Goal: Task Accomplishment & Management: Complete application form

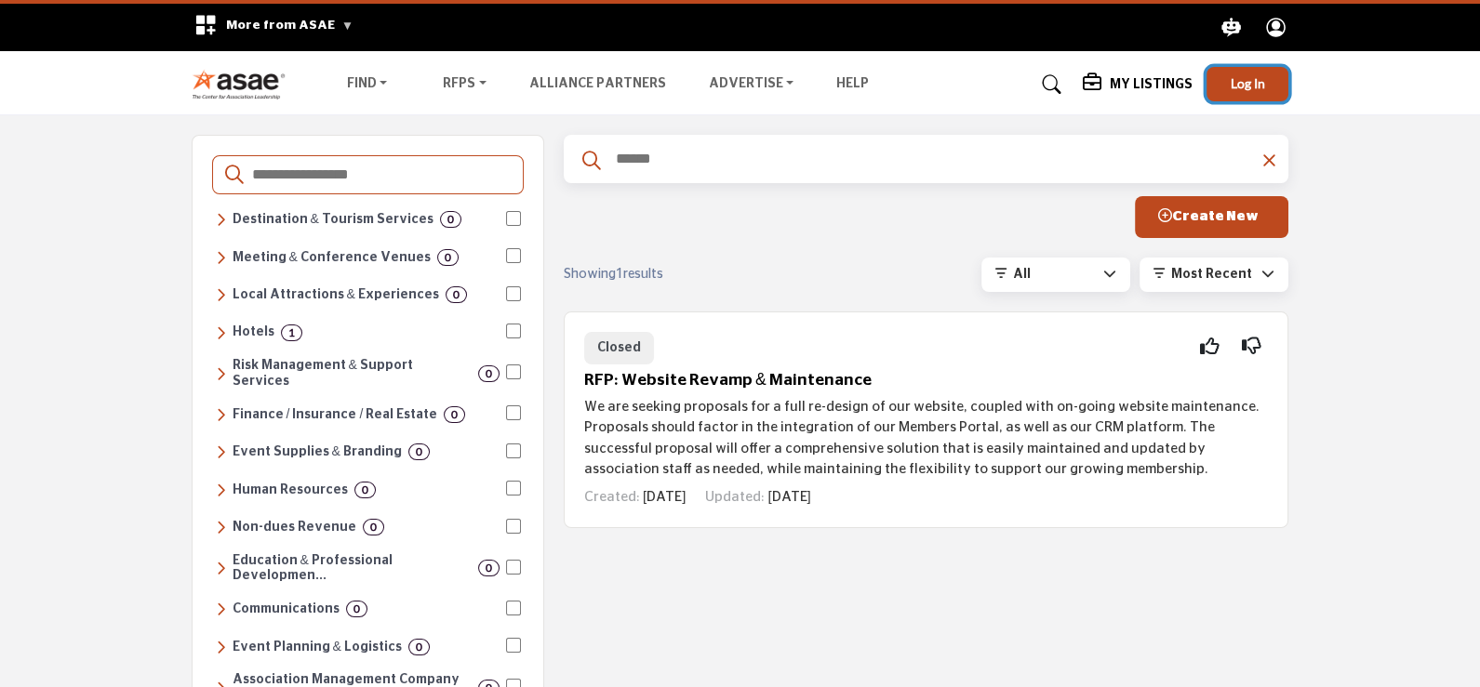
click at [1232, 77] on span "Log In" at bounding box center [1247, 83] width 34 height 16
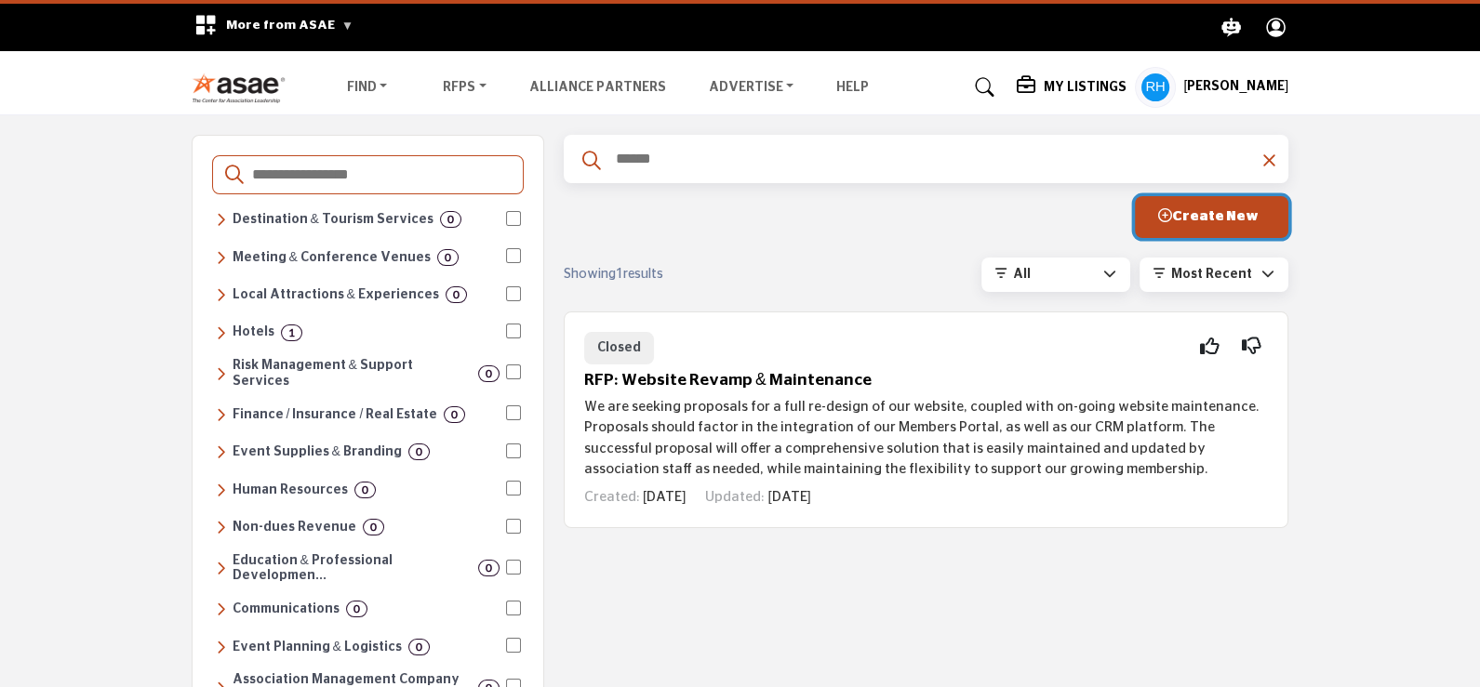
click at [1256, 225] on button "Create New" at bounding box center [1211, 217] width 153 height 42
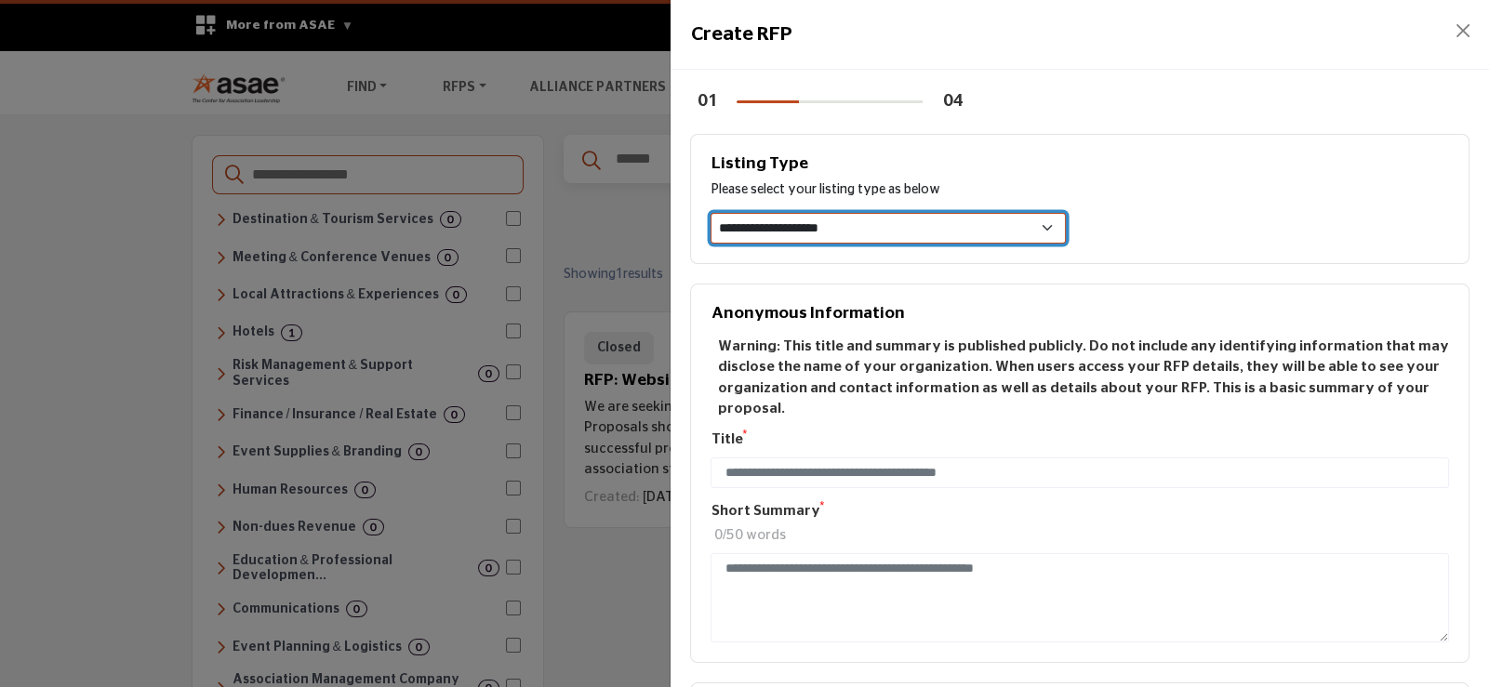
click at [860, 232] on select "**********" at bounding box center [888, 228] width 354 height 31
click at [902, 232] on select "**********" at bounding box center [888, 228] width 354 height 31
select select "**********"
click at [711, 213] on select "**********" at bounding box center [888, 228] width 354 height 31
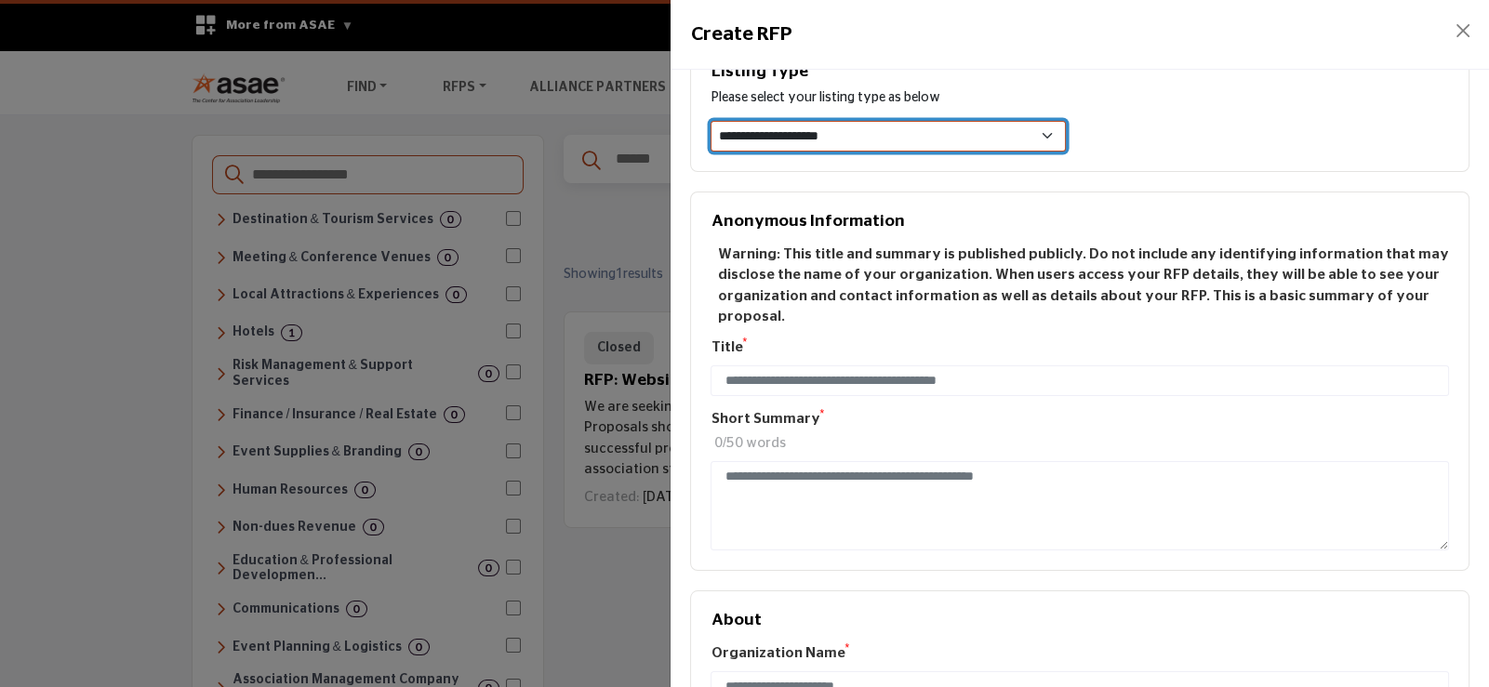
scroll to position [185, 0]
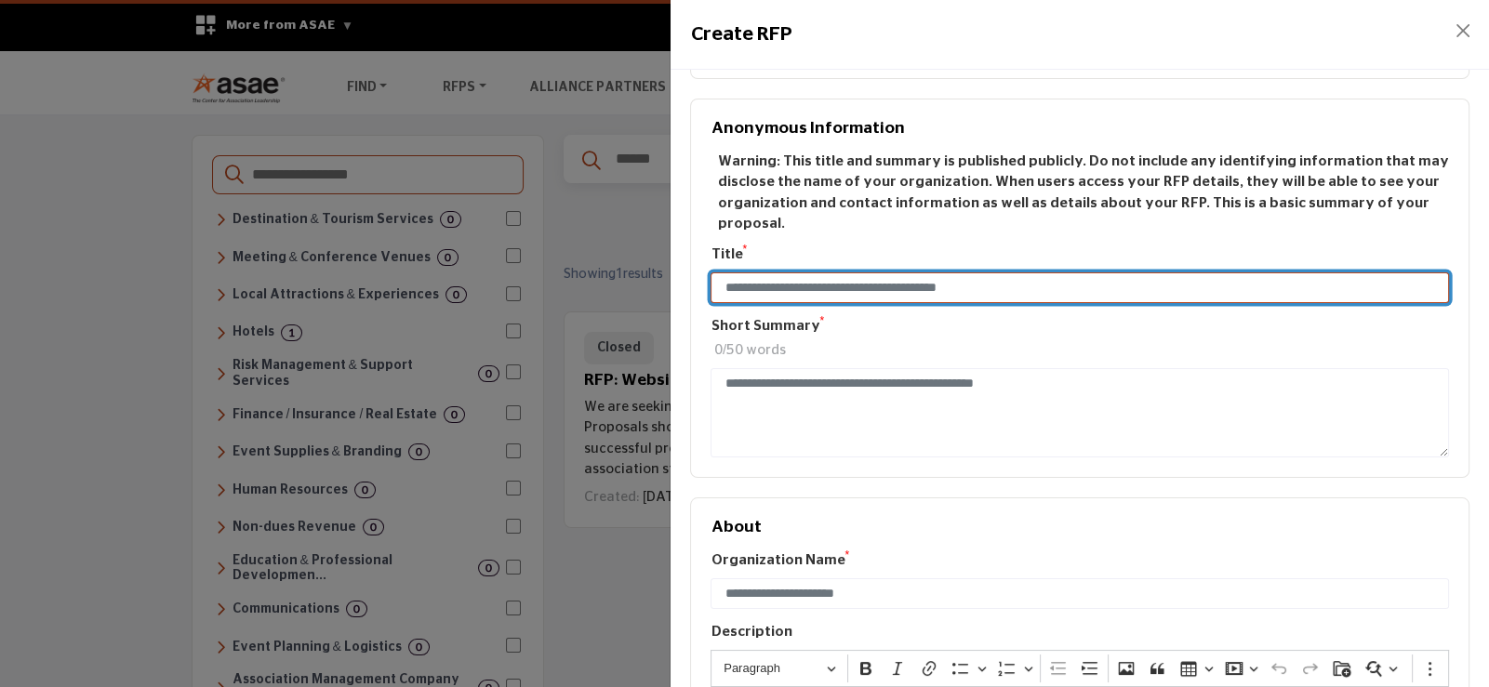
click at [723, 272] on input "Enter Title e.g. New CRM for Medium Sized Org" at bounding box center [1080, 288] width 738 height 32
paste input "**********"
type input "**********"
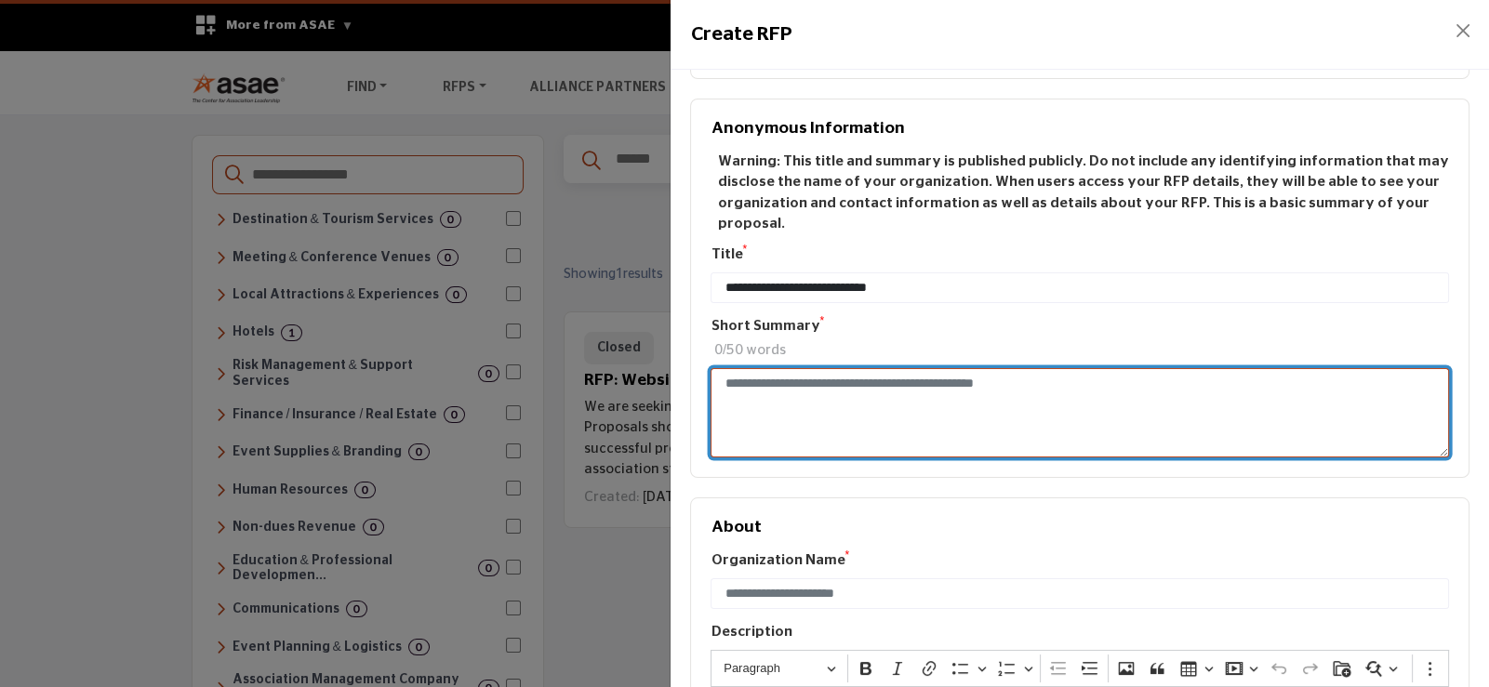
click at [727, 368] on textarea "Enter Short Summary e.g. New CRM for Medium Sized Org" at bounding box center [1080, 413] width 738 height 90
paste textarea "**********"
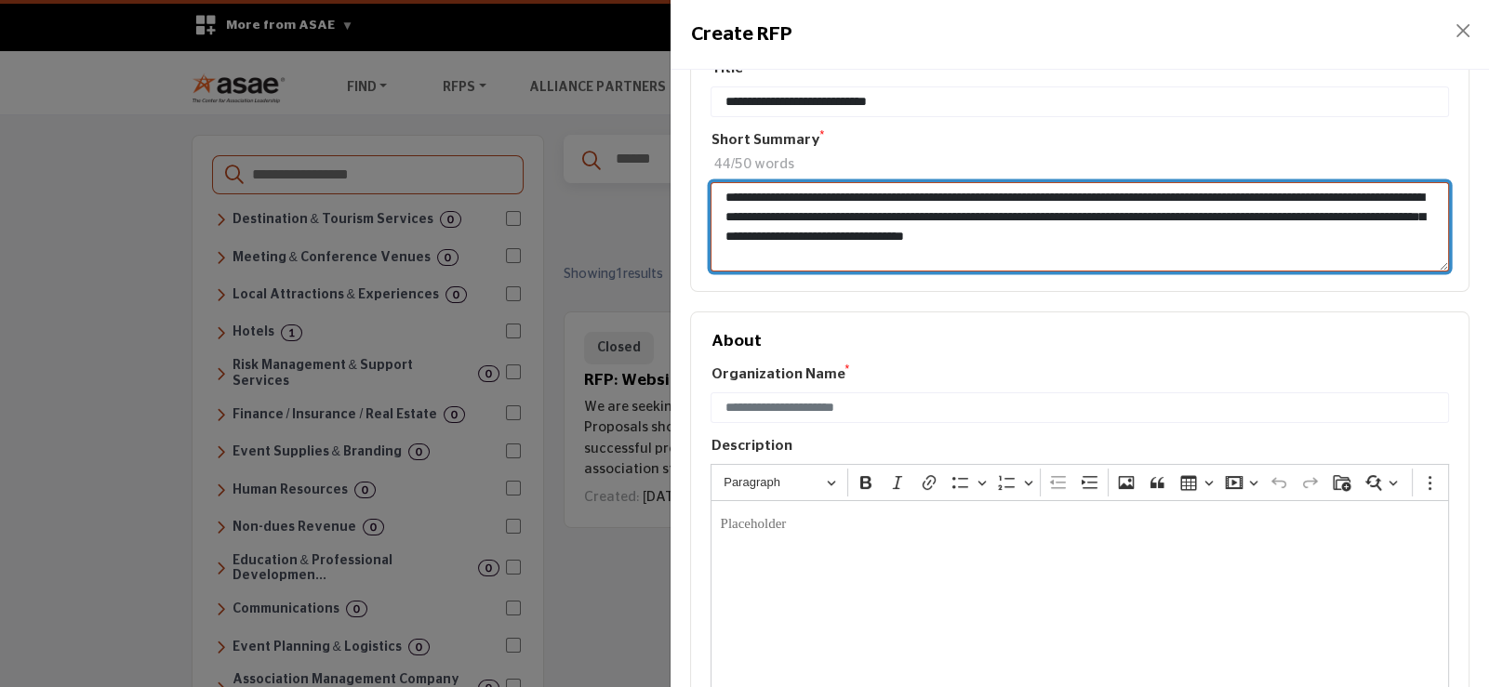
scroll to position [371, 0]
type textarea "**********"
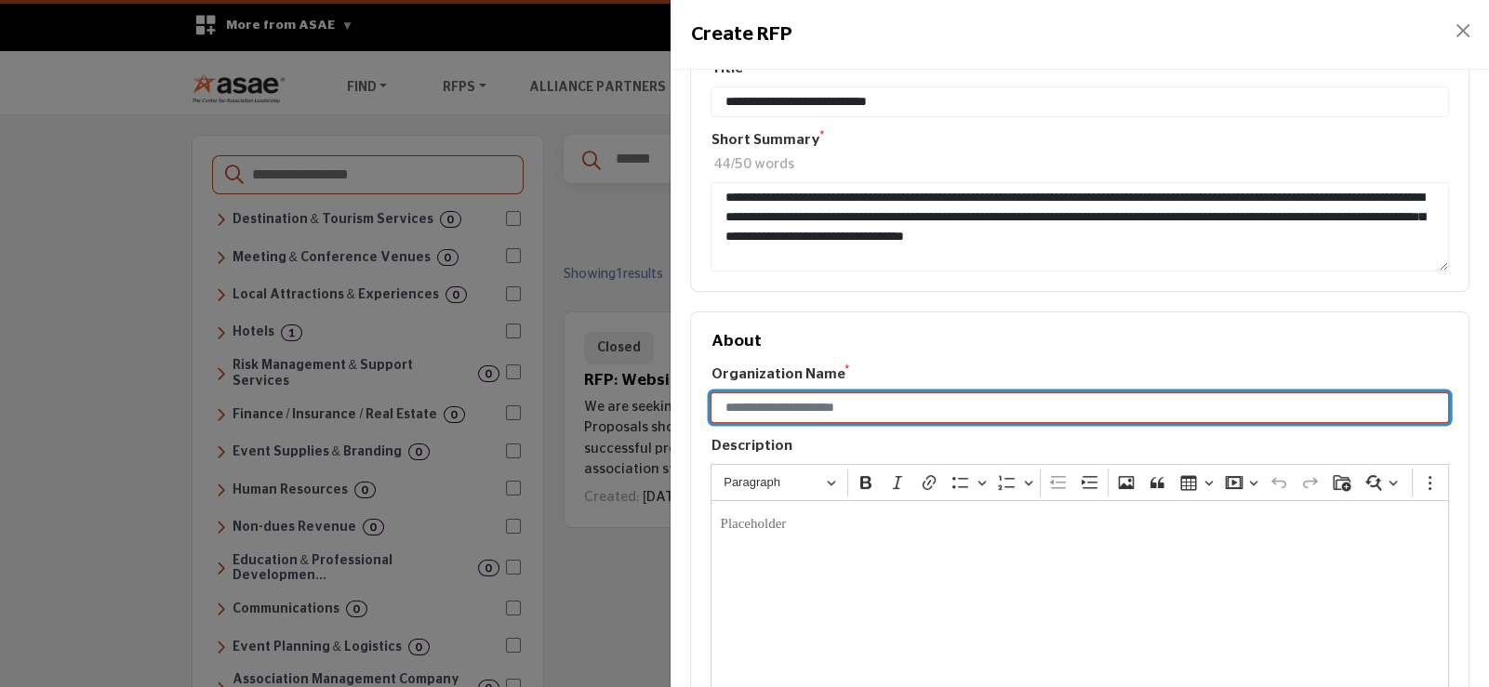
click at [772, 392] on input "Enter organization name" at bounding box center [1080, 408] width 738 height 32
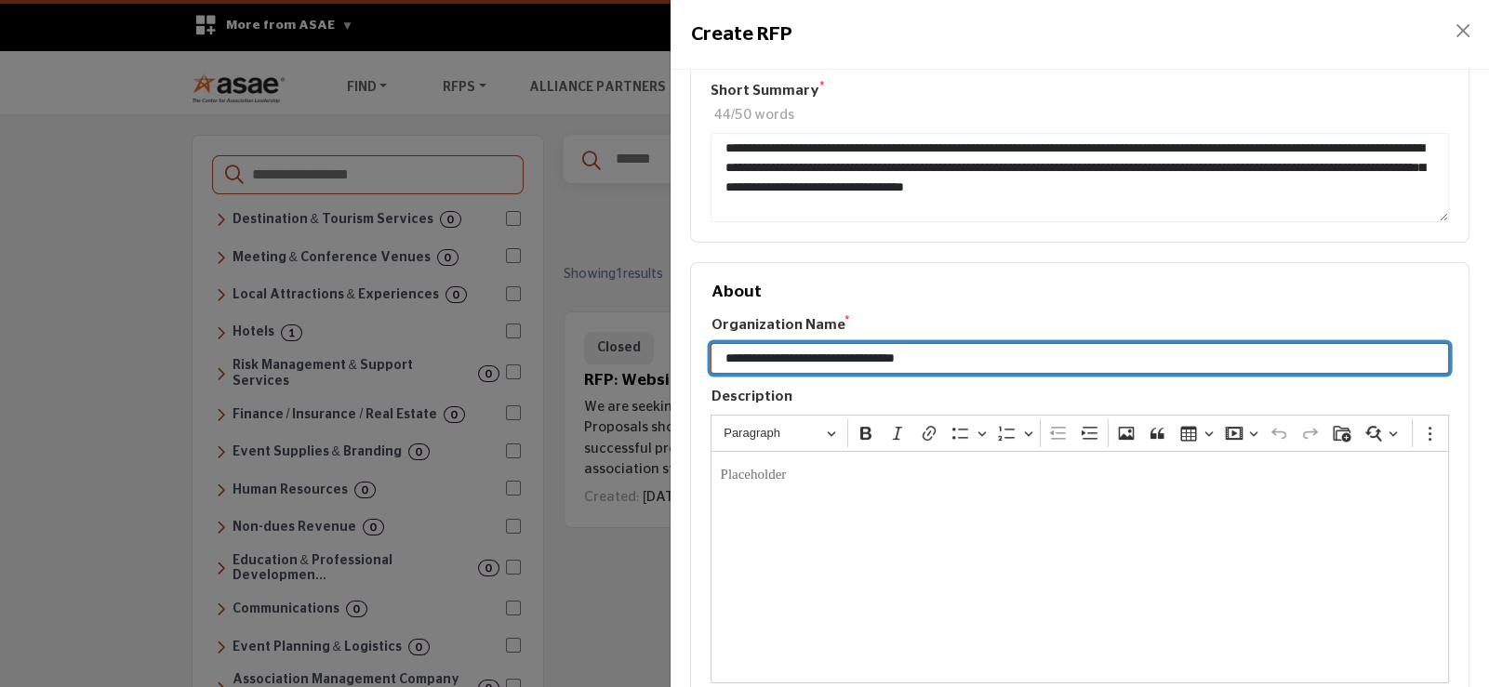
scroll to position [464, 0]
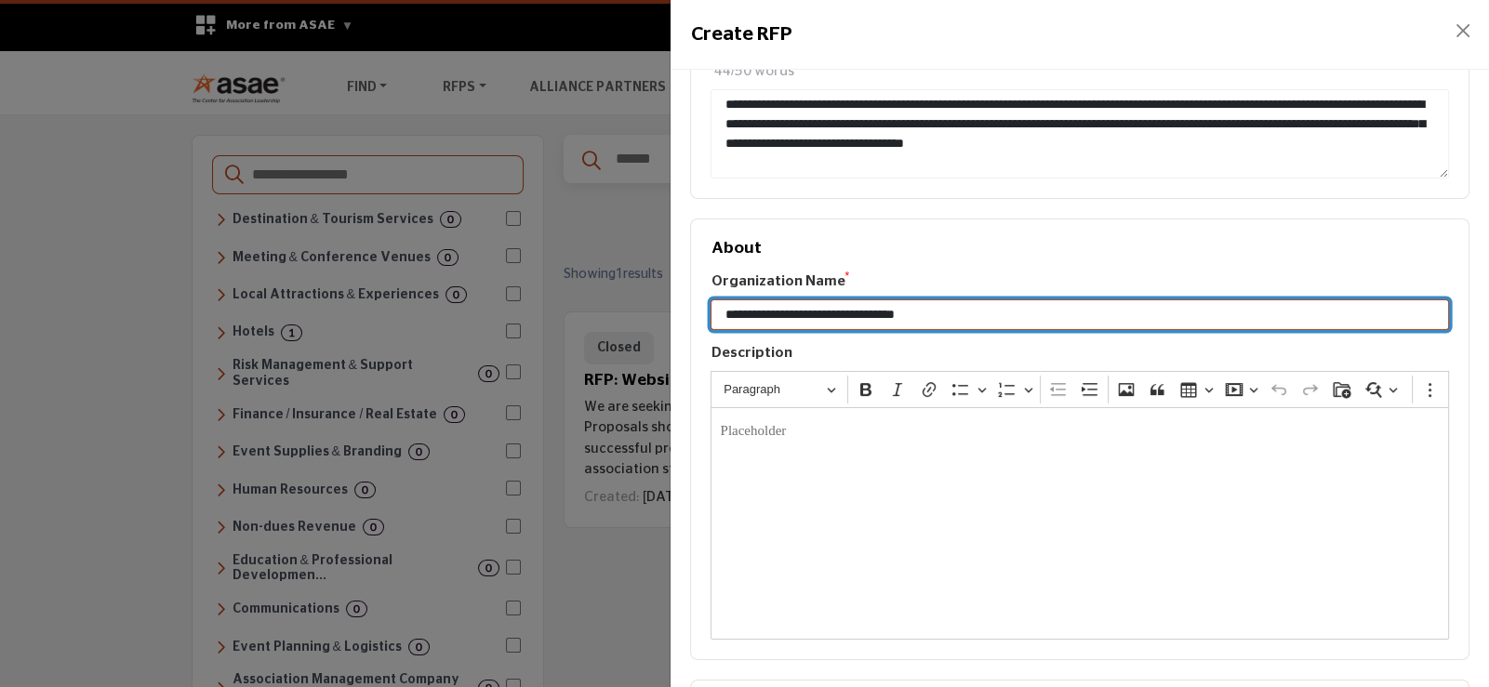
type input "**********"
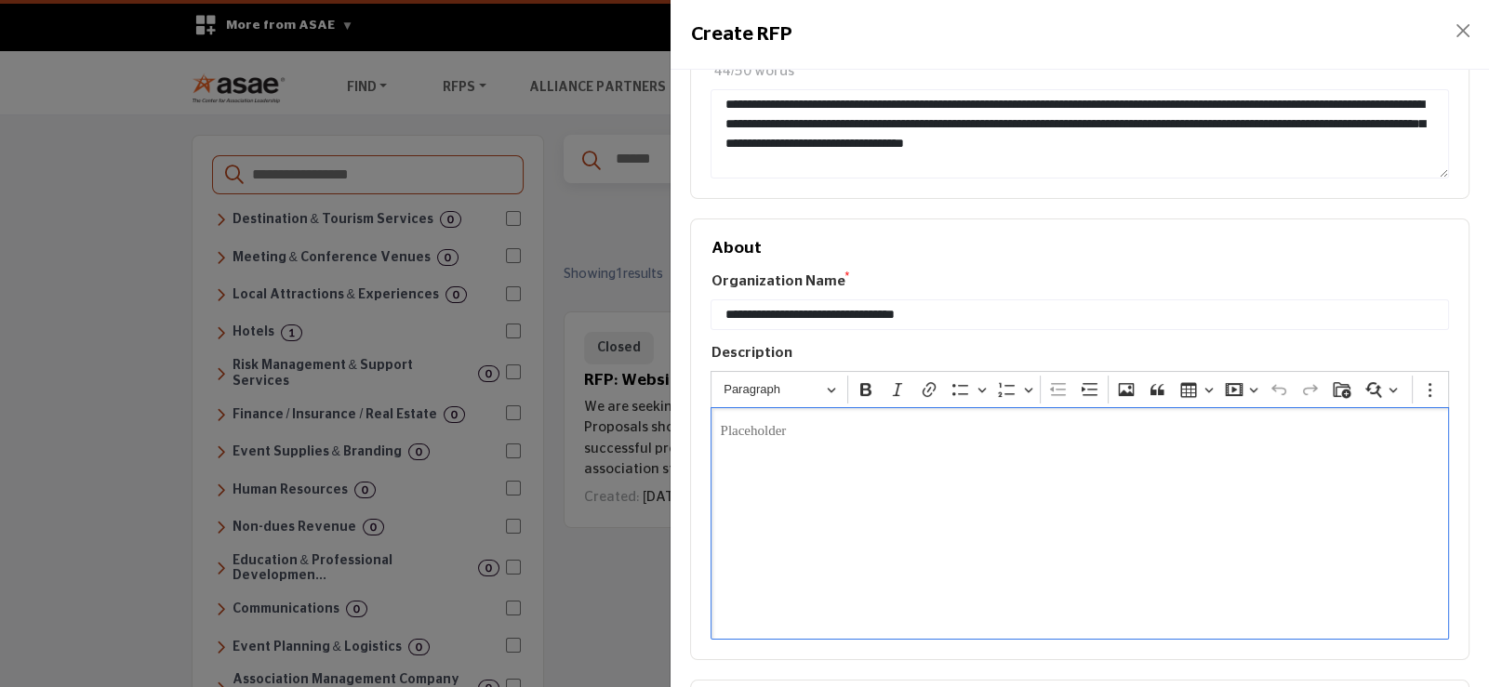
click at [772, 421] on p "Editor editing area: main" at bounding box center [1080, 431] width 720 height 21
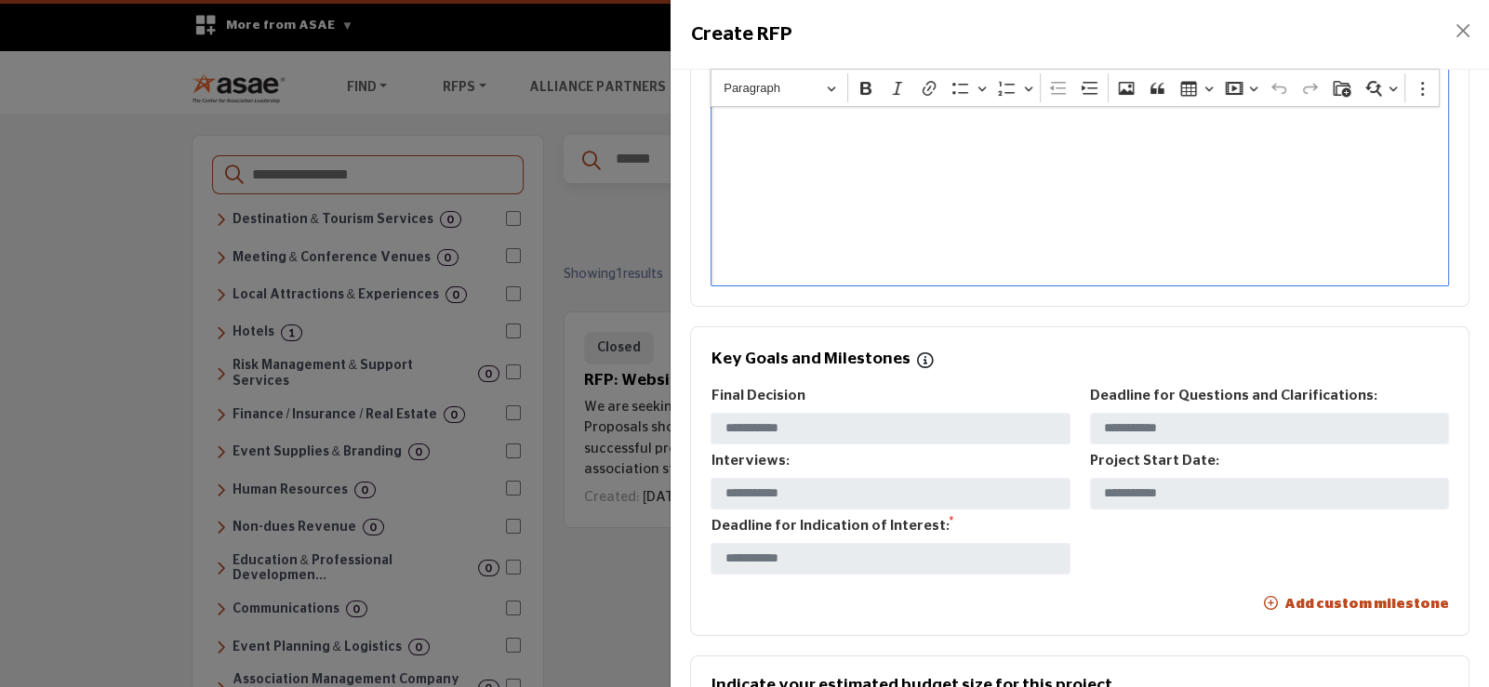
scroll to position [836, 0]
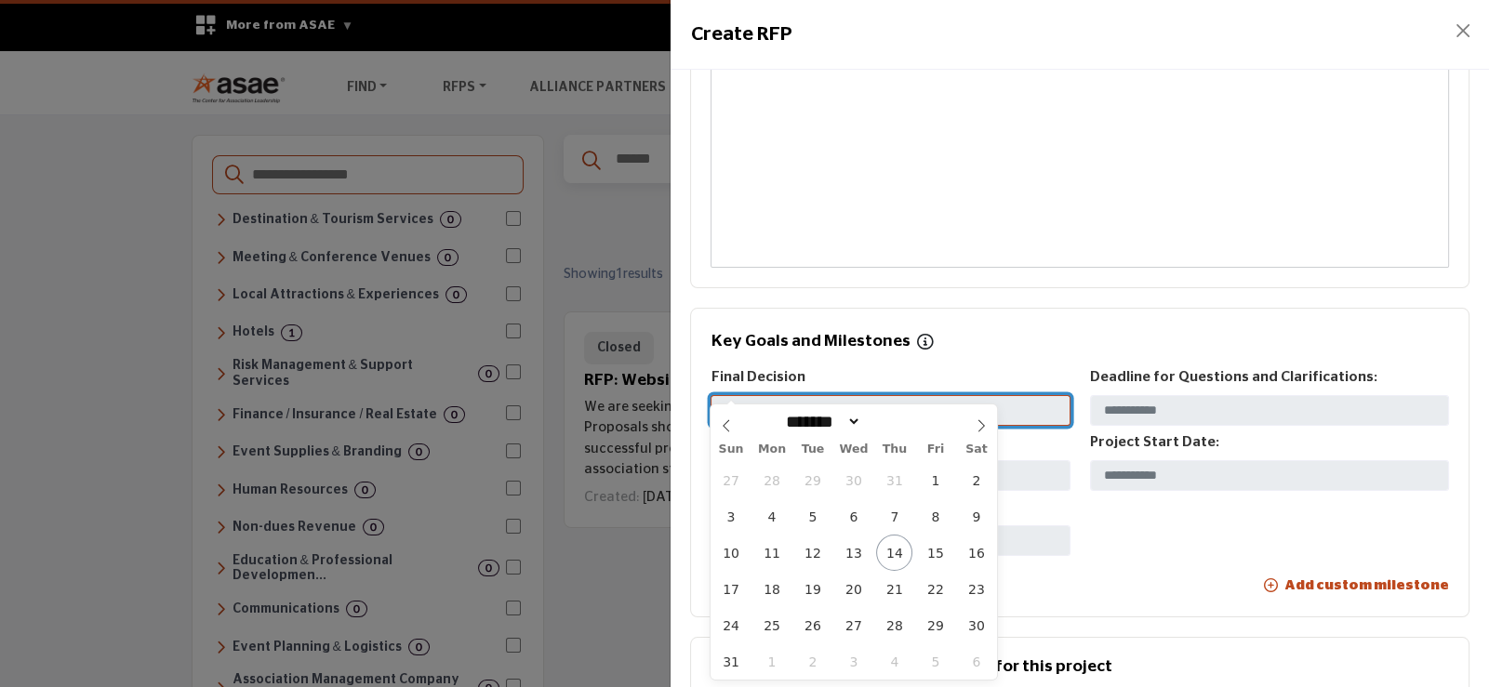
click at [772, 395] on input "text" at bounding box center [890, 411] width 359 height 32
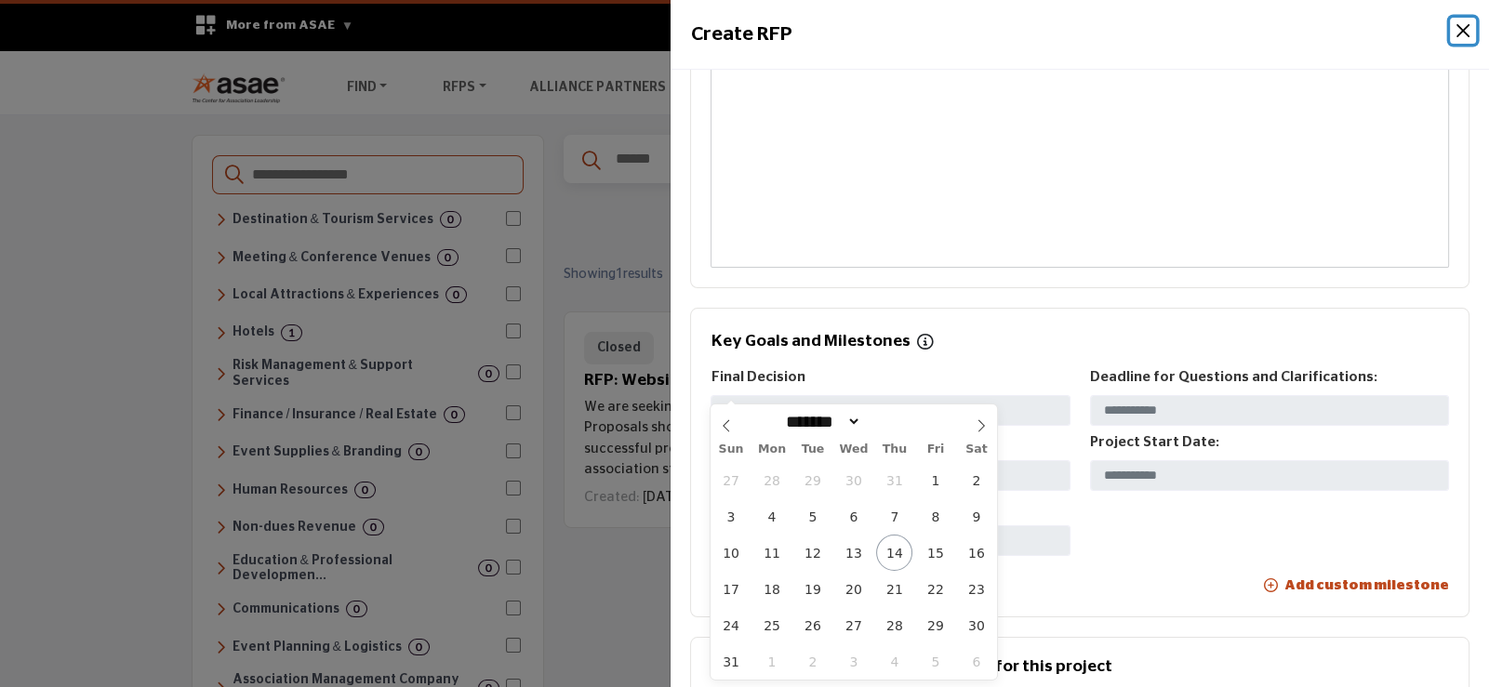
click at [977, 430] on icon at bounding box center [981, 425] width 13 height 13
select select "*"
click at [772, 552] on span "15" at bounding box center [771, 553] width 36 height 36
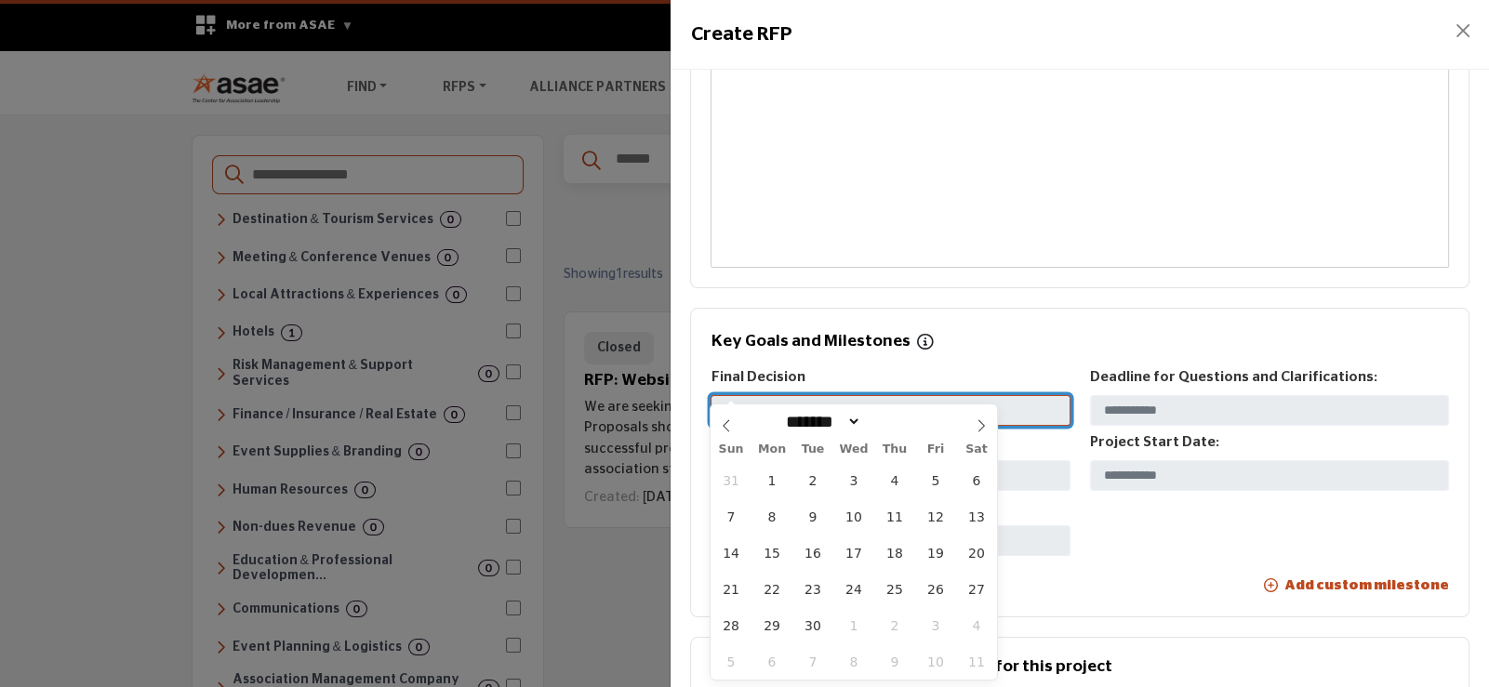
type input "********"
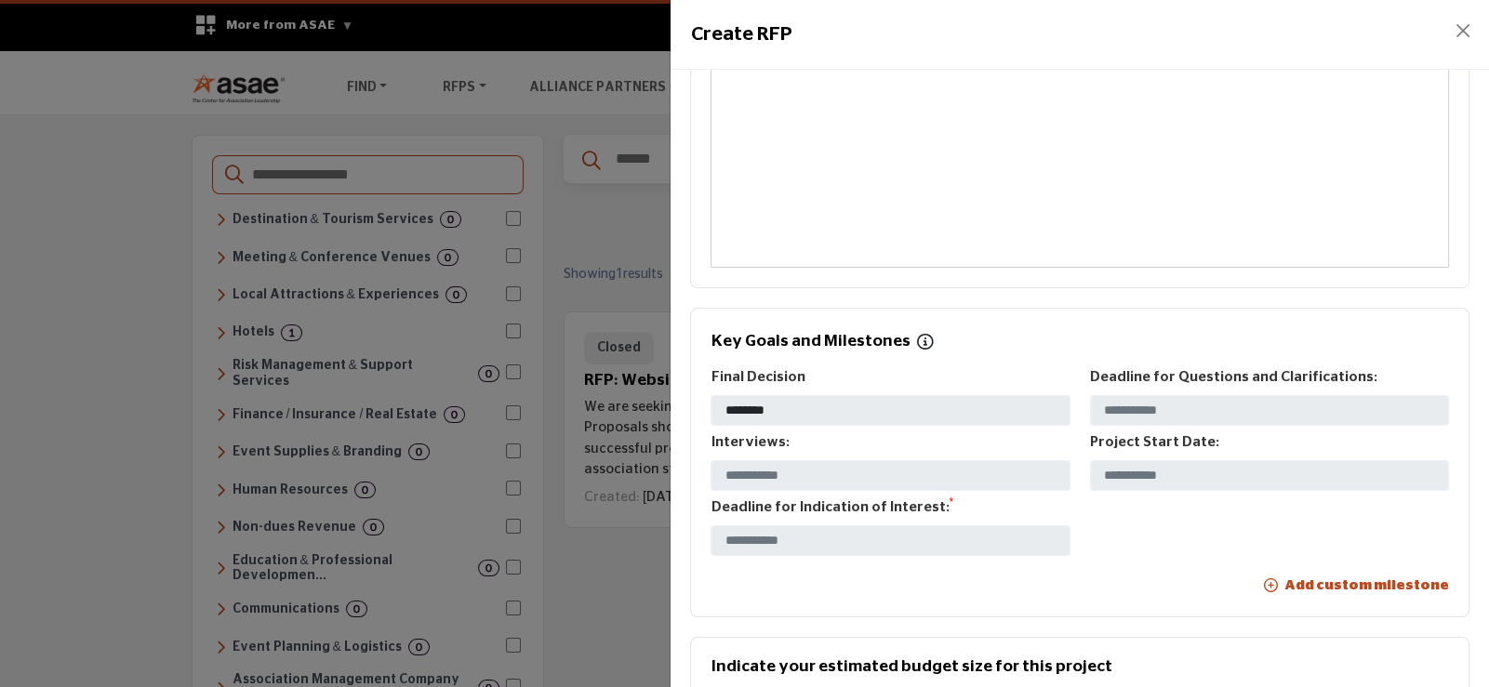
click at [1139, 407] on div "Final Decision ******** Deadline for Questions and Clarifications: Interviews: …" at bounding box center [1080, 464] width 758 height 195
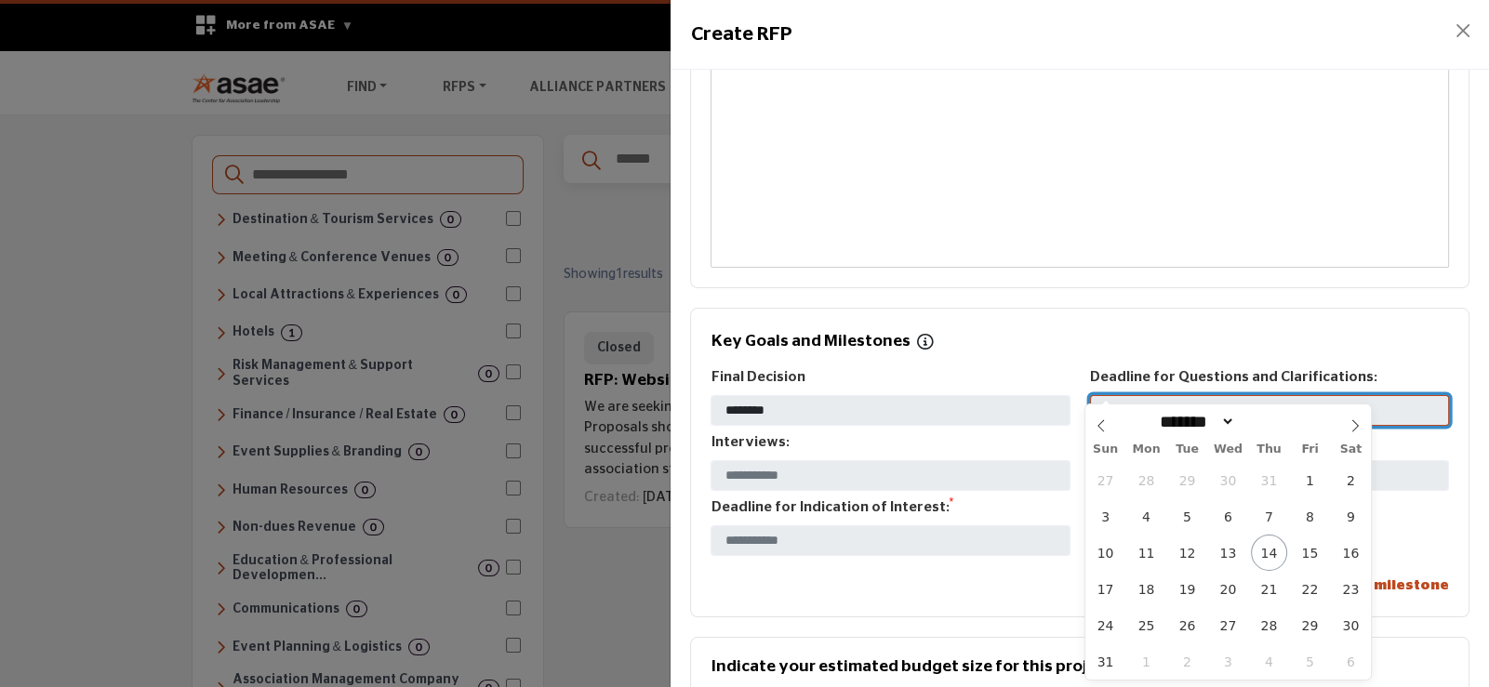
click at [1136, 395] on input "text" at bounding box center [1269, 411] width 359 height 32
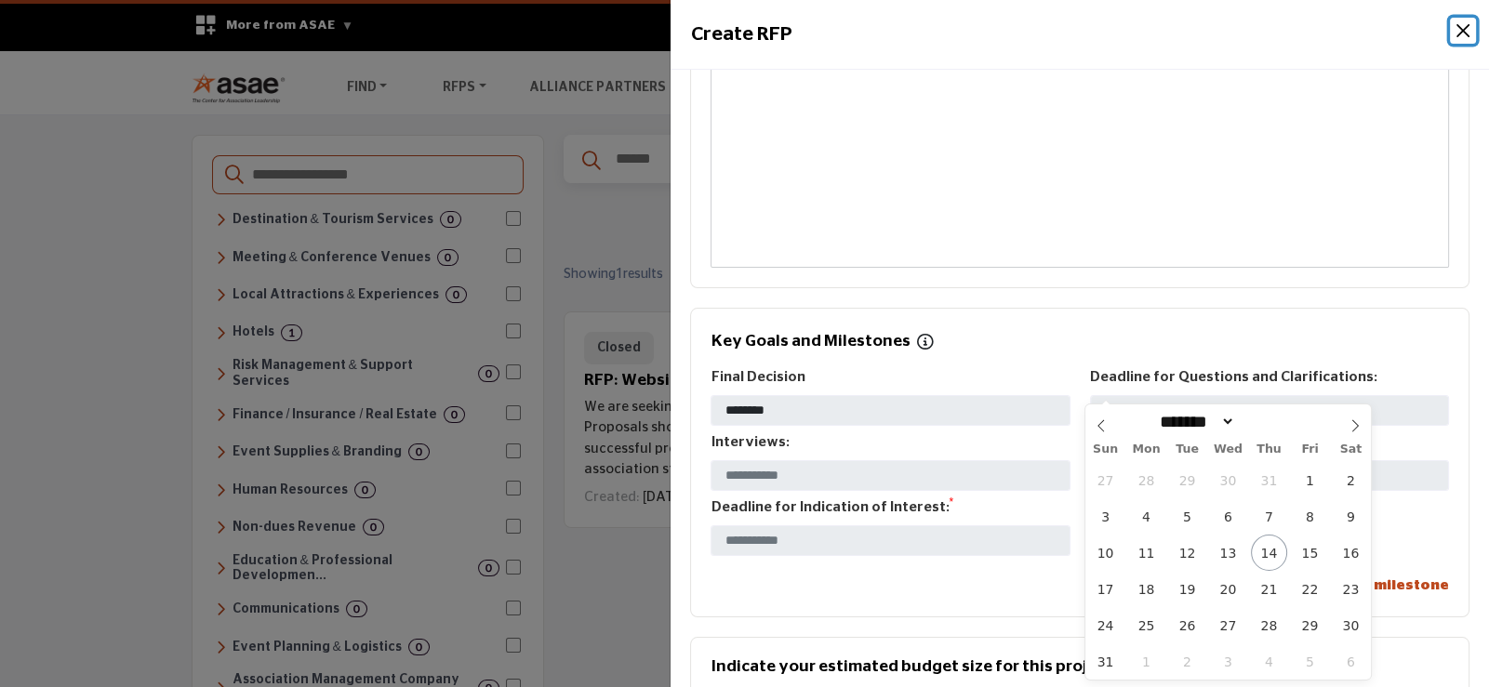
click at [1349, 425] on icon at bounding box center [1355, 425] width 13 height 13
click at [1101, 427] on icon at bounding box center [1101, 425] width 13 height 13
select select "*"
click at [1184, 663] on span "2" at bounding box center [1187, 662] width 36 height 36
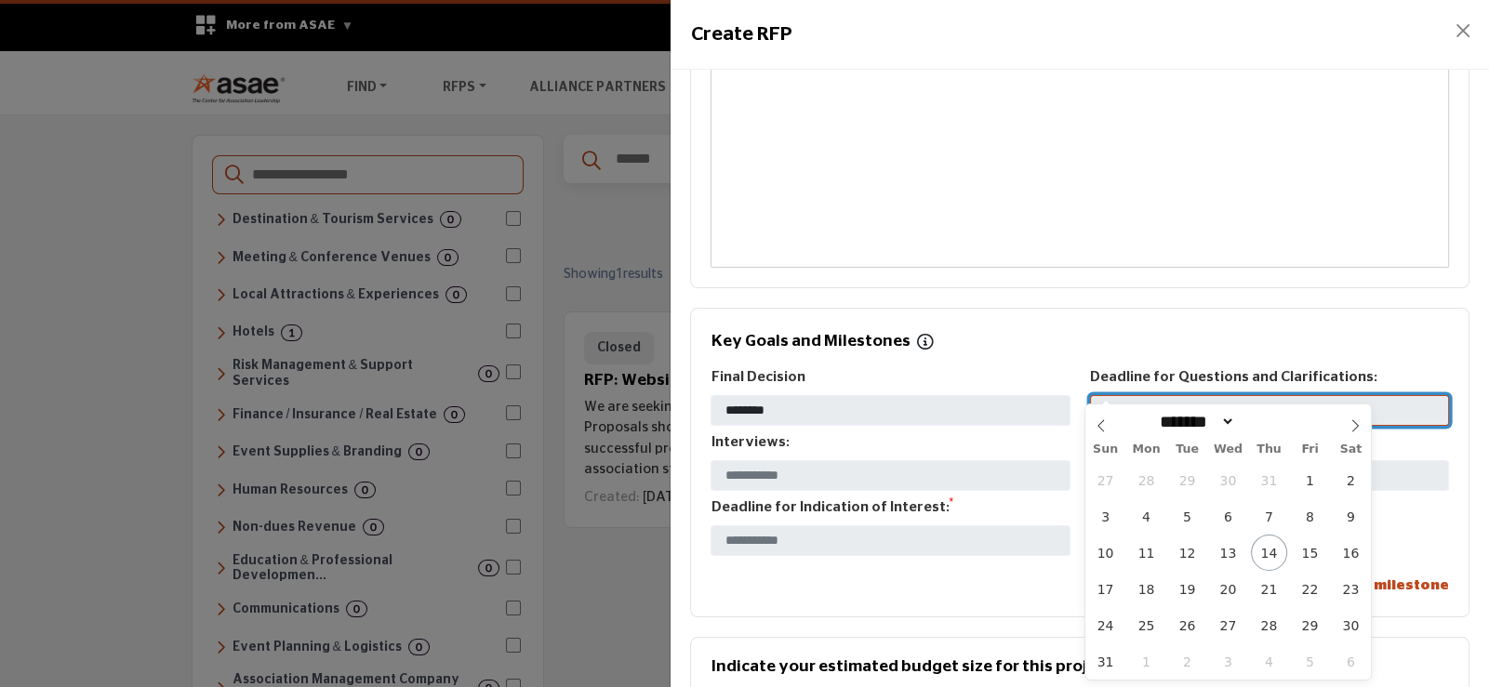
type input "********"
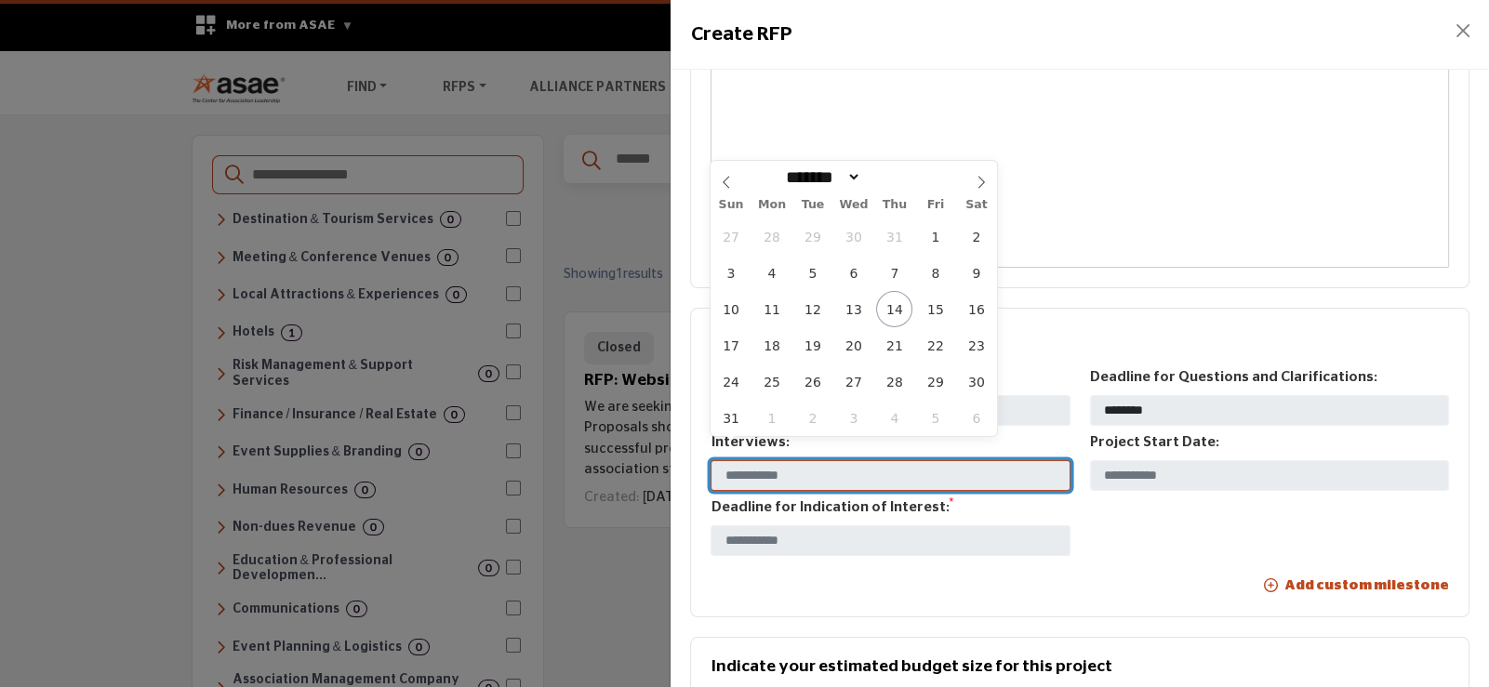
click at [737, 460] on input "text" at bounding box center [890, 476] width 359 height 32
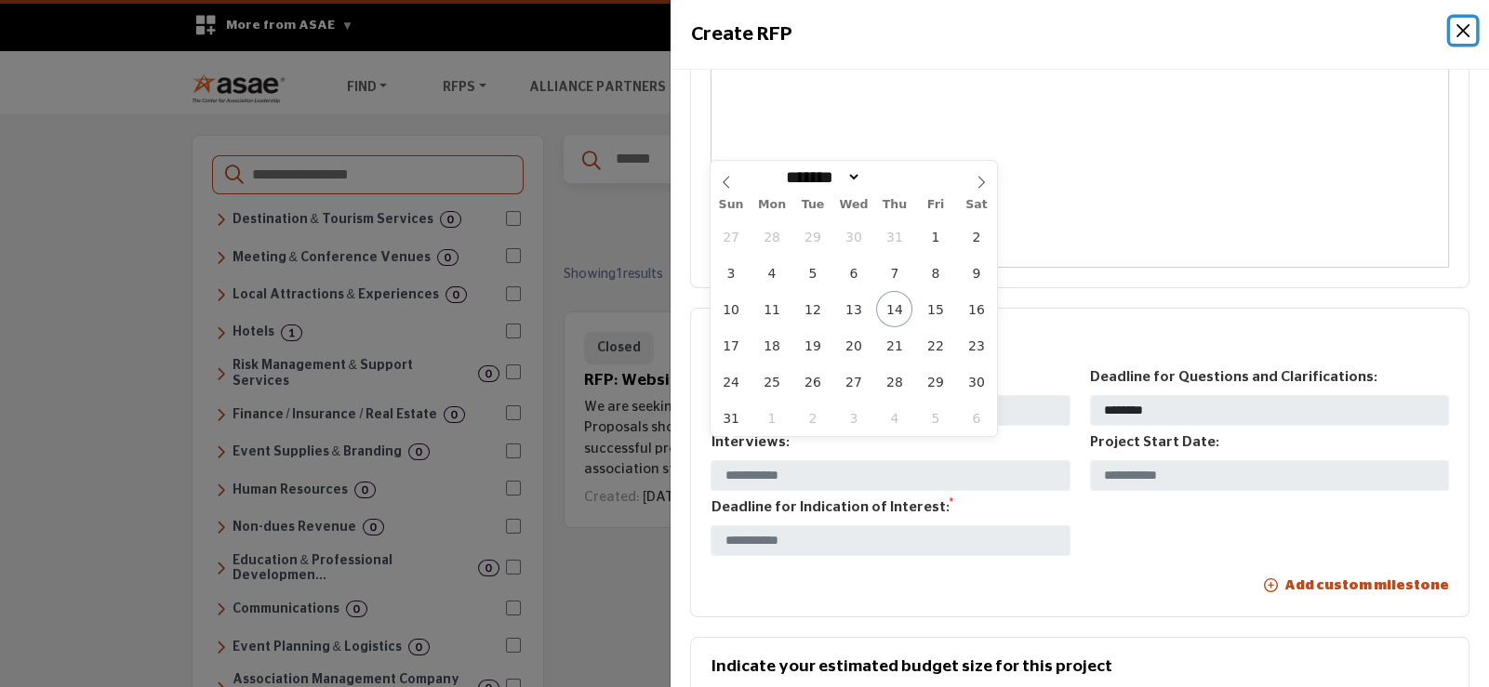
click at [987, 181] on span at bounding box center [981, 177] width 32 height 32
select select "*"
click at [805, 234] on span "2" at bounding box center [812, 237] width 36 height 36
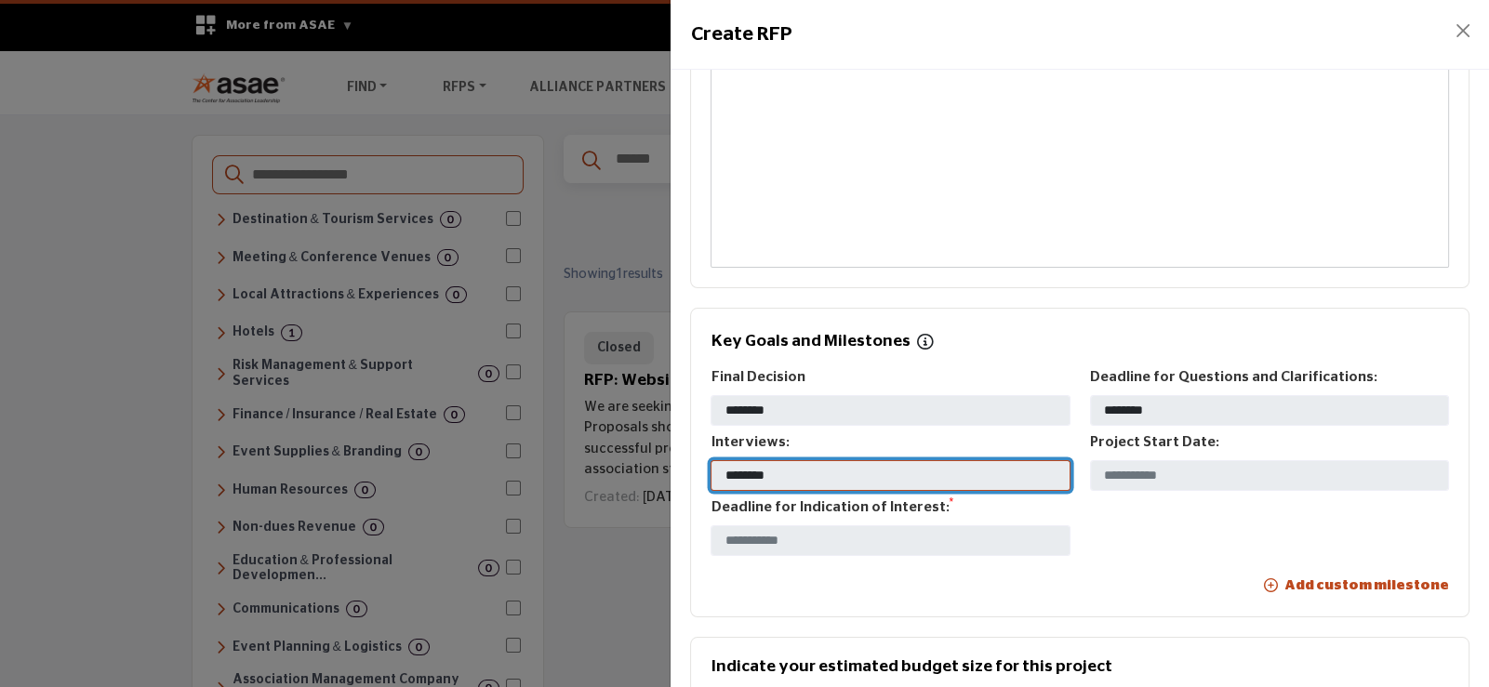
click at [830, 460] on input "********" at bounding box center [890, 476] width 359 height 32
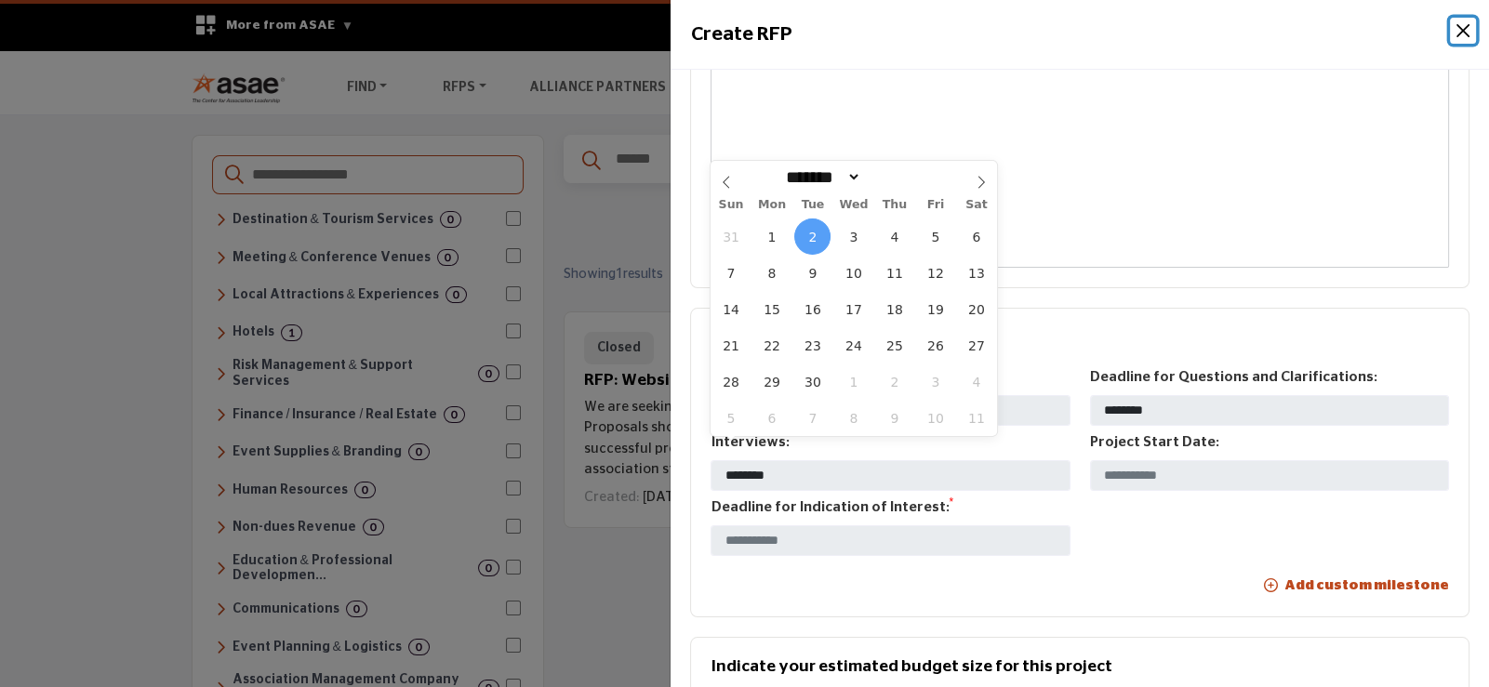
click at [930, 238] on span "5" at bounding box center [935, 237] width 36 height 36
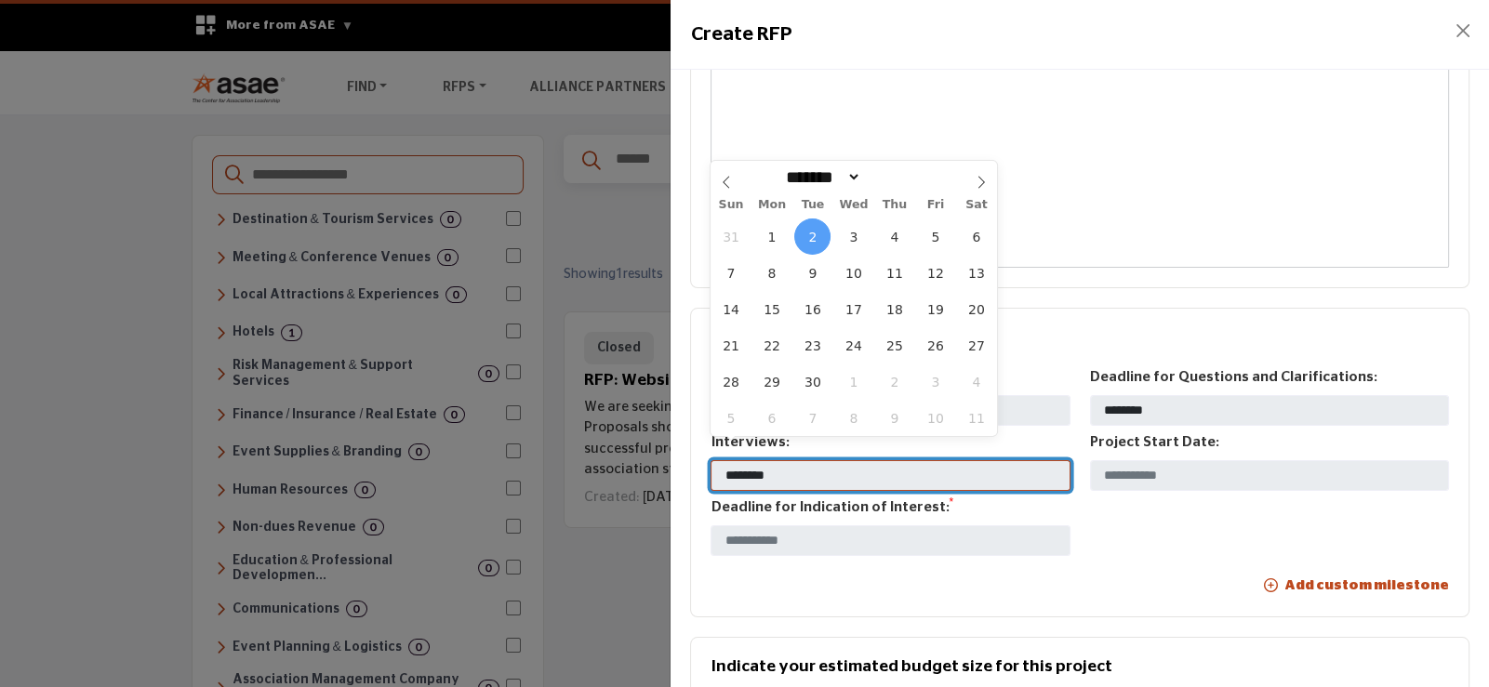
type input "********"
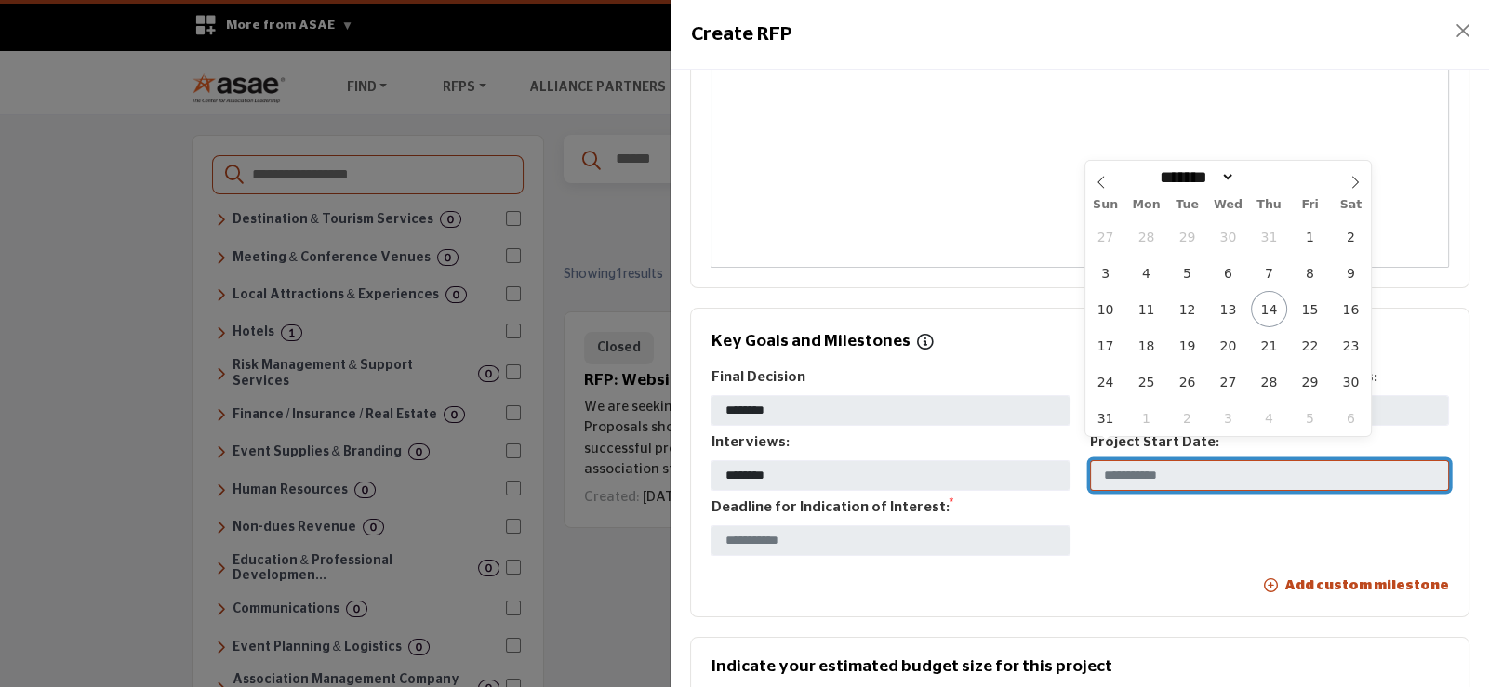
click at [1163, 460] on input "text" at bounding box center [1269, 476] width 359 height 32
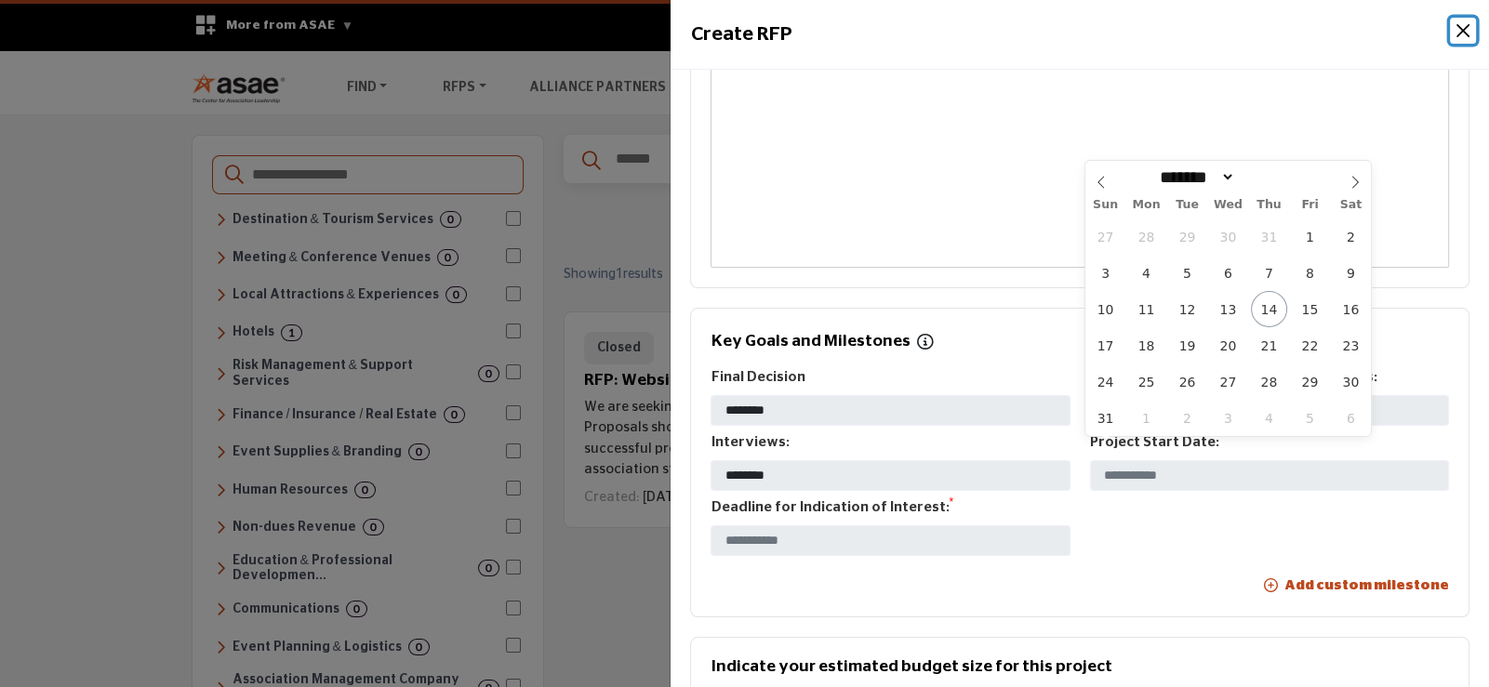
click at [1349, 180] on icon at bounding box center [1355, 182] width 13 height 13
select select "*"
click at [1230, 380] on span "1" at bounding box center [1228, 382] width 36 height 36
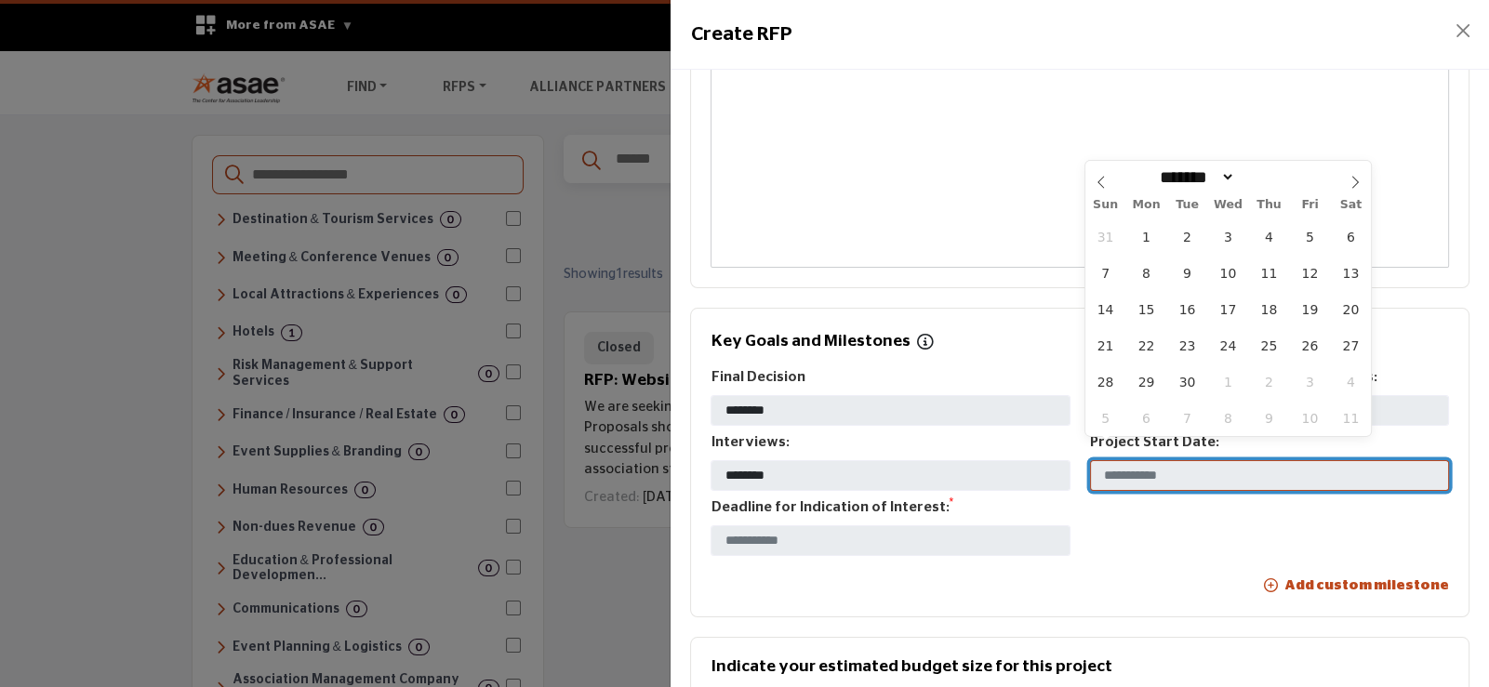
type input "********"
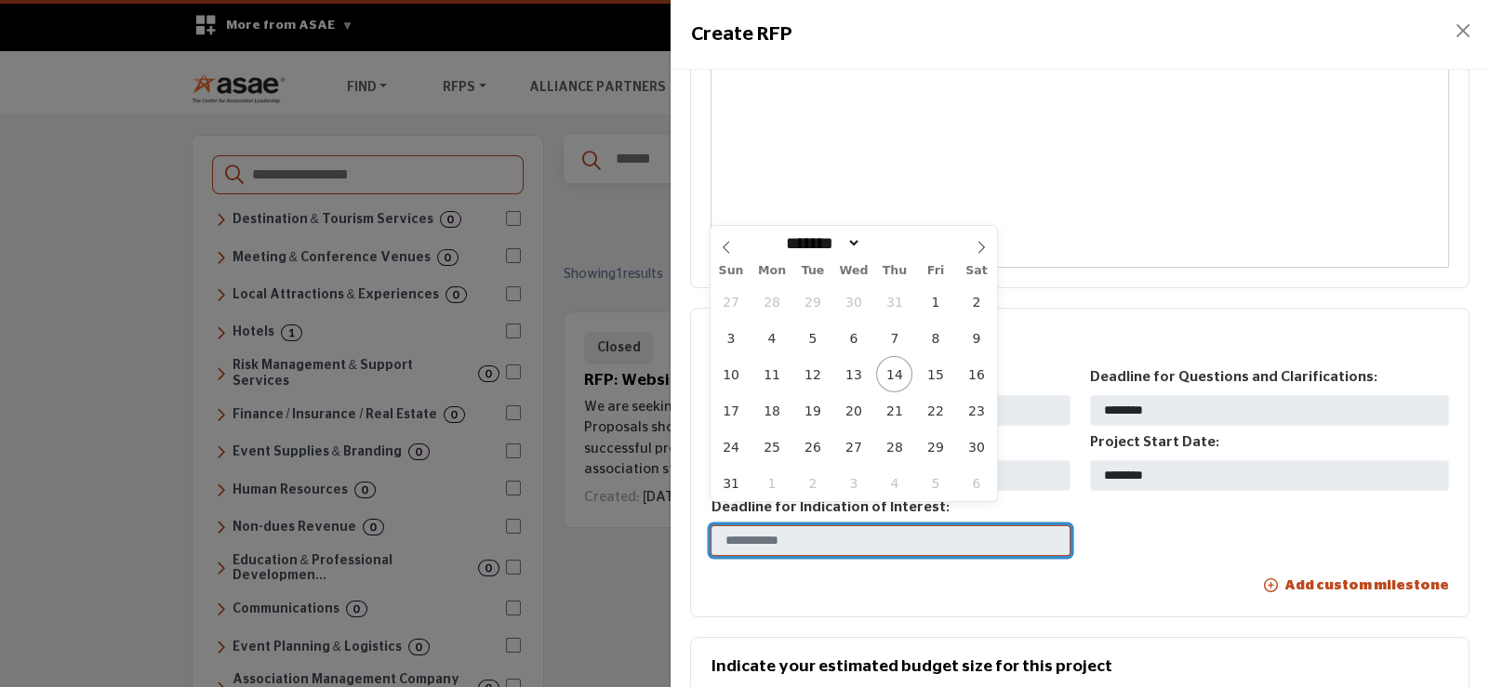
click at [804, 525] on input "text" at bounding box center [890, 541] width 359 height 32
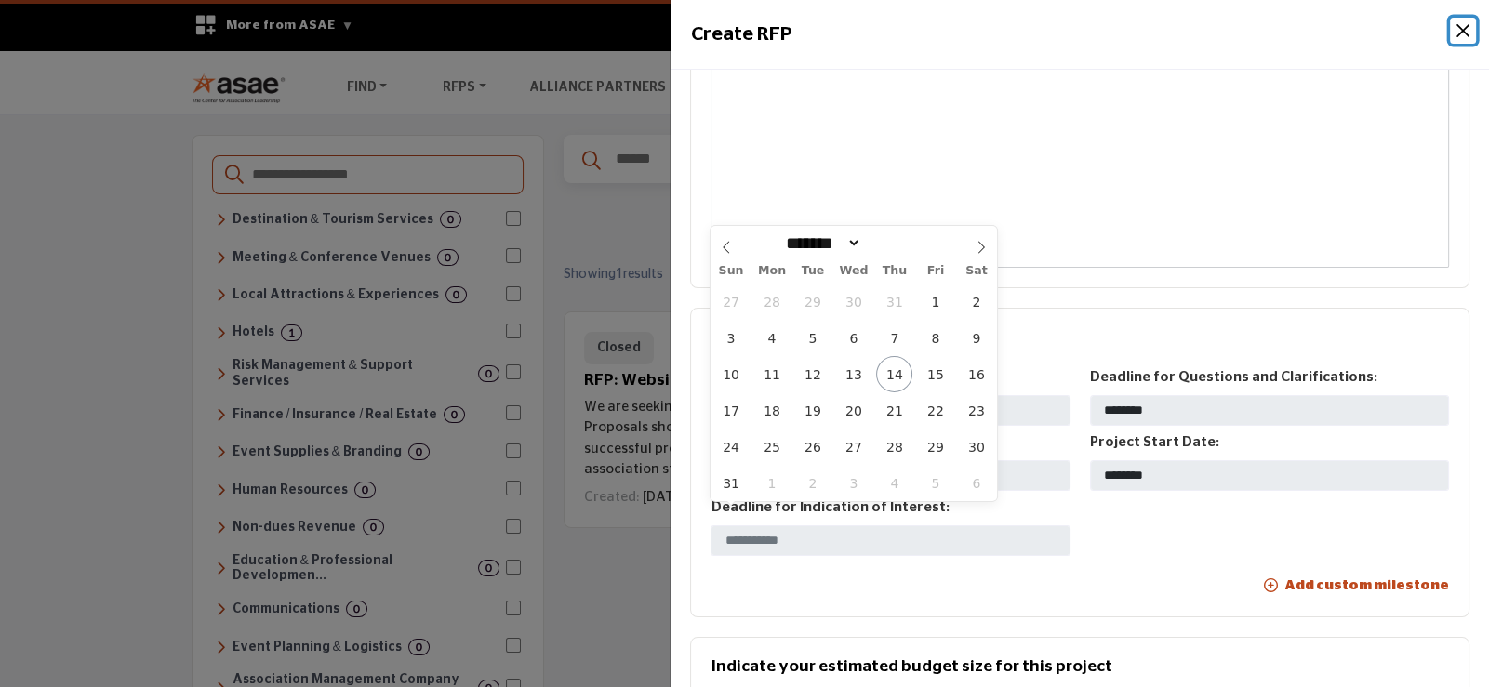
click at [981, 246] on icon at bounding box center [981, 247] width 13 height 13
select select "*"
click at [1049, 166] on div "Editor editing area: main" at bounding box center [1080, 151] width 738 height 233
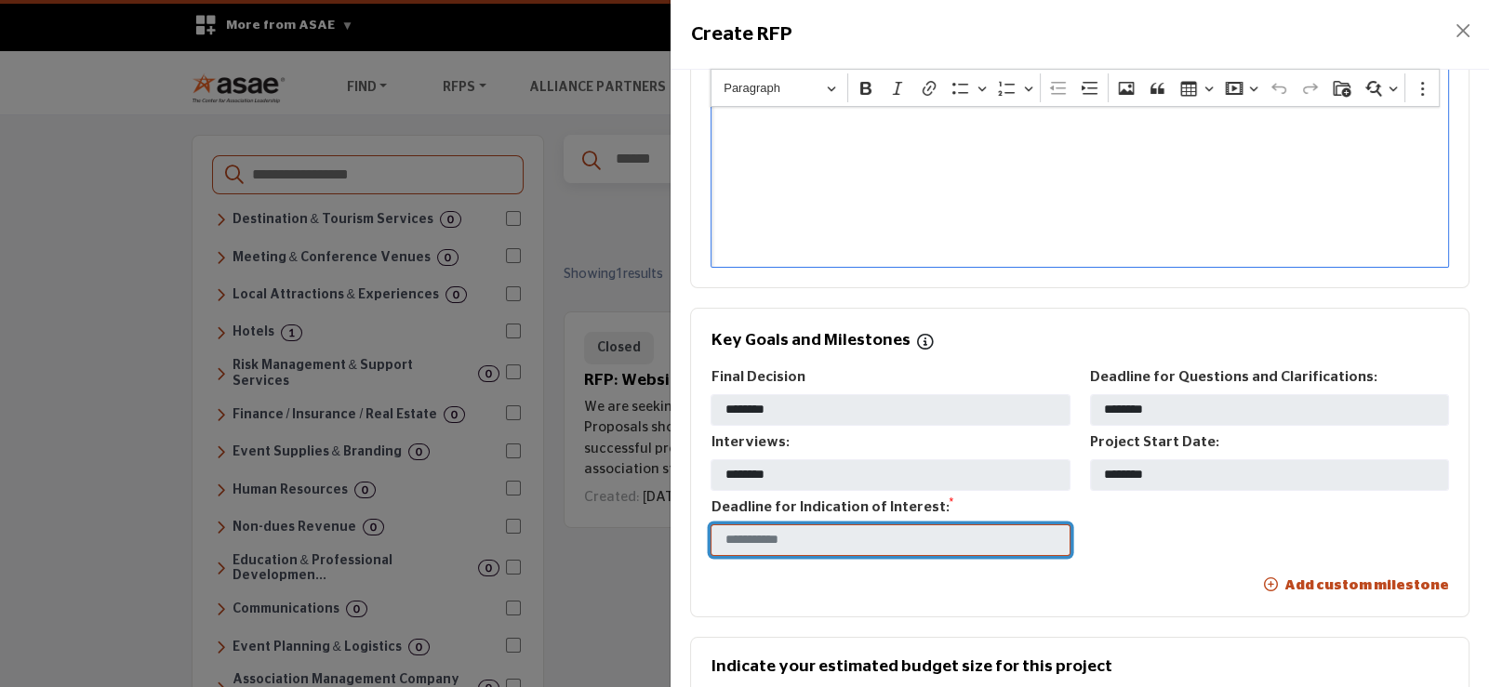
click at [805, 525] on input "text" at bounding box center [890, 541] width 359 height 32
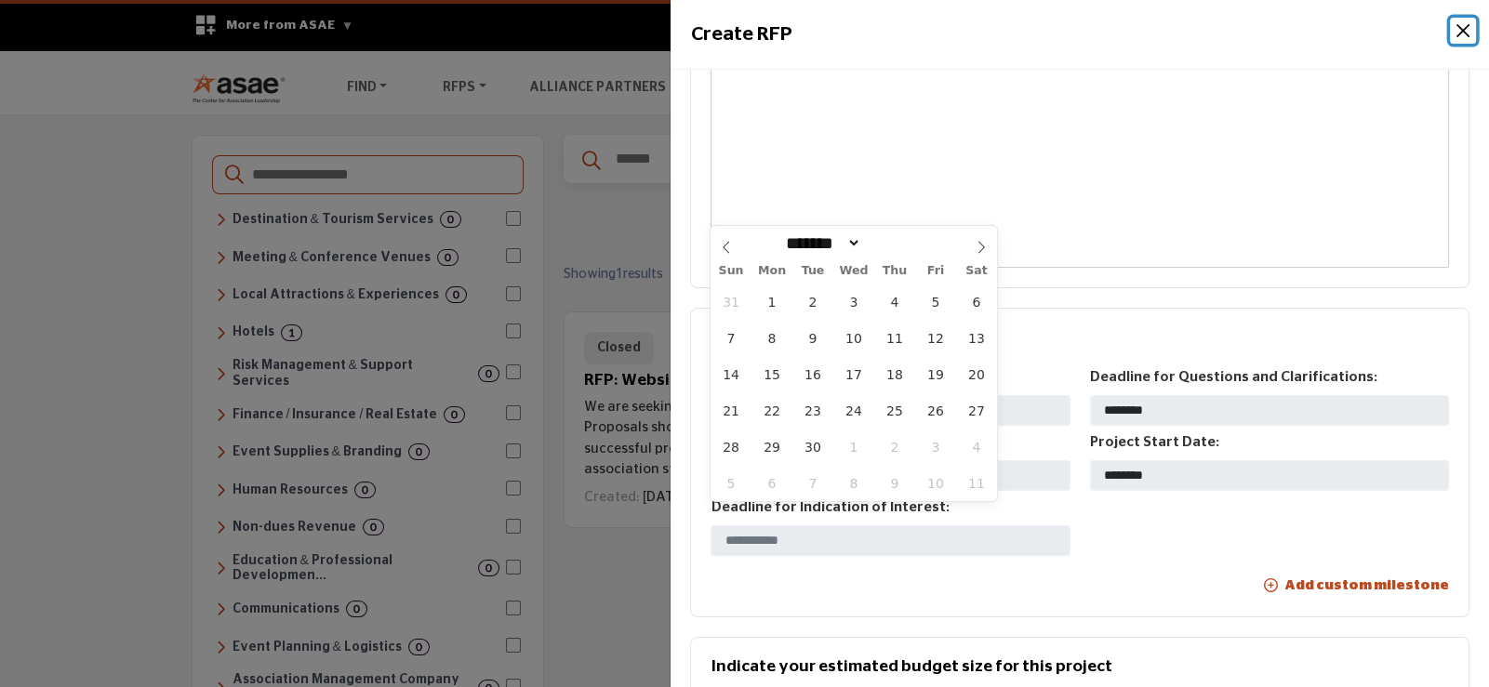
click at [938, 304] on span "5" at bounding box center [935, 302] width 36 height 36
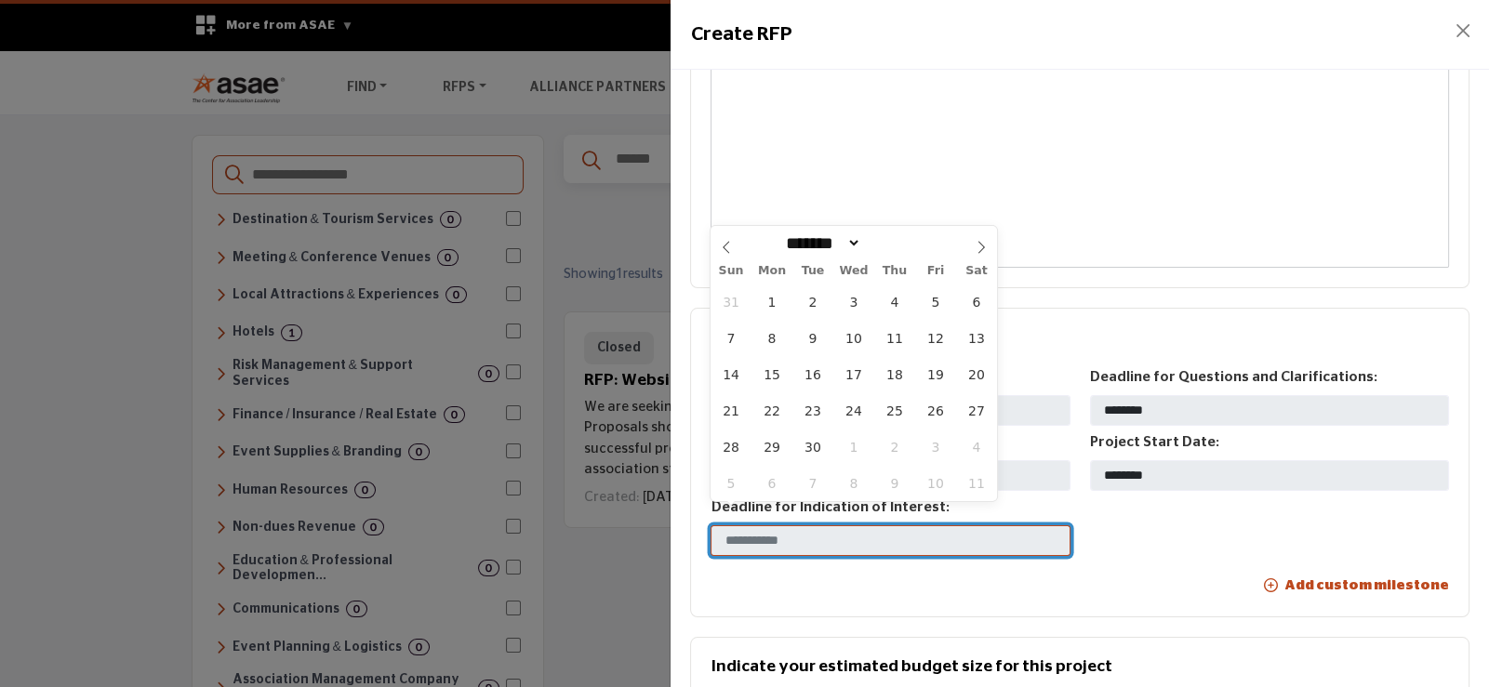
type input "********"
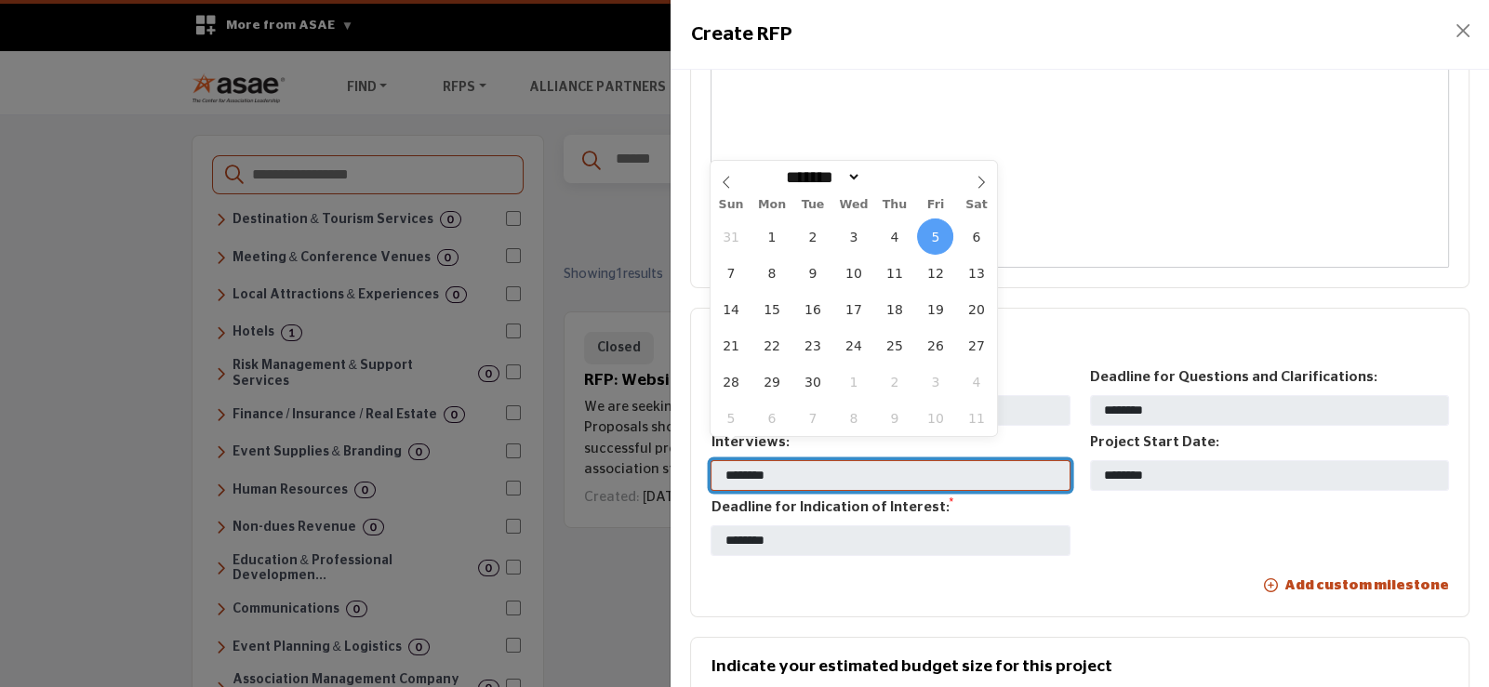
click at [791, 460] on input "********" at bounding box center [890, 476] width 359 height 32
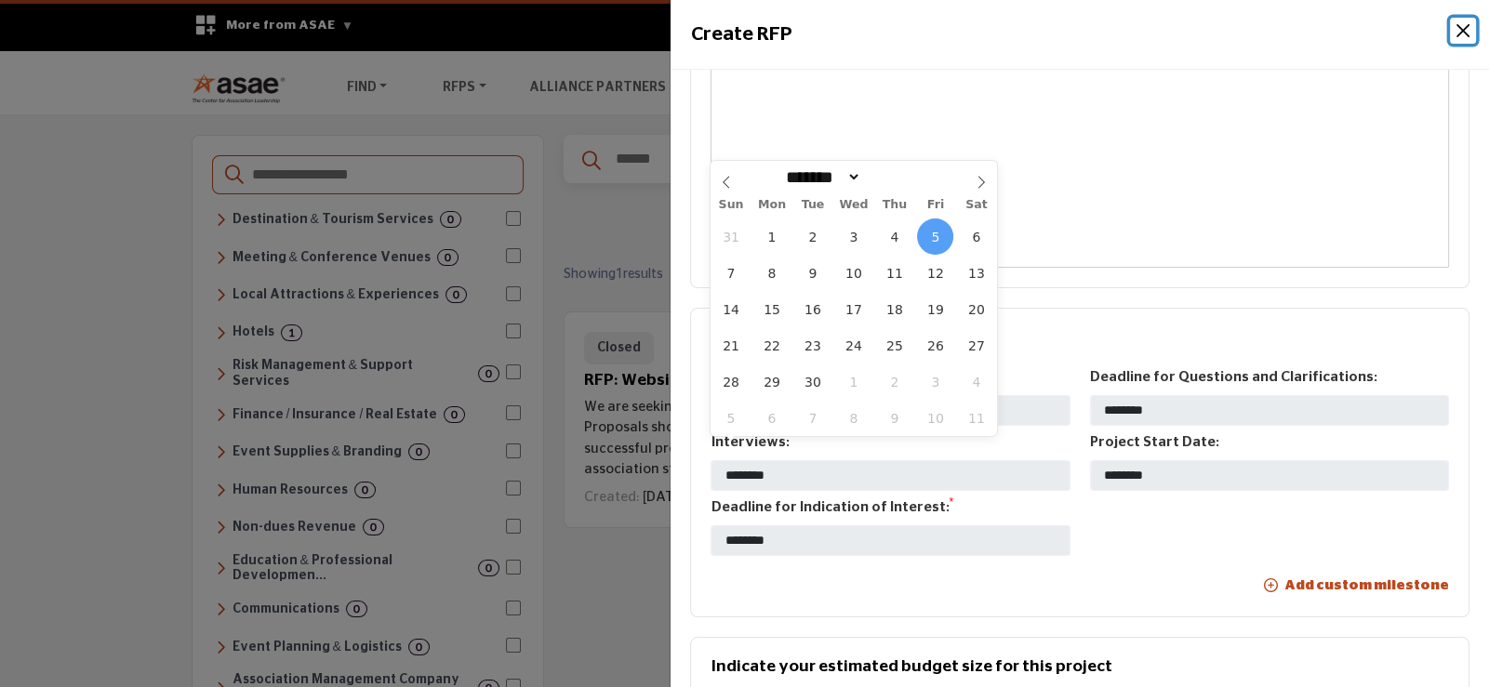
click at [855, 277] on span "10" at bounding box center [853, 273] width 36 height 36
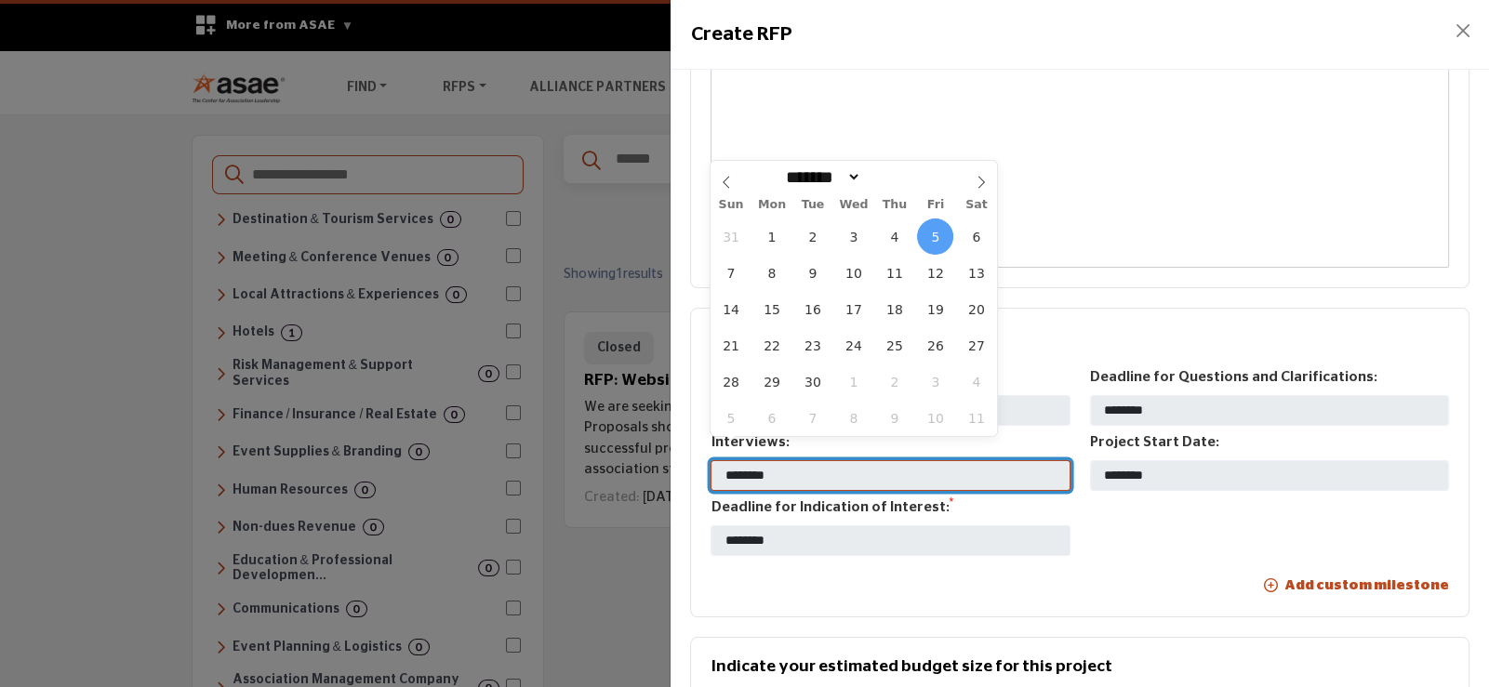
type input "********"
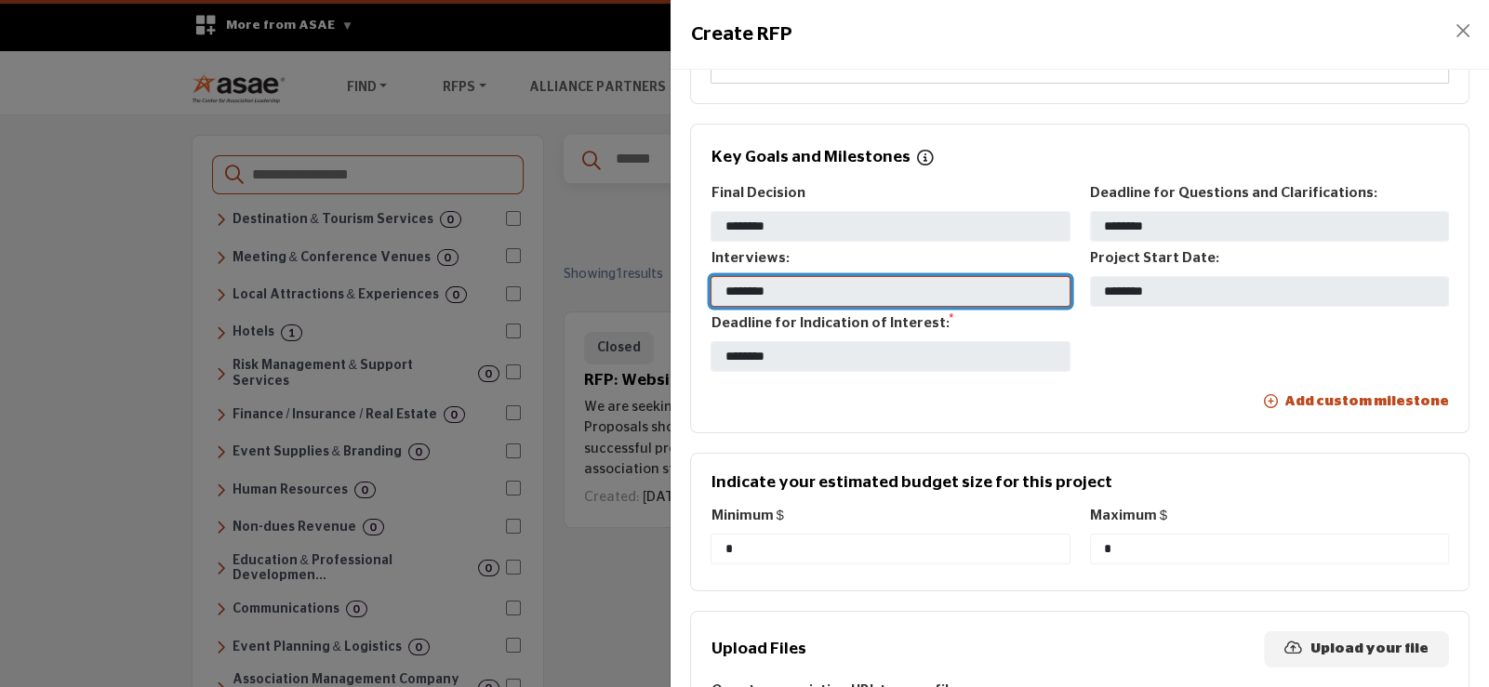
scroll to position [1023, 0]
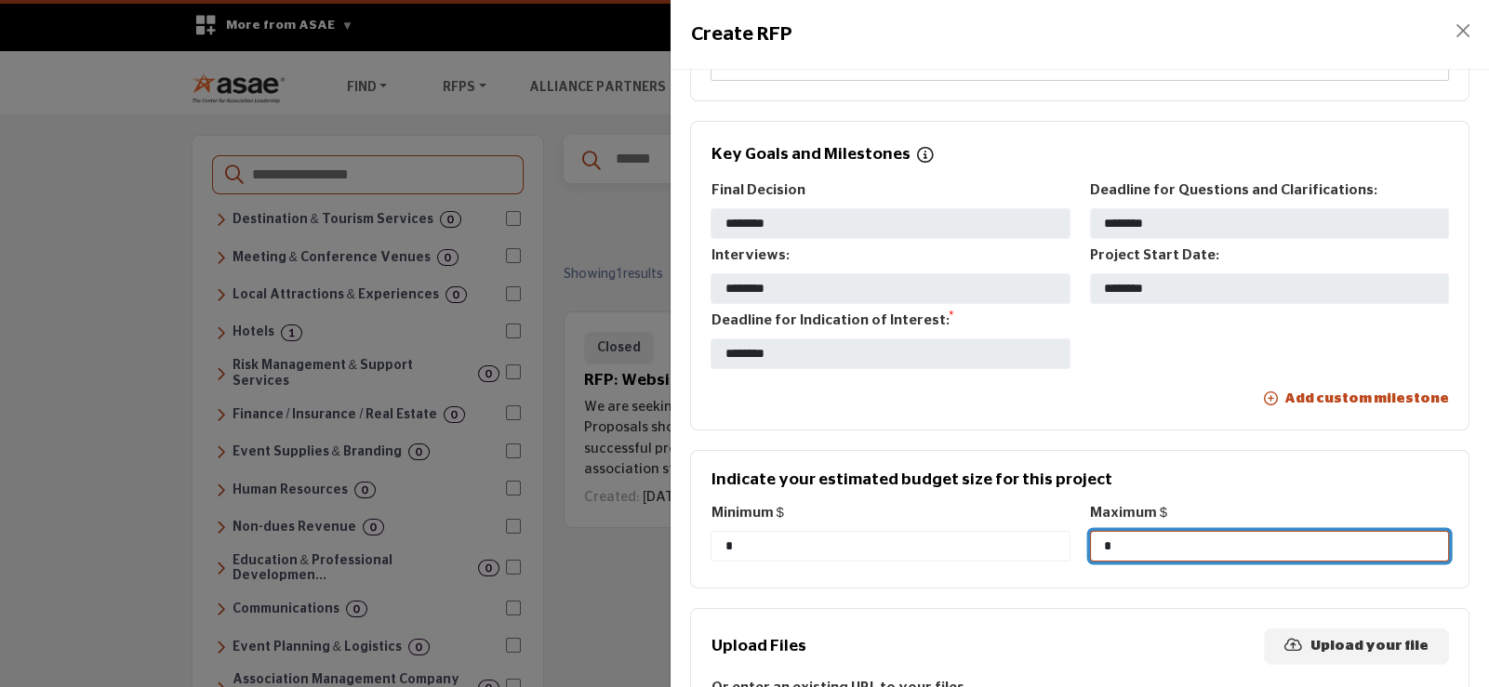
drag, startPoint x: 1105, startPoint y: 520, endPoint x: 1071, endPoint y: 525, distance: 33.9
click at [1071, 525] on div "Minimum $ * Maximum $ *" at bounding box center [1080, 535] width 758 height 65
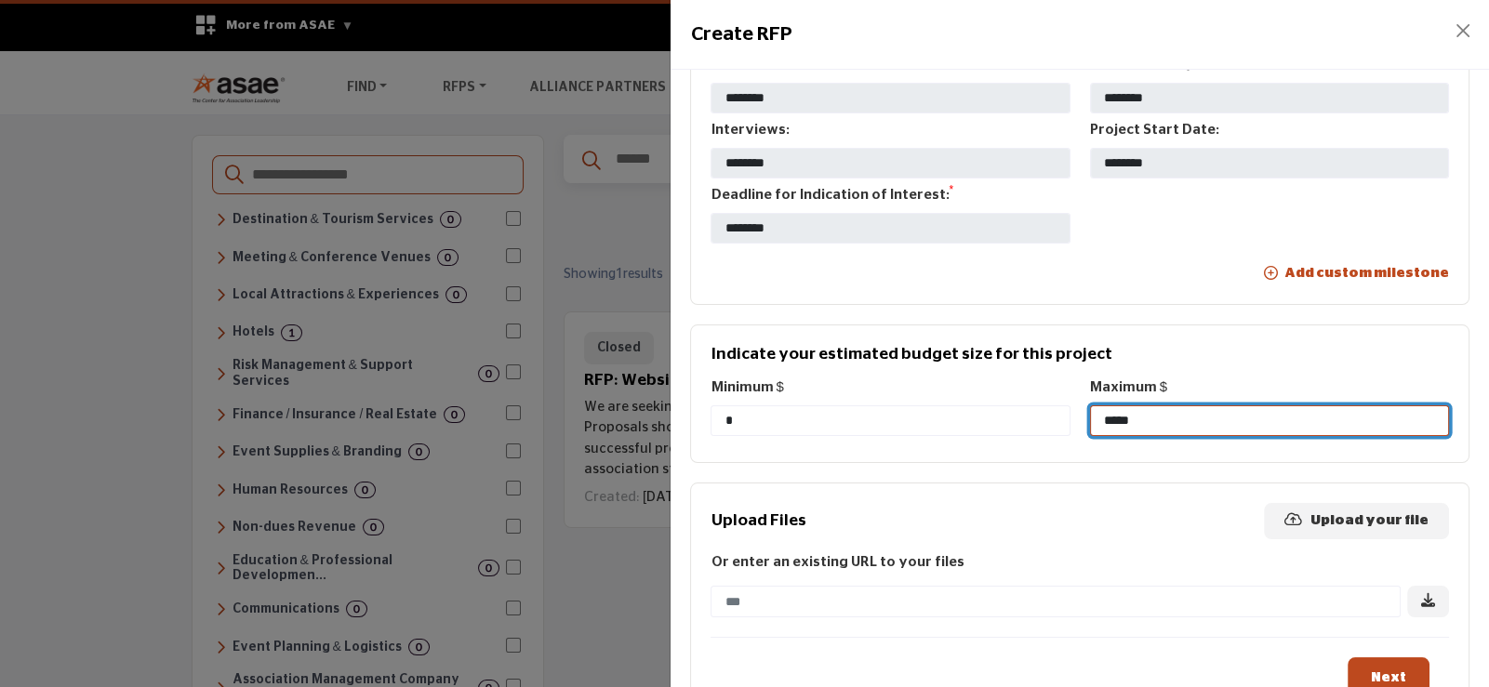
scroll to position [1176, 0]
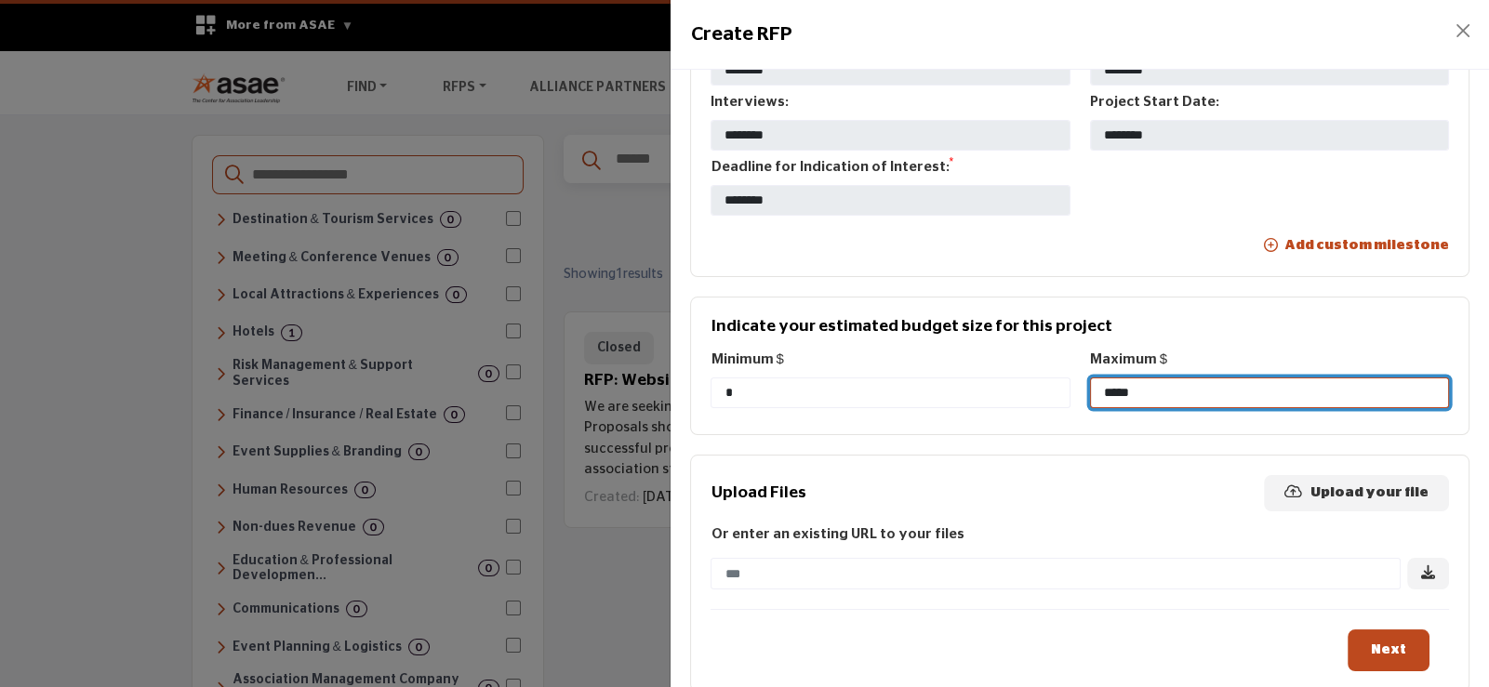
type input "*****"
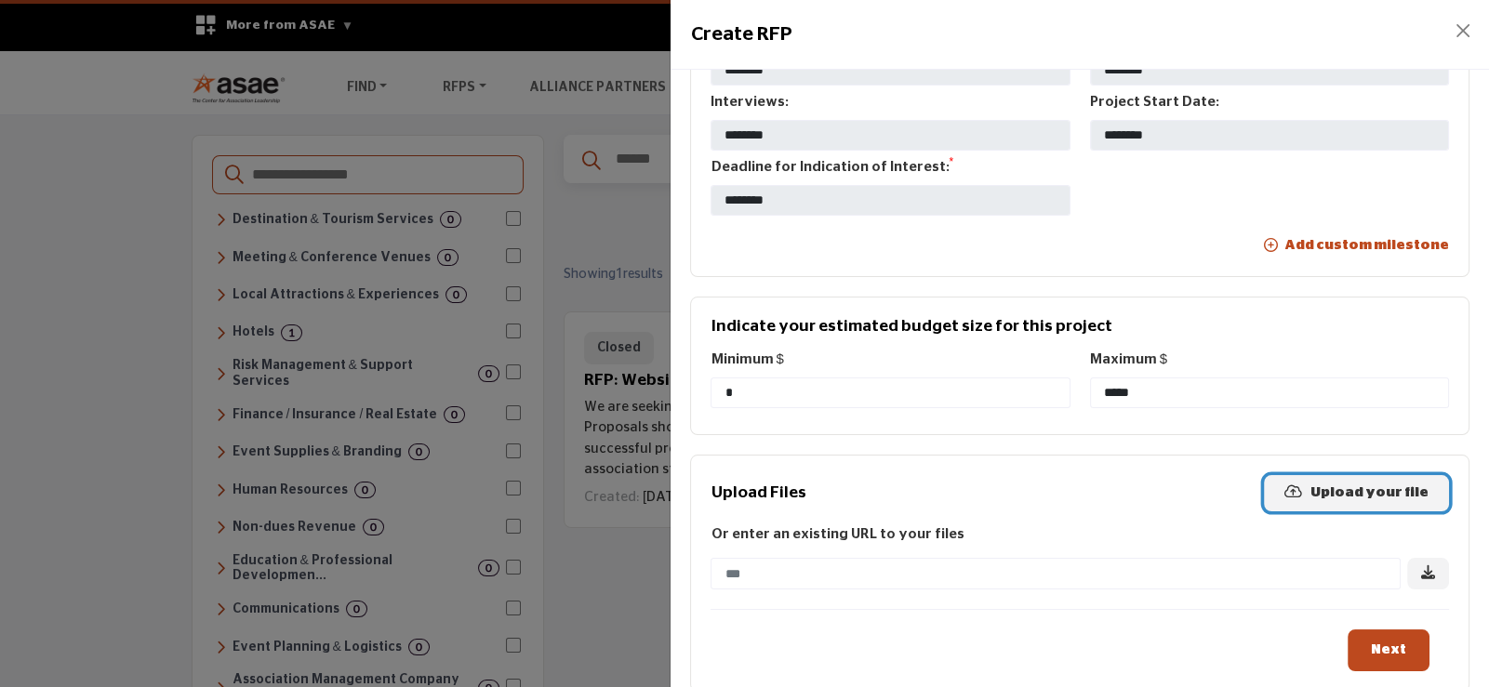
click at [1343, 485] on span "Upload your file" at bounding box center [1369, 492] width 118 height 14
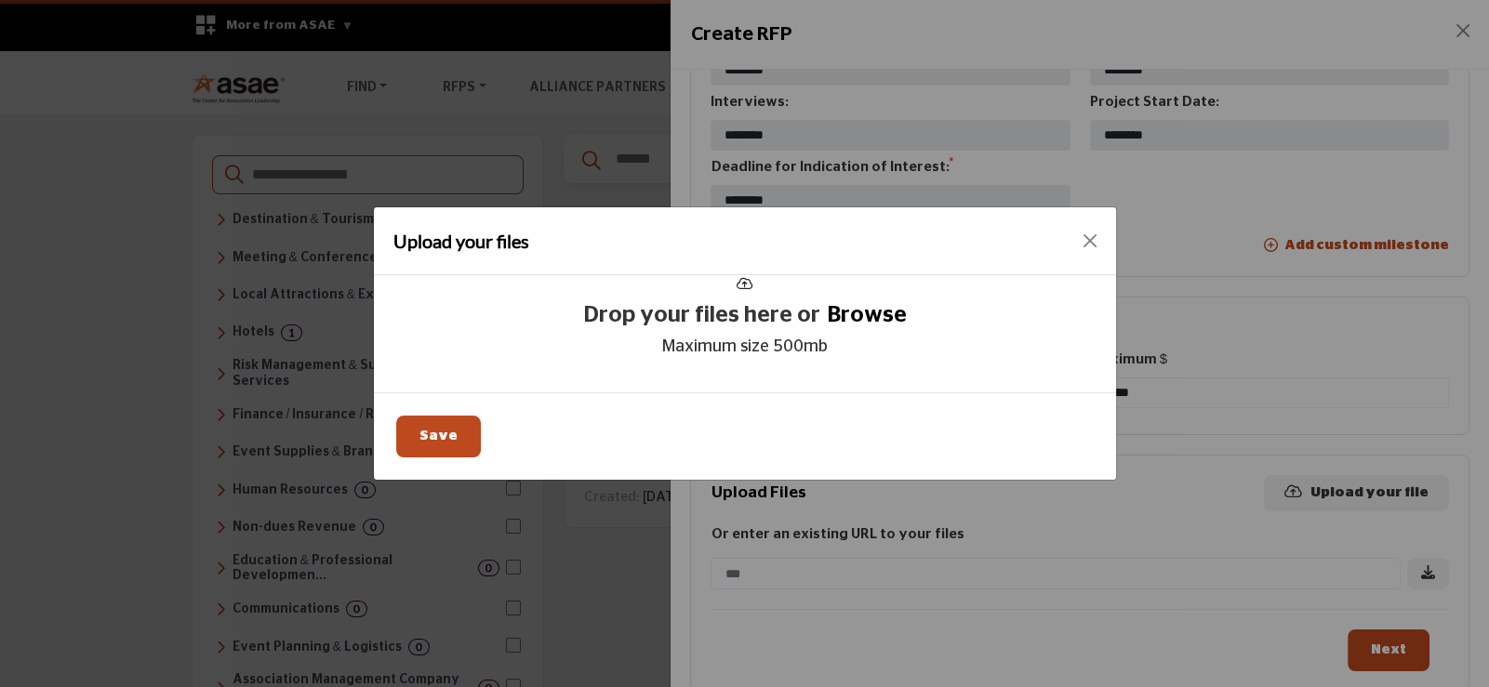
click at [742, 292] on div at bounding box center [745, 285] width 17 height 20
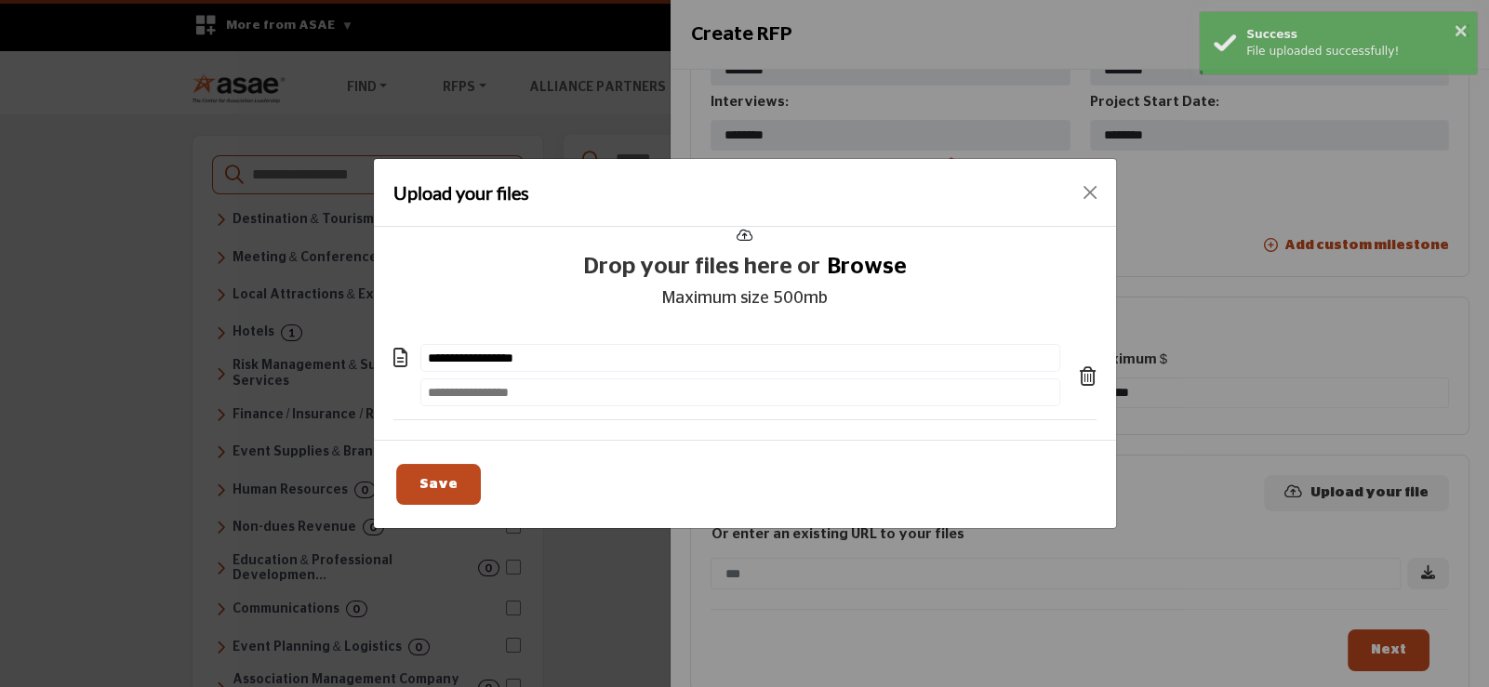
click at [468, 399] on input "text" at bounding box center [740, 393] width 640 height 28
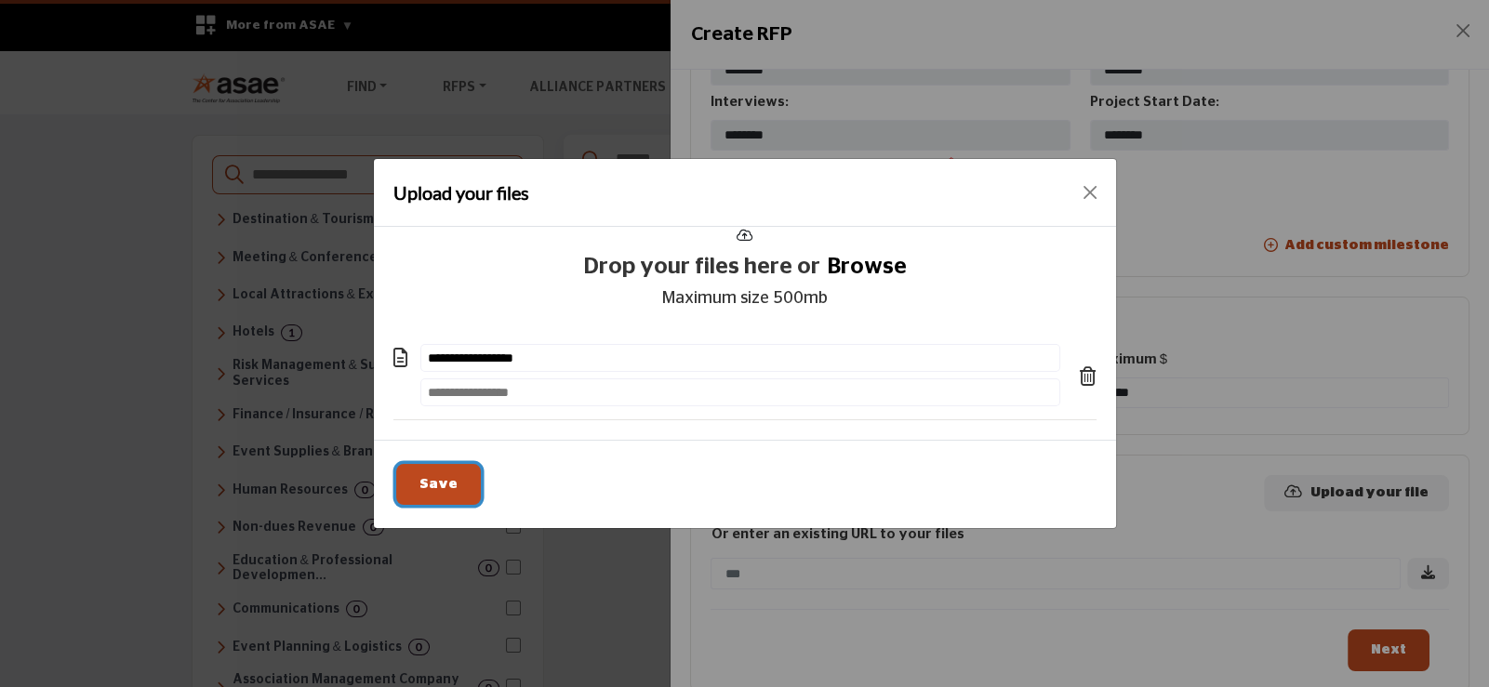
click at [425, 483] on span "Save" at bounding box center [438, 484] width 38 height 14
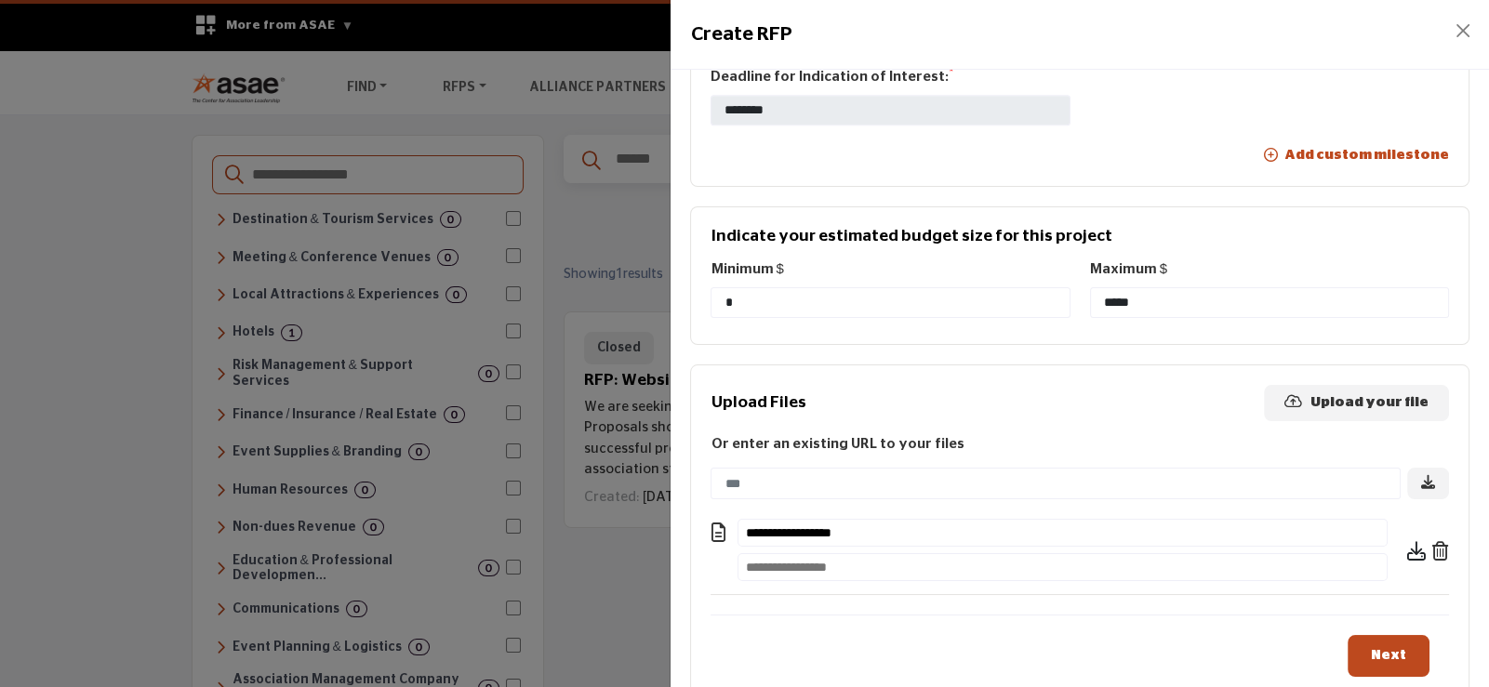
scroll to position [1272, 0]
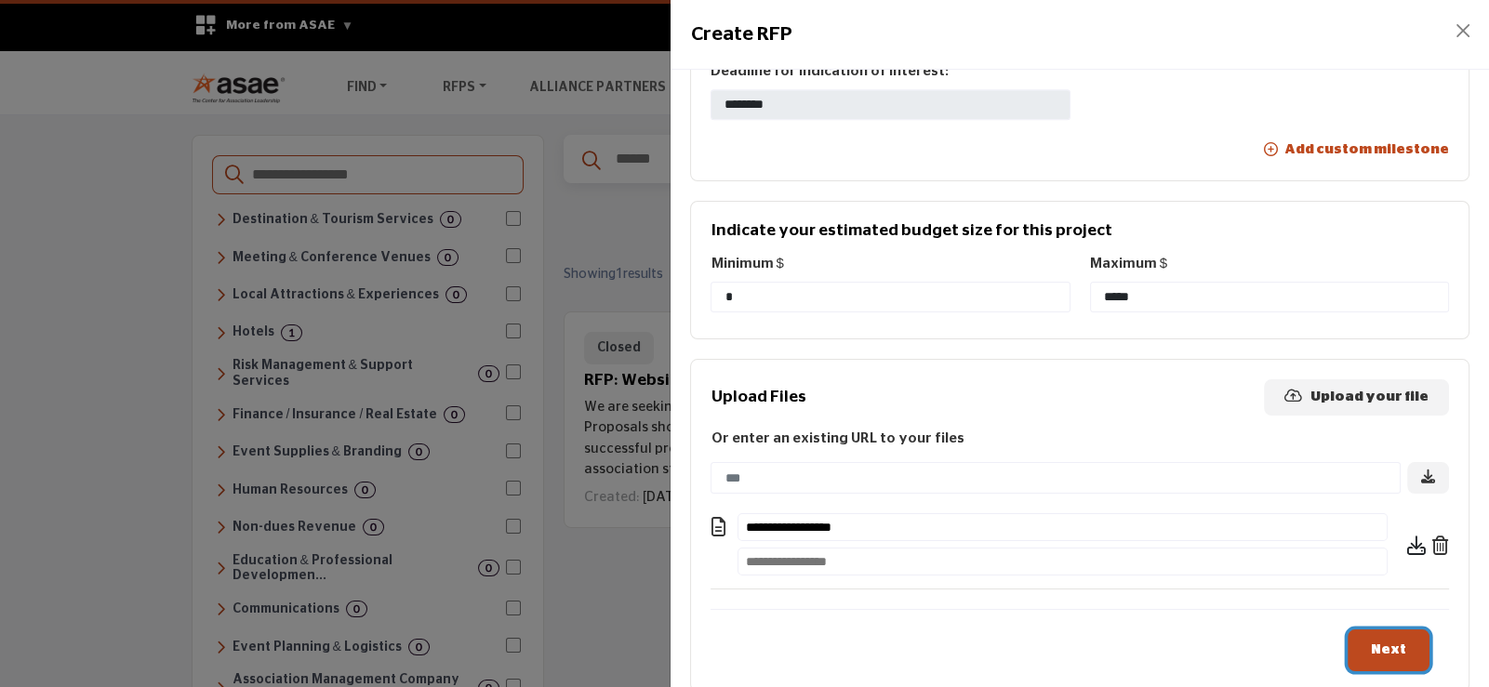
click at [1381, 643] on span "Next" at bounding box center [1388, 650] width 35 height 14
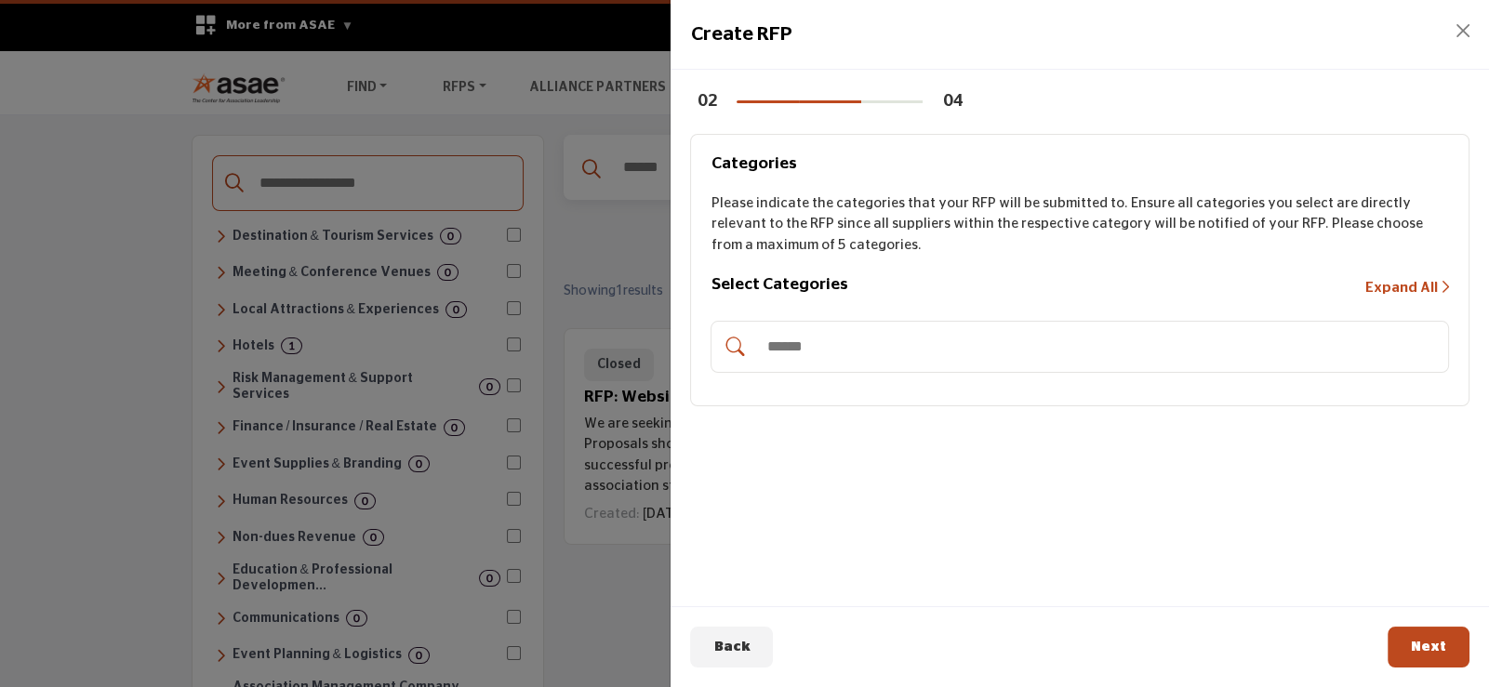
click at [1403, 283] on span "Expand All" at bounding box center [1401, 288] width 73 height 14
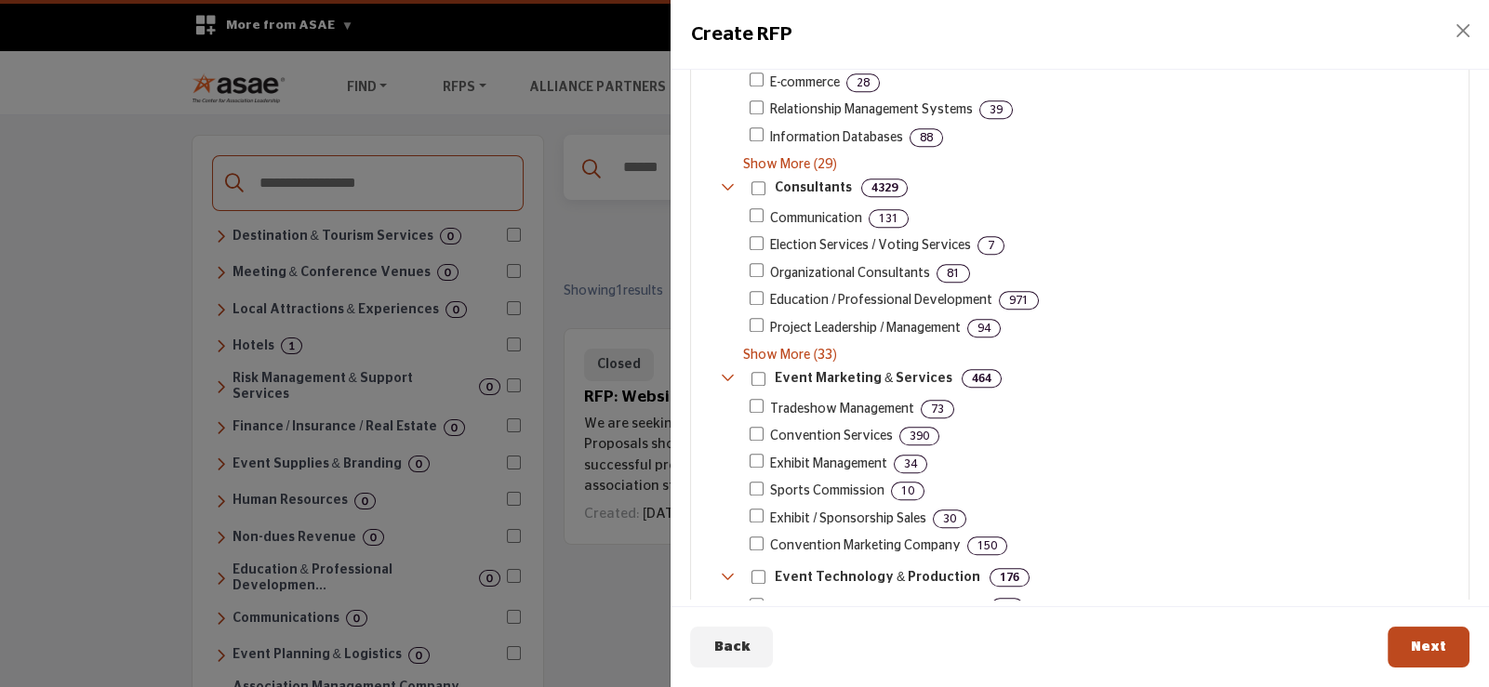
scroll to position [1919, 0]
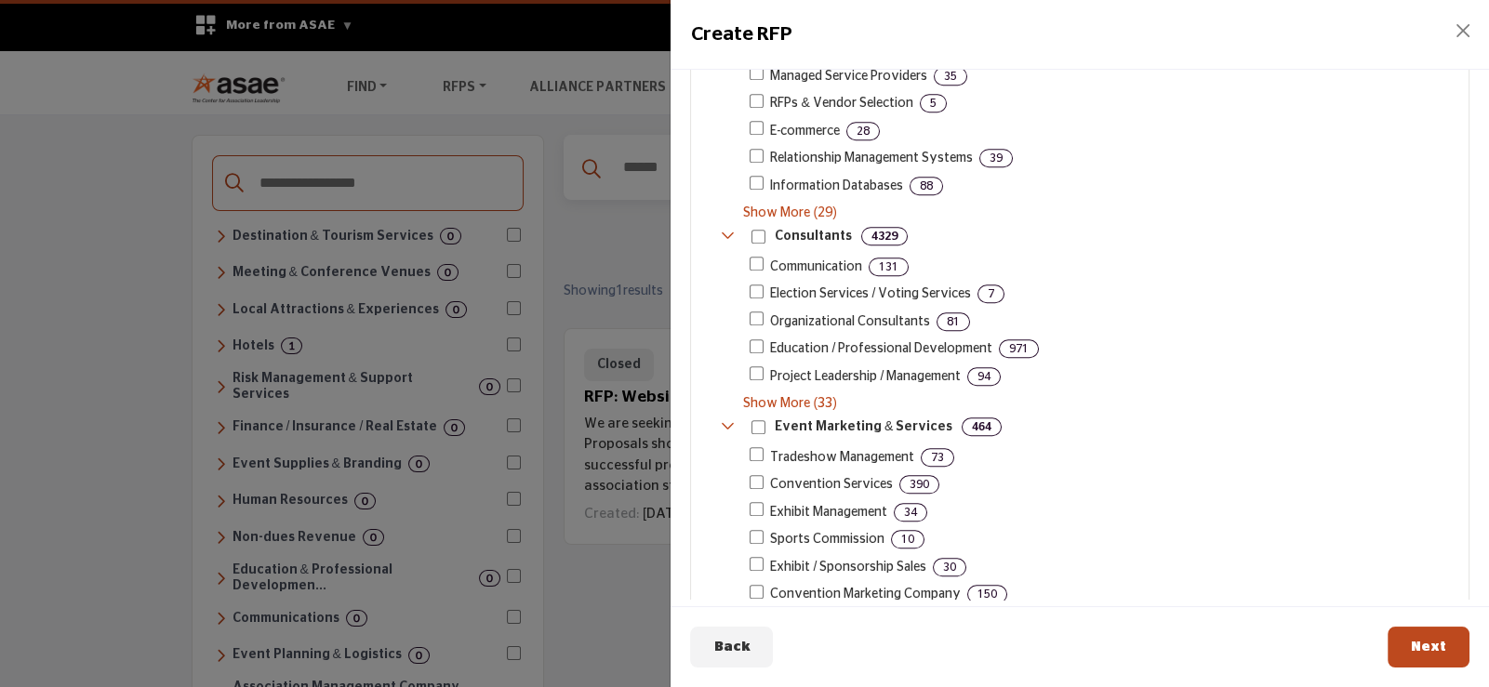
click at [925, 367] on span "Project Leadership / Management" at bounding box center [865, 377] width 191 height 20
click at [979, 367] on span "94" at bounding box center [983, 376] width 33 height 19
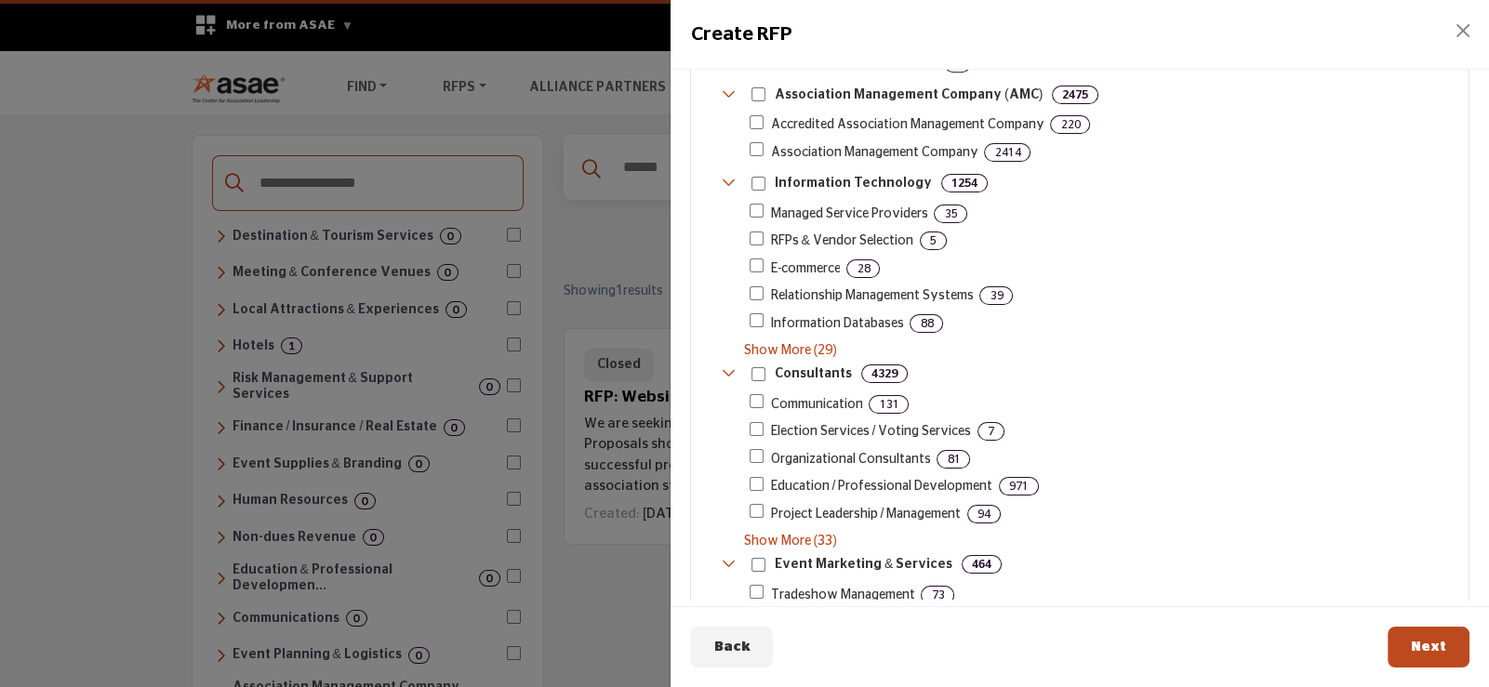
scroll to position [1826, 0]
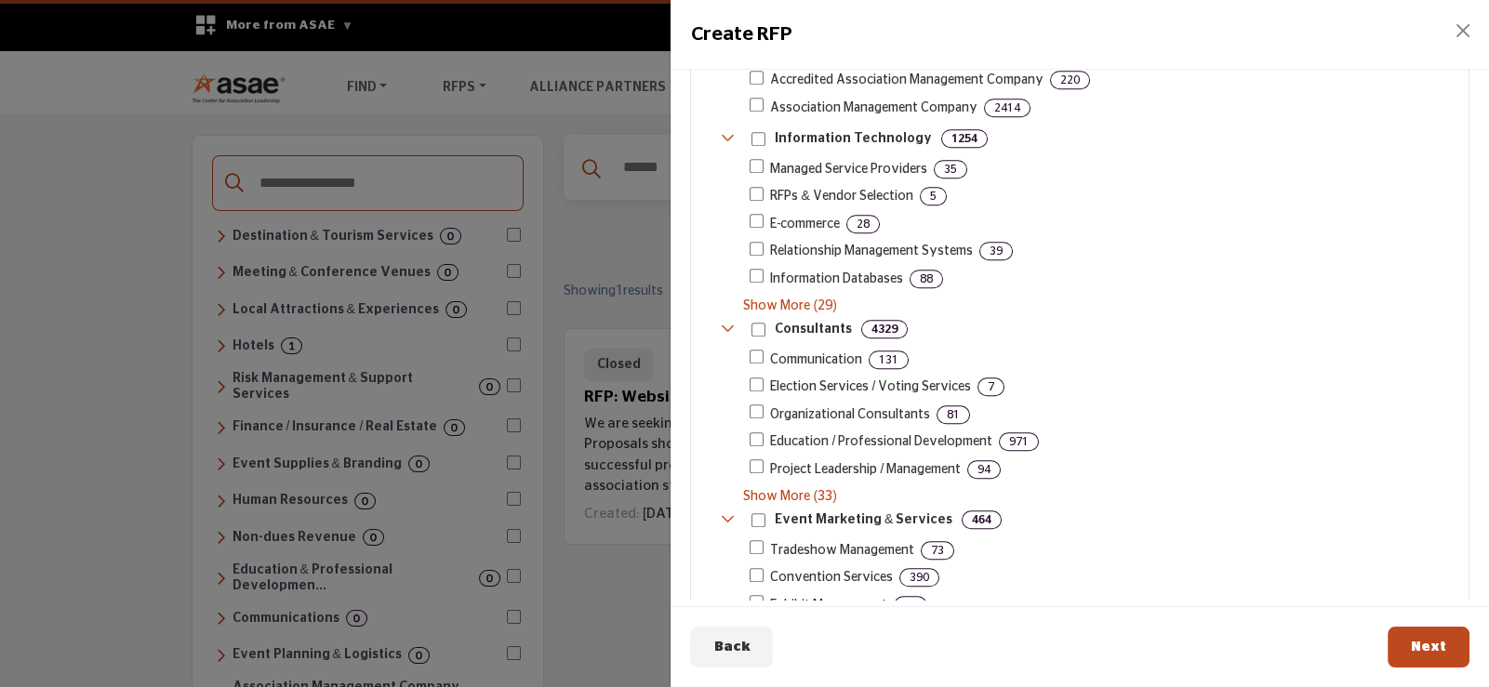
click at [788, 297] on span "Show More (29)" at bounding box center [1096, 307] width 706 height 20
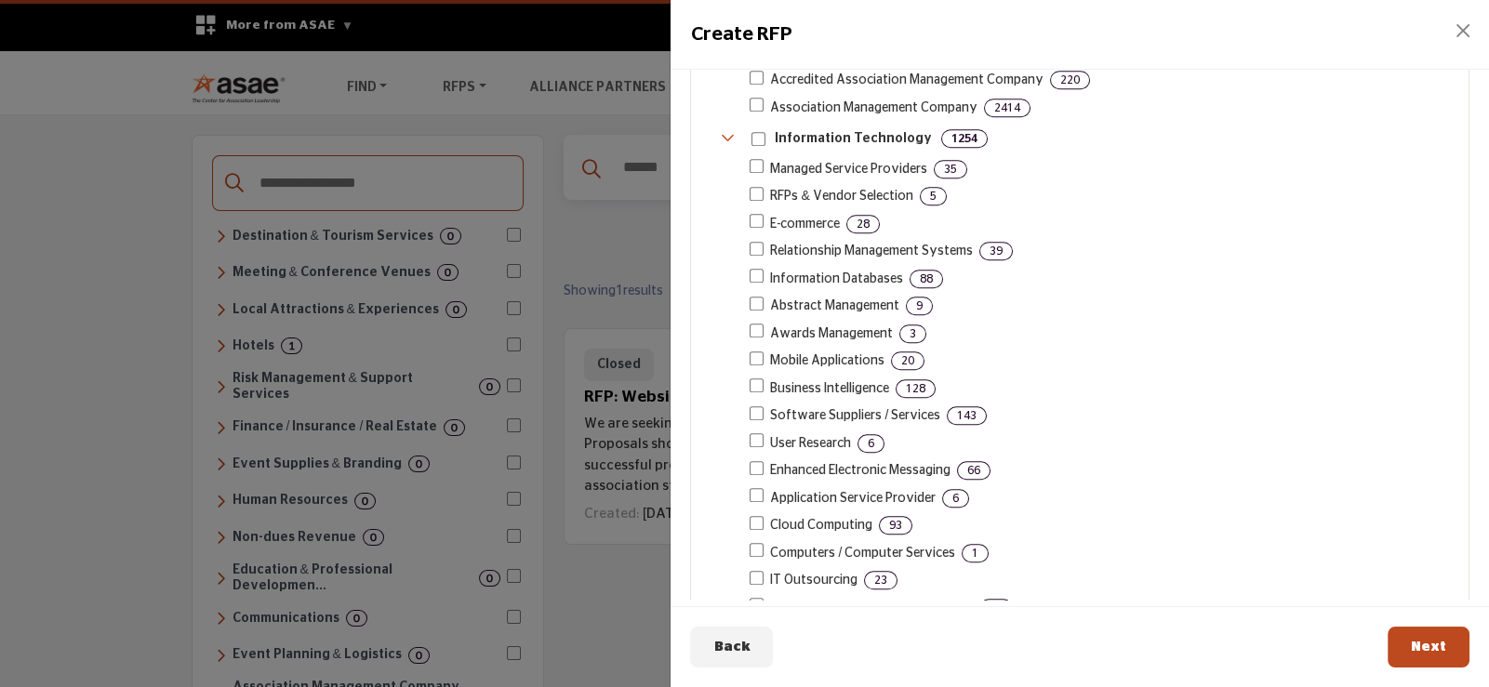
click at [793, 270] on span "Information Databases" at bounding box center [836, 280] width 133 height 20
click at [804, 270] on span "Information Databases" at bounding box center [836, 280] width 133 height 20
click at [881, 270] on span "Information Databases" at bounding box center [836, 280] width 133 height 20
click at [963, 129] on span "1254" at bounding box center [964, 138] width 47 height 19
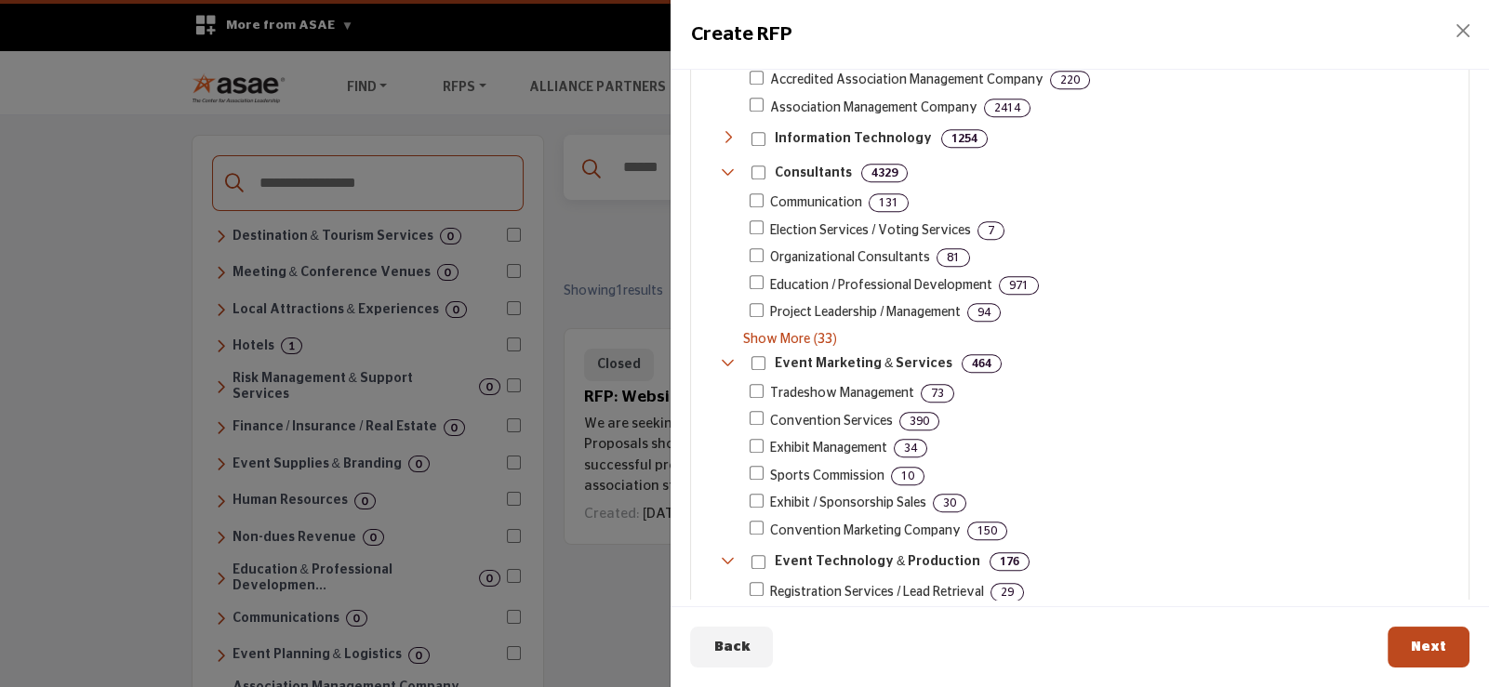
click at [963, 129] on span "1254" at bounding box center [964, 138] width 47 height 19
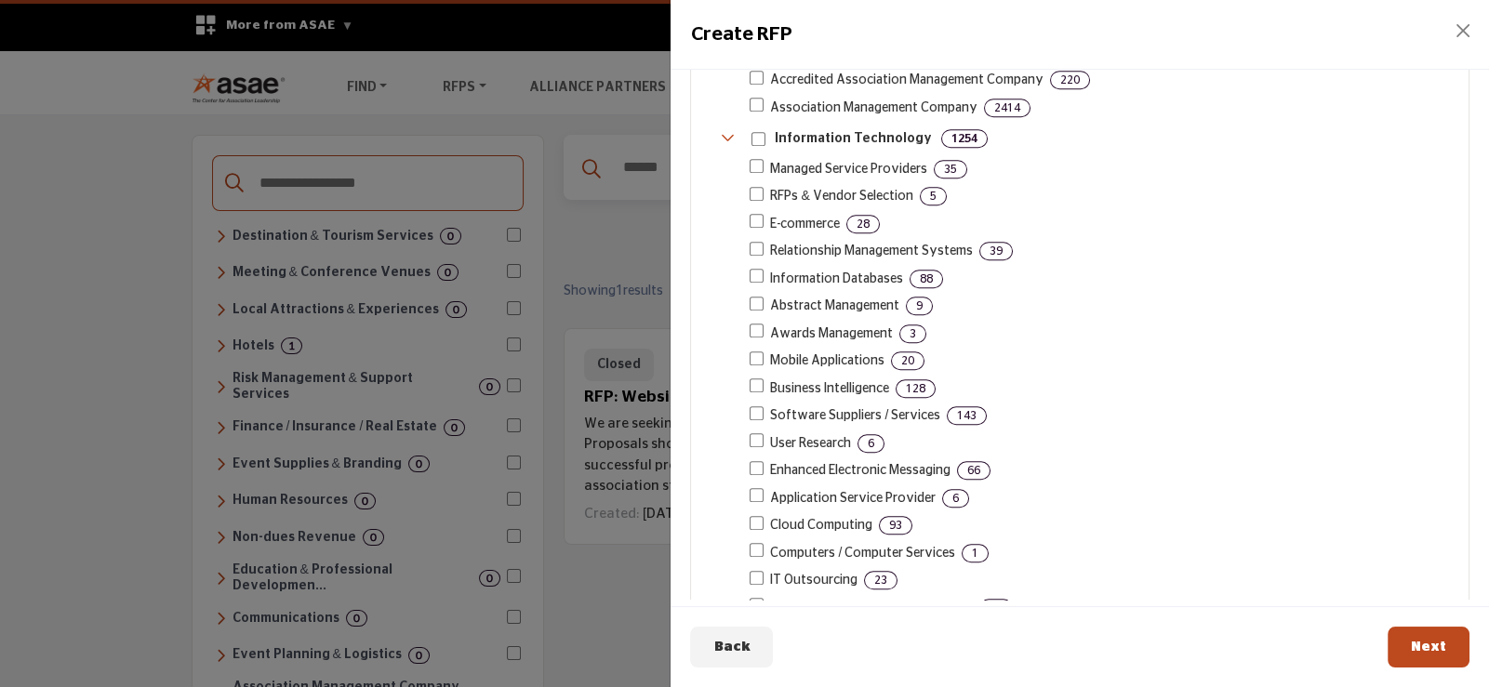
click at [828, 129] on p "Information Technology" at bounding box center [853, 139] width 157 height 20
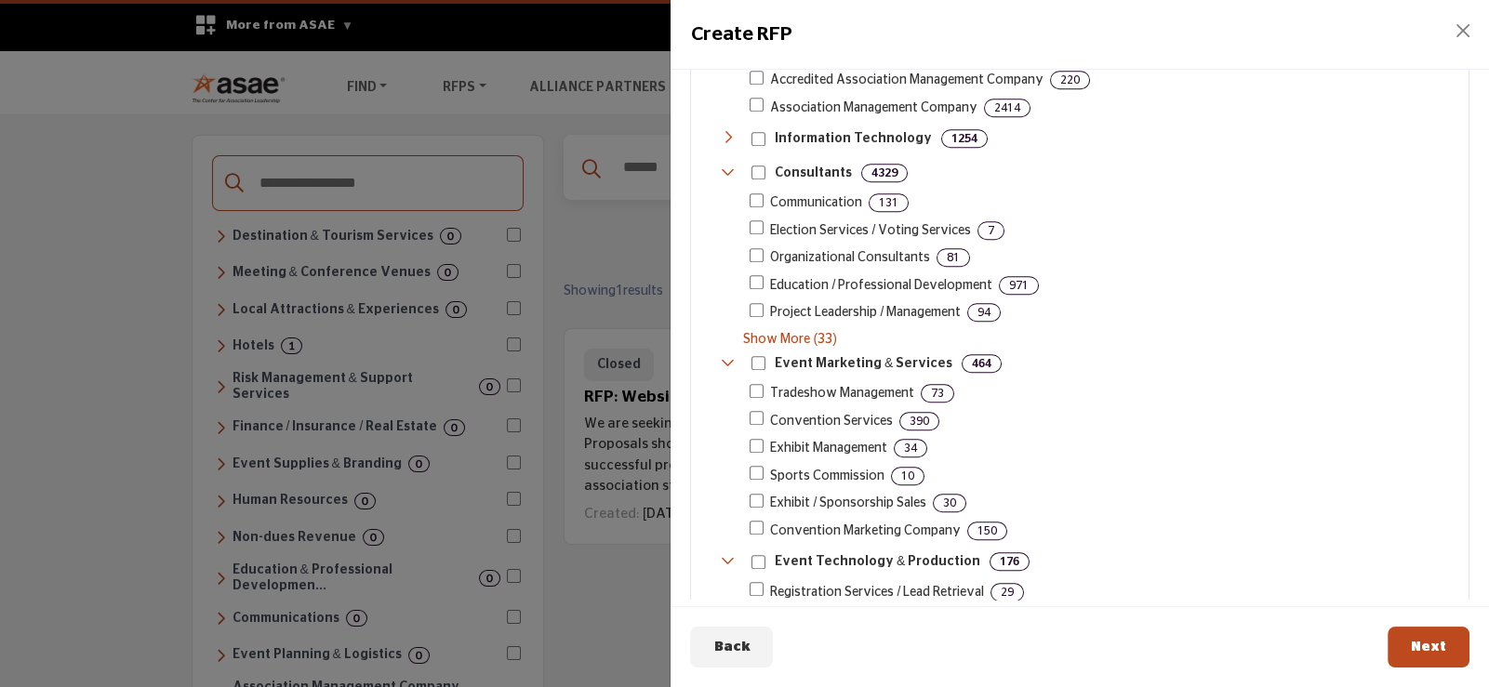
click at [828, 129] on p "Information Technology" at bounding box center [853, 139] width 157 height 20
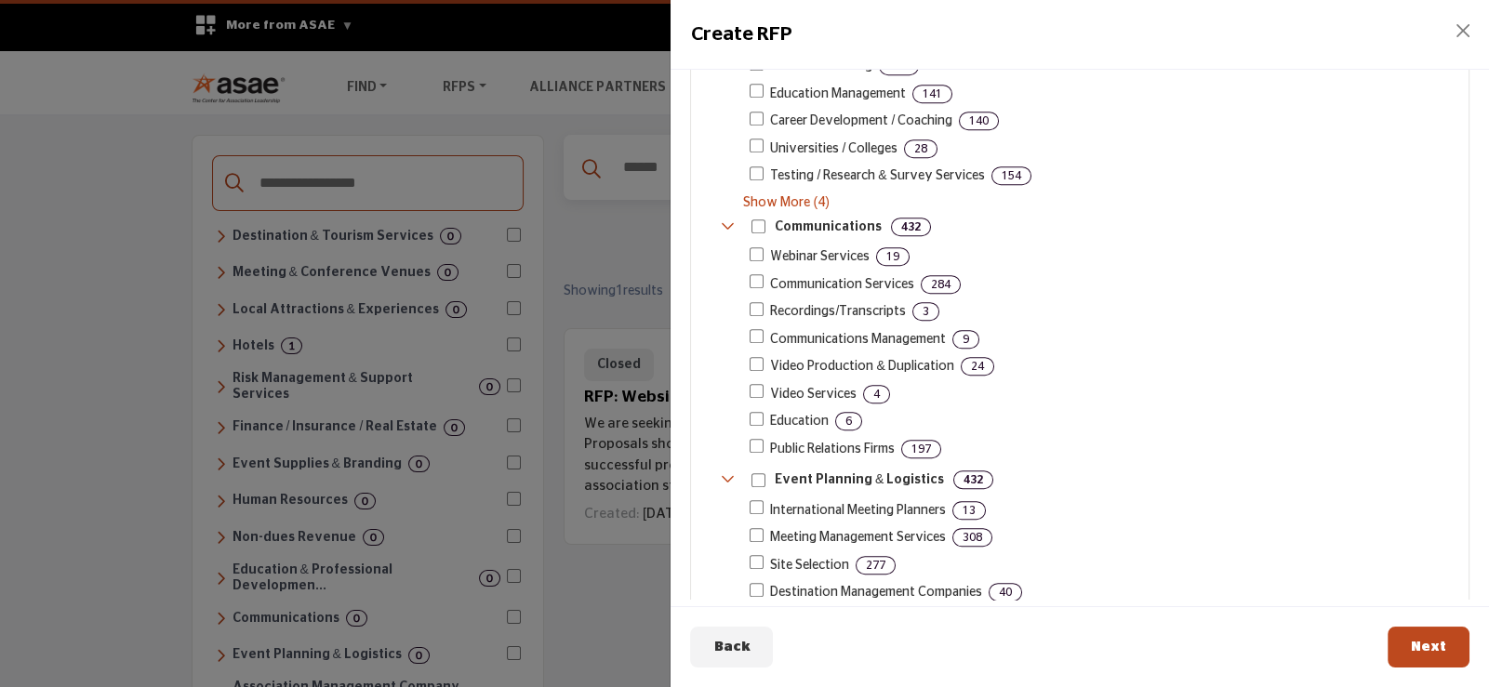
scroll to position [1175, 0]
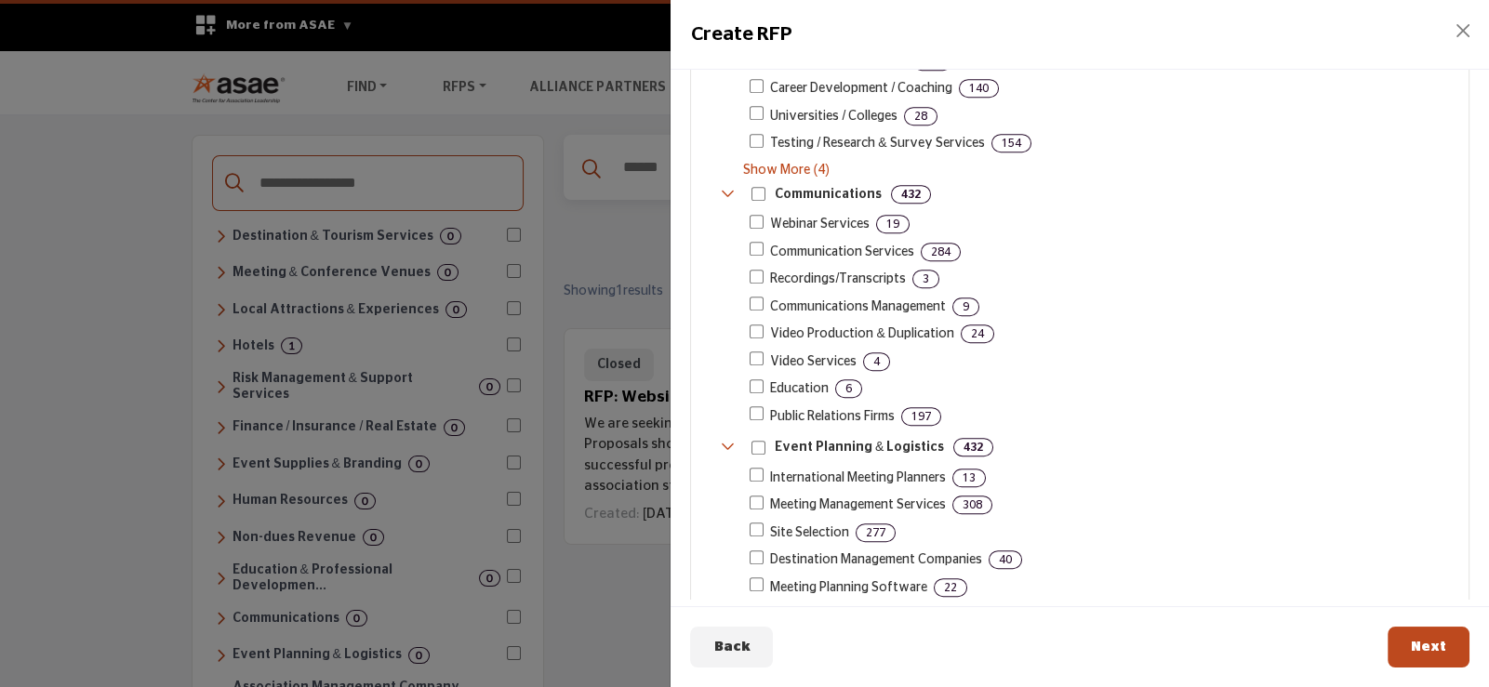
click at [724, 439] on icon "Toggle Category" at bounding box center [728, 446] width 15 height 15
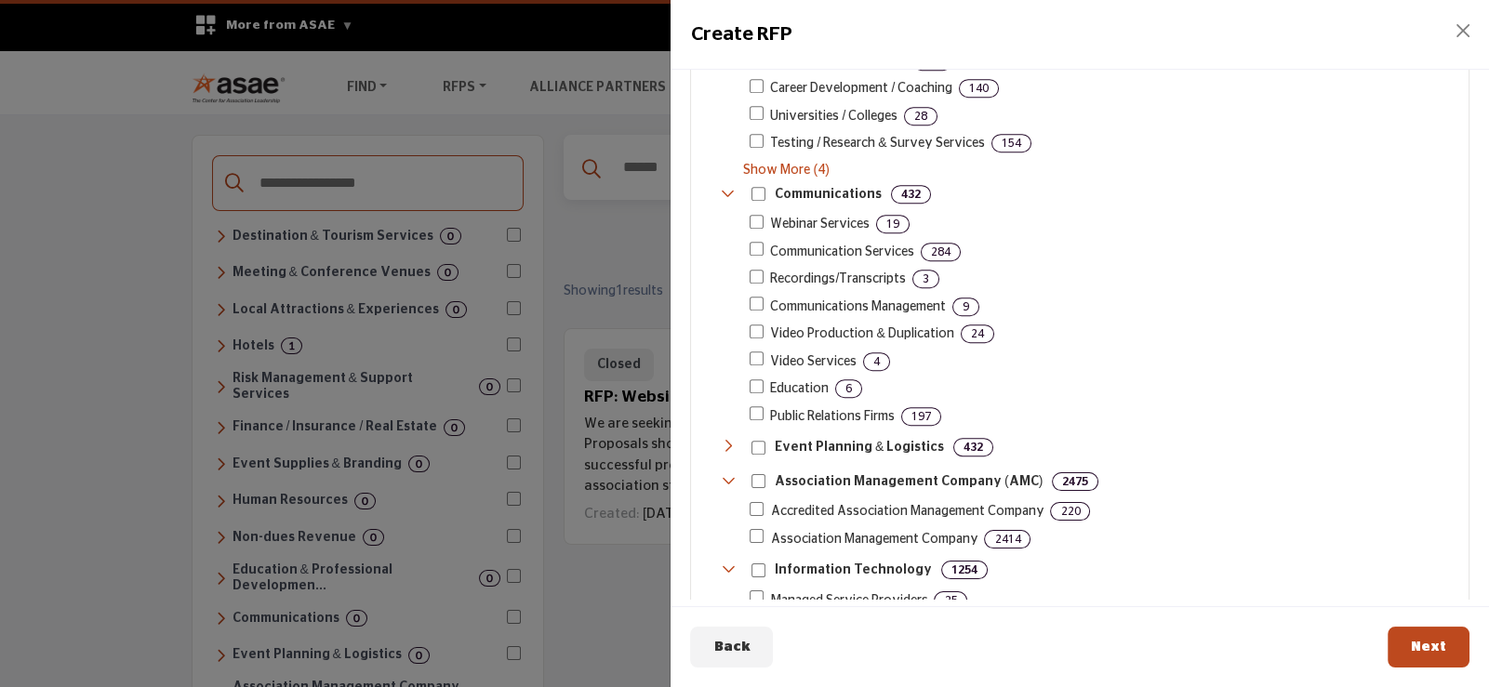
click at [724, 439] on icon "Toggle Category" at bounding box center [728, 446] width 15 height 15
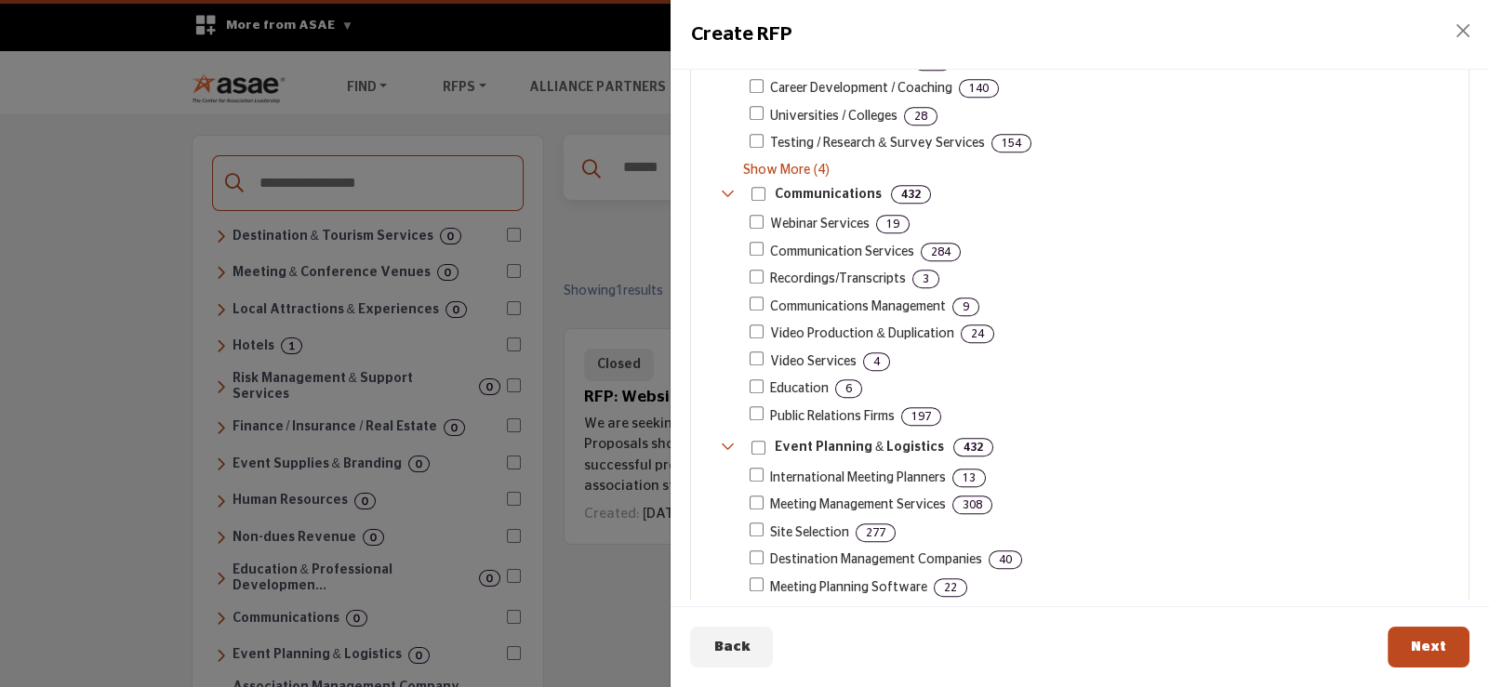
click at [812, 438] on p "Event Planning & Logistics" at bounding box center [859, 448] width 169 height 20
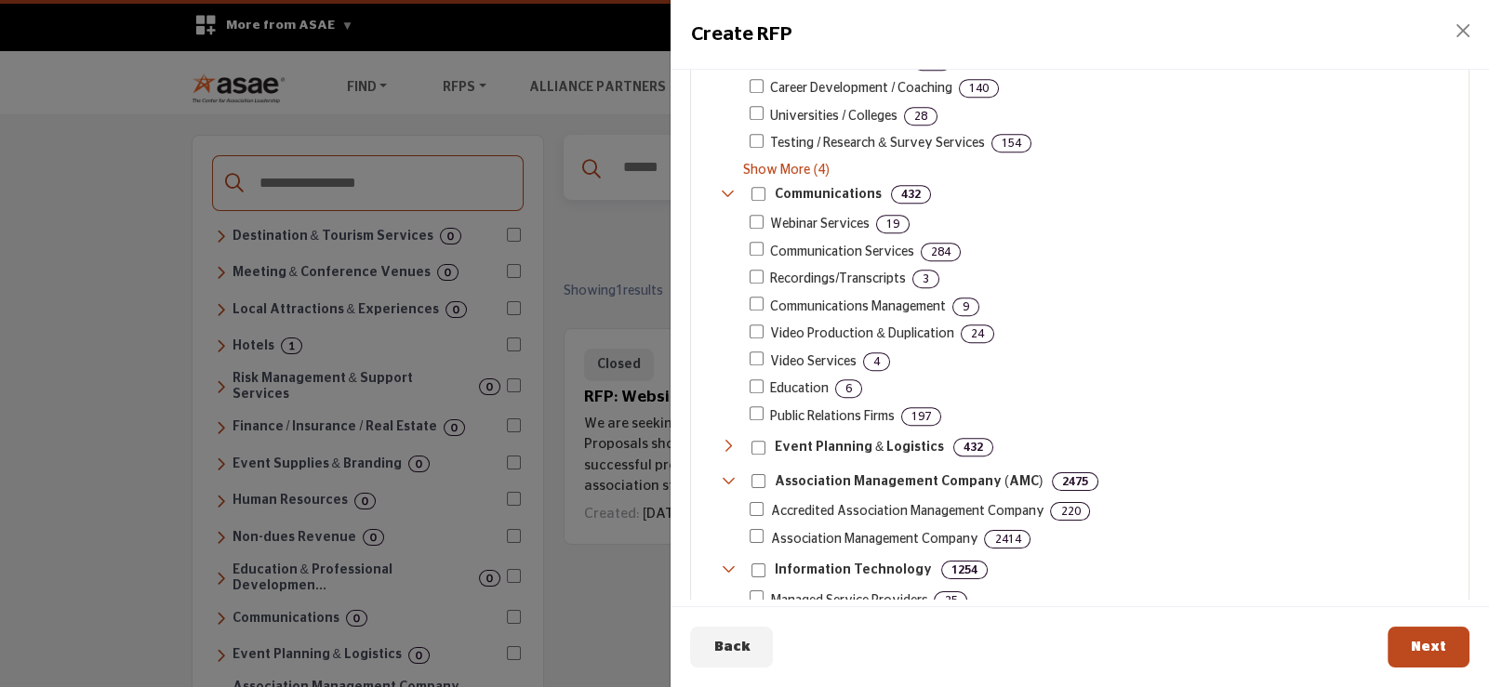
click at [812, 438] on p "Event Planning & Logistics" at bounding box center [859, 448] width 169 height 20
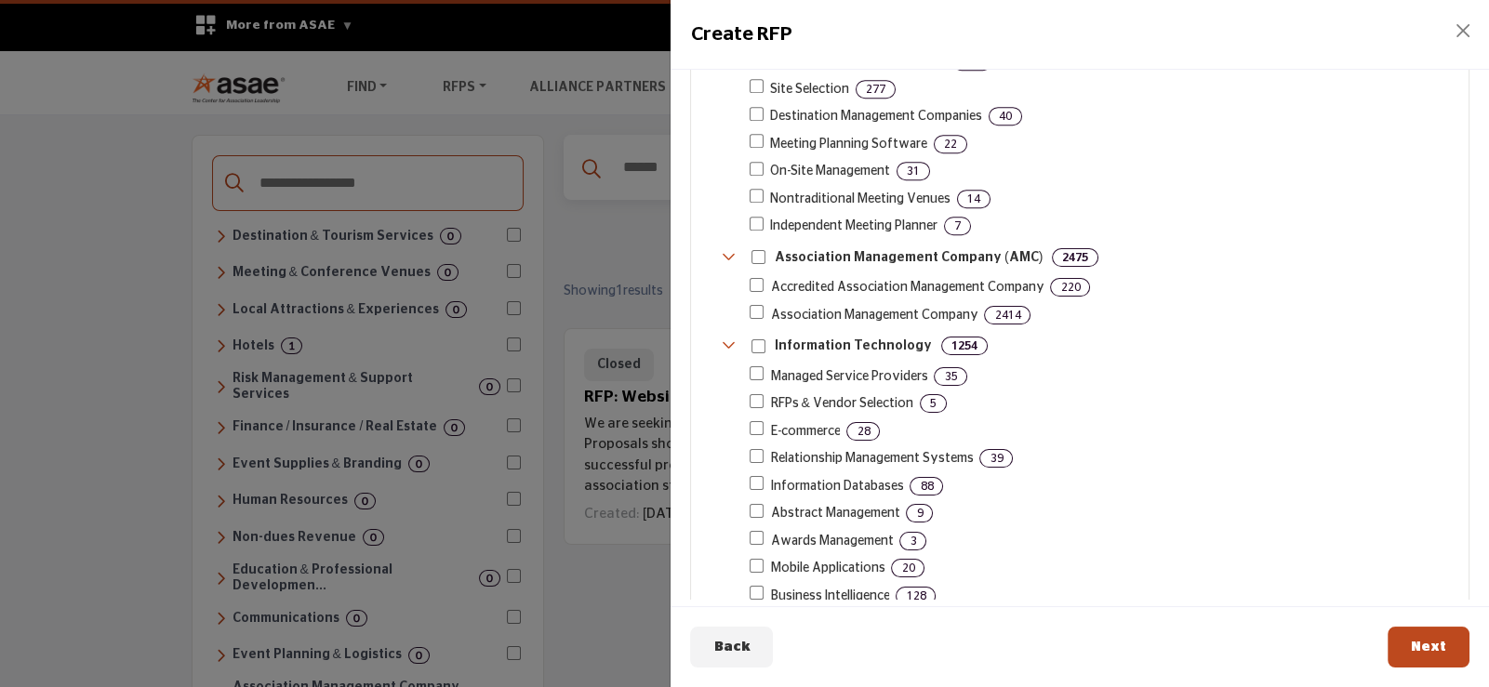
scroll to position [1640, 0]
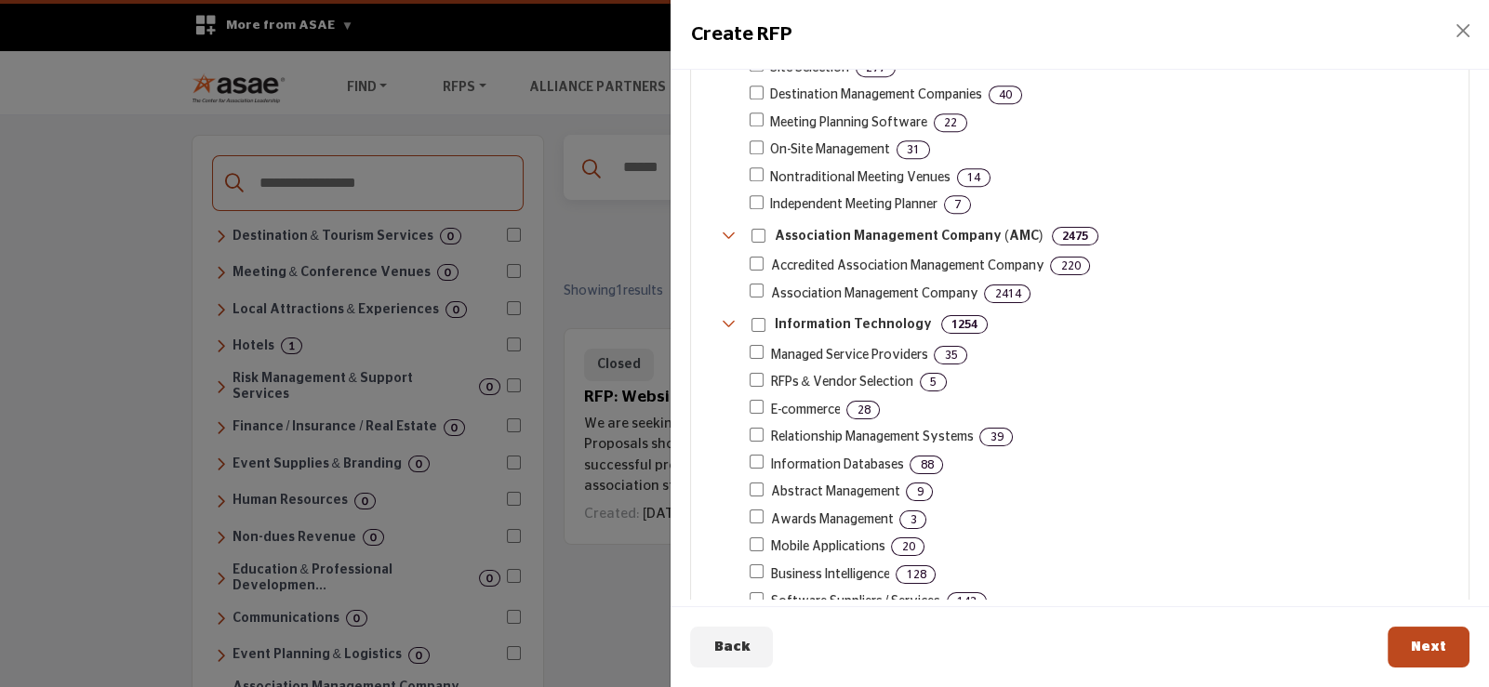
click at [817, 315] on p "Information Technology" at bounding box center [853, 325] width 157 height 20
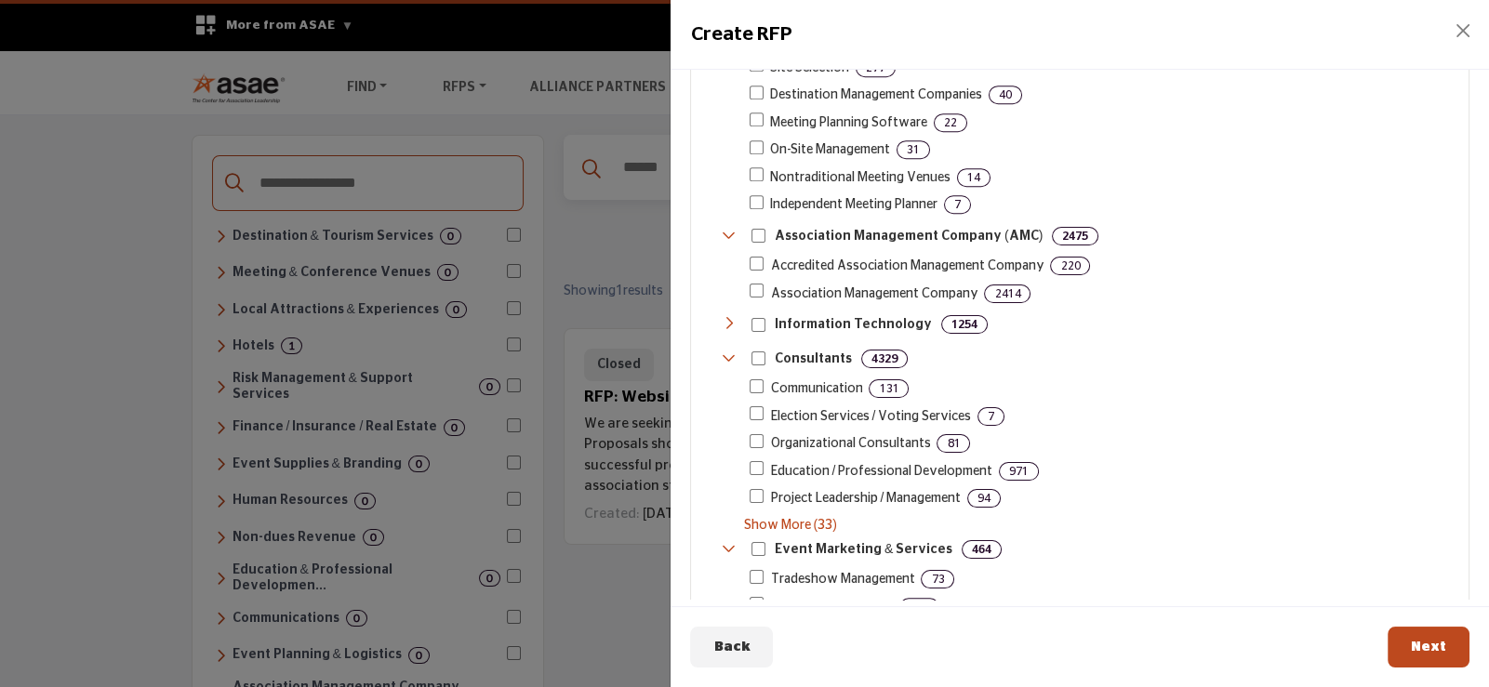
click at [817, 315] on p "Information Technology" at bounding box center [853, 325] width 157 height 20
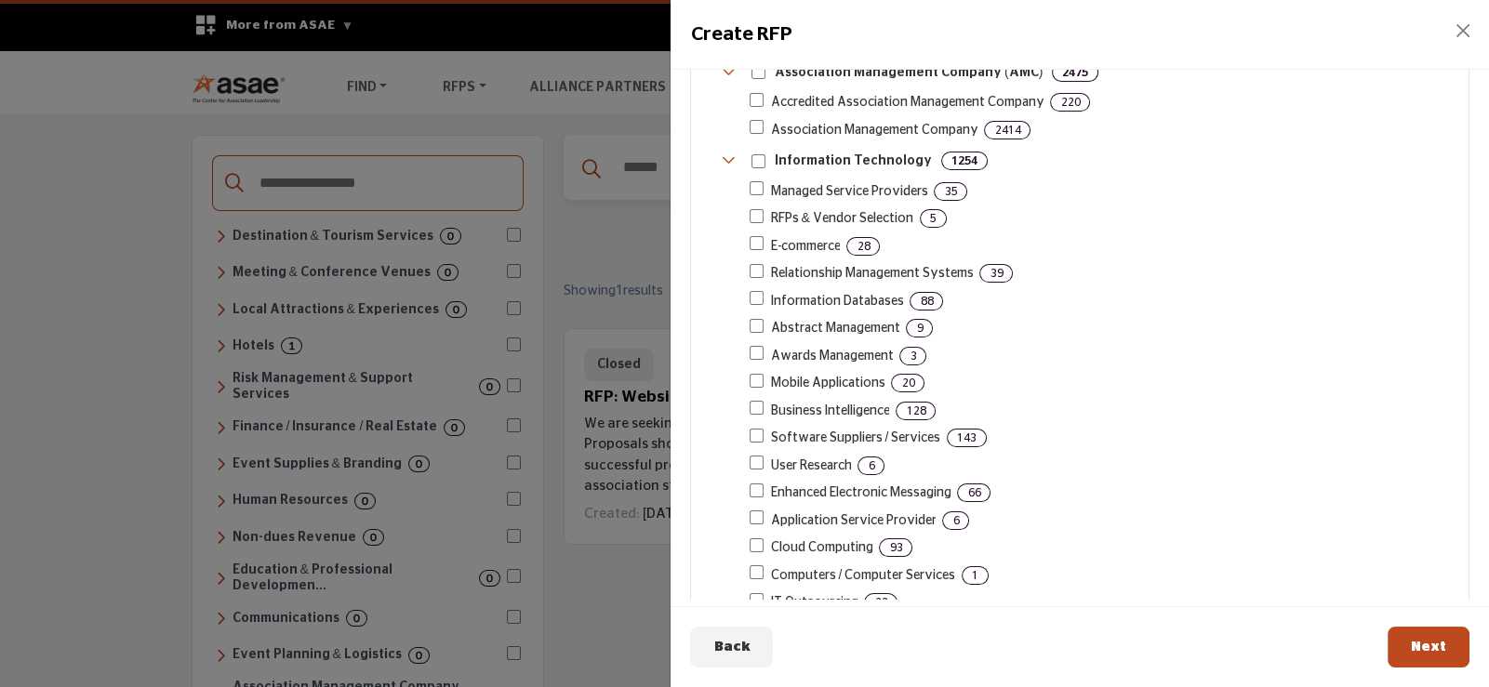
scroll to position [1826, 0]
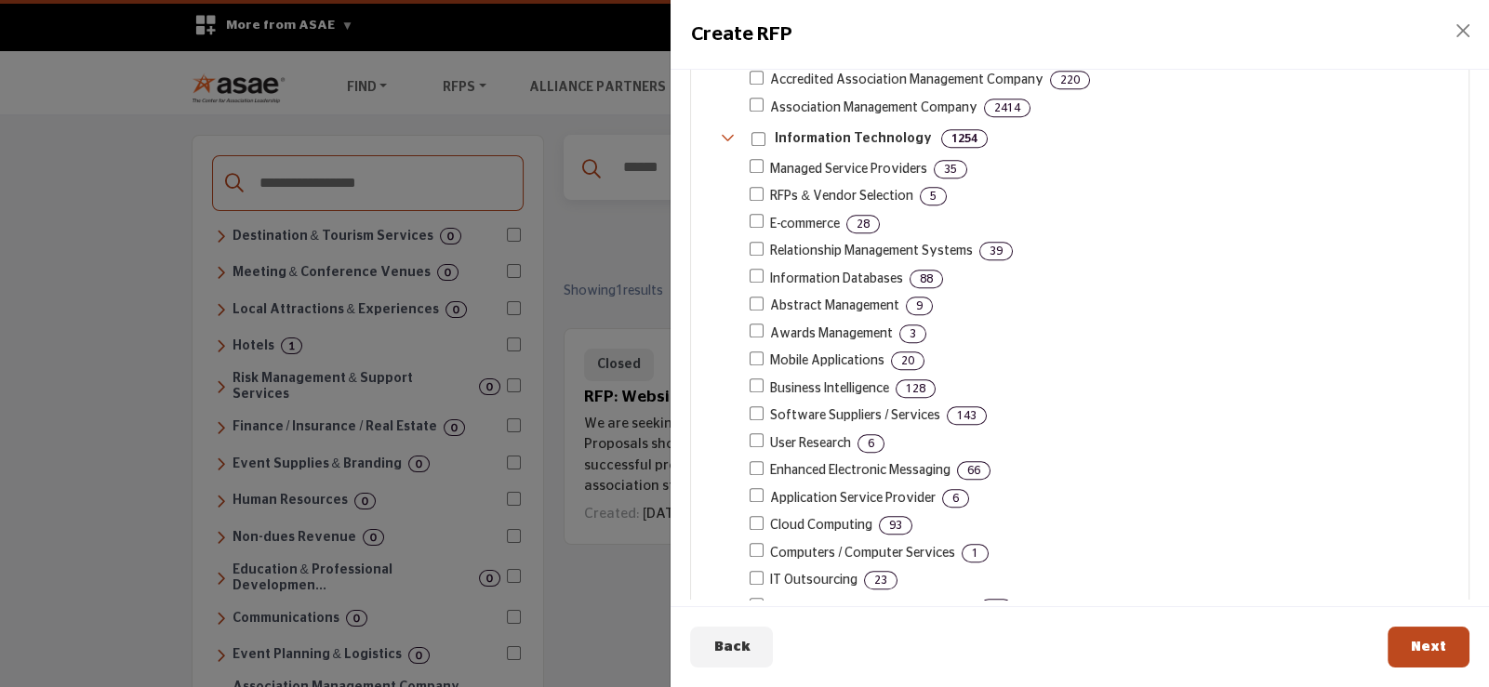
click at [804, 571] on span "IT Outsourcing" at bounding box center [813, 581] width 87 height 20
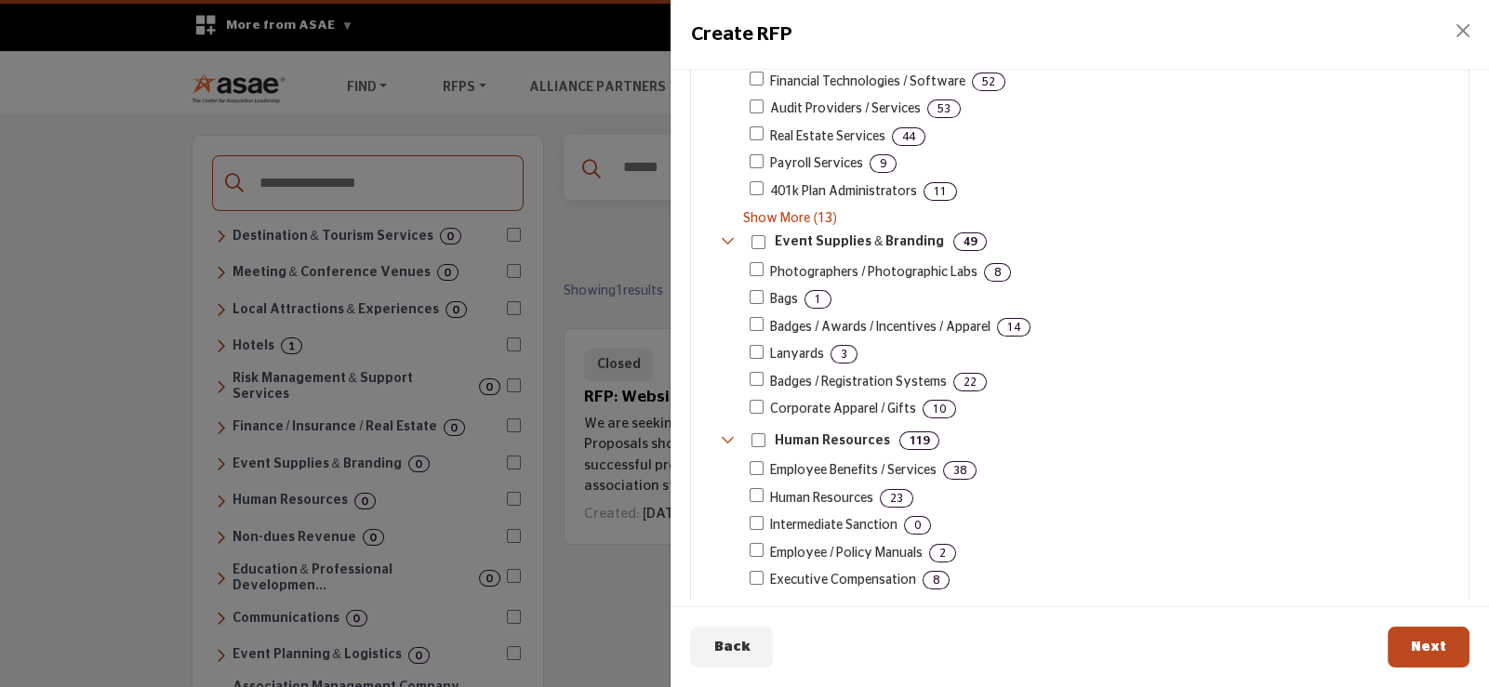
scroll to position [0, 0]
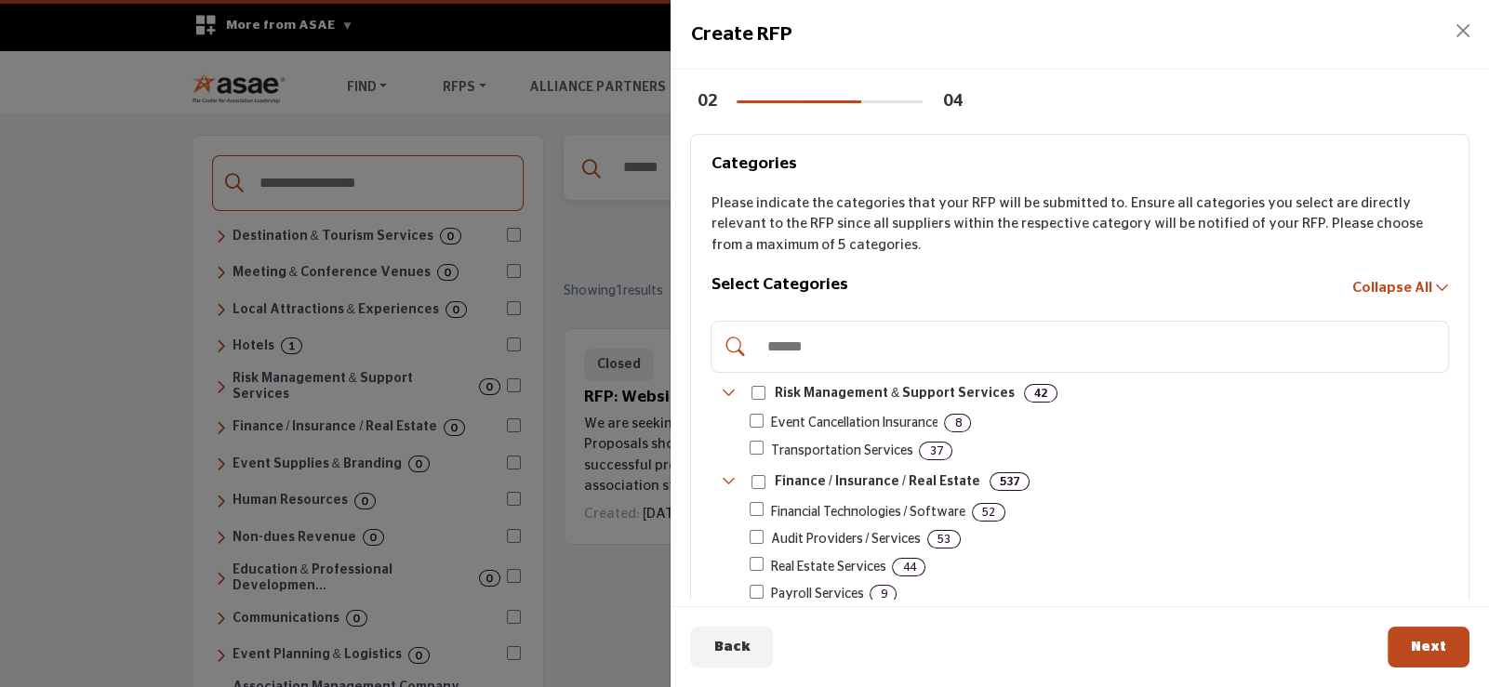
click at [844, 334] on input "Search Category" at bounding box center [1099, 346] width 684 height 41
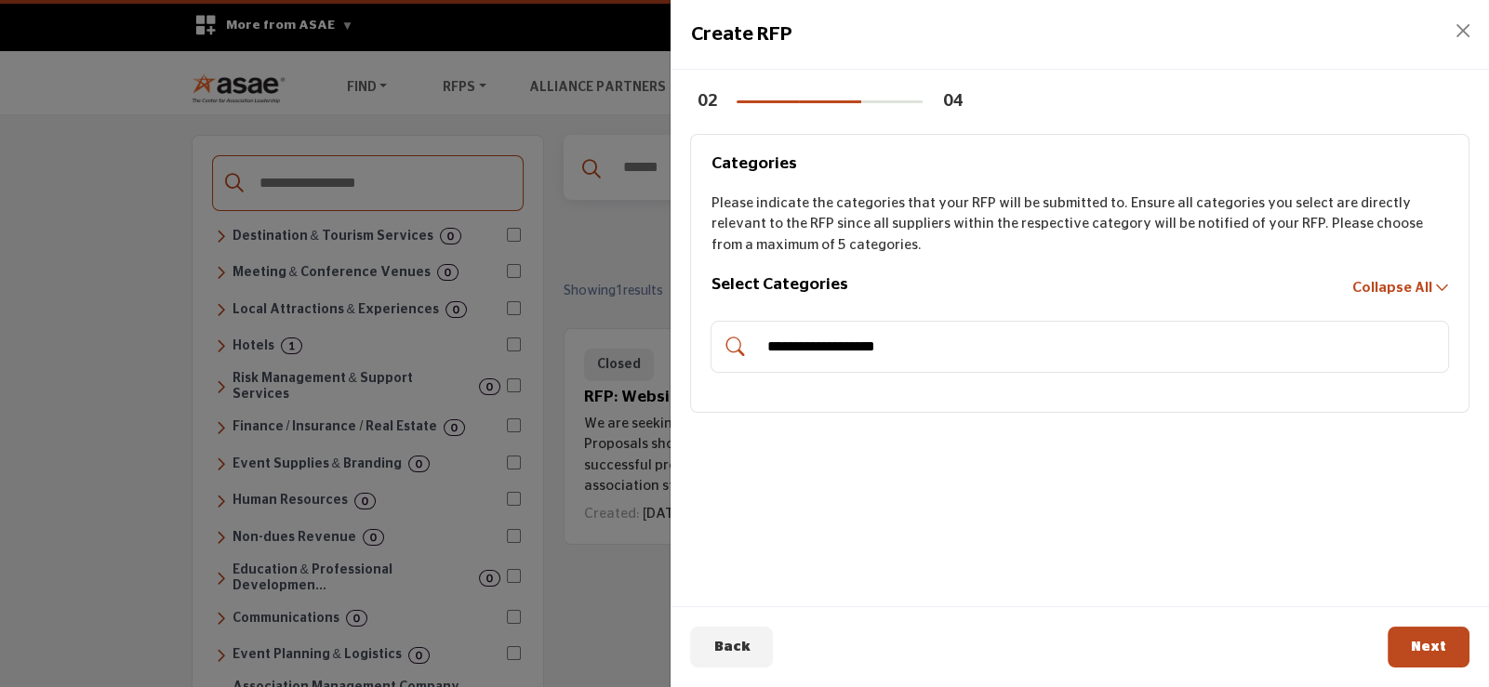
click at [938, 352] on input "**********" at bounding box center [1099, 346] width 684 height 41
click at [1395, 289] on span "Collapse All" at bounding box center [1392, 288] width 80 height 14
click at [1016, 352] on input "**********" at bounding box center [1099, 346] width 684 height 41
drag, startPoint x: 942, startPoint y: 349, endPoint x: 405, endPoint y: 374, distance: 537.2
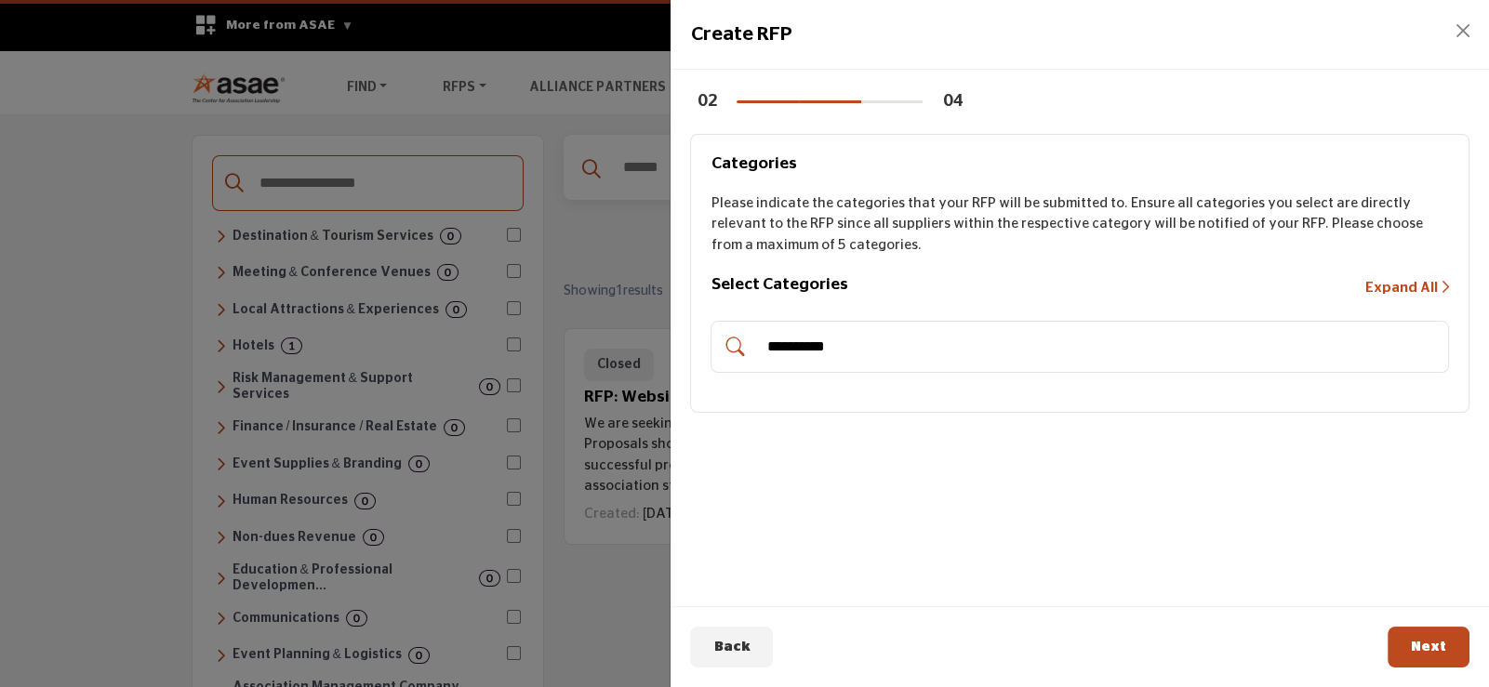
drag, startPoint x: 842, startPoint y: 346, endPoint x: 469, endPoint y: 335, distance: 373.1
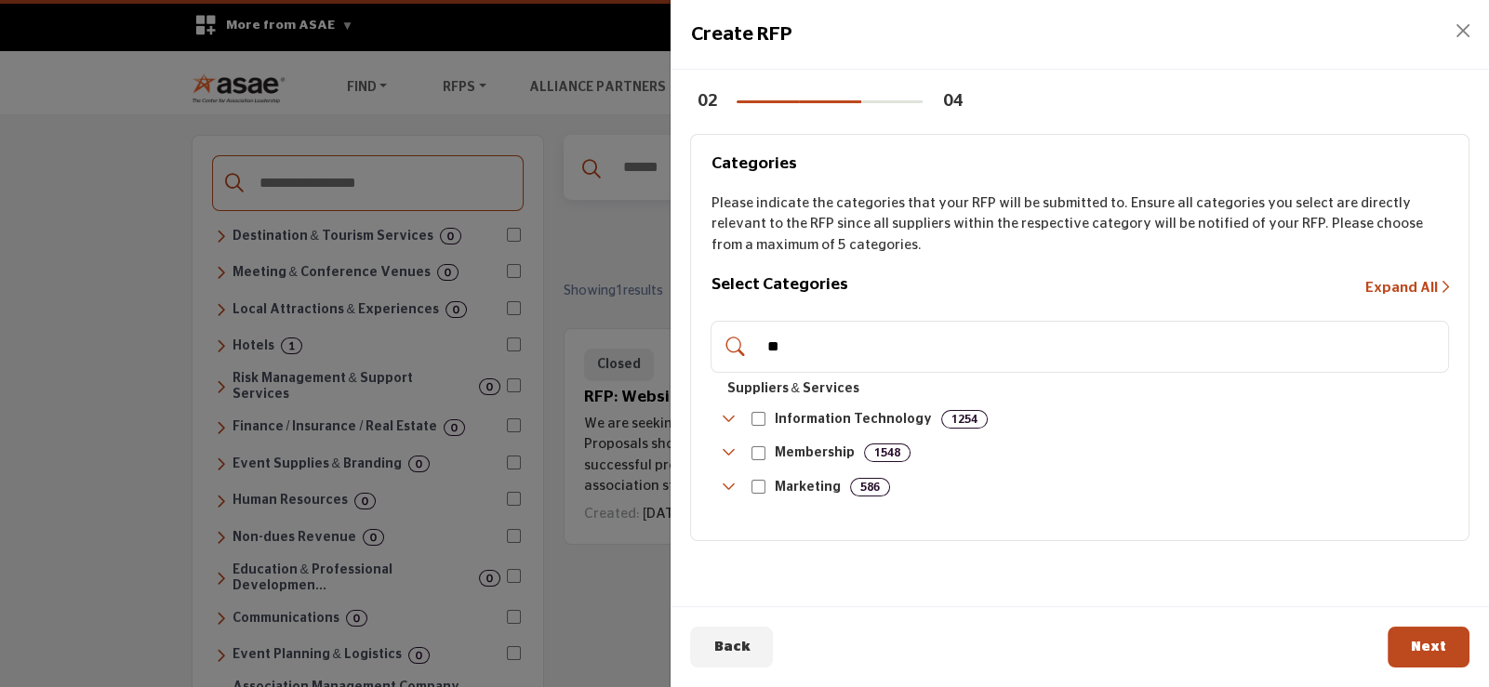
type input "*"
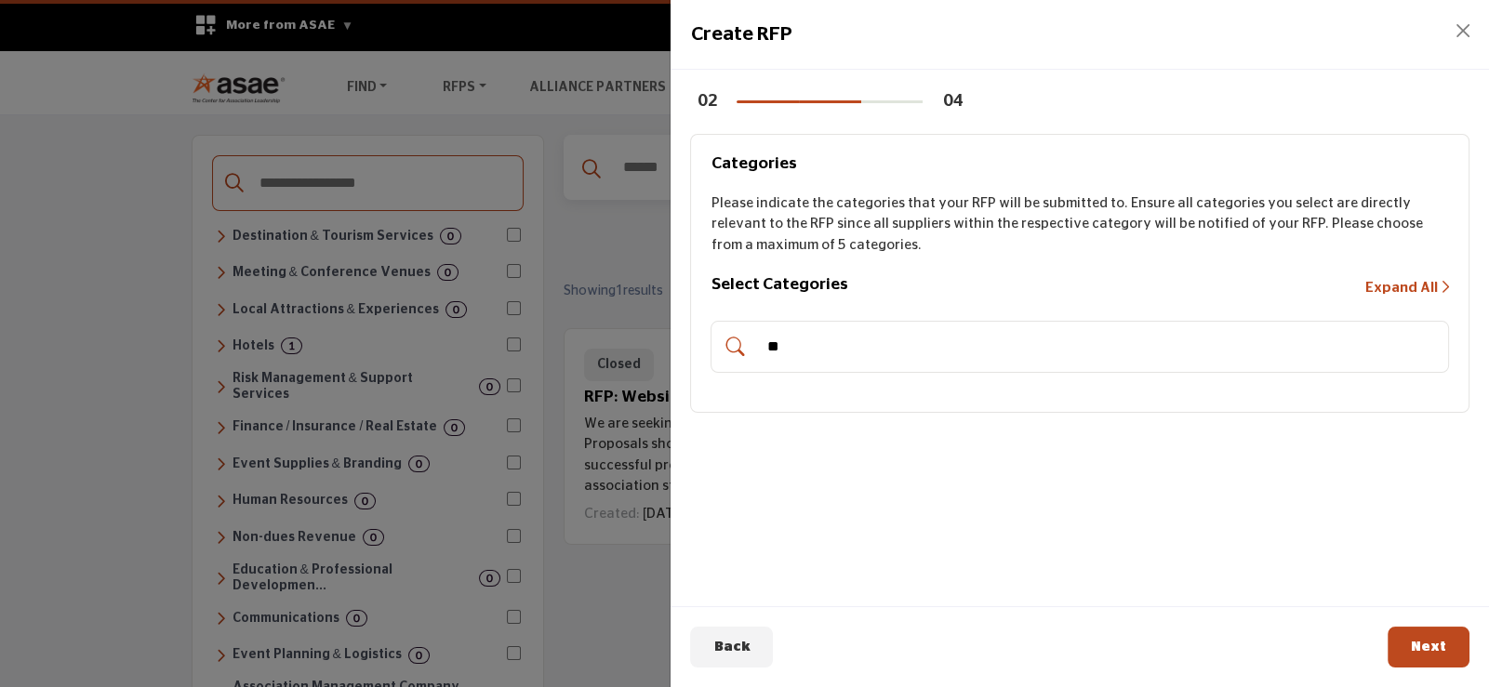
type input "*"
drag, startPoint x: 866, startPoint y: 350, endPoint x: 697, endPoint y: 339, distance: 169.6
click at [697, 339] on div "**********" at bounding box center [1079, 274] width 779 height 280
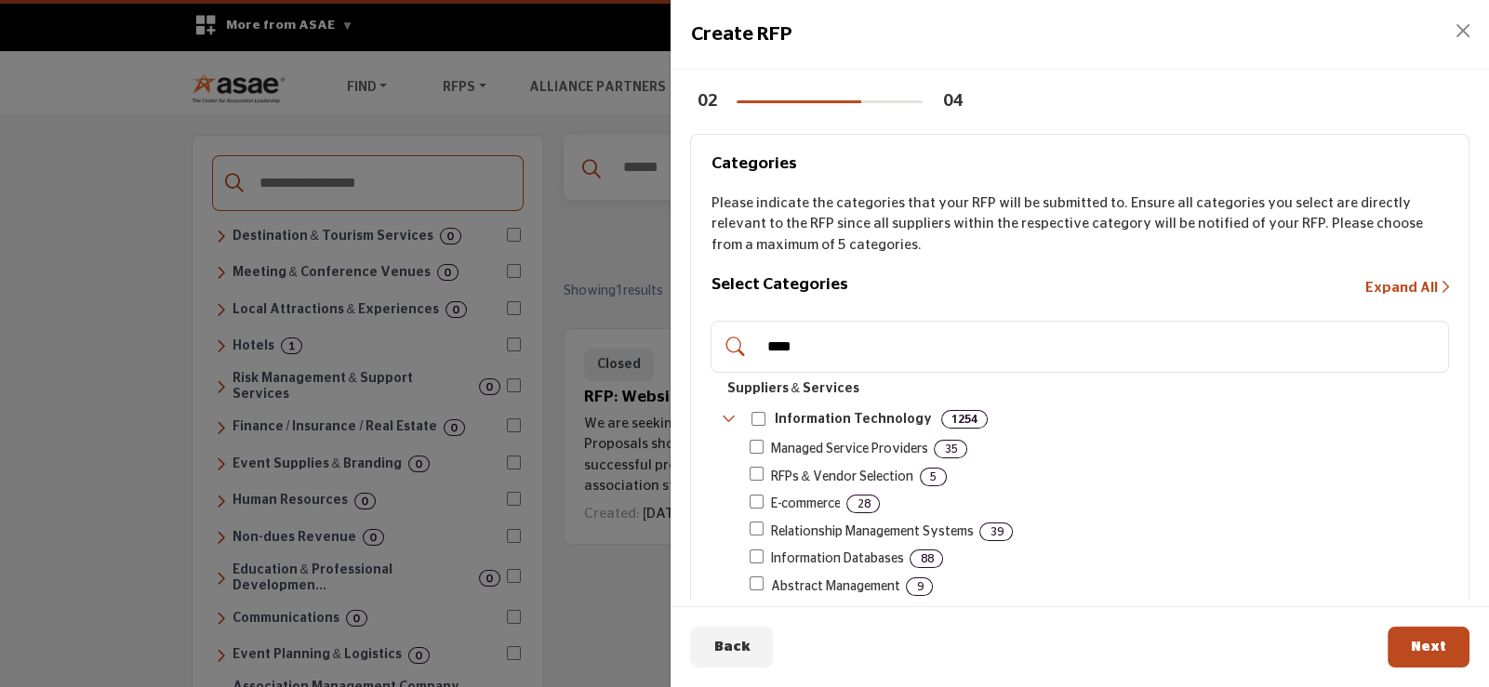
drag, startPoint x: 753, startPoint y: 334, endPoint x: 448, endPoint y: 312, distance: 305.8
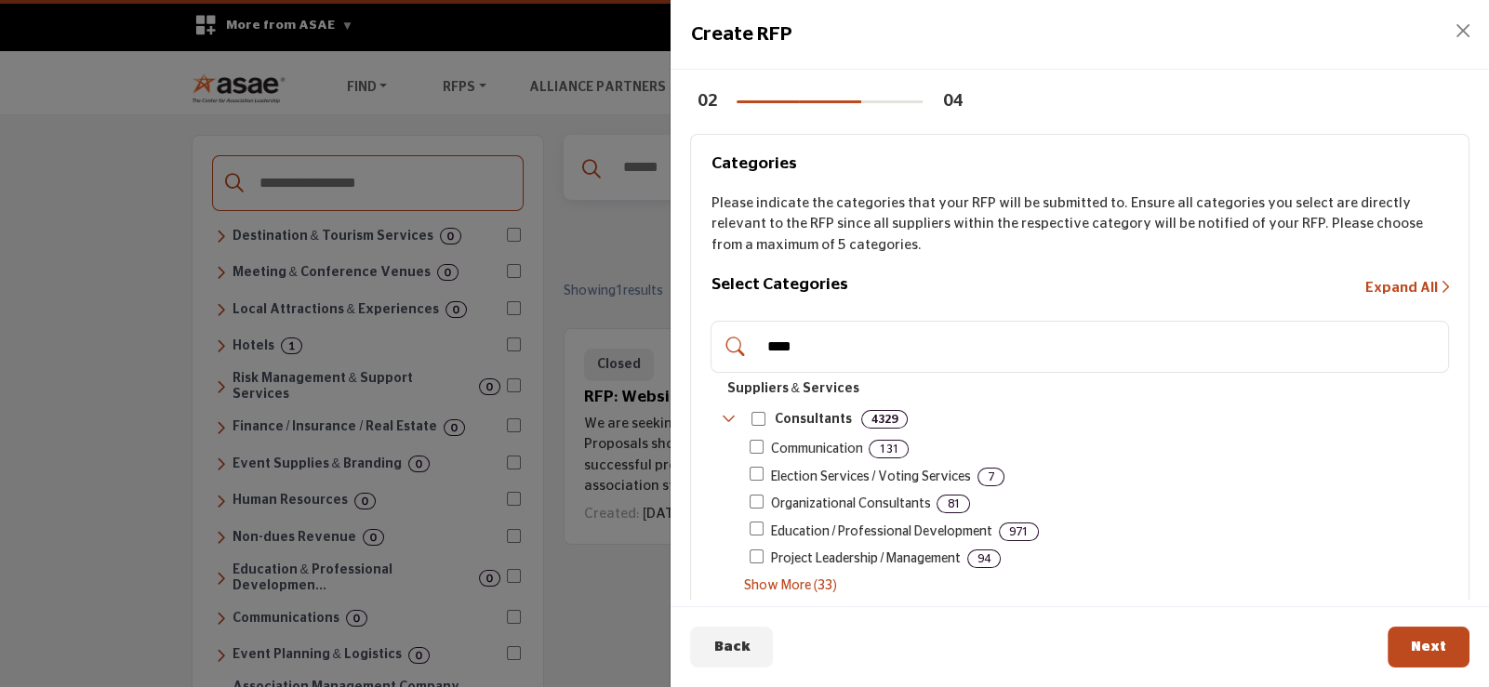
click at [794, 584] on span "Show More (33)" at bounding box center [1096, 587] width 706 height 20
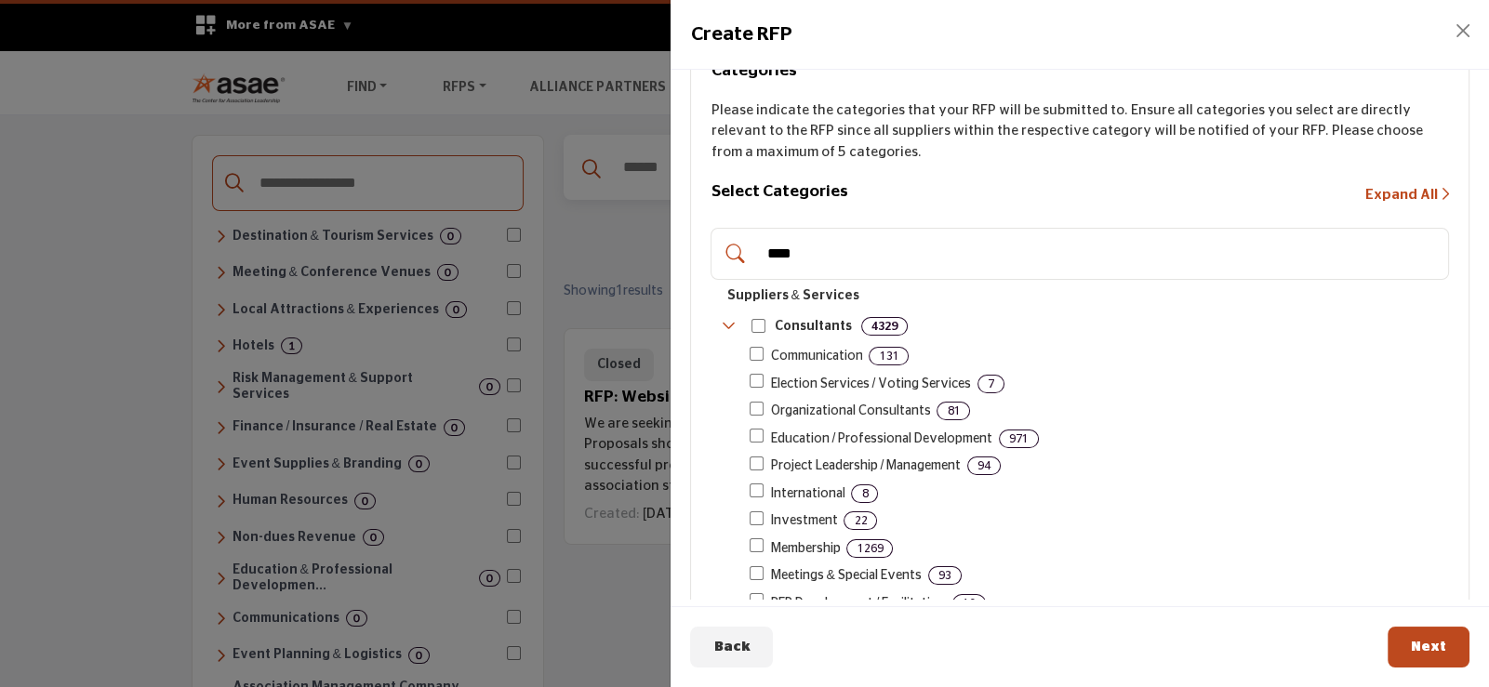
scroll to position [92, 0]
drag, startPoint x: 805, startPoint y: 242, endPoint x: 753, endPoint y: 250, distance: 52.7
click at [753, 250] on div "****" at bounding box center [1080, 255] width 738 height 52
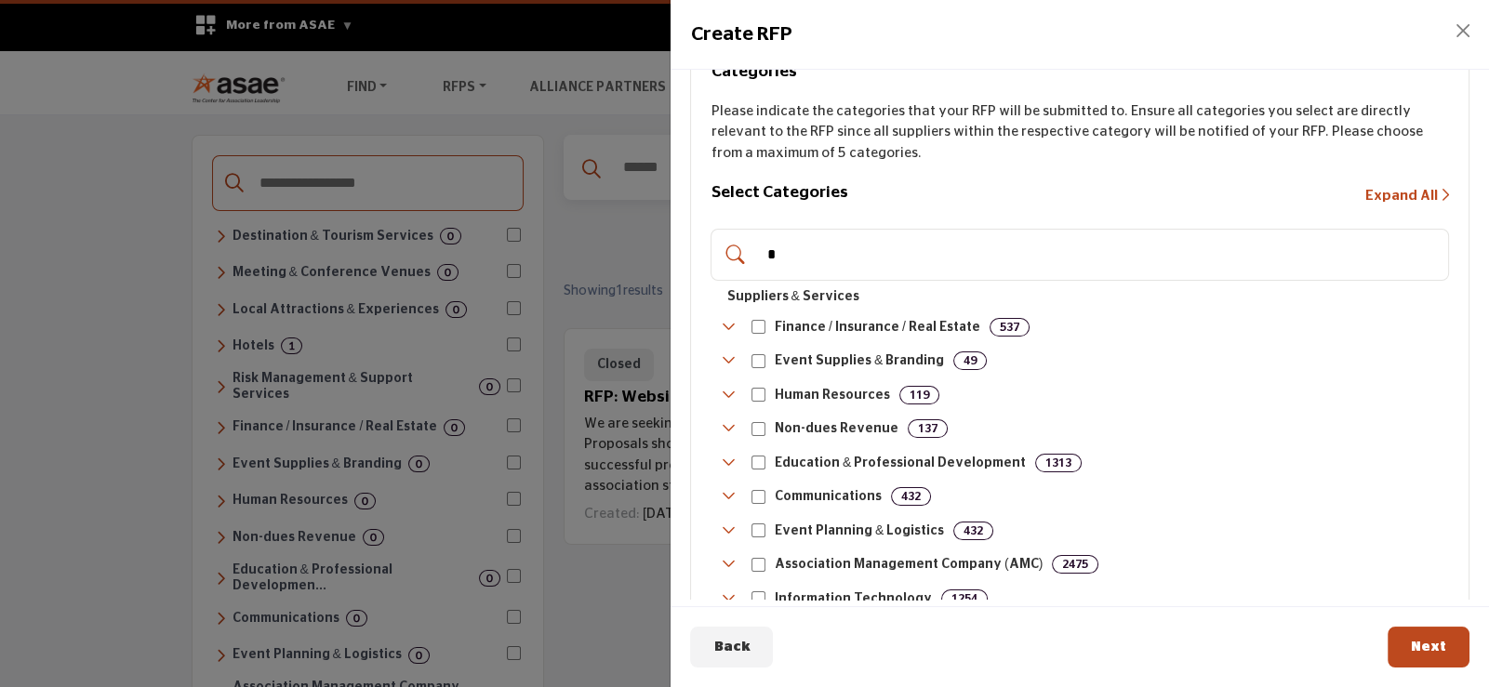
scroll to position [0, 0]
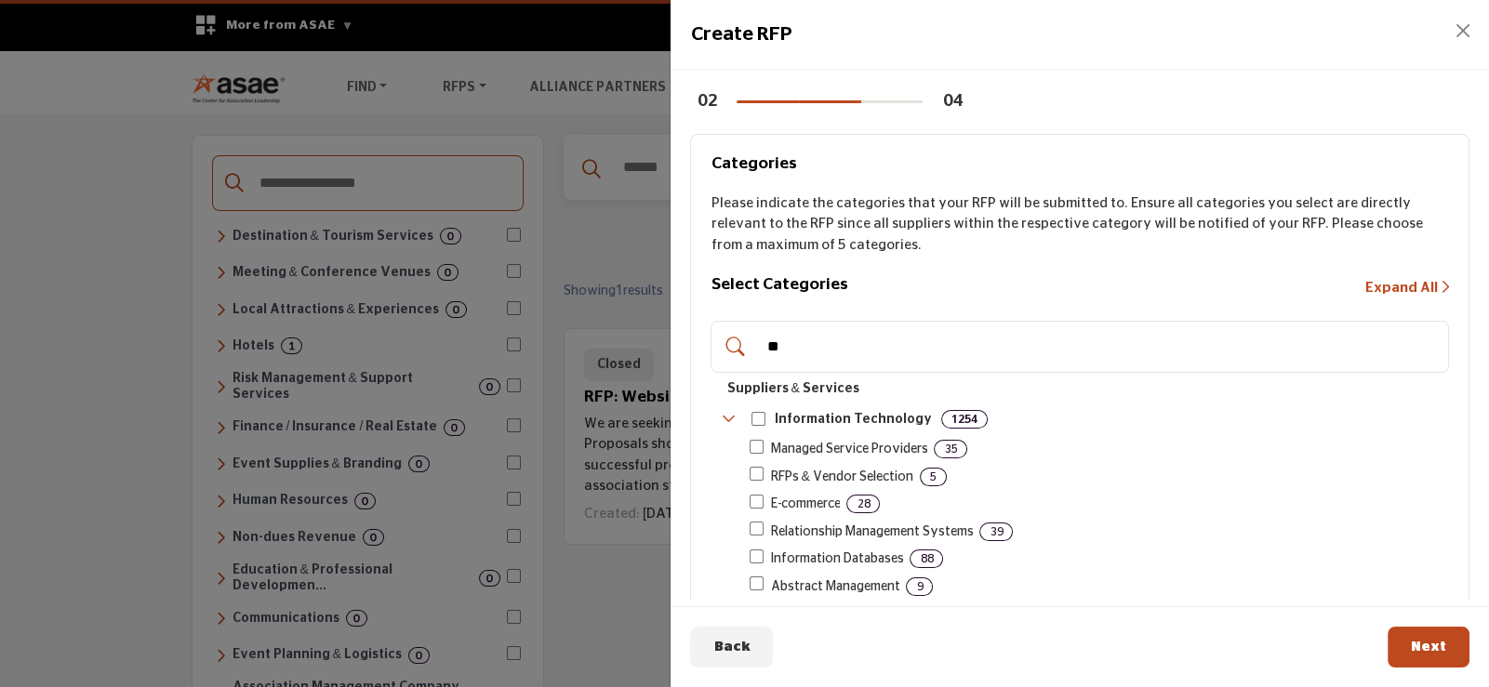
type input "*"
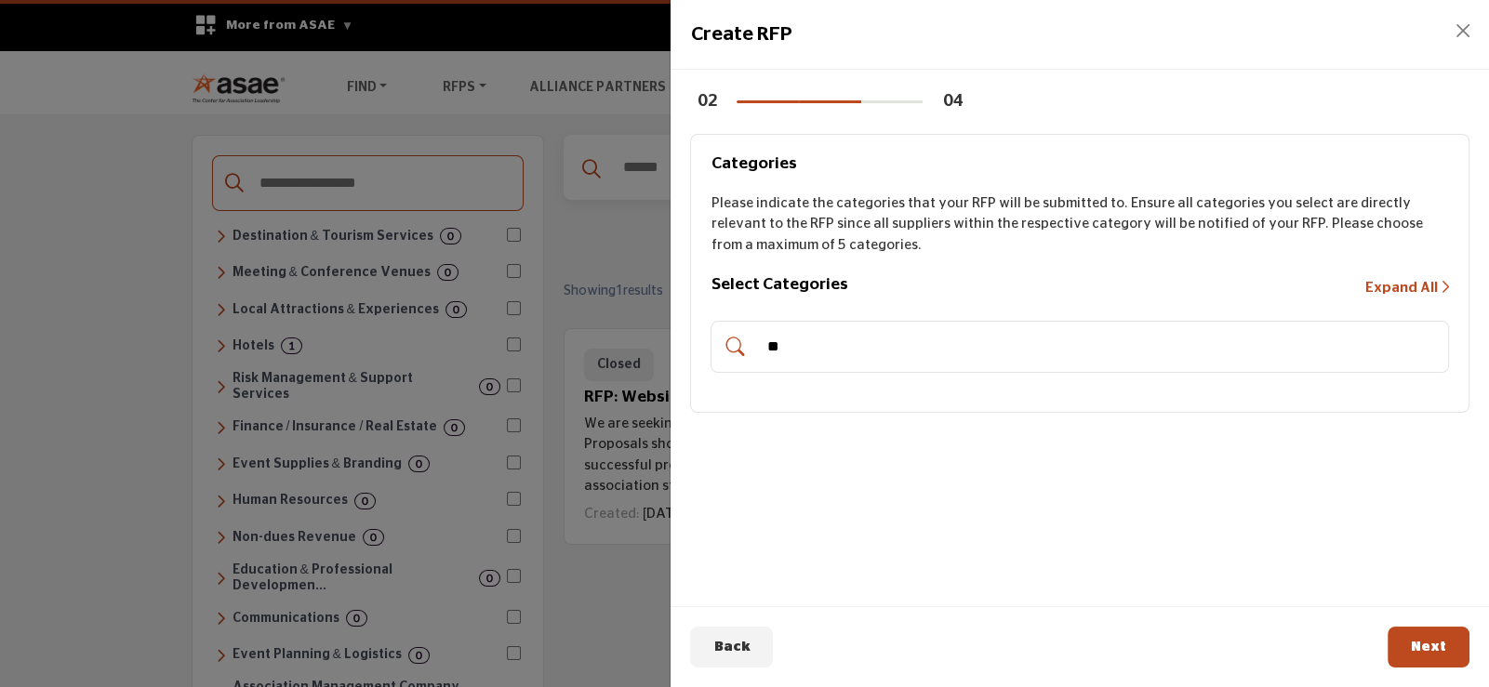
type input "*"
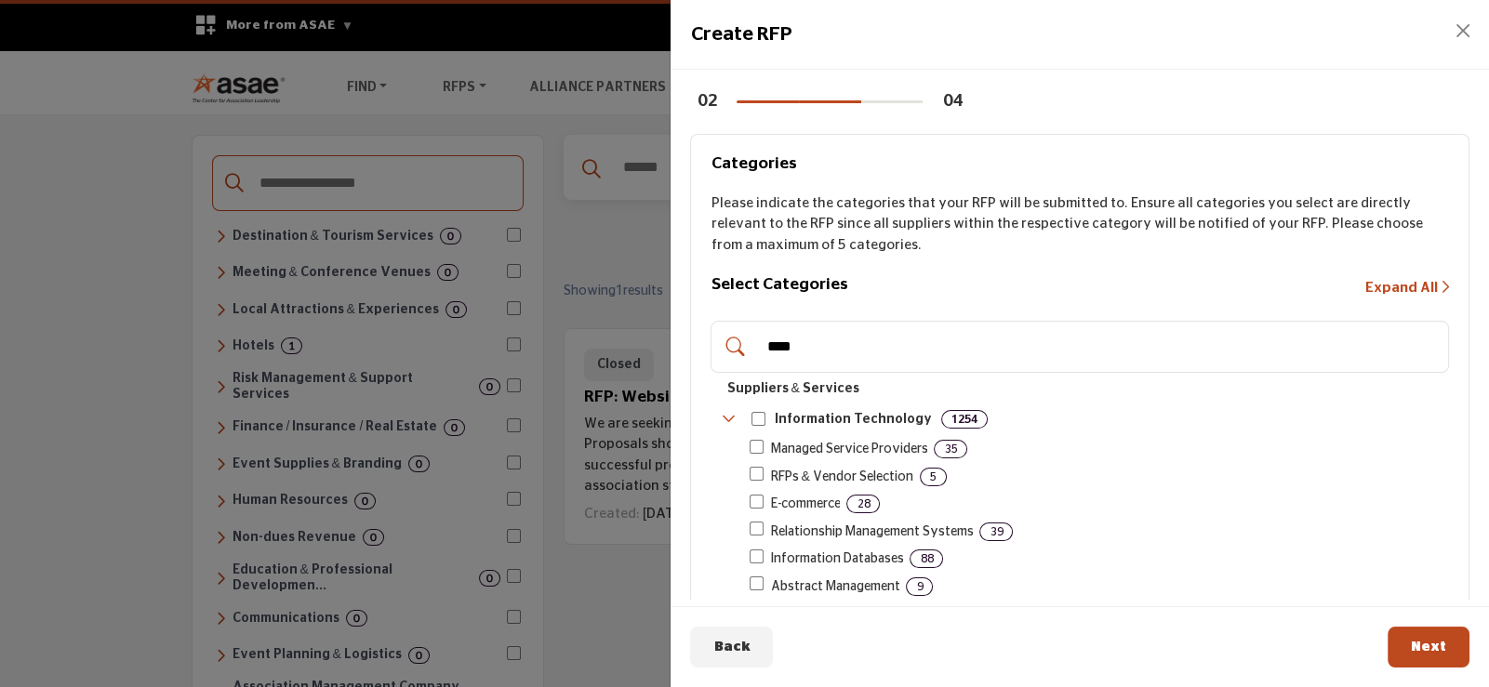
type input "****"
click at [1451, 654] on button "Next" at bounding box center [1429, 648] width 82 height 42
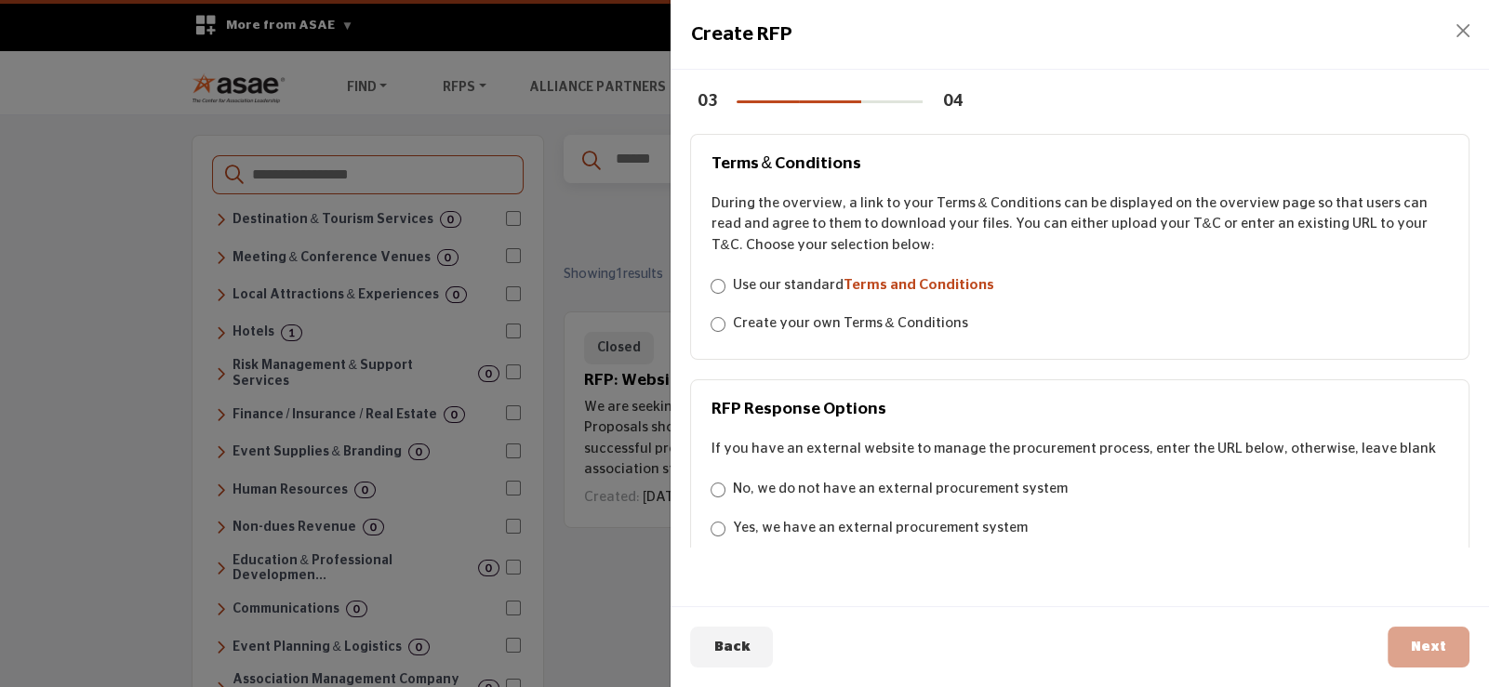
scroll to position [74, 0]
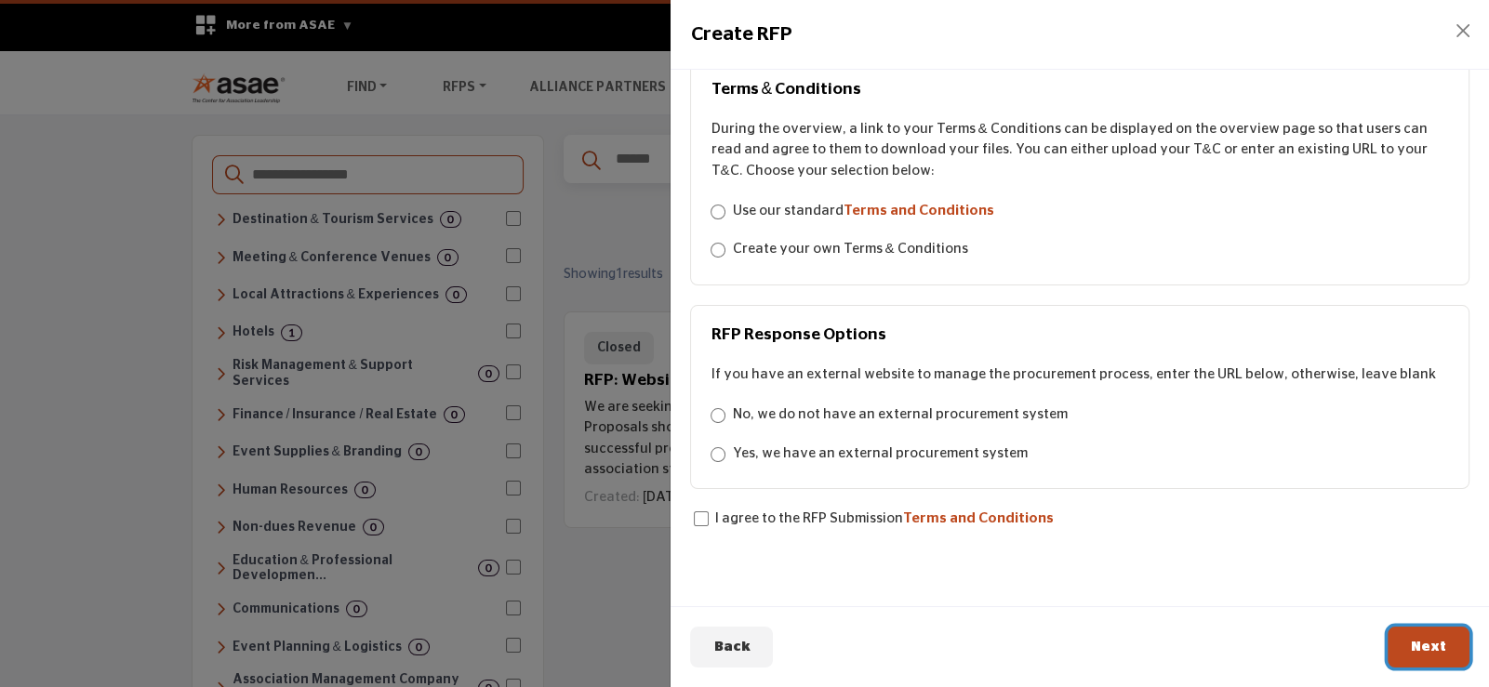
click at [1418, 642] on span "Next" at bounding box center [1428, 647] width 35 height 14
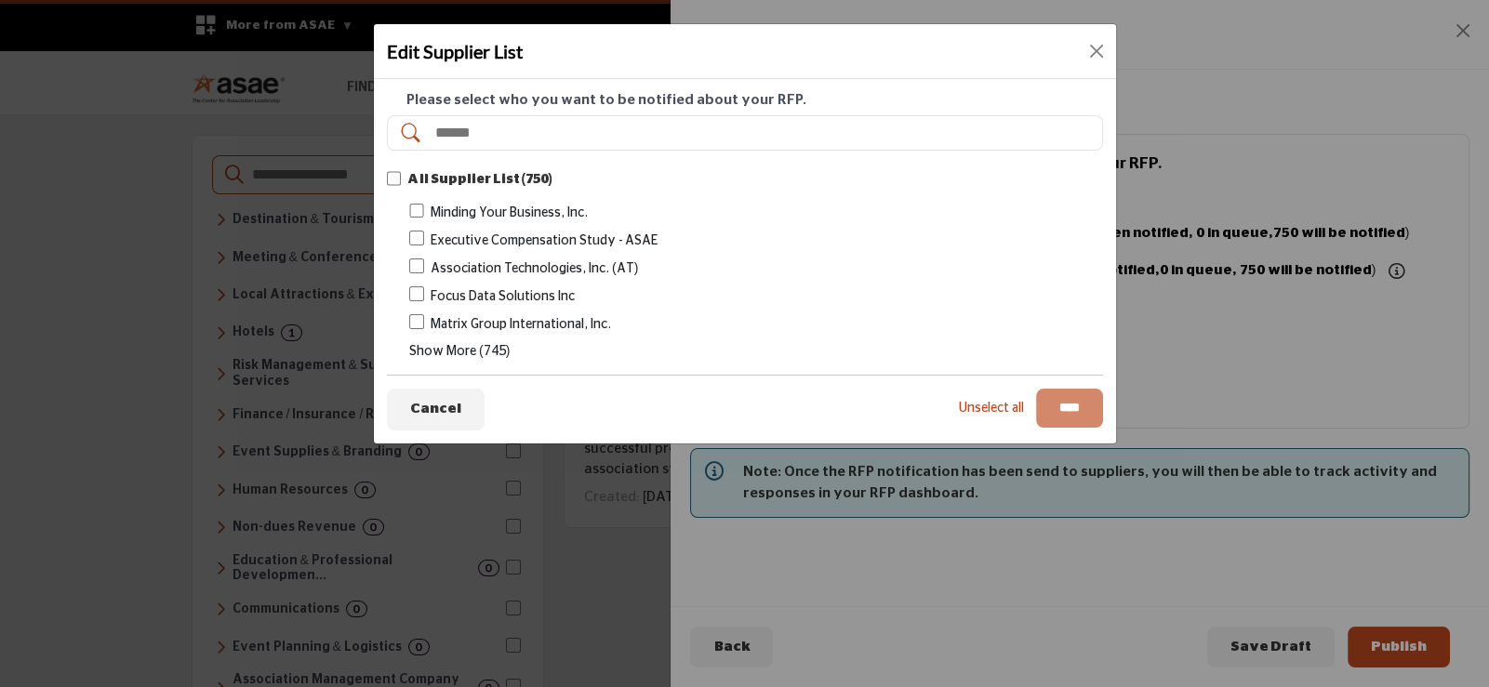
click at [446, 345] on span "Show More (745)" at bounding box center [459, 351] width 100 height 13
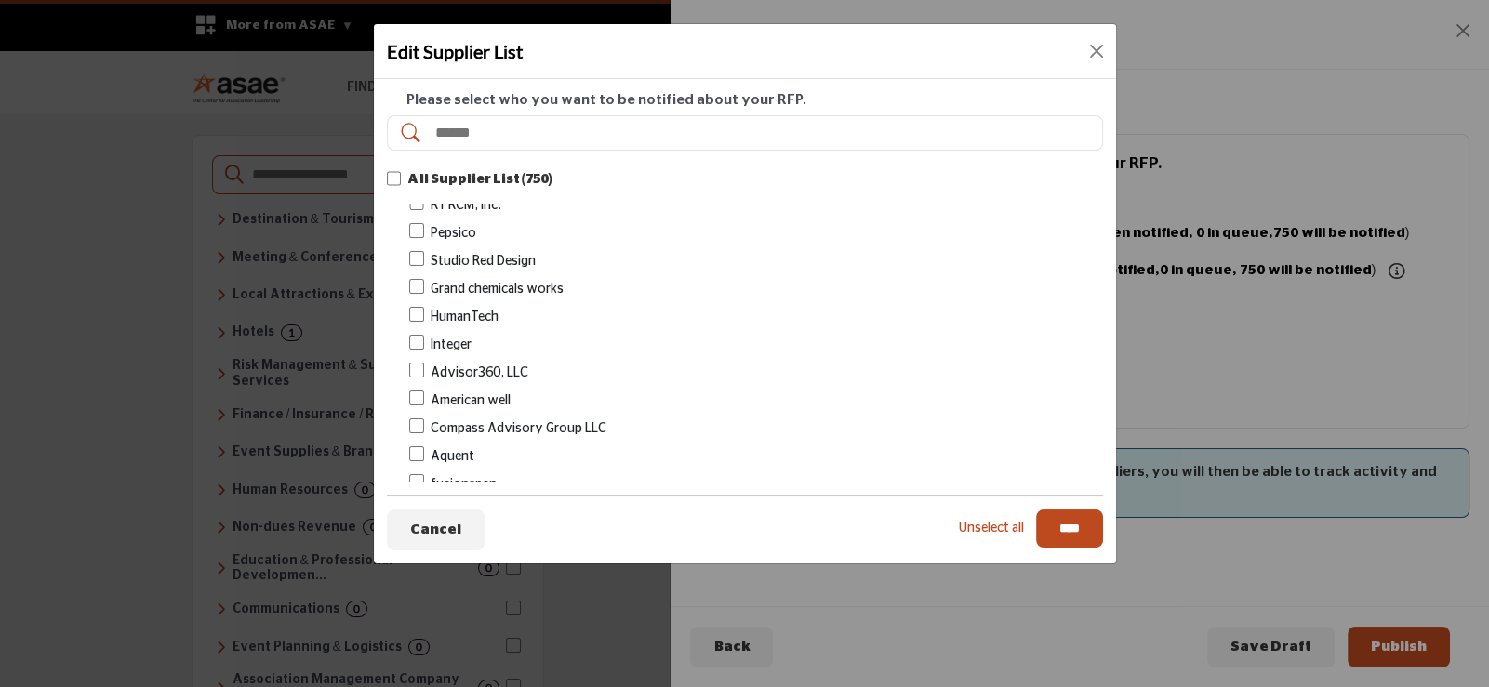
scroll to position [5208, 0]
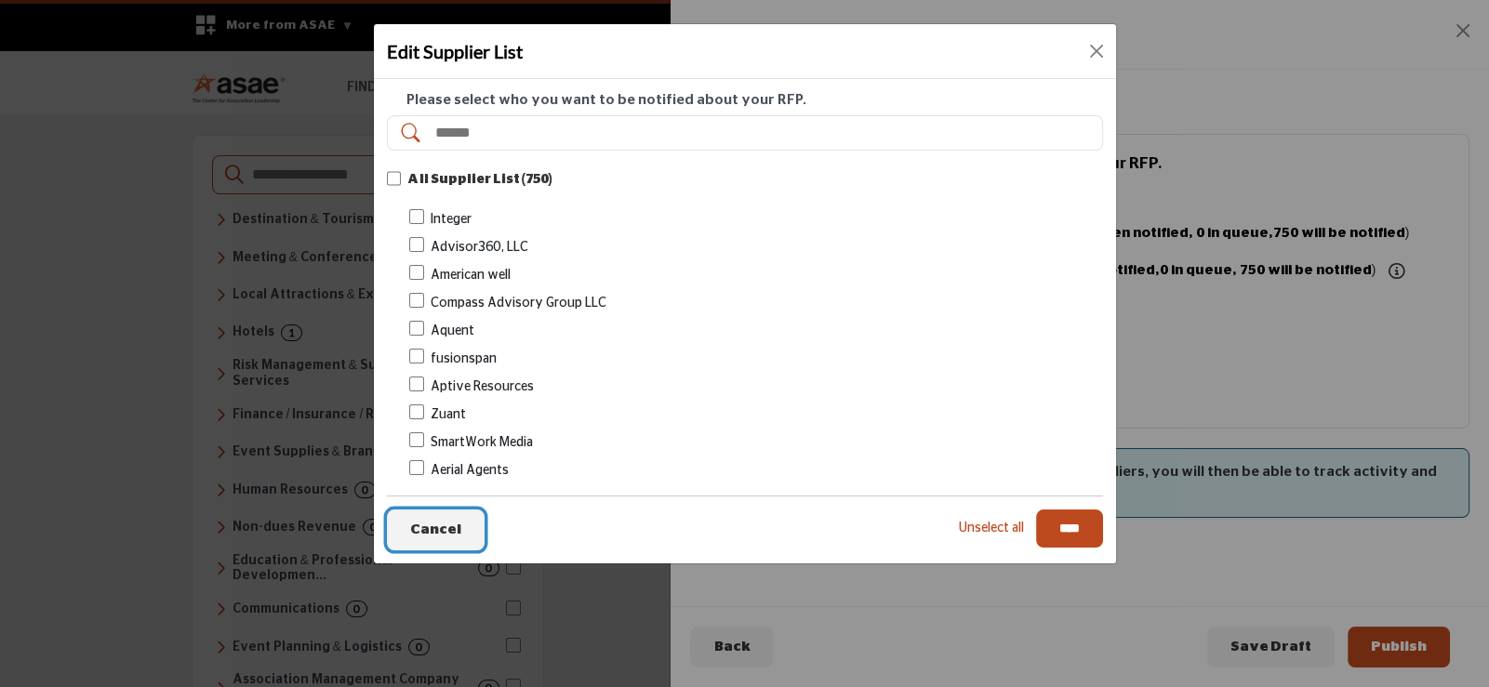
click at [420, 534] on span "Cancel" at bounding box center [435, 530] width 51 height 14
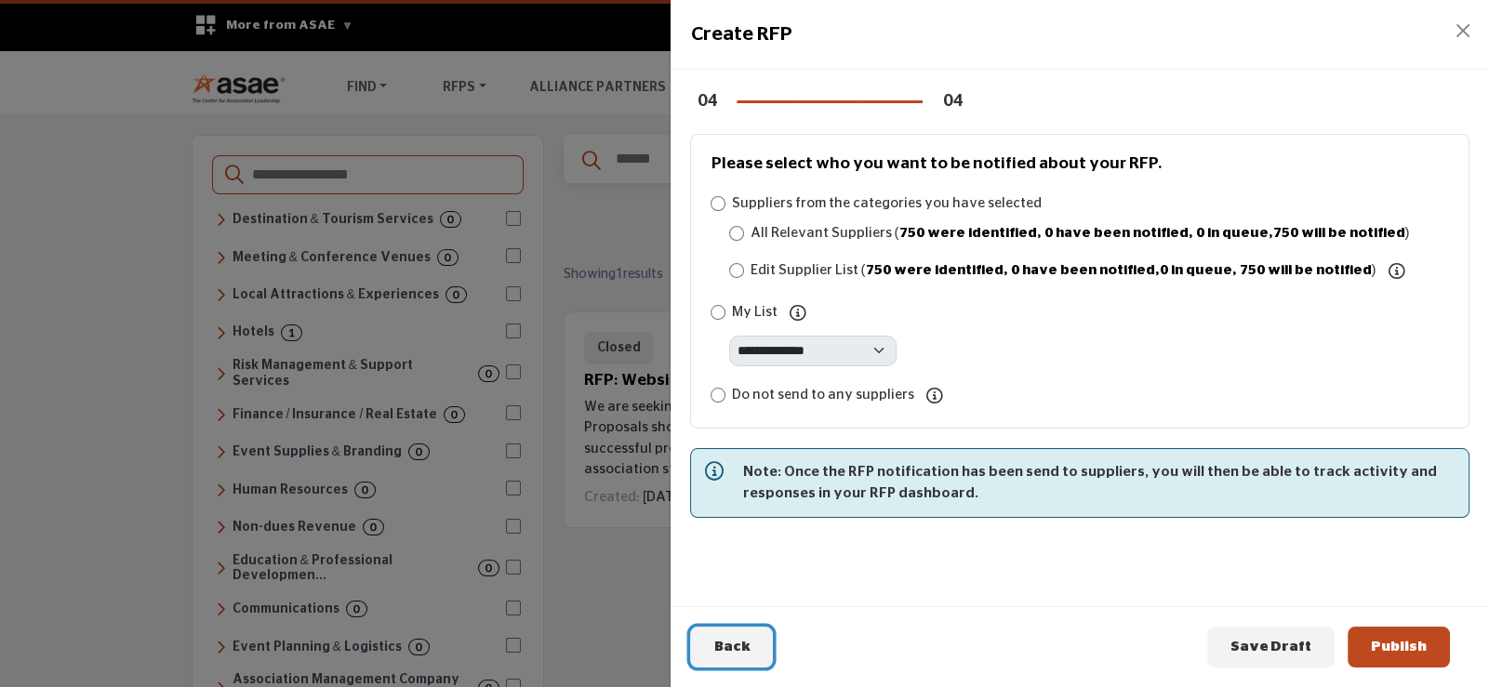
click at [720, 654] on span "Back" at bounding box center [731, 647] width 36 height 14
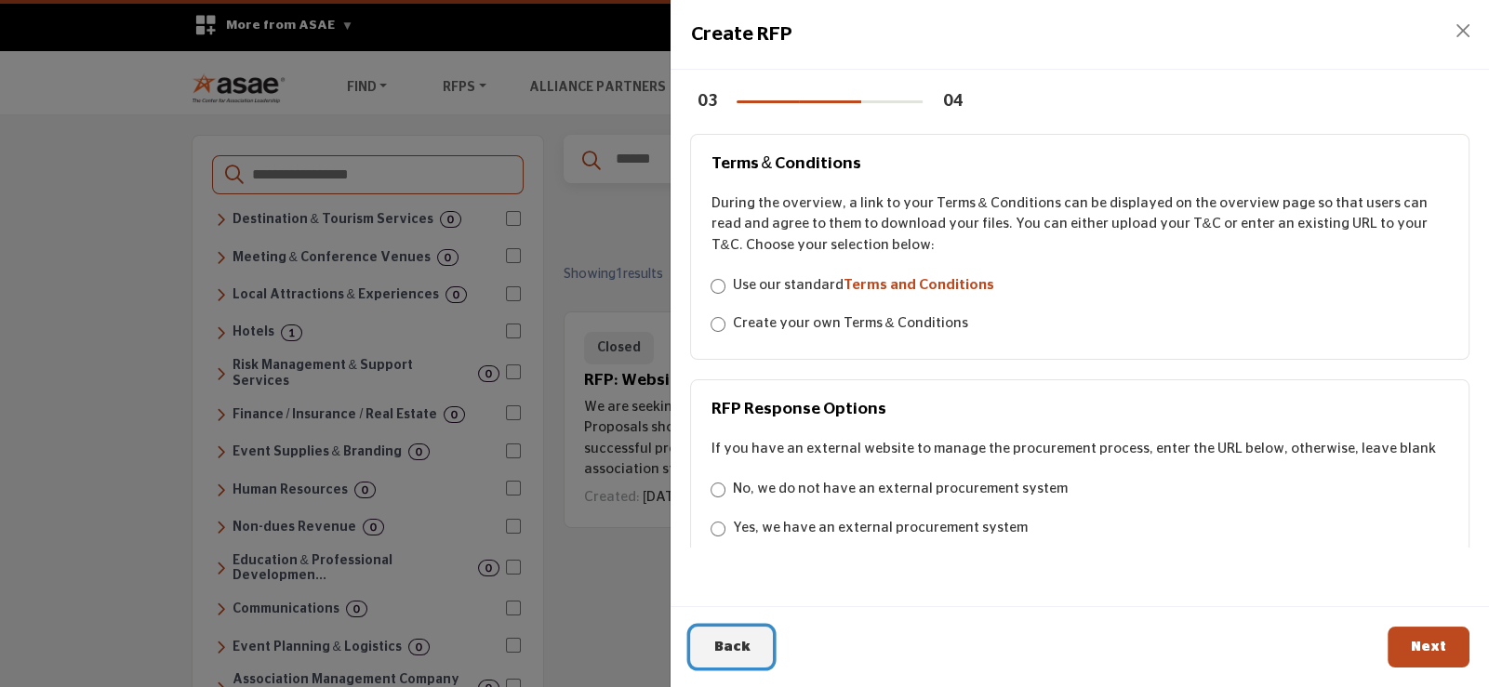
click at [720, 652] on span "Back" at bounding box center [731, 647] width 36 height 14
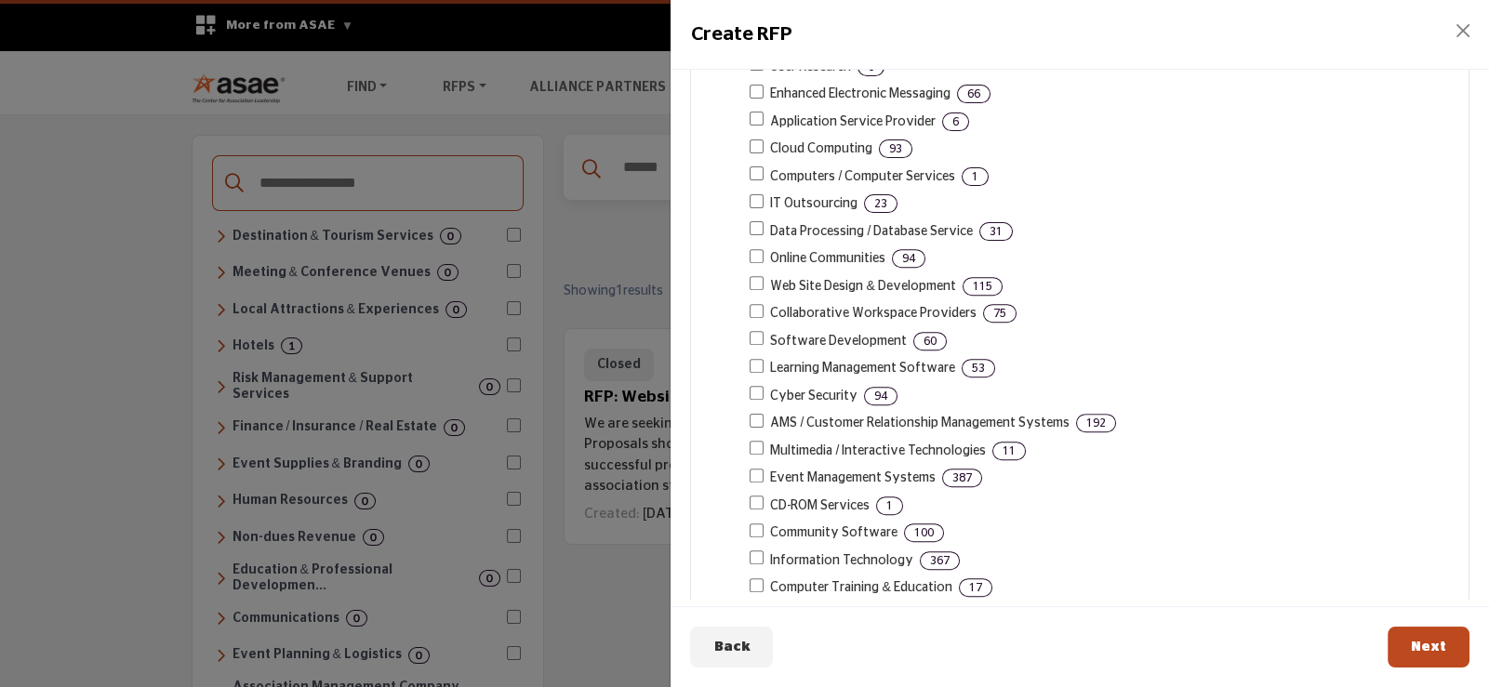
scroll to position [905, 0]
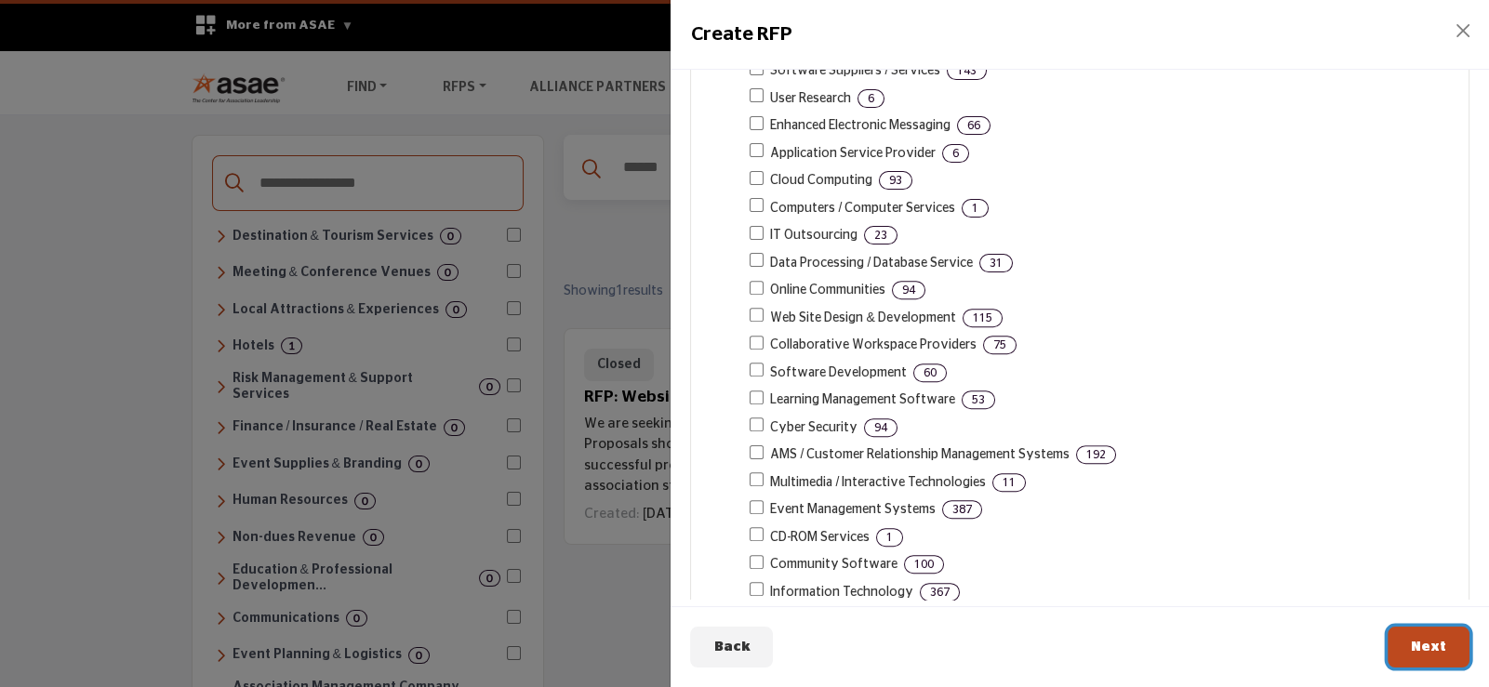
click at [1444, 649] on span "Next" at bounding box center [1428, 647] width 35 height 14
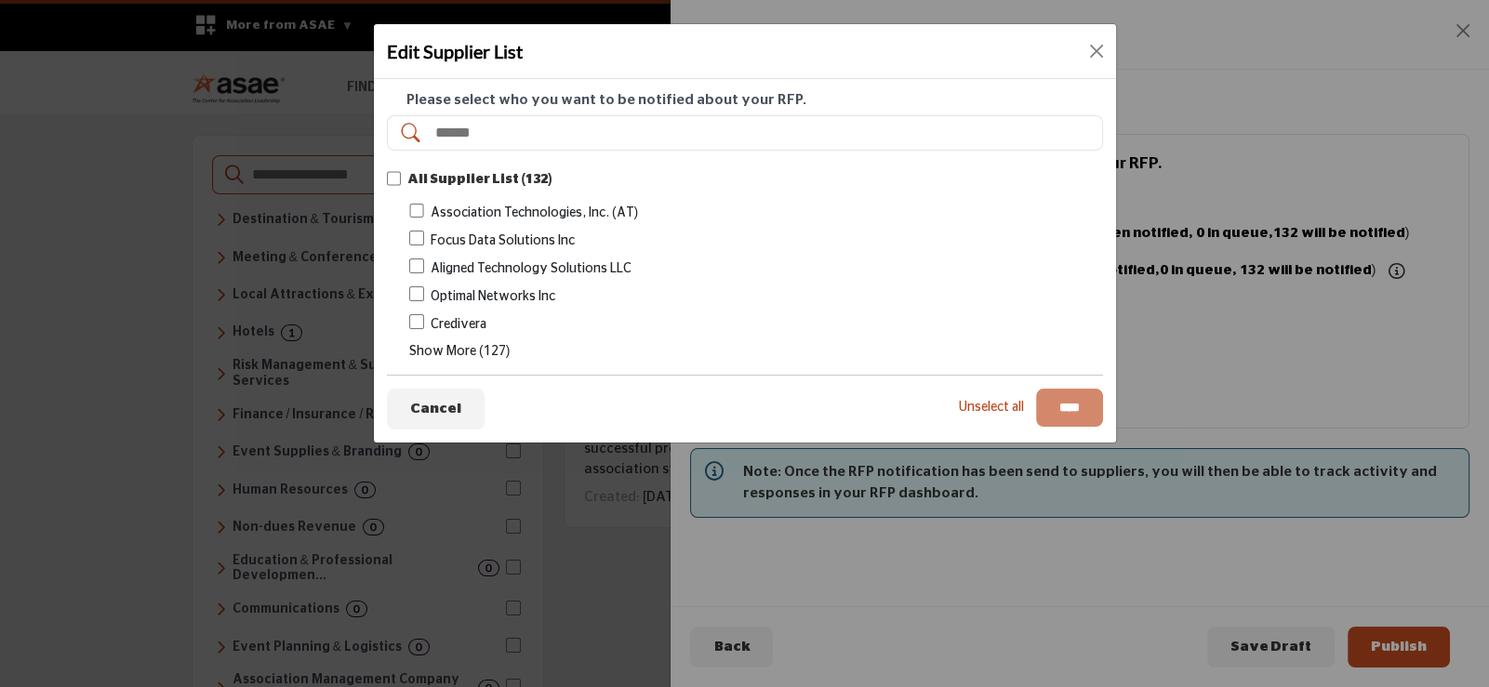
click at [468, 349] on span "Show More (127)" at bounding box center [459, 351] width 100 height 13
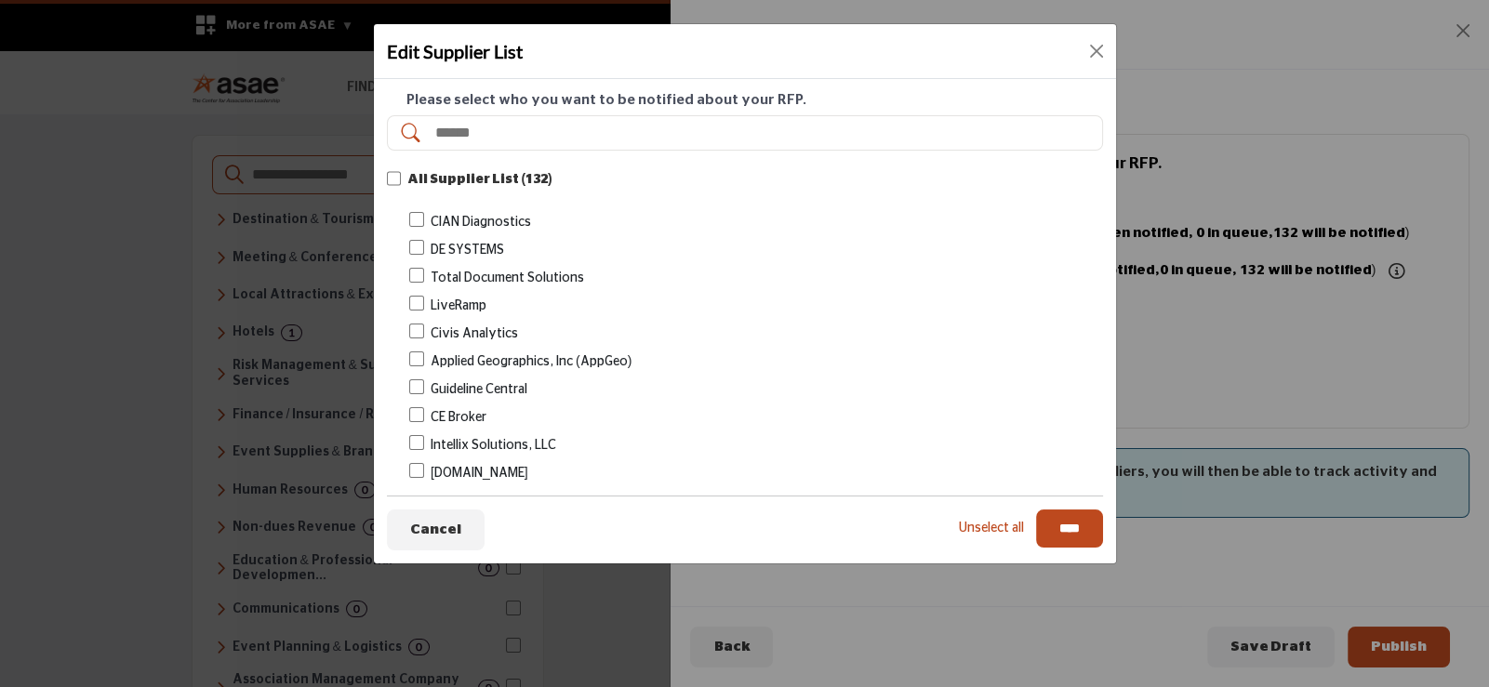
scroll to position [1673, 0]
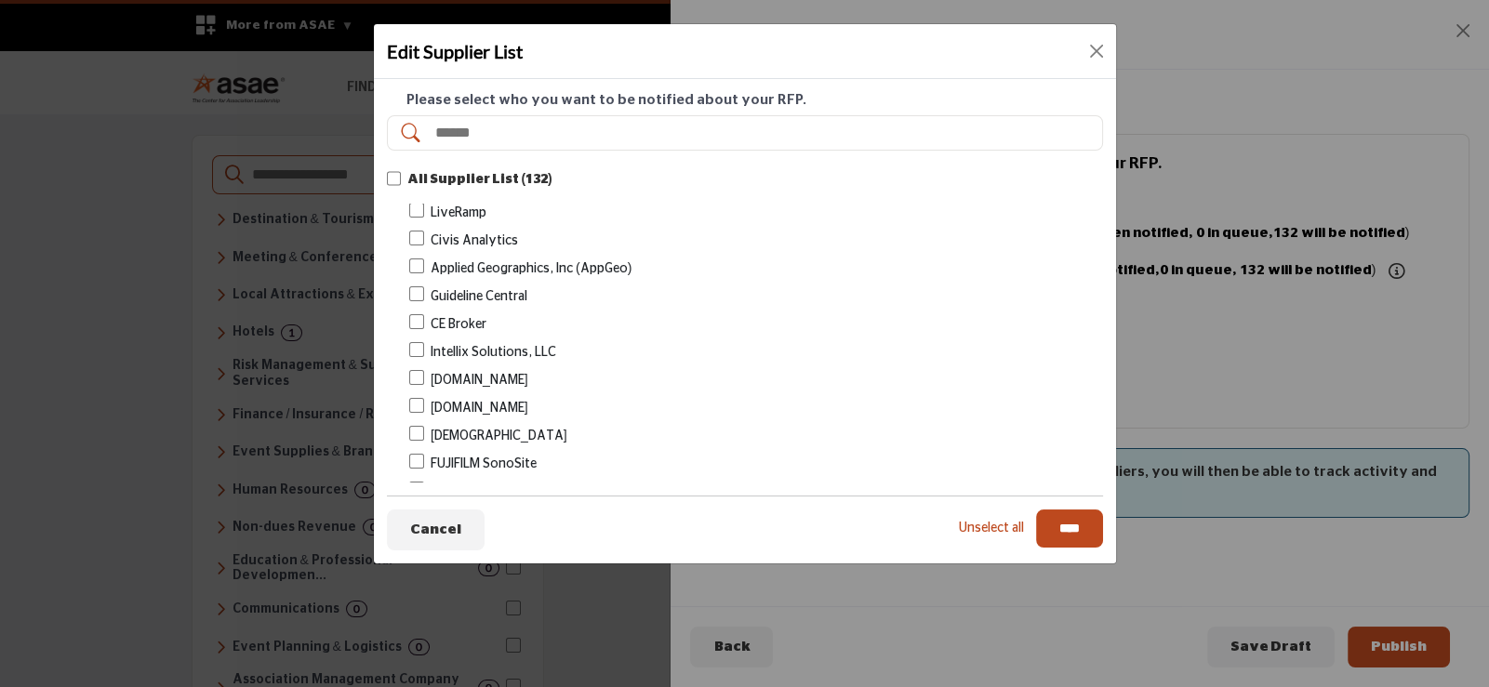
click at [428, 259] on div "Applied Geographics, Inc (AppGeo)" at bounding box center [756, 269] width 694 height 21
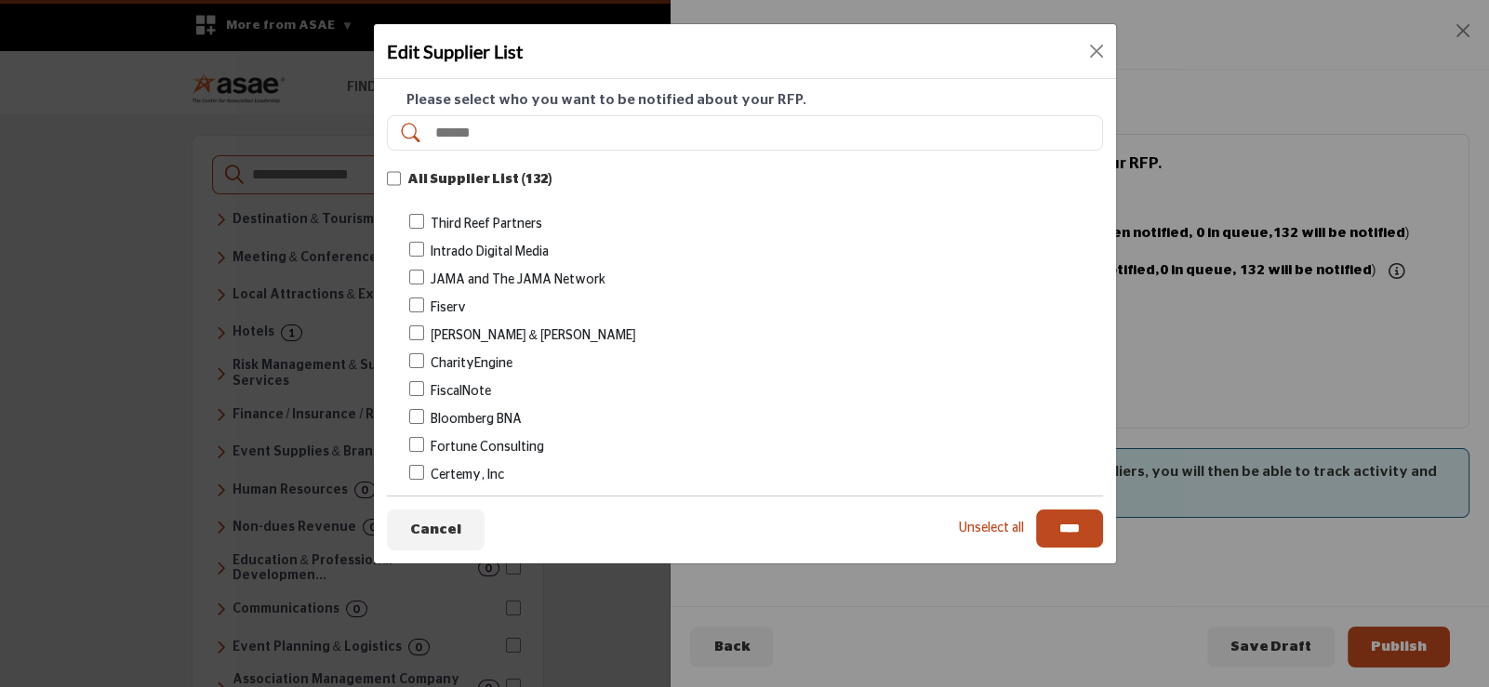
scroll to position [2046, 0]
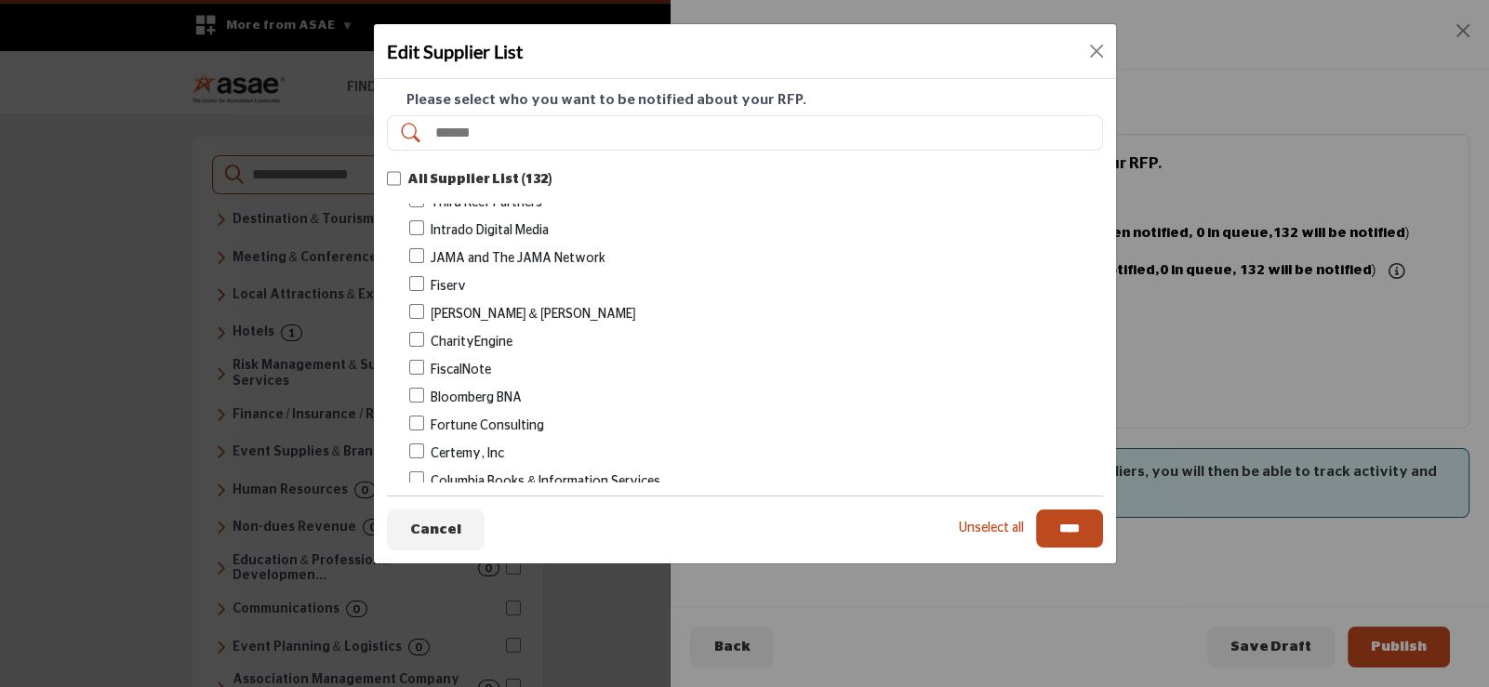
click at [425, 472] on div "Columbia Books & Information Services" at bounding box center [756, 482] width 694 height 21
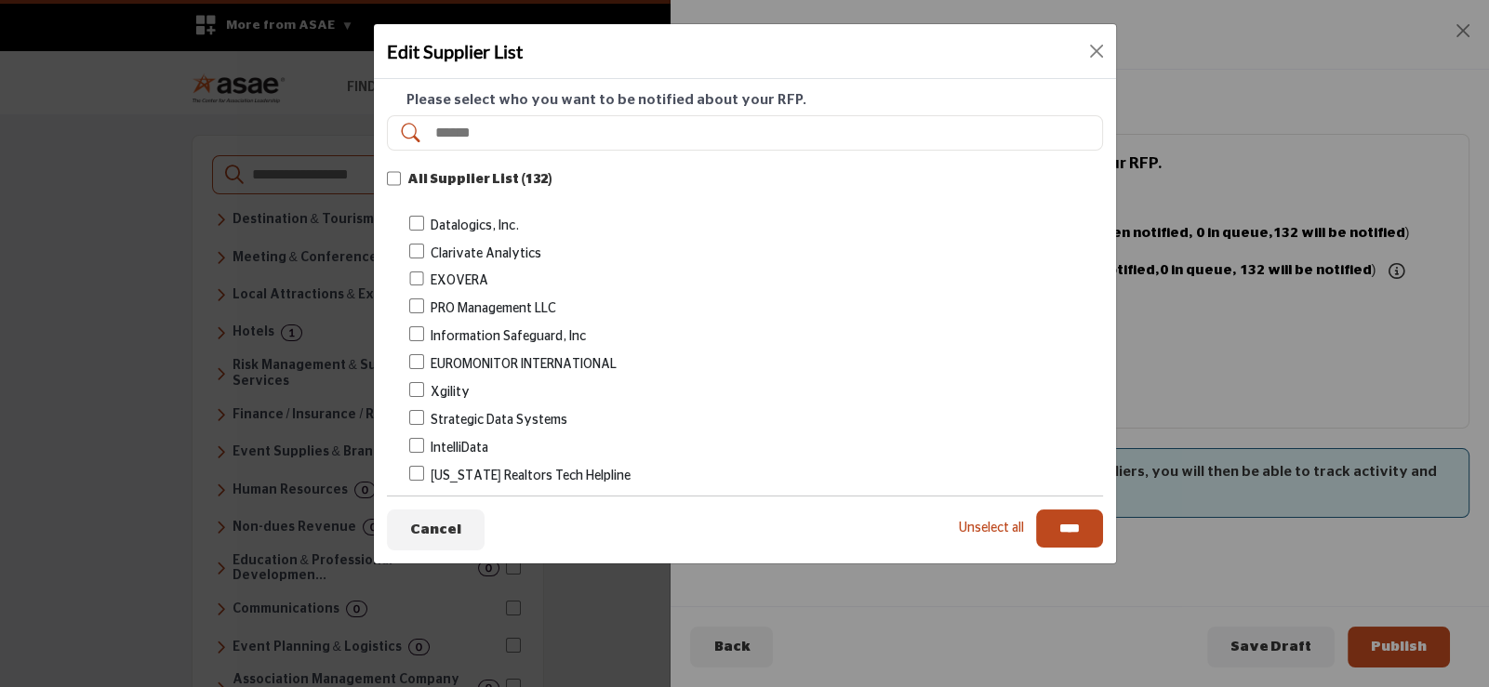
scroll to position [2418, 0]
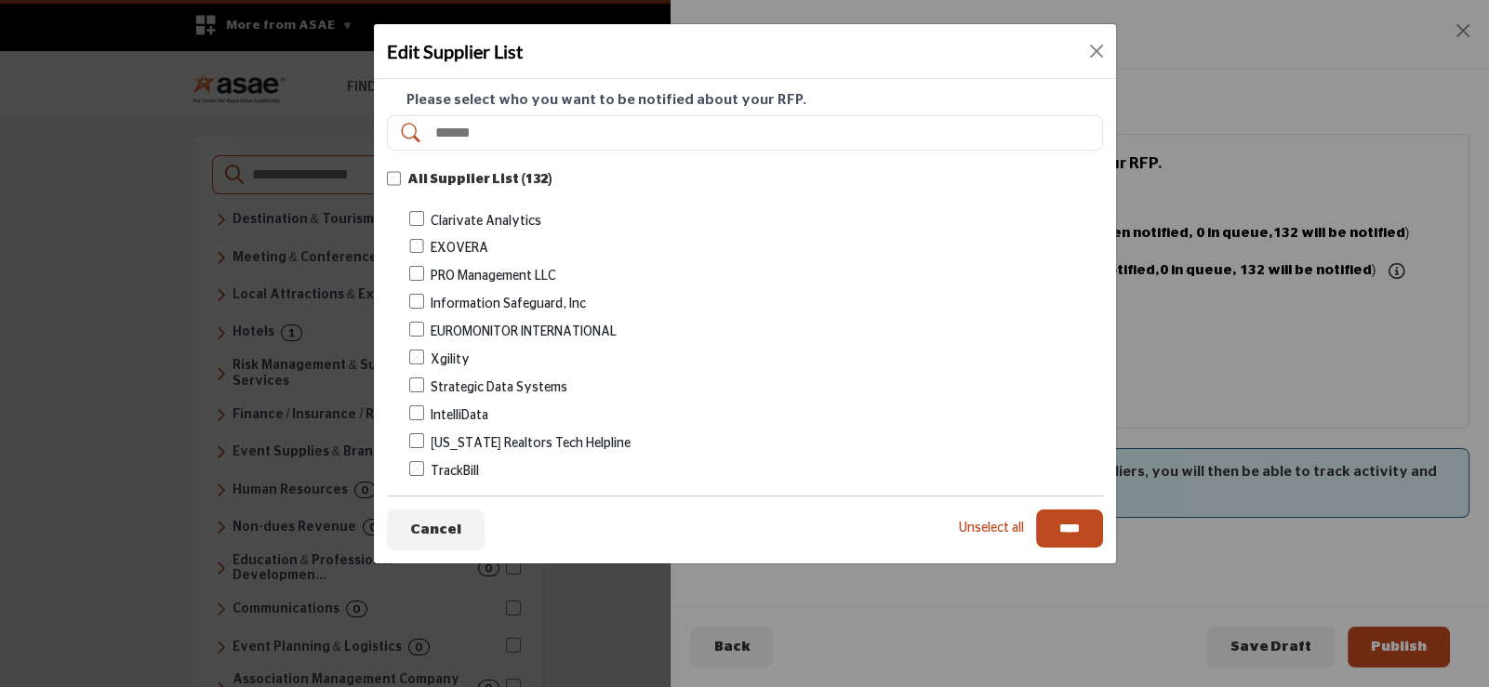
click at [424, 461] on div "TrackBill" at bounding box center [756, 471] width 694 height 21
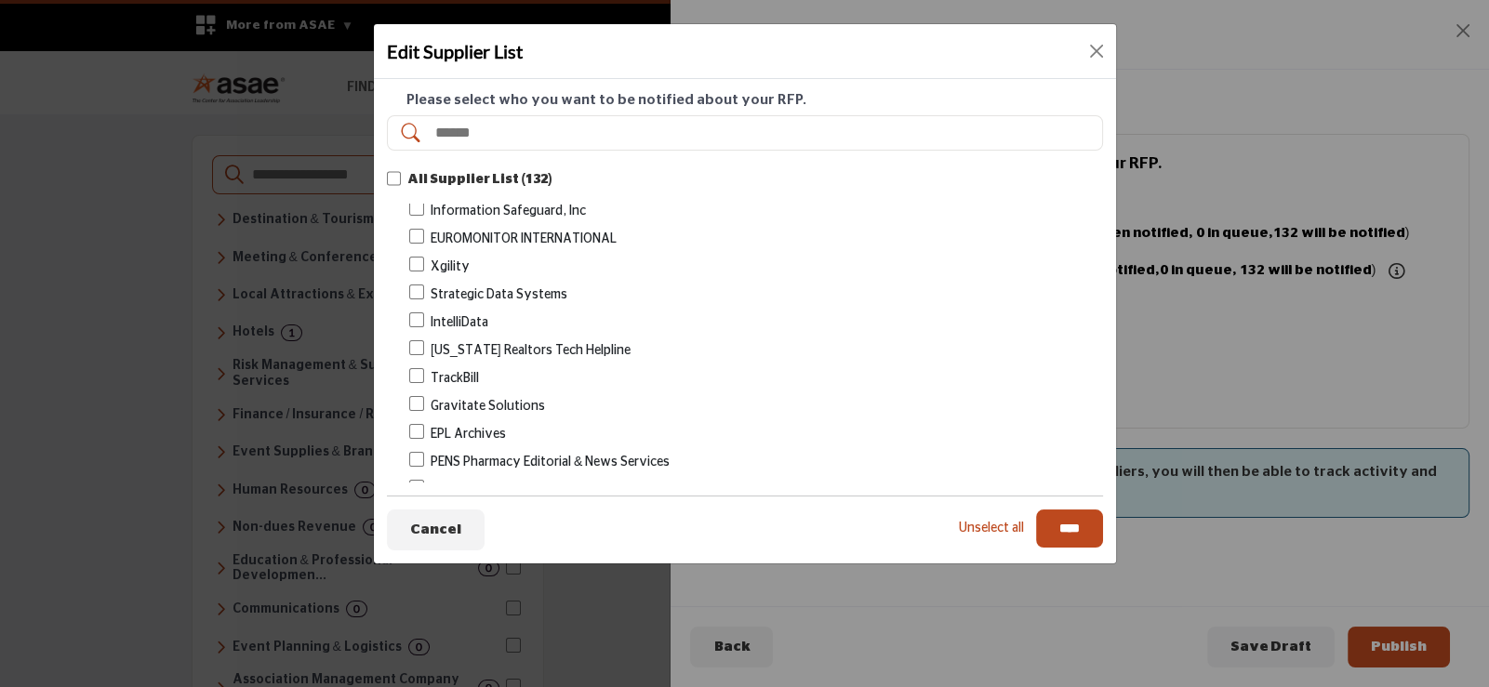
scroll to position [2604, 0]
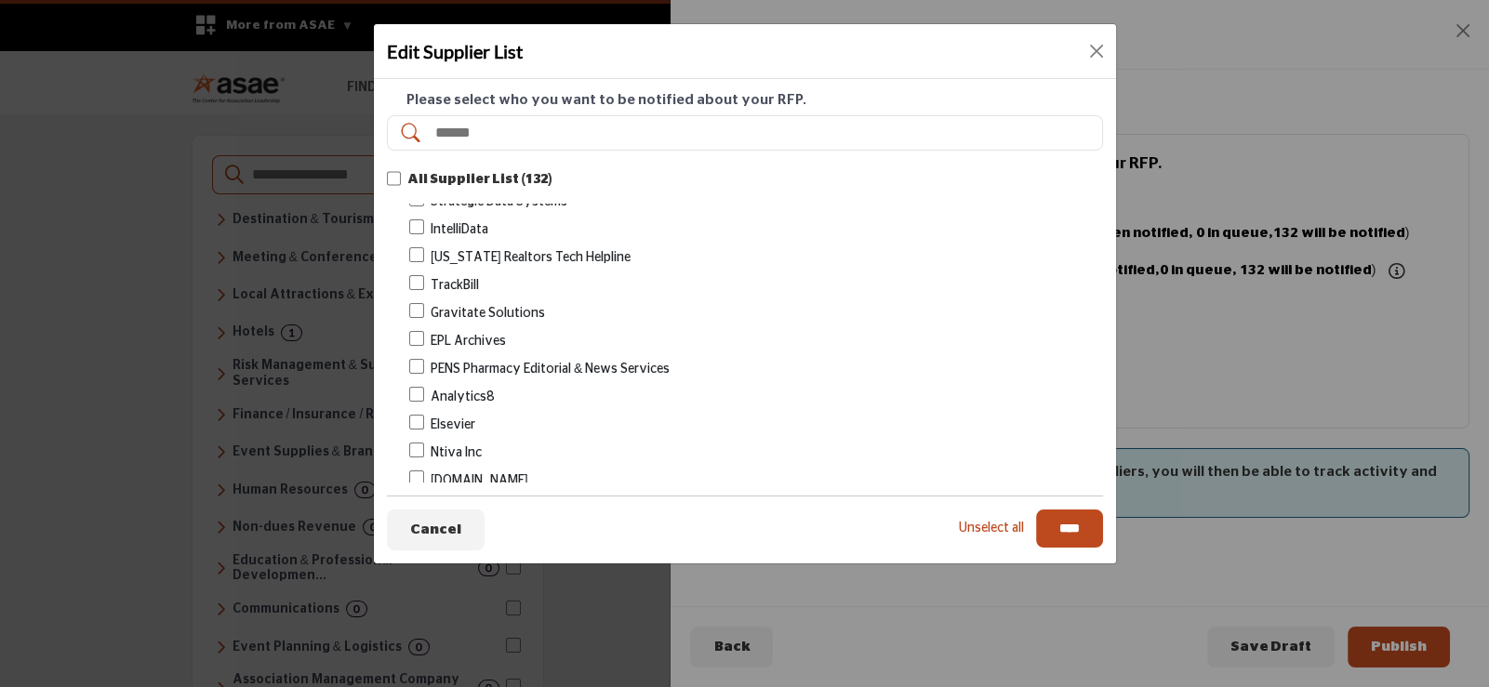
click at [425, 526] on div "Bulletin Media" at bounding box center [756, 536] width 694 height 21
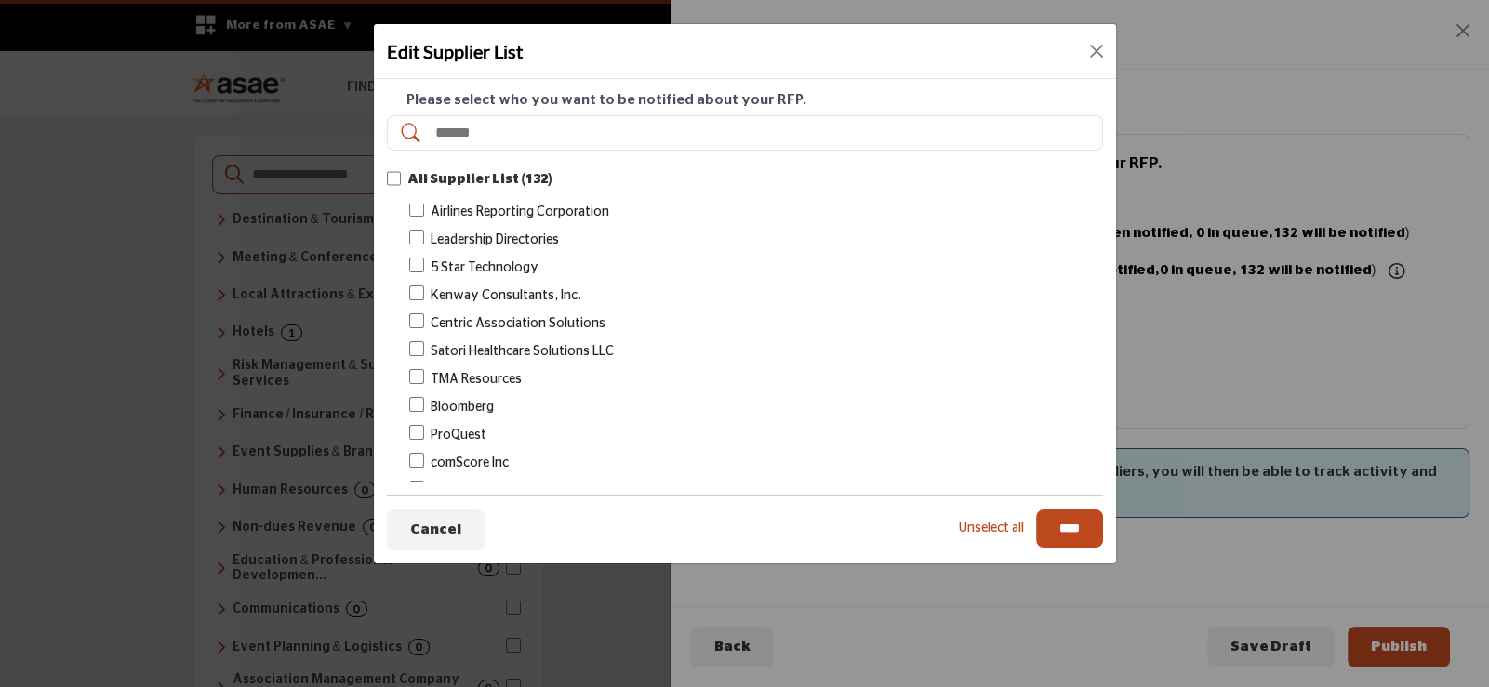
scroll to position [3068, 0]
click at [425, 481] on div "Pitney Bowes Management Services" at bounding box center [756, 491] width 694 height 21
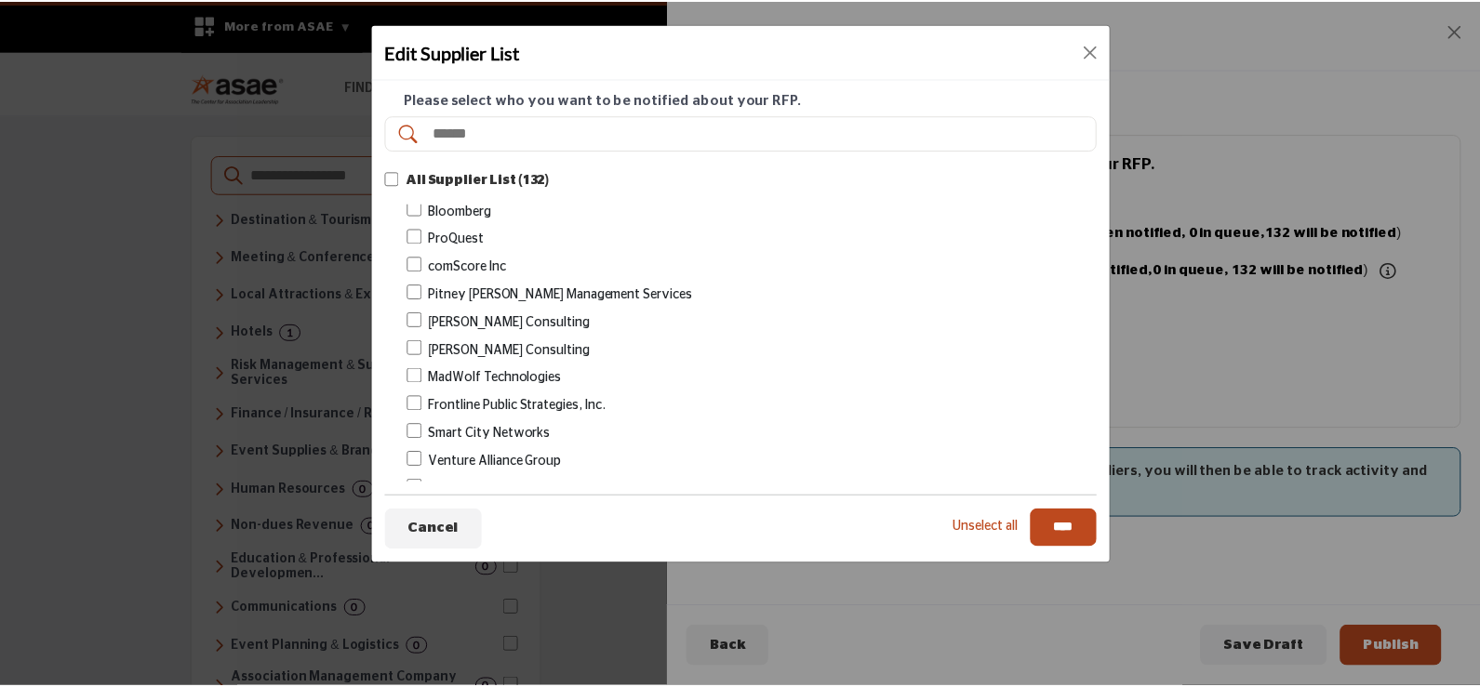
scroll to position [3296, 0]
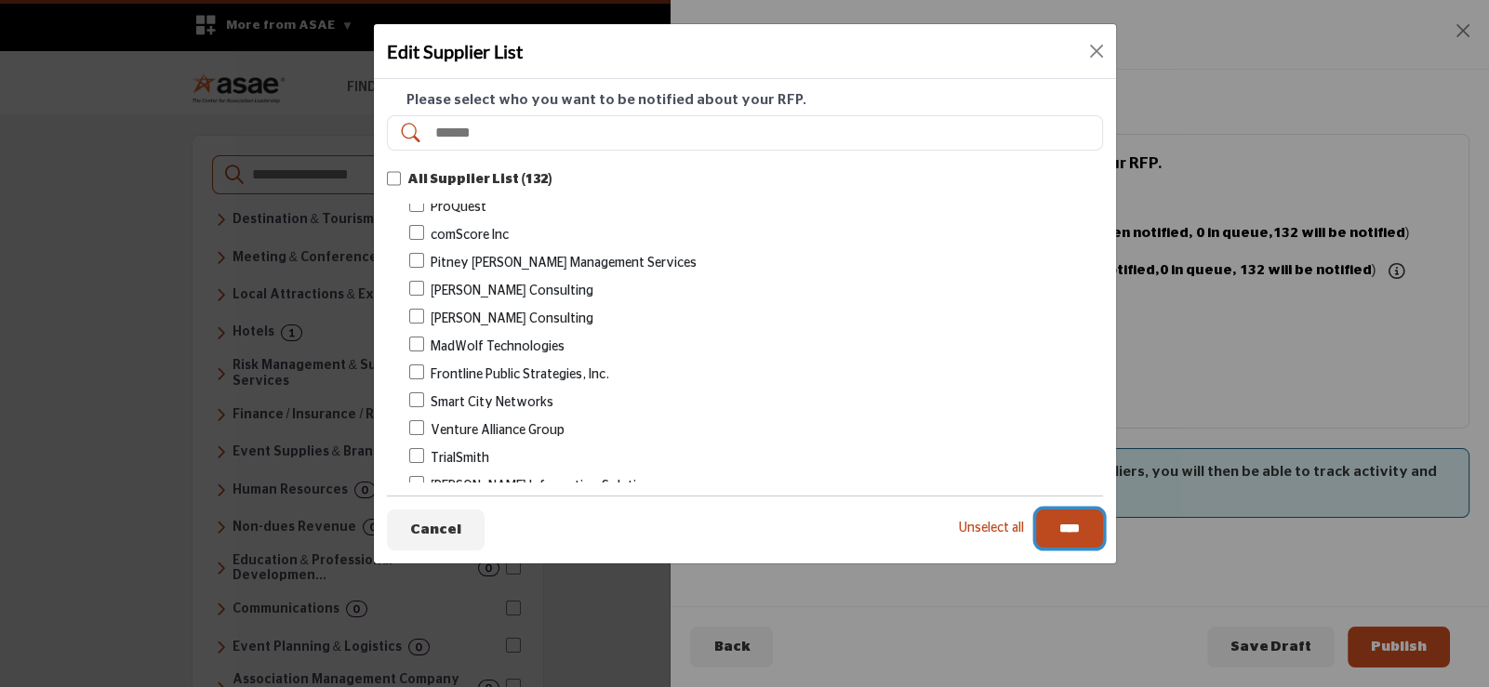
click at [1061, 526] on input "****" at bounding box center [1069, 529] width 67 height 39
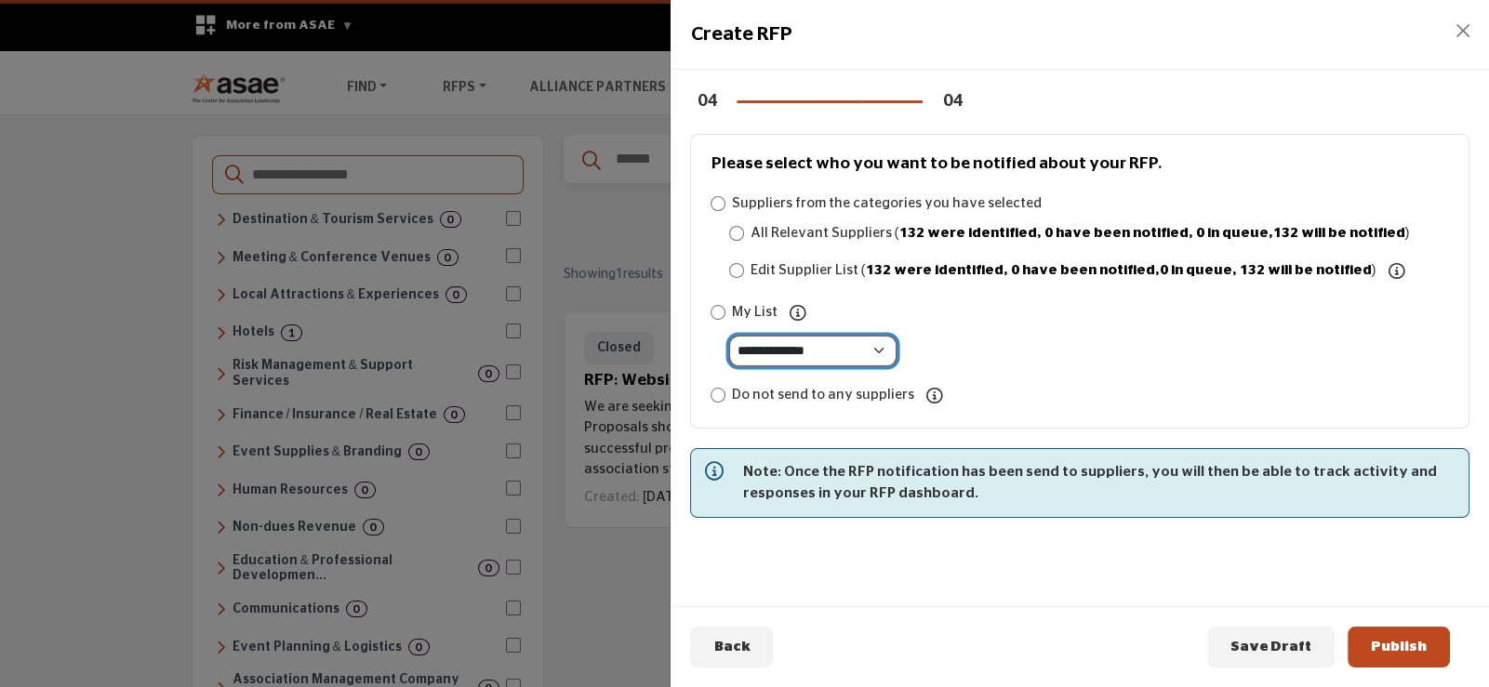
click at [794, 346] on select "**********" at bounding box center [812, 351] width 167 height 31
click at [729, 336] on select "**********" at bounding box center [812, 351] width 167 height 31
click at [828, 352] on select "**********" at bounding box center [812, 351] width 167 height 31
click at [729, 336] on select "**********" at bounding box center [812, 351] width 167 height 31
click at [870, 346] on select "**********" at bounding box center [812, 351] width 167 height 31
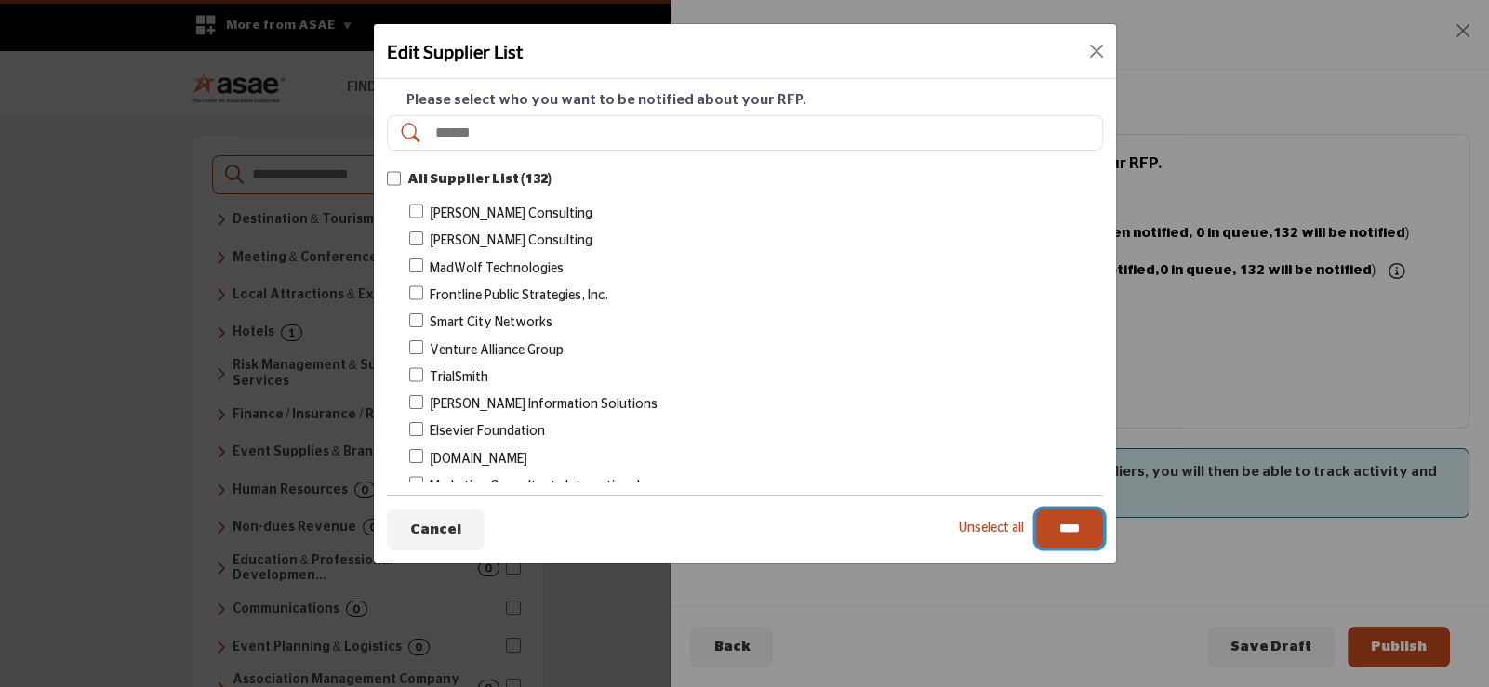
click at [1088, 530] on input "****" at bounding box center [1069, 529] width 67 height 39
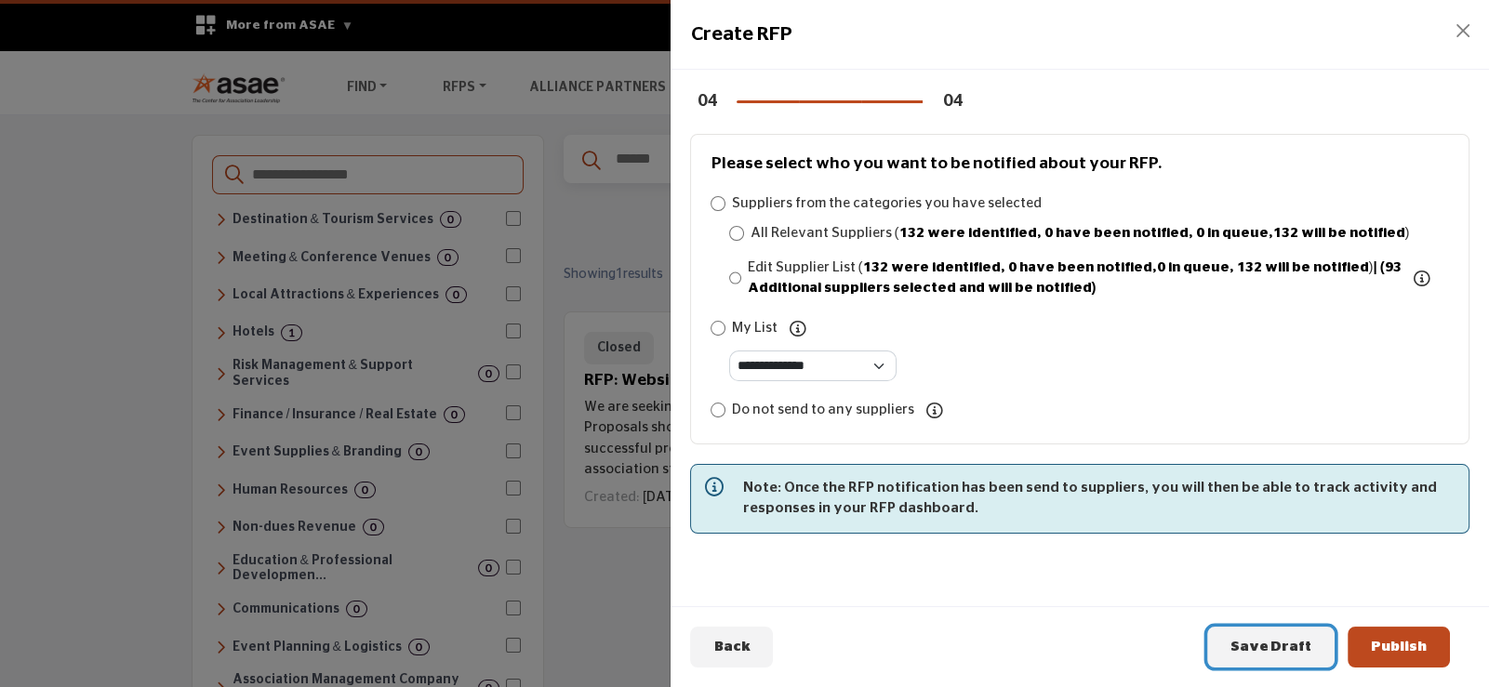
click at [1270, 645] on span "Save Draft" at bounding box center [1270, 647] width 81 height 14
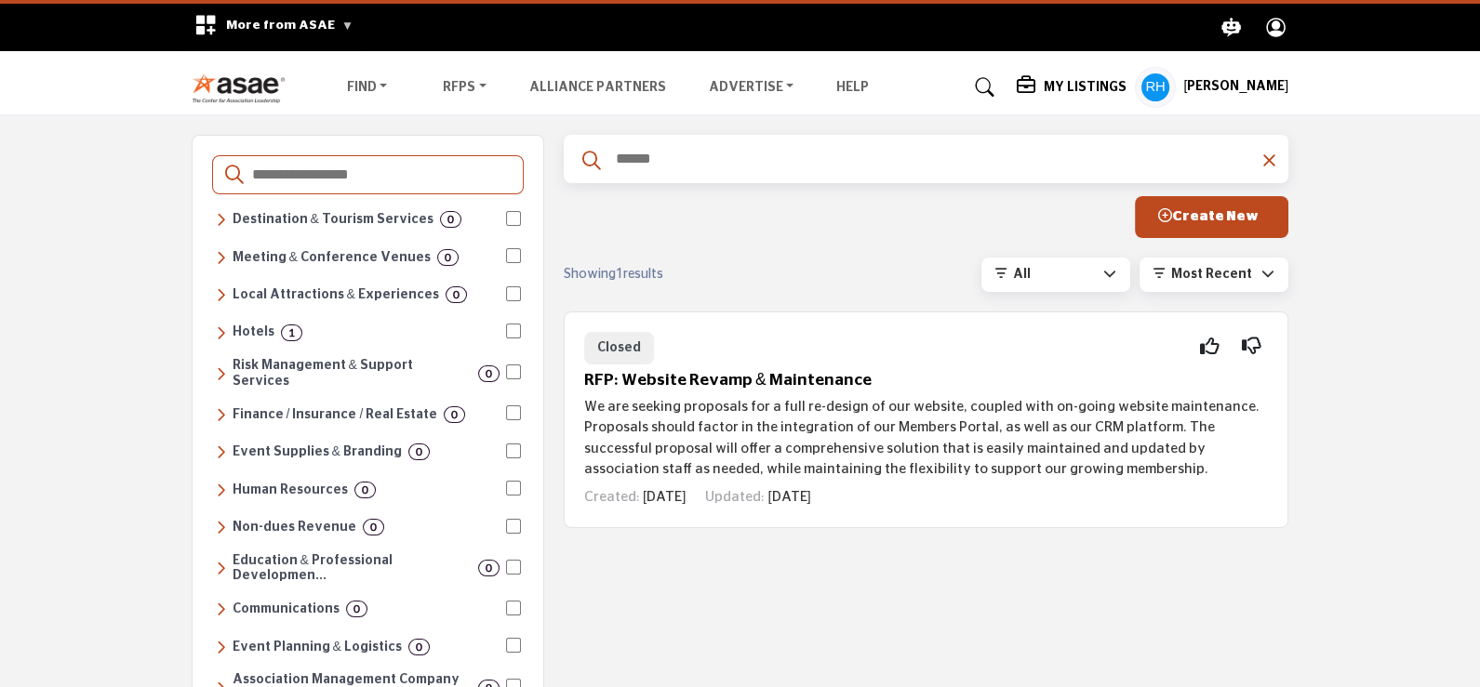
click at [1097, 83] on h5 "My Listings" at bounding box center [1084, 87] width 83 height 17
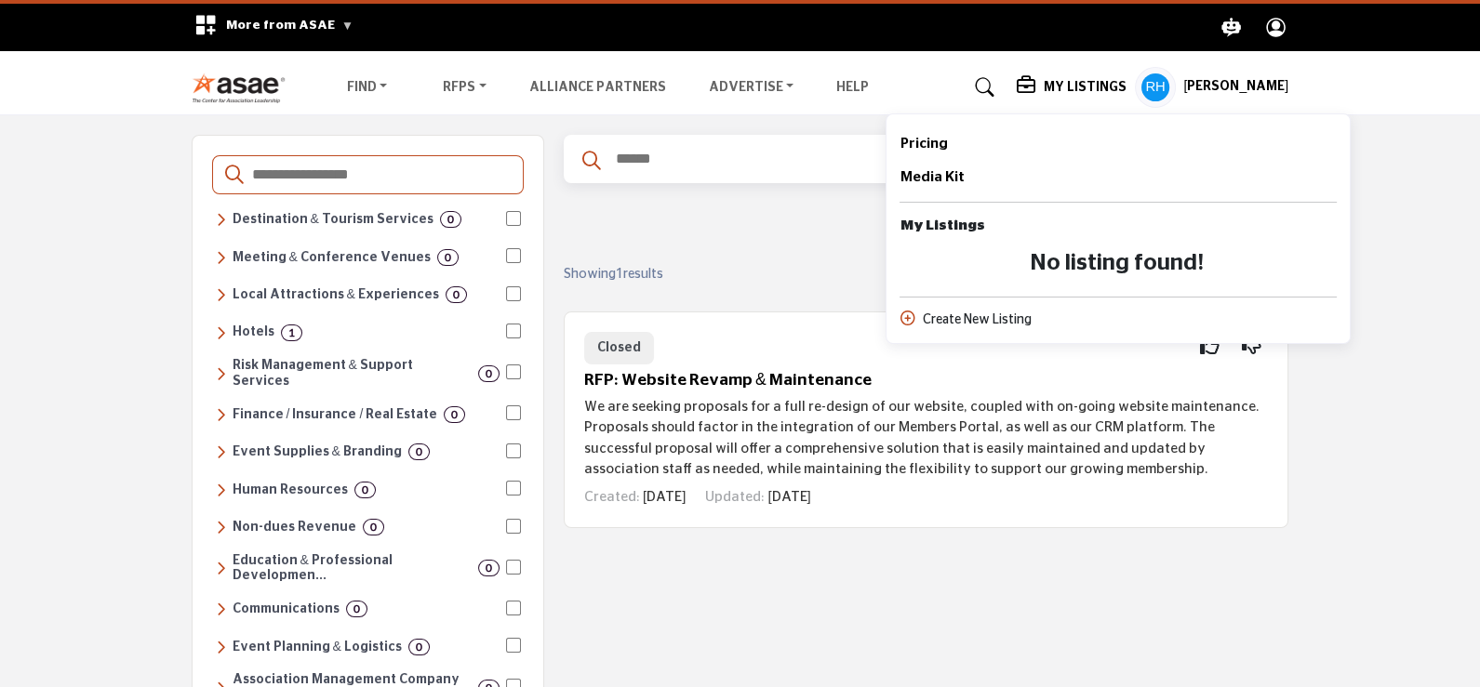
click at [967, 317] on div "Create New Listing" at bounding box center [1117, 321] width 437 height 20
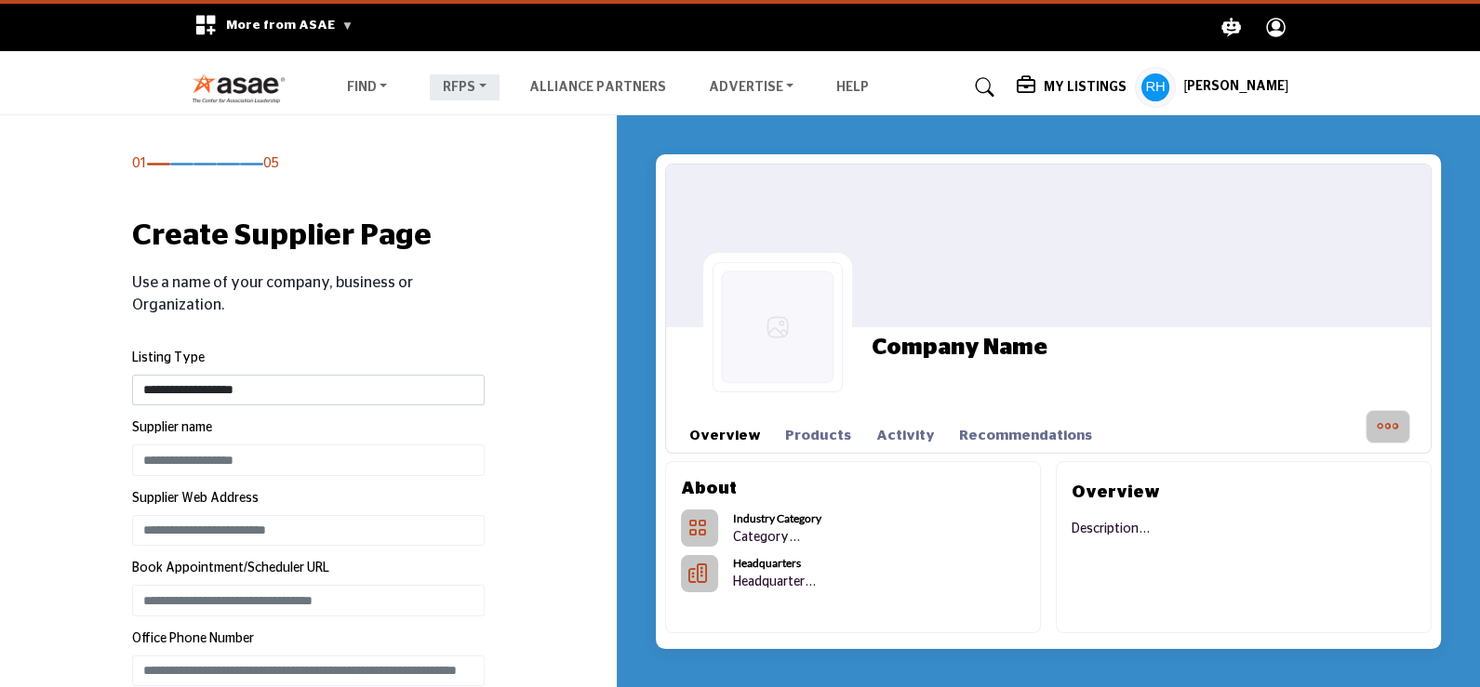
click at [478, 92] on link "RFPs" at bounding box center [465, 87] width 70 height 26
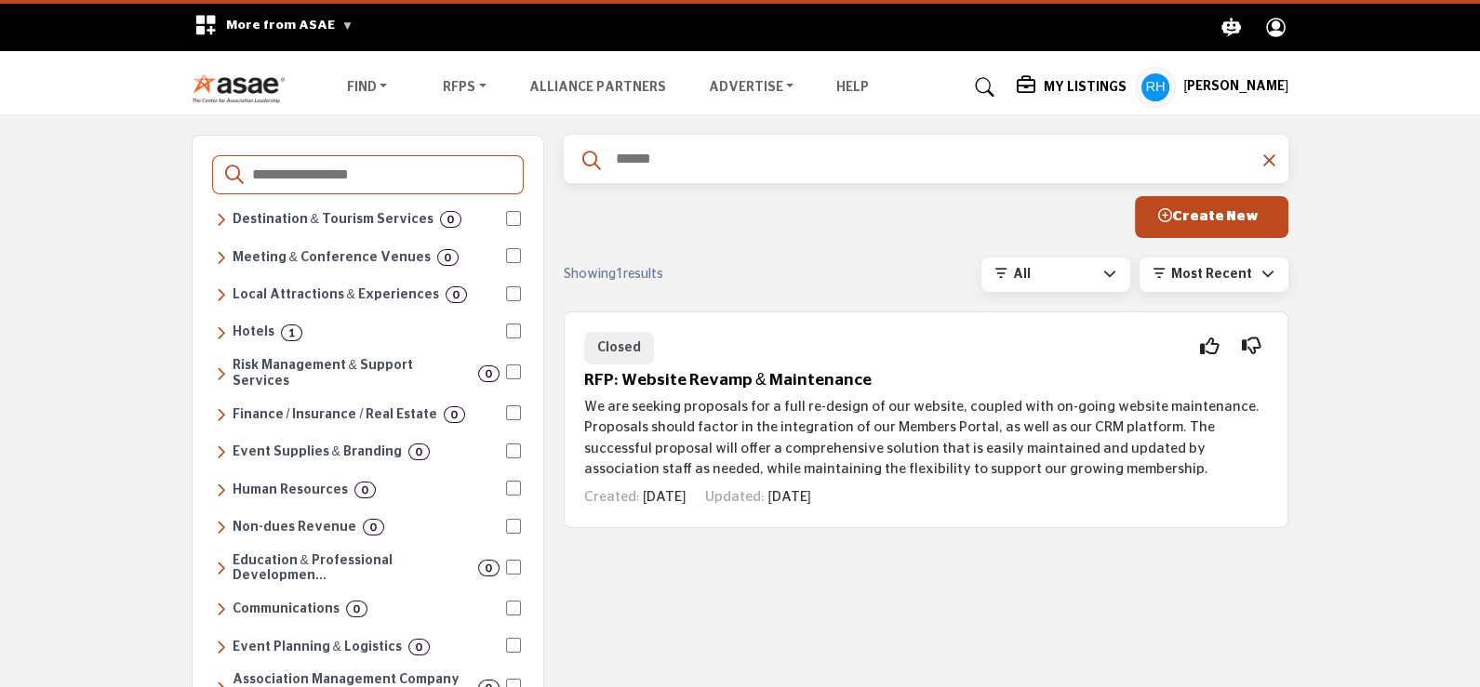
click at [1214, 89] on h5 "[PERSON_NAME]" at bounding box center [1235, 87] width 105 height 19
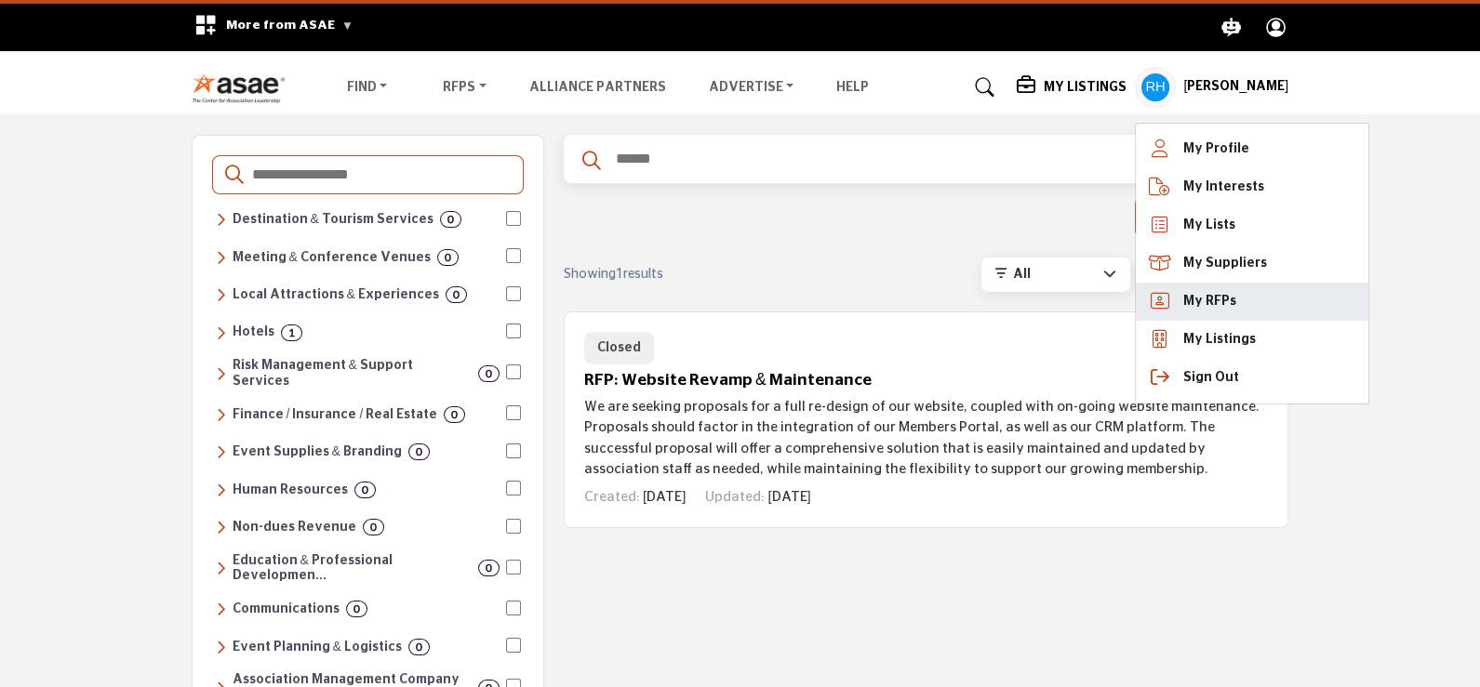
click at [1211, 310] on span "My RFPs" at bounding box center [1208, 302] width 53 height 20
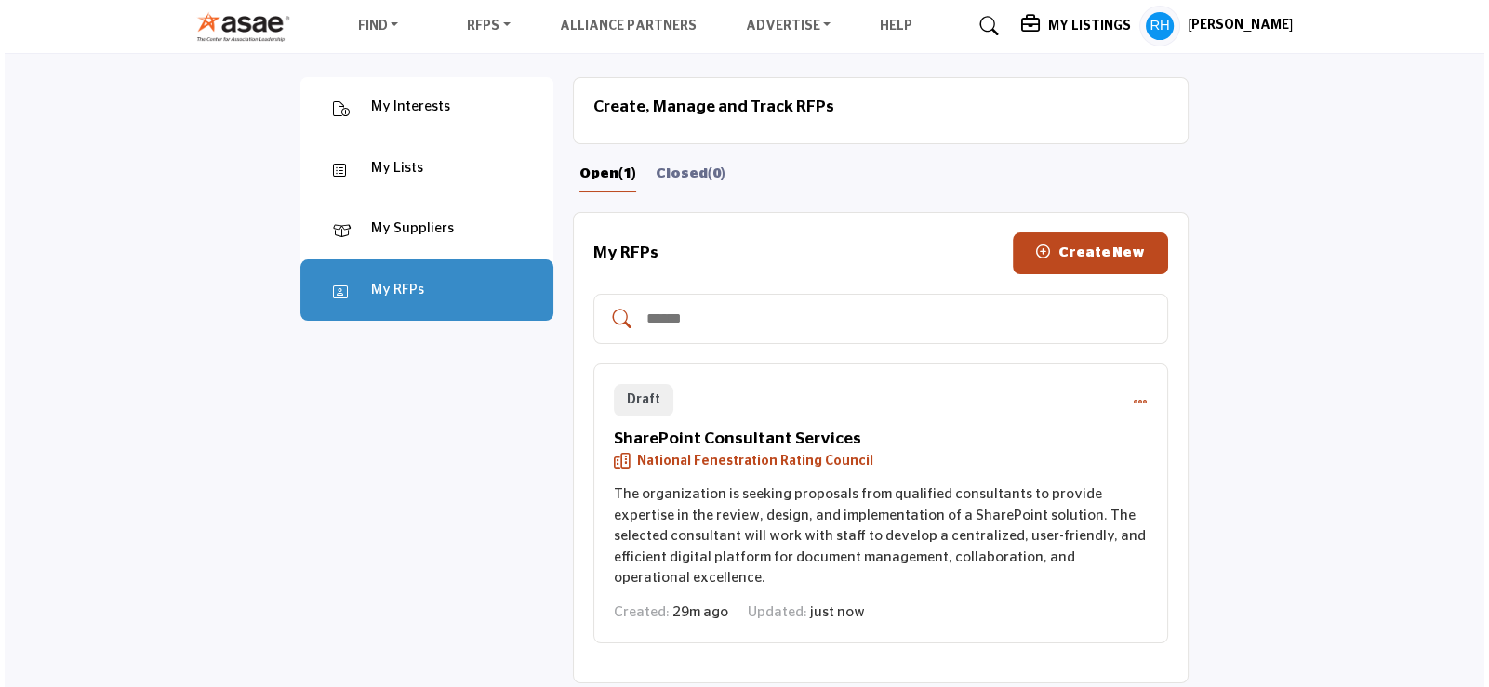
scroll to position [185, 0]
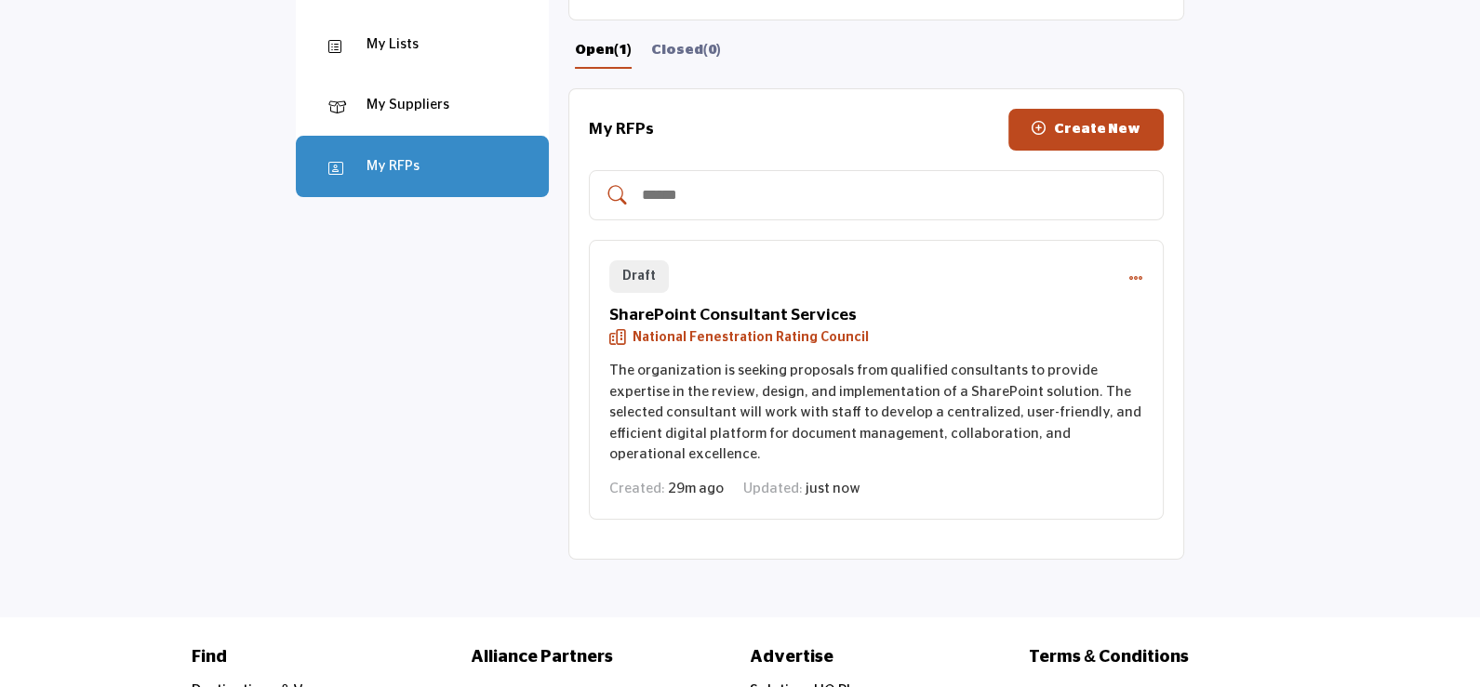
click at [1135, 277] on icon "RFP actions" at bounding box center [1135, 278] width 15 height 15
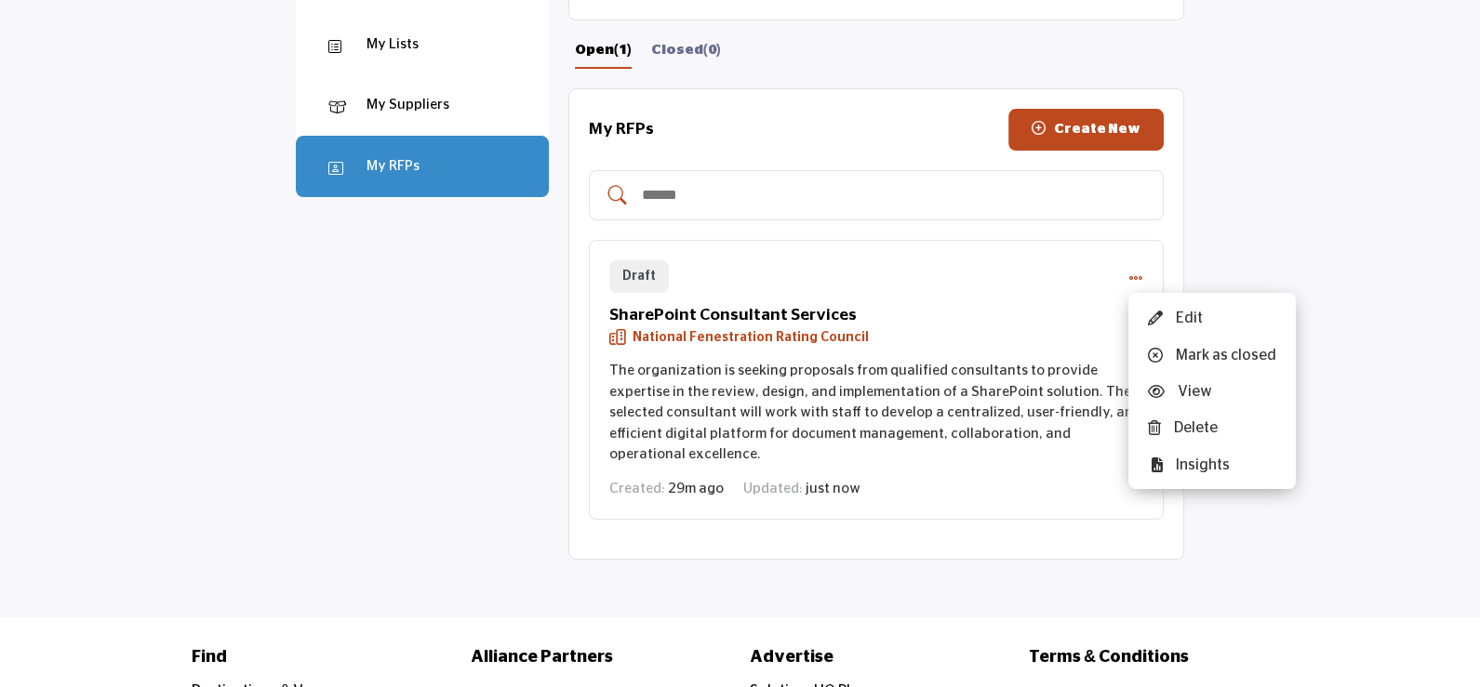
click at [1186, 317] on div "Edit" at bounding box center [1211, 317] width 167 height 36
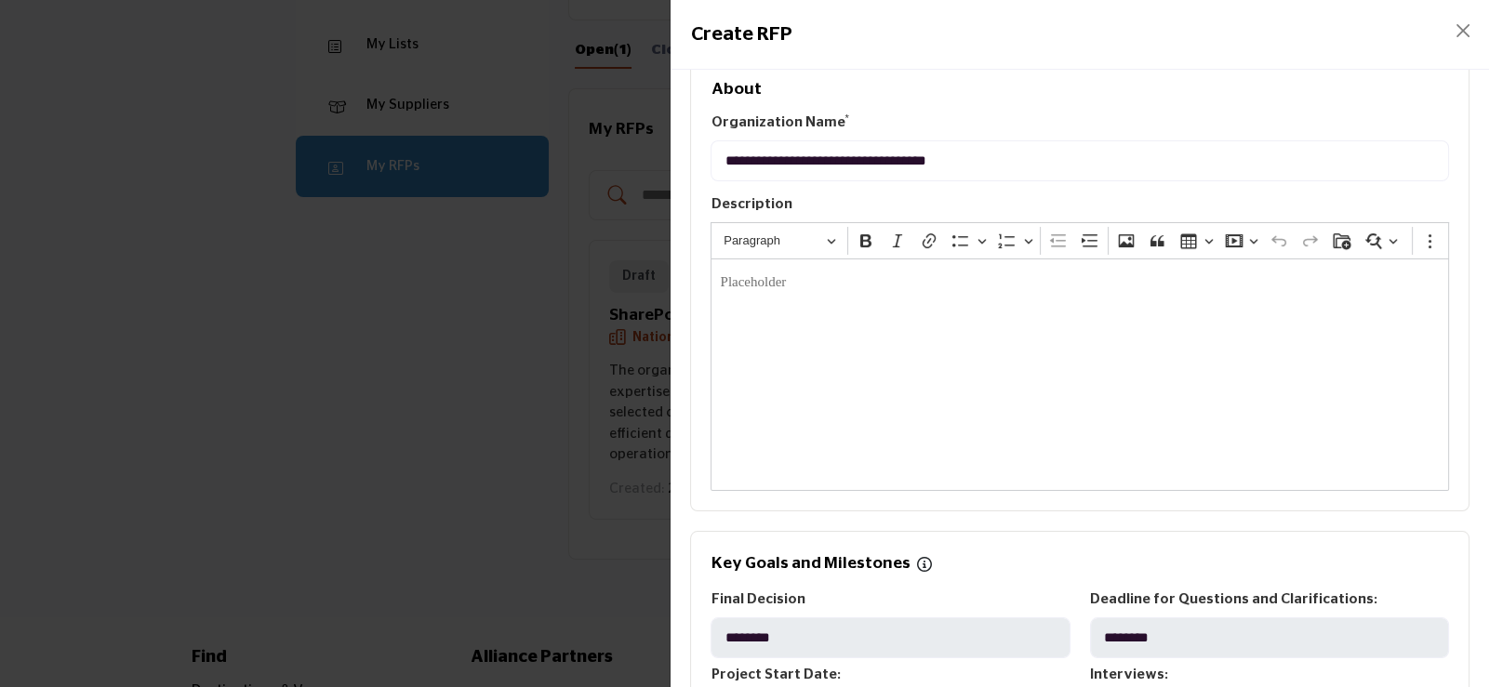
scroll to position [651, 0]
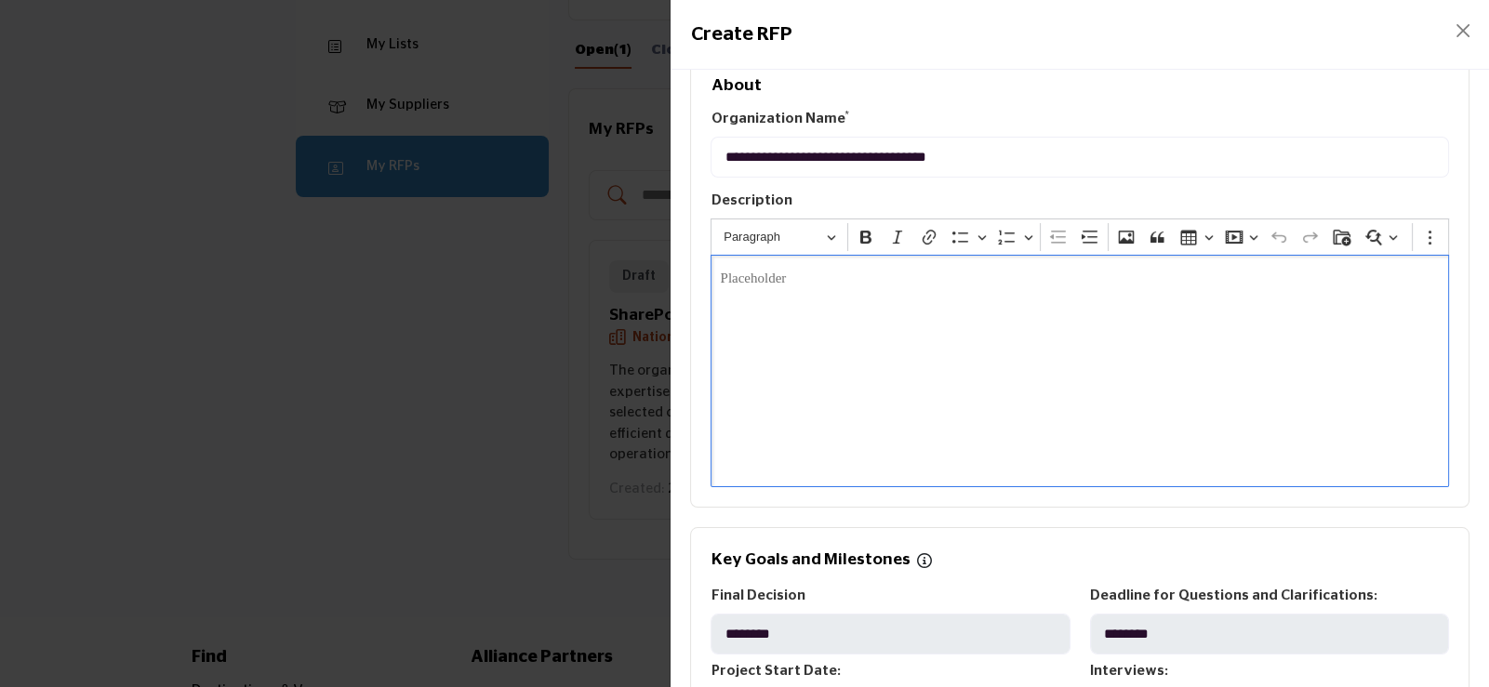
click at [722, 269] on p "Editor editing area: main" at bounding box center [1080, 279] width 720 height 21
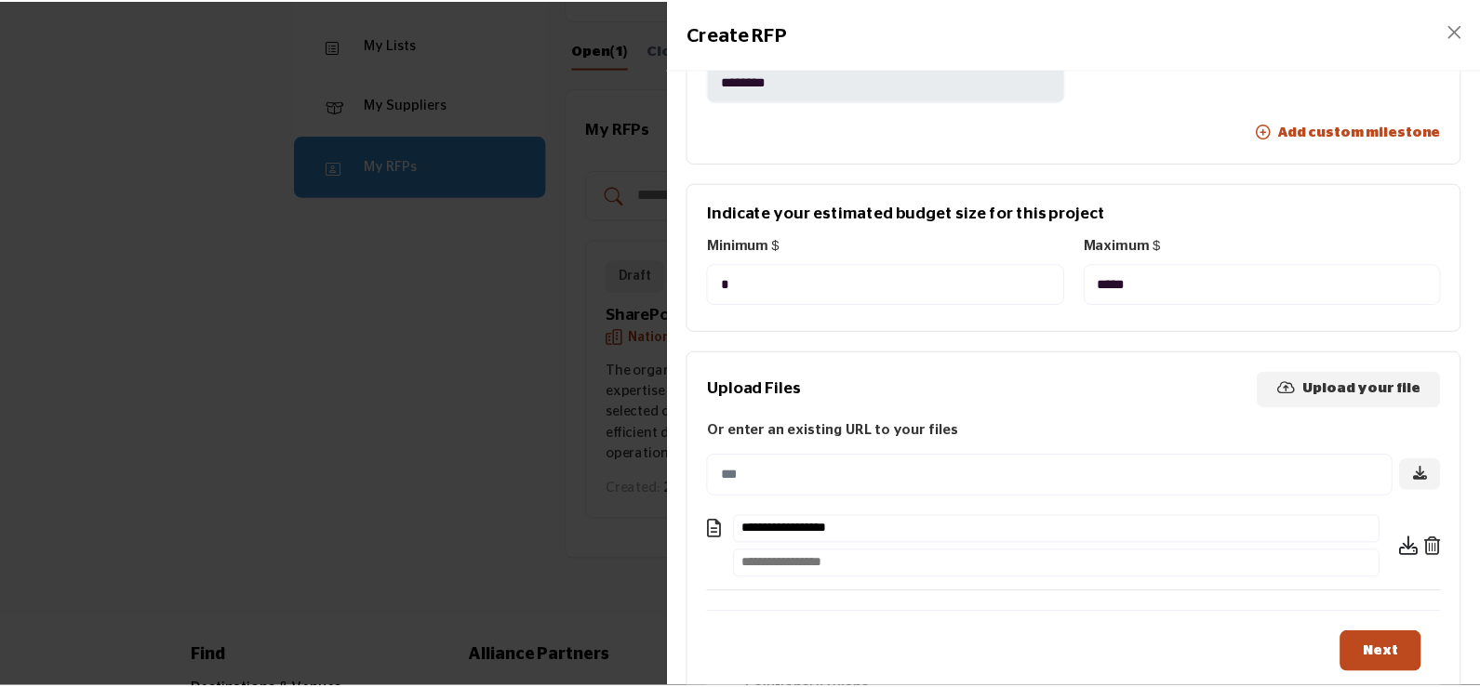
scroll to position [1356, 0]
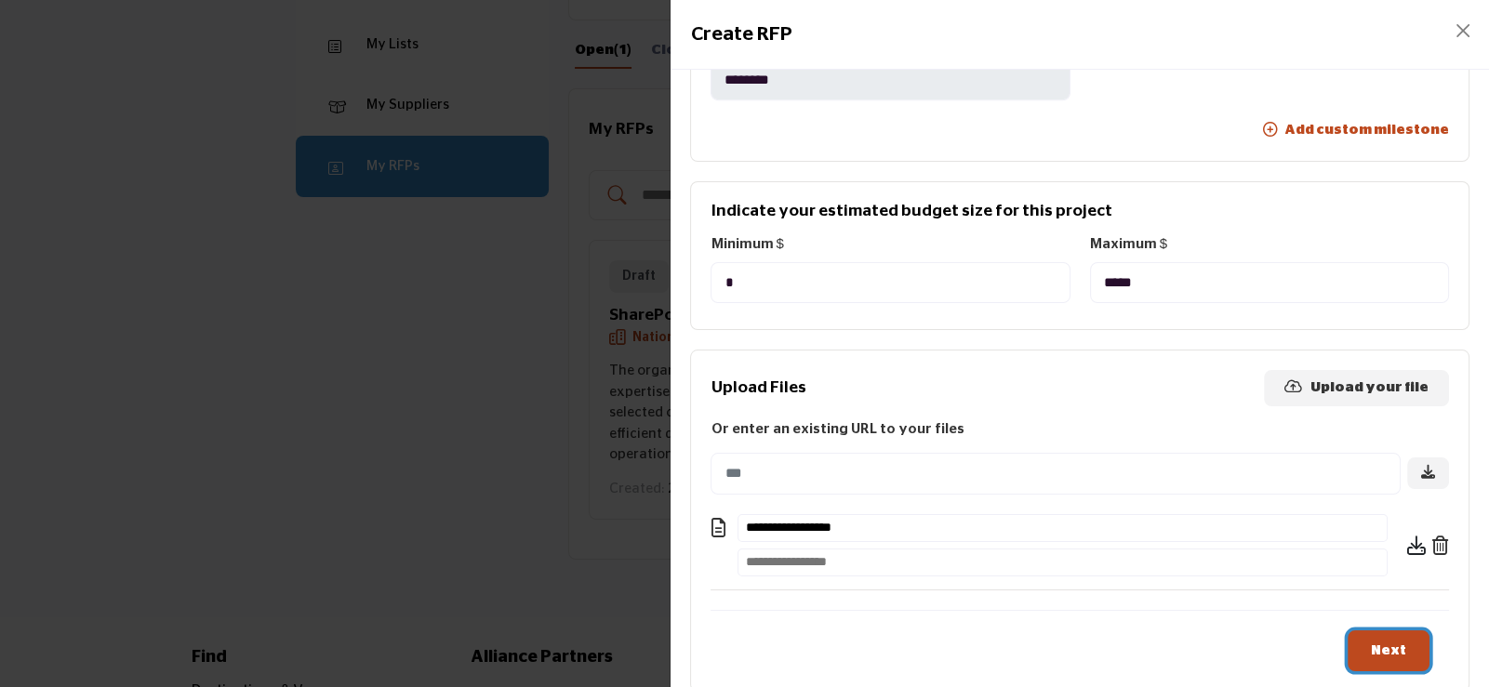
click at [1390, 631] on button "Next" at bounding box center [1389, 652] width 82 height 42
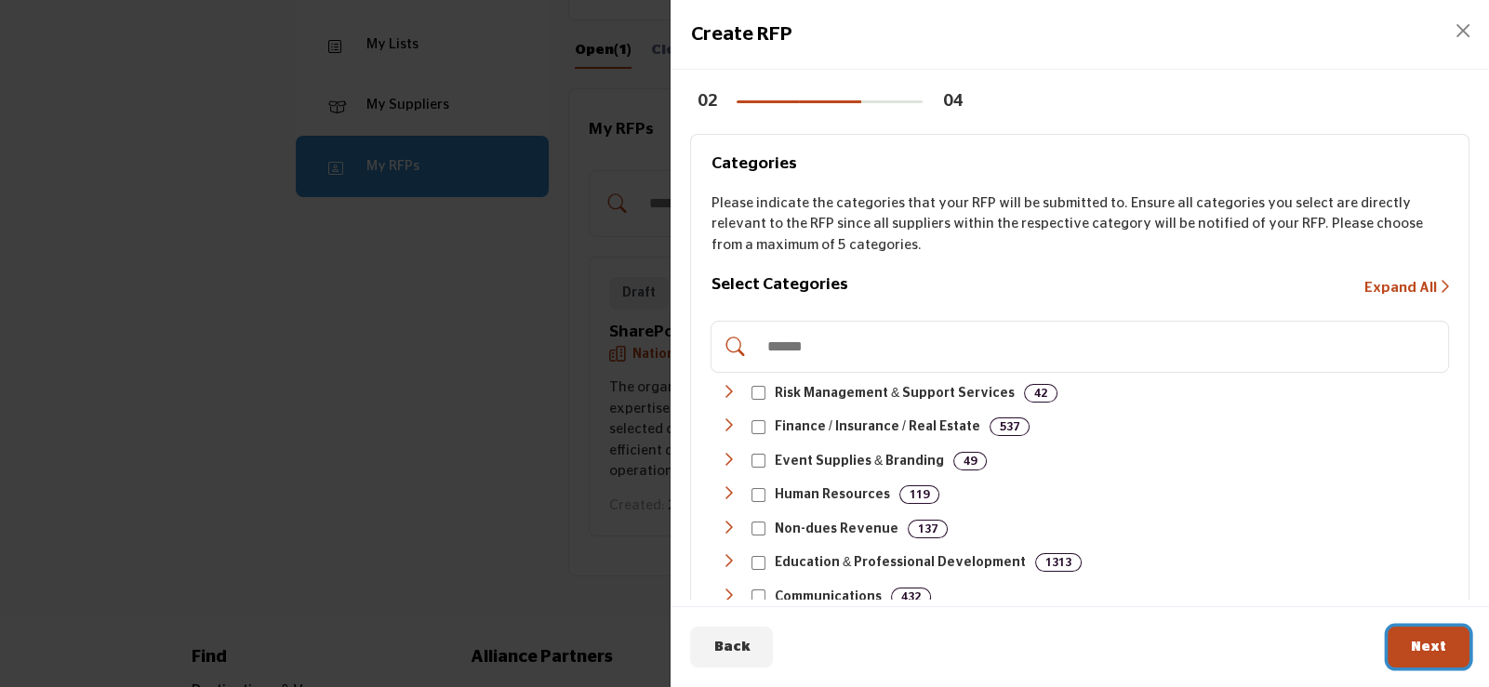
click at [1424, 638] on button "Next" at bounding box center [1429, 648] width 82 height 42
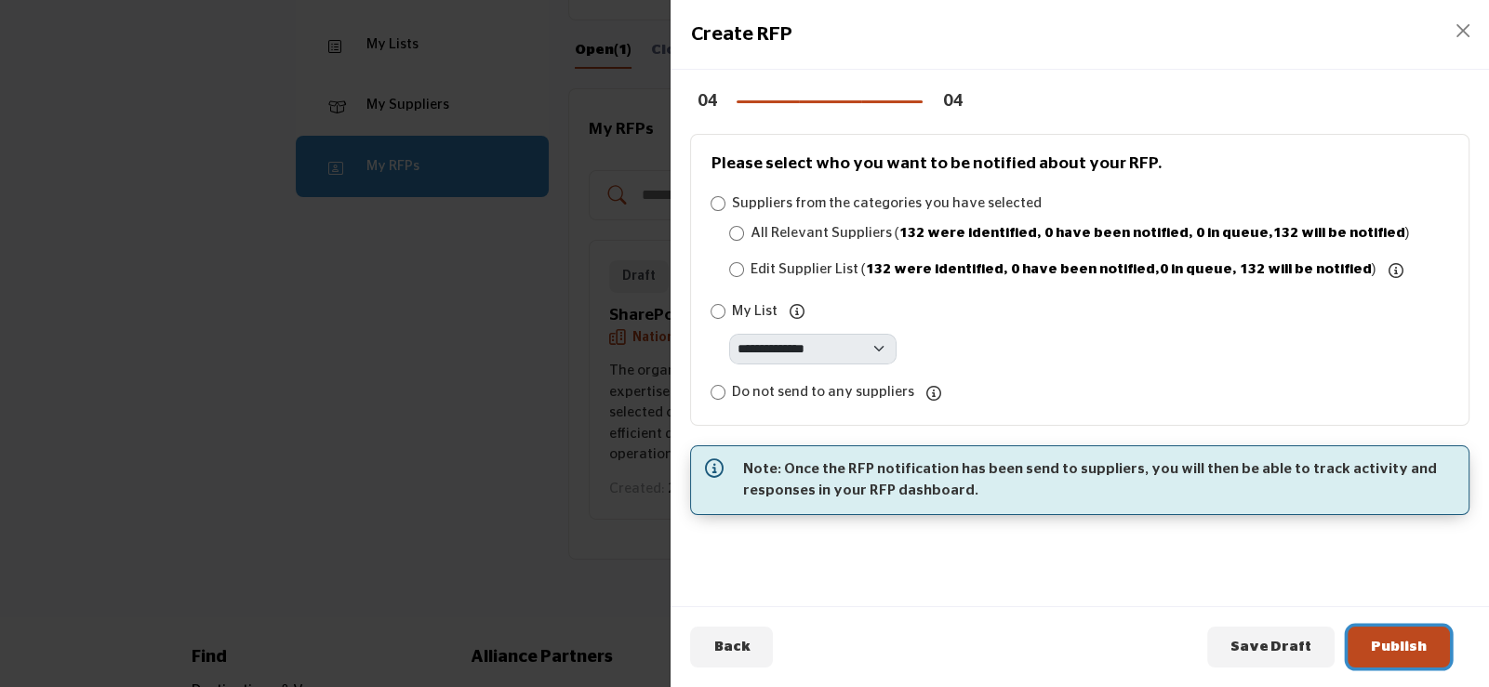
click at [1424, 638] on button "Publish" at bounding box center [1399, 648] width 102 height 42
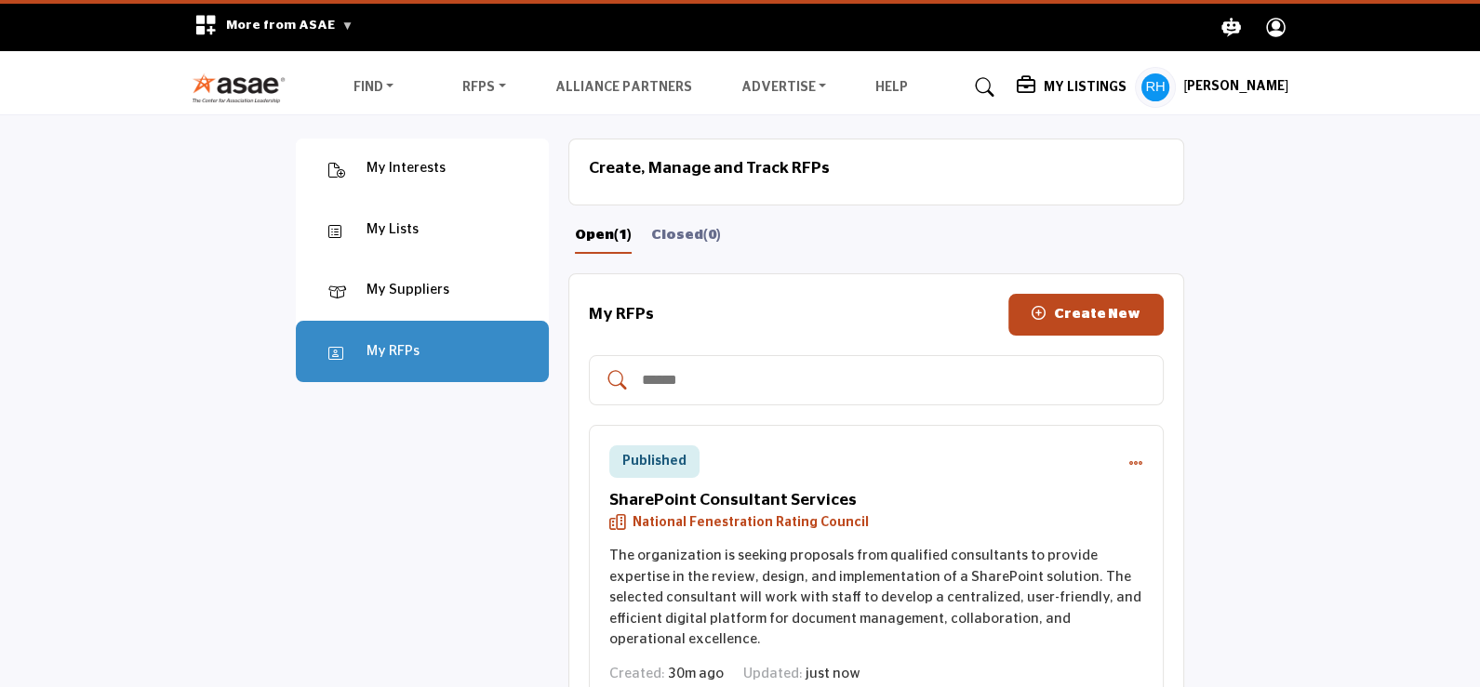
click at [1073, 87] on h5 "My Listings" at bounding box center [1084, 87] width 83 height 17
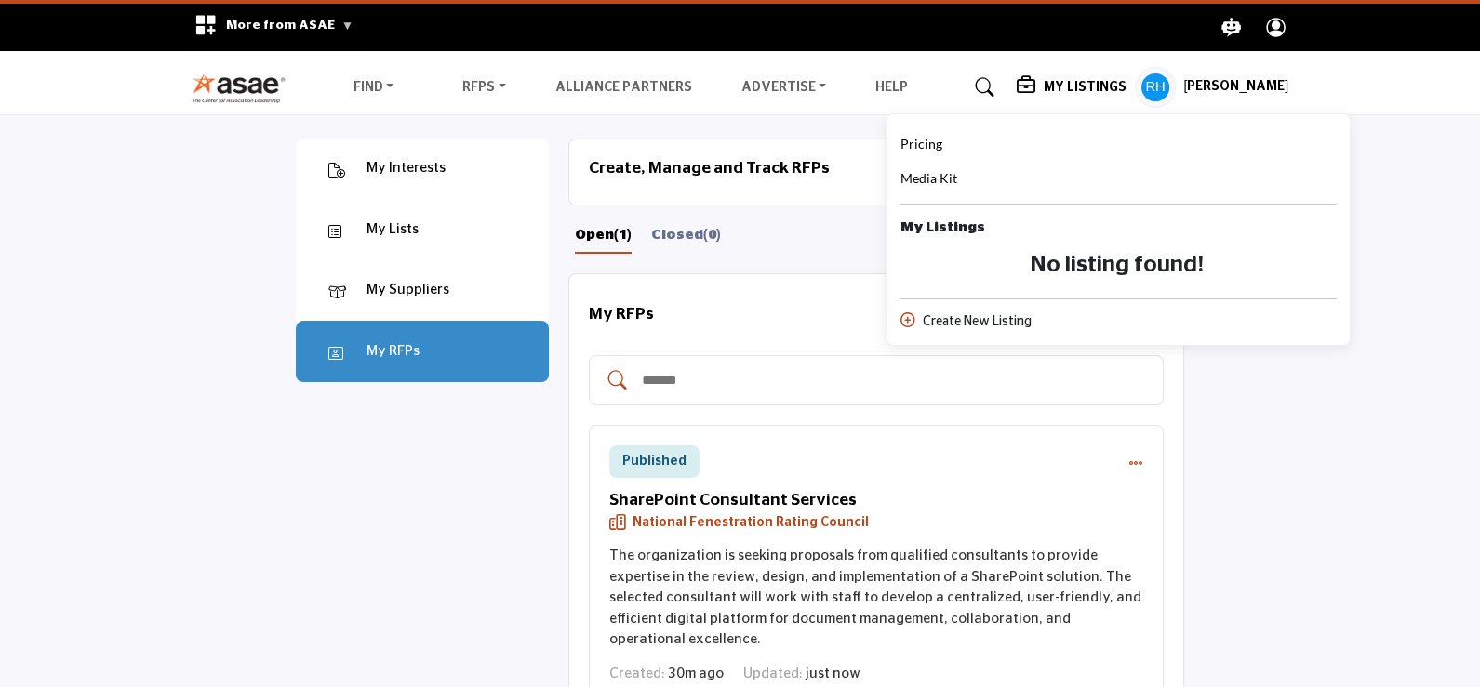
click at [926, 144] on span "Pricing" at bounding box center [920, 144] width 42 height 16
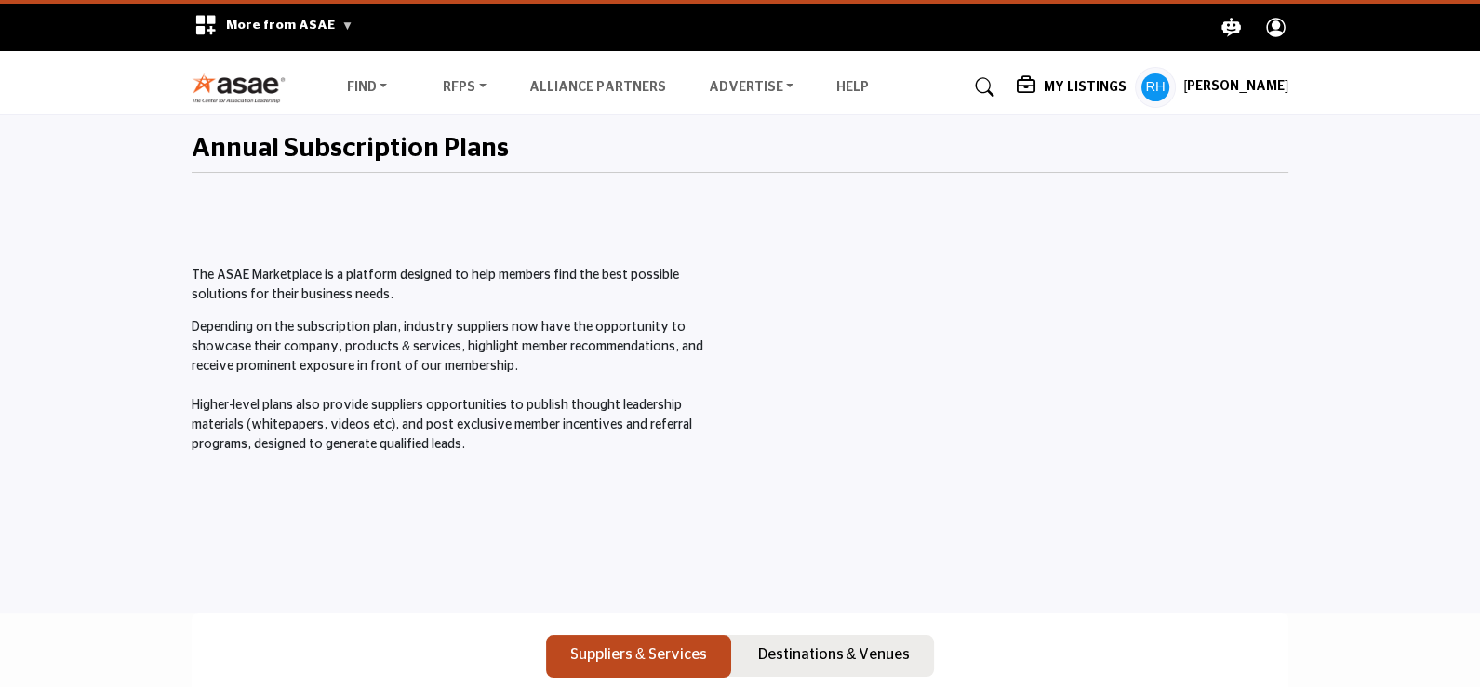
click at [1083, 91] on h5 "My Listings" at bounding box center [1084, 87] width 83 height 17
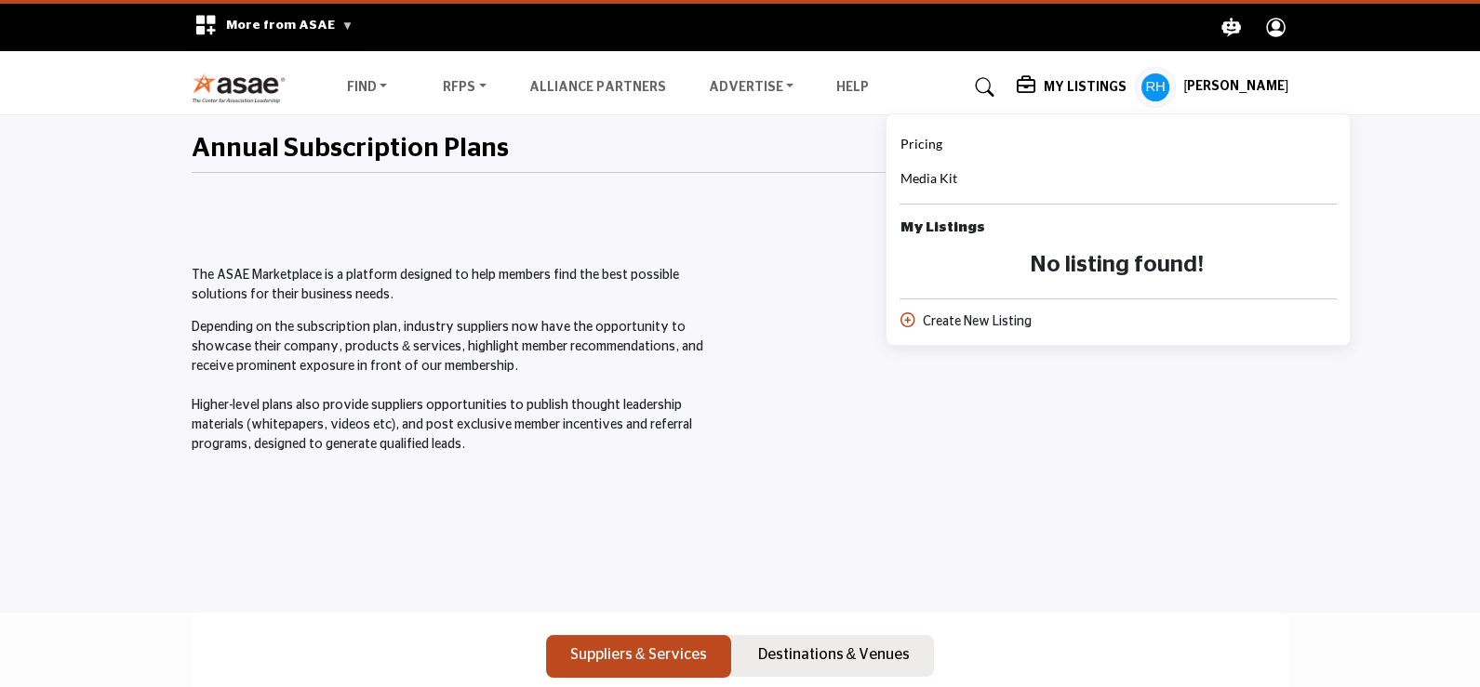
click at [1162, 86] on profile-featured-e152f5a0-ff12-4638-b5fd-7af720b86260 "Show hide supplier dropdown" at bounding box center [1155, 87] width 41 height 41
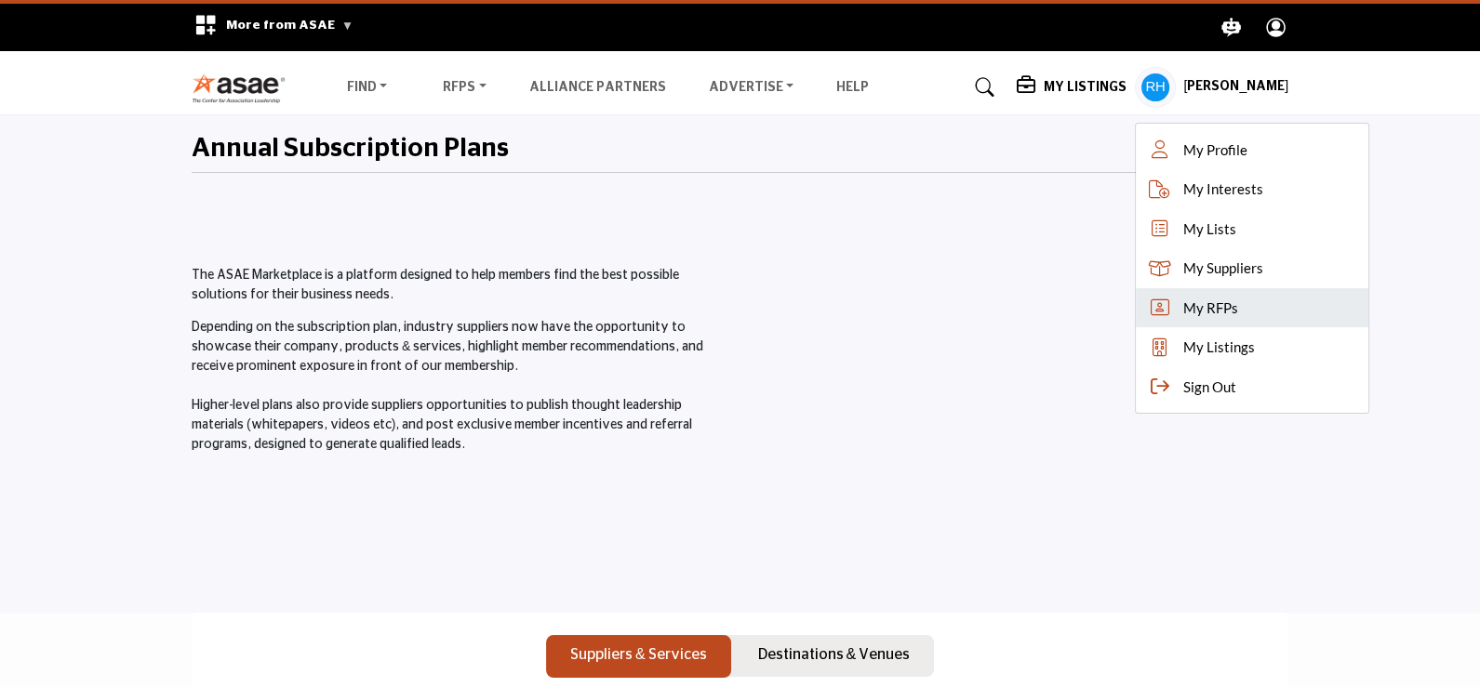
click at [1223, 319] on link "My RFPs" at bounding box center [1252, 308] width 233 height 40
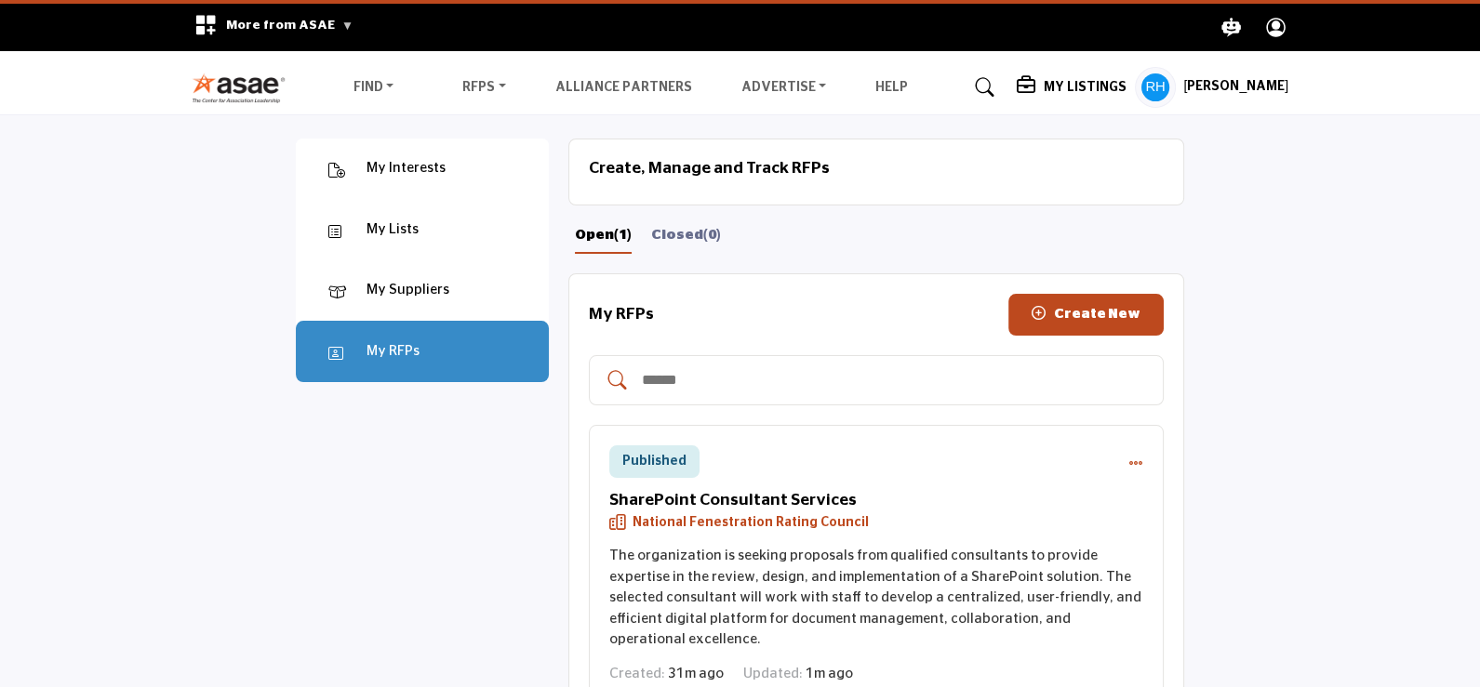
click at [0, 0] on link "View RFPs" at bounding box center [0, 0] width 0 height 0
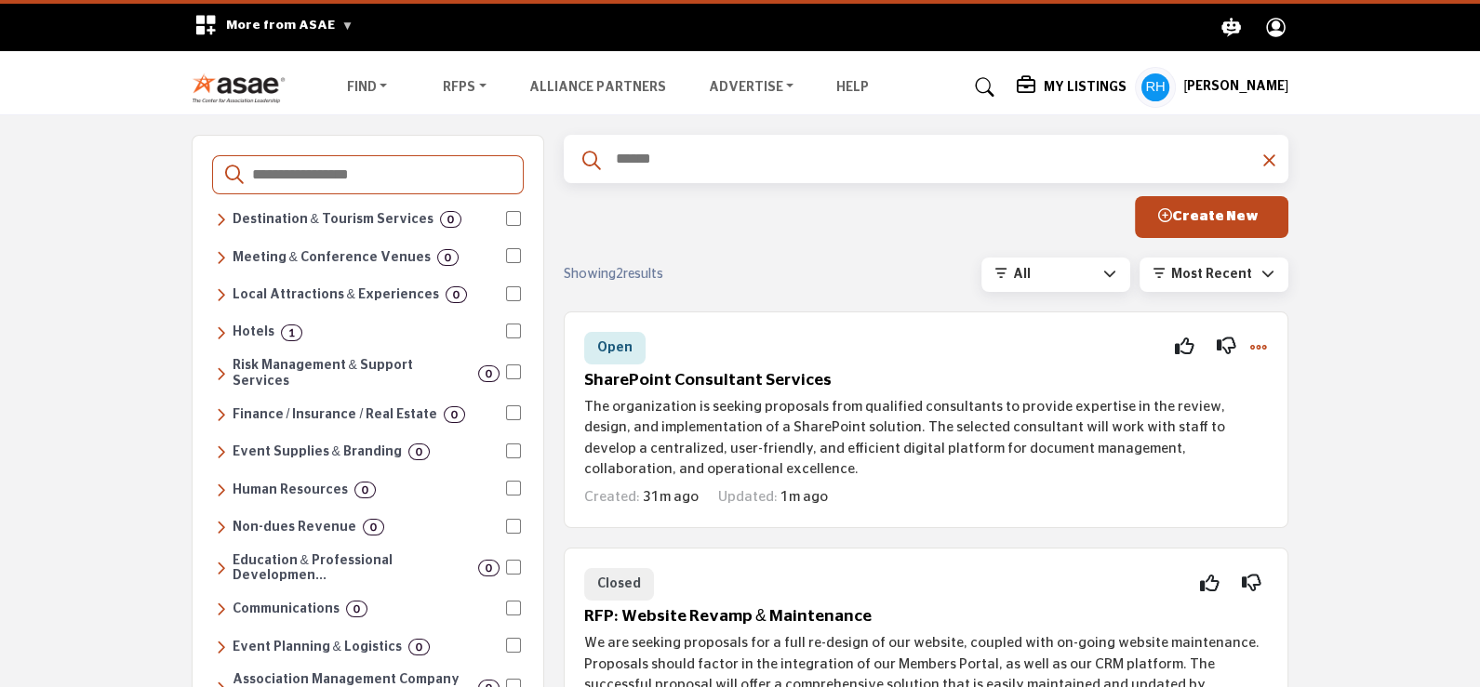
click at [1191, 87] on h5 "[PERSON_NAME]" at bounding box center [1235, 87] width 105 height 19
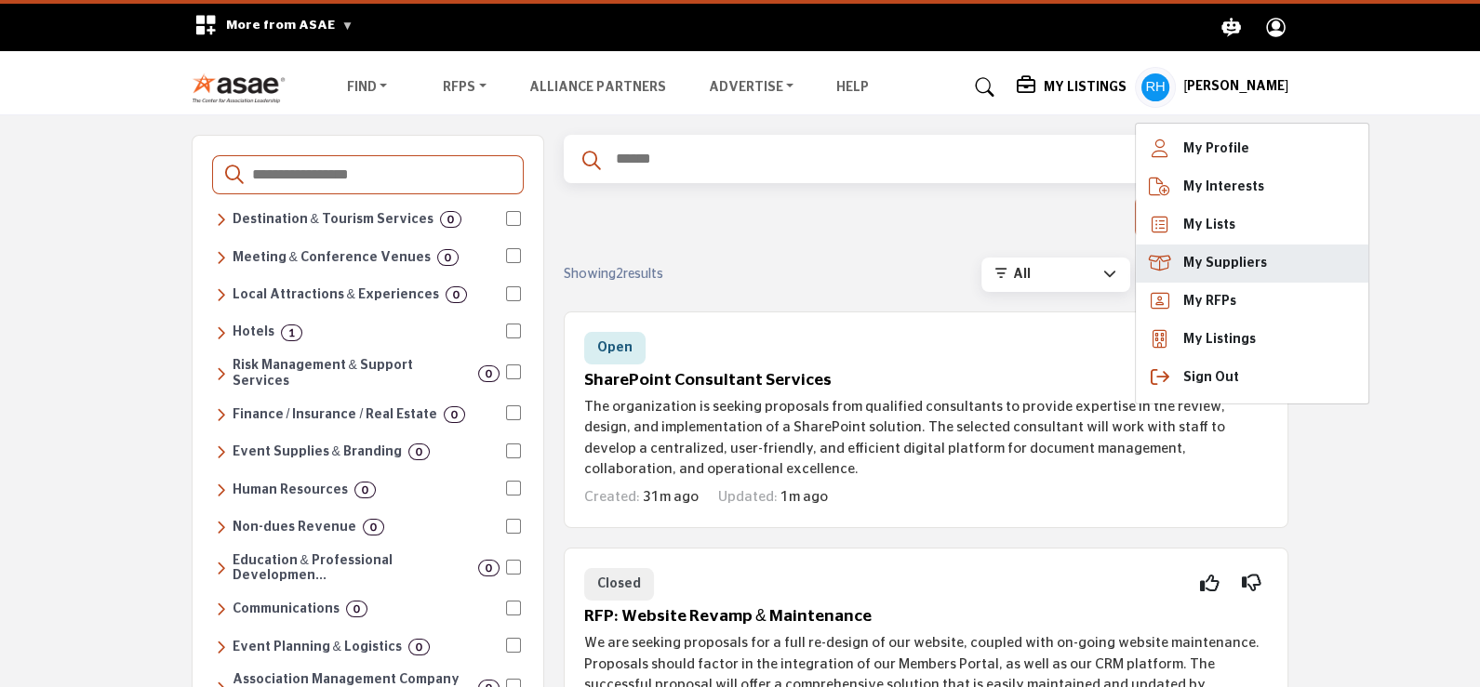
click at [1210, 274] on link "My Suppliers" at bounding box center [1252, 264] width 233 height 38
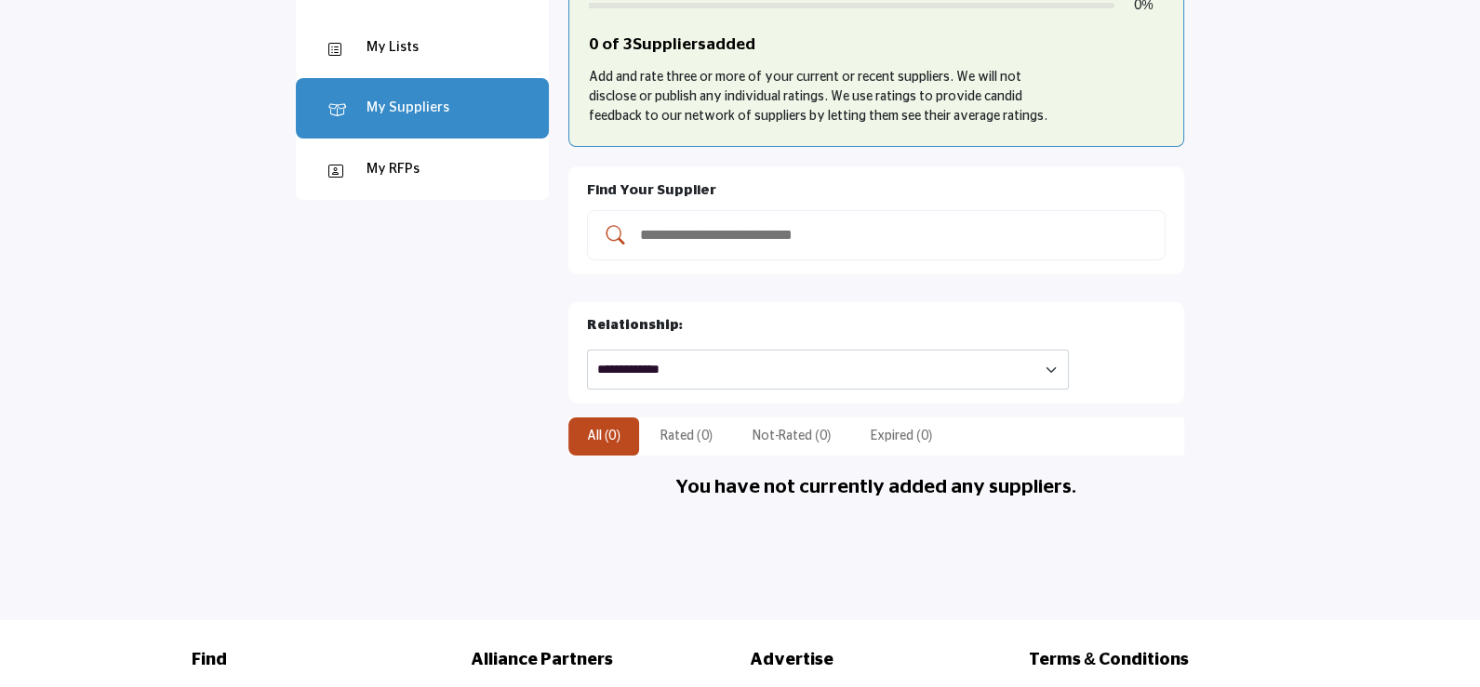
scroll to position [185, 0]
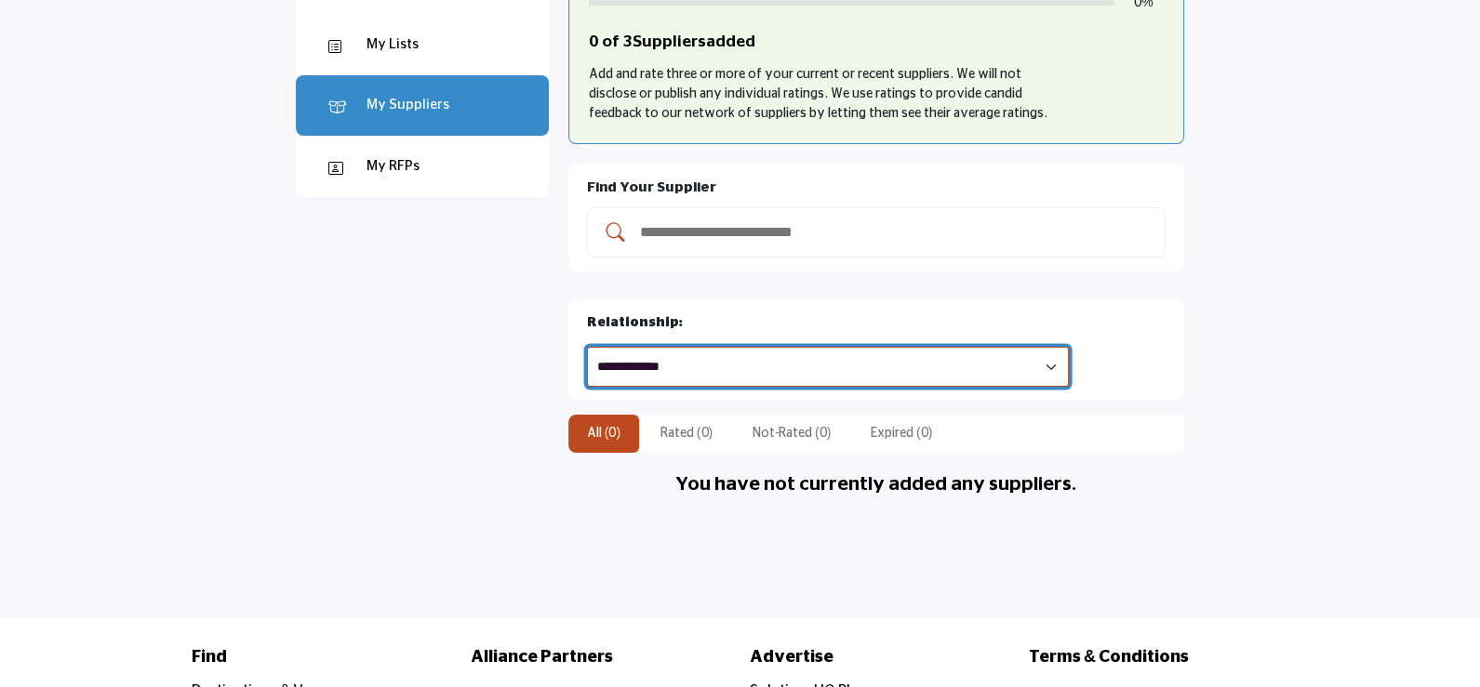
click at [726, 347] on select "**********" at bounding box center [828, 367] width 482 height 40
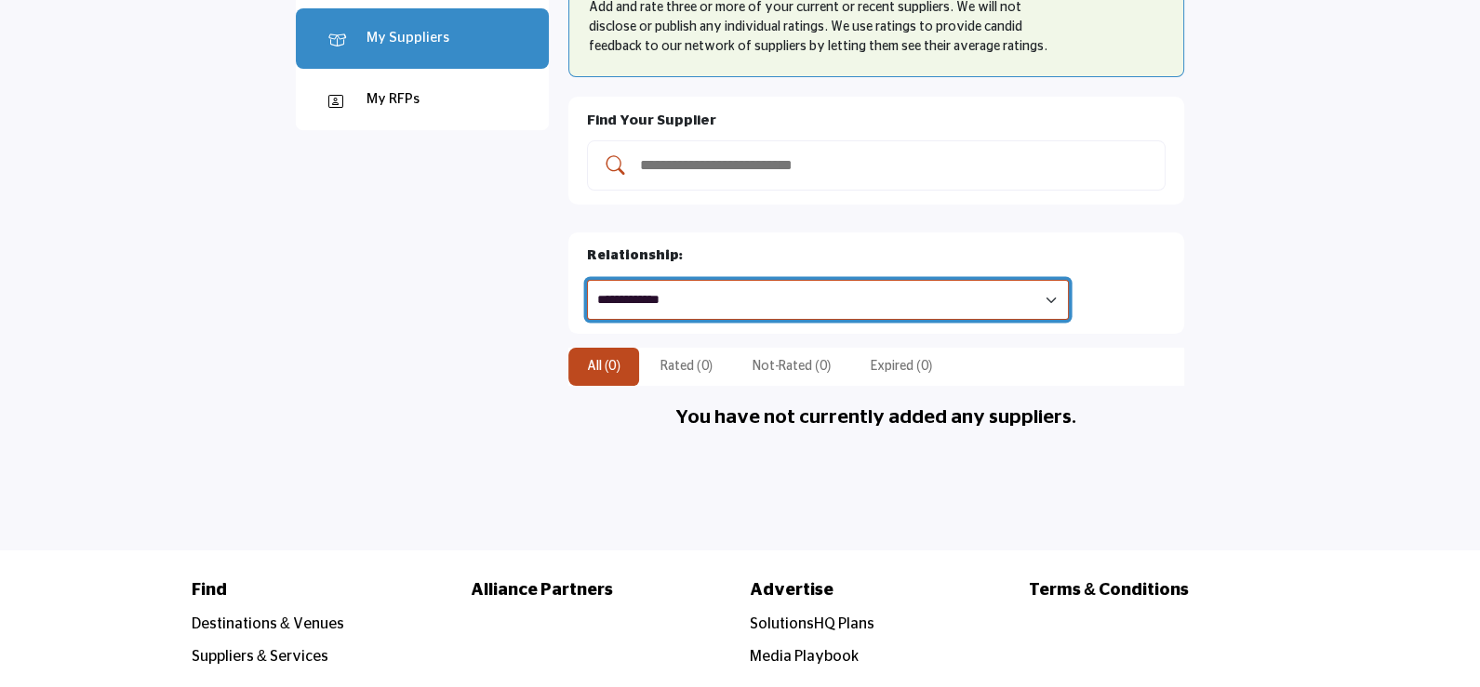
scroll to position [56, 0]
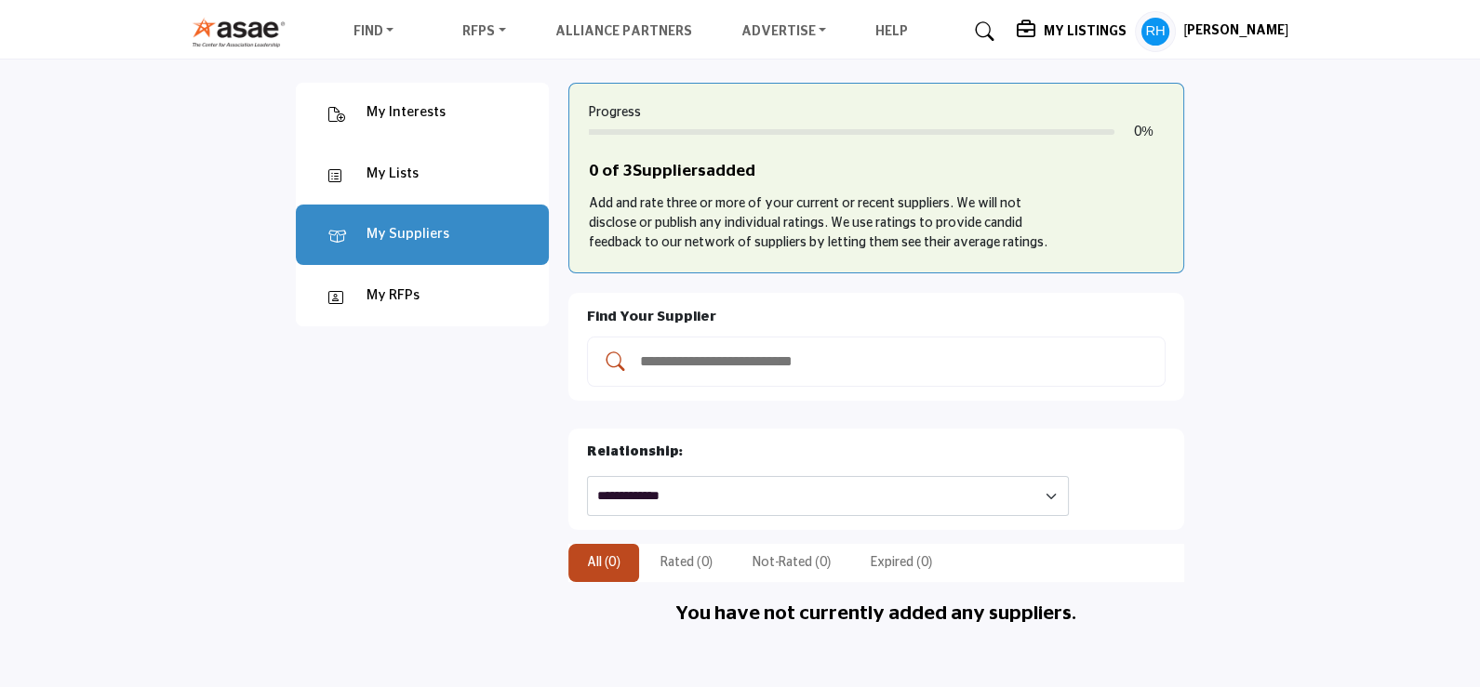
click at [400, 167] on div "My Lists" at bounding box center [392, 174] width 52 height 21
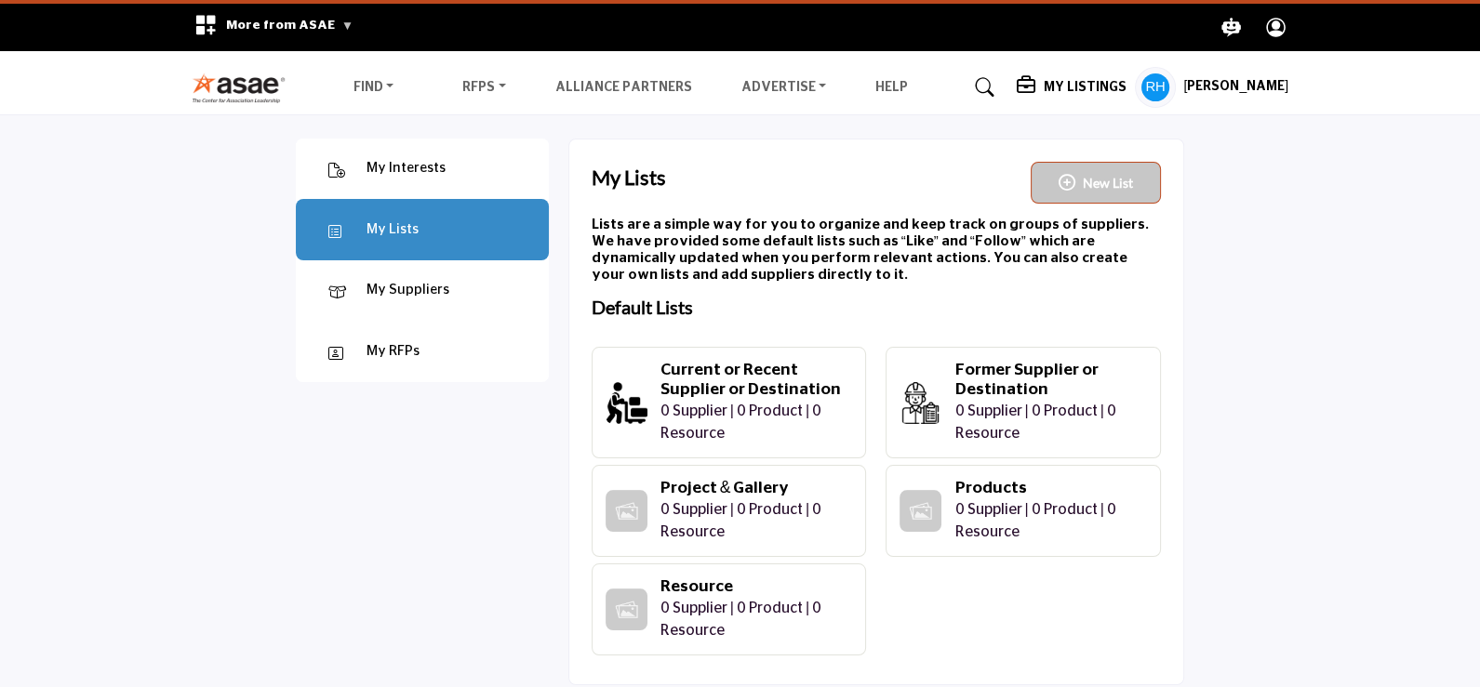
click at [419, 171] on div "My Interests" at bounding box center [405, 168] width 79 height 21
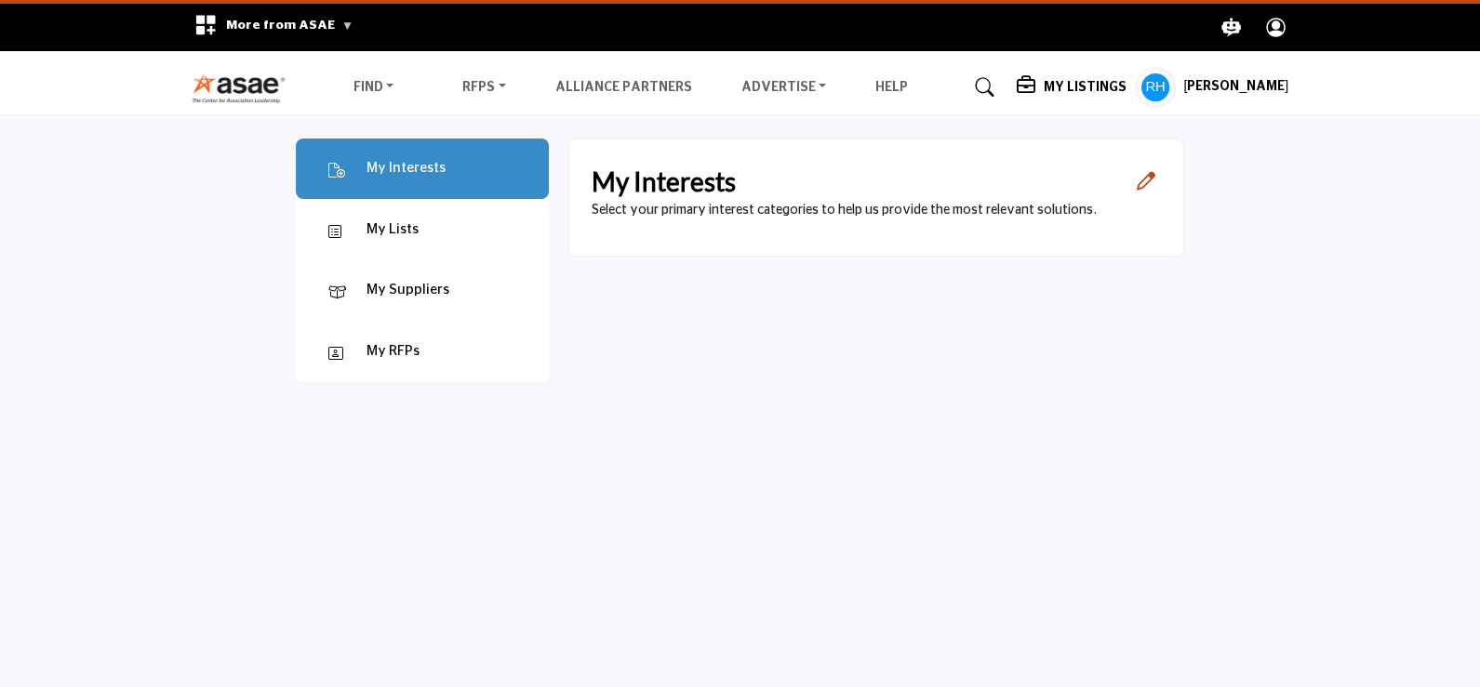
click at [386, 357] on div "My RFPs" at bounding box center [392, 351] width 53 height 21
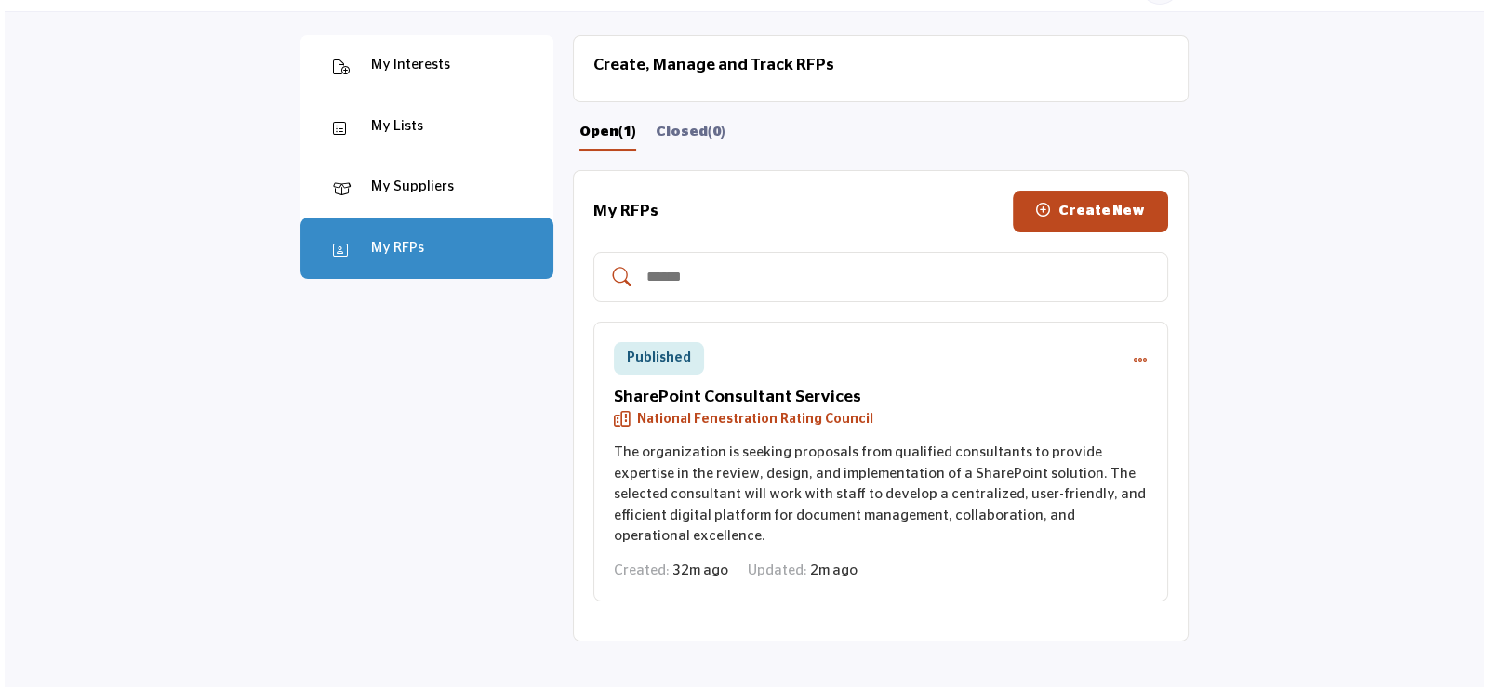
scroll to position [185, 0]
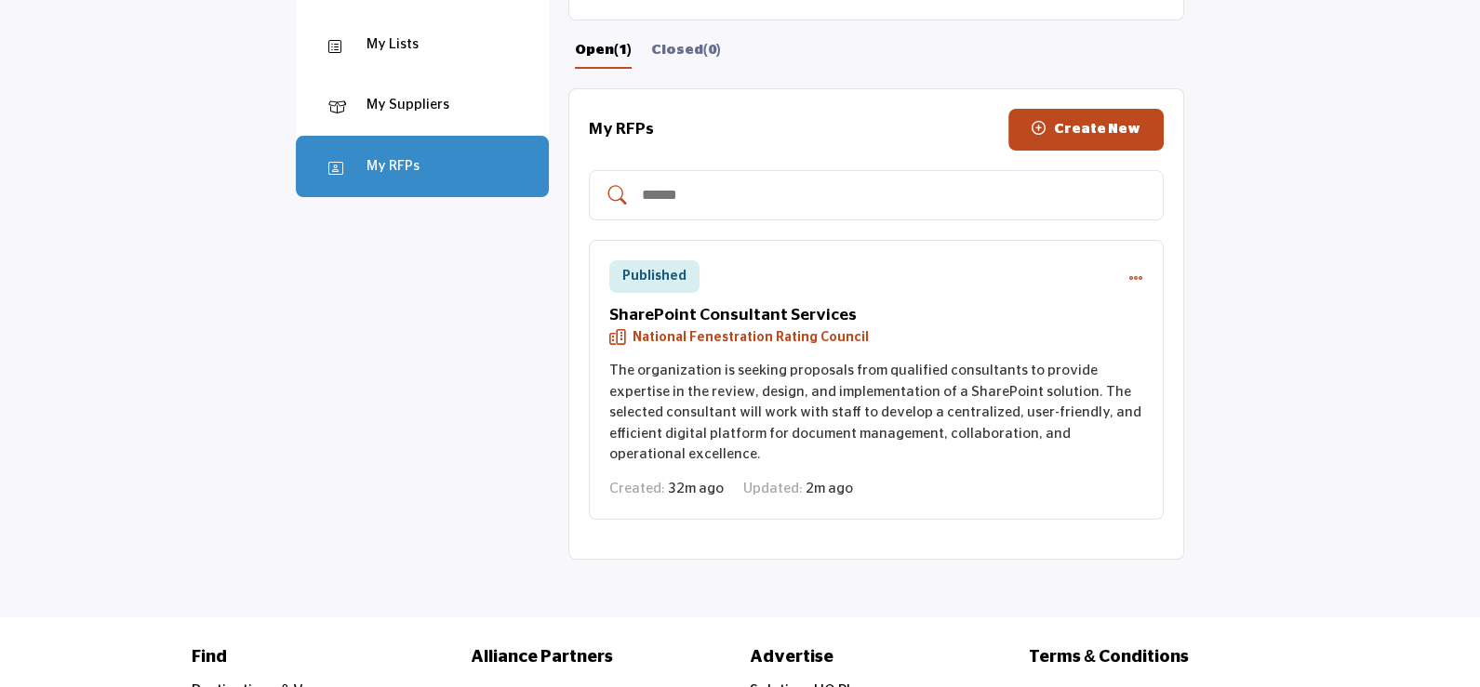
click at [1136, 273] on icon "RFP actions" at bounding box center [1135, 278] width 15 height 15
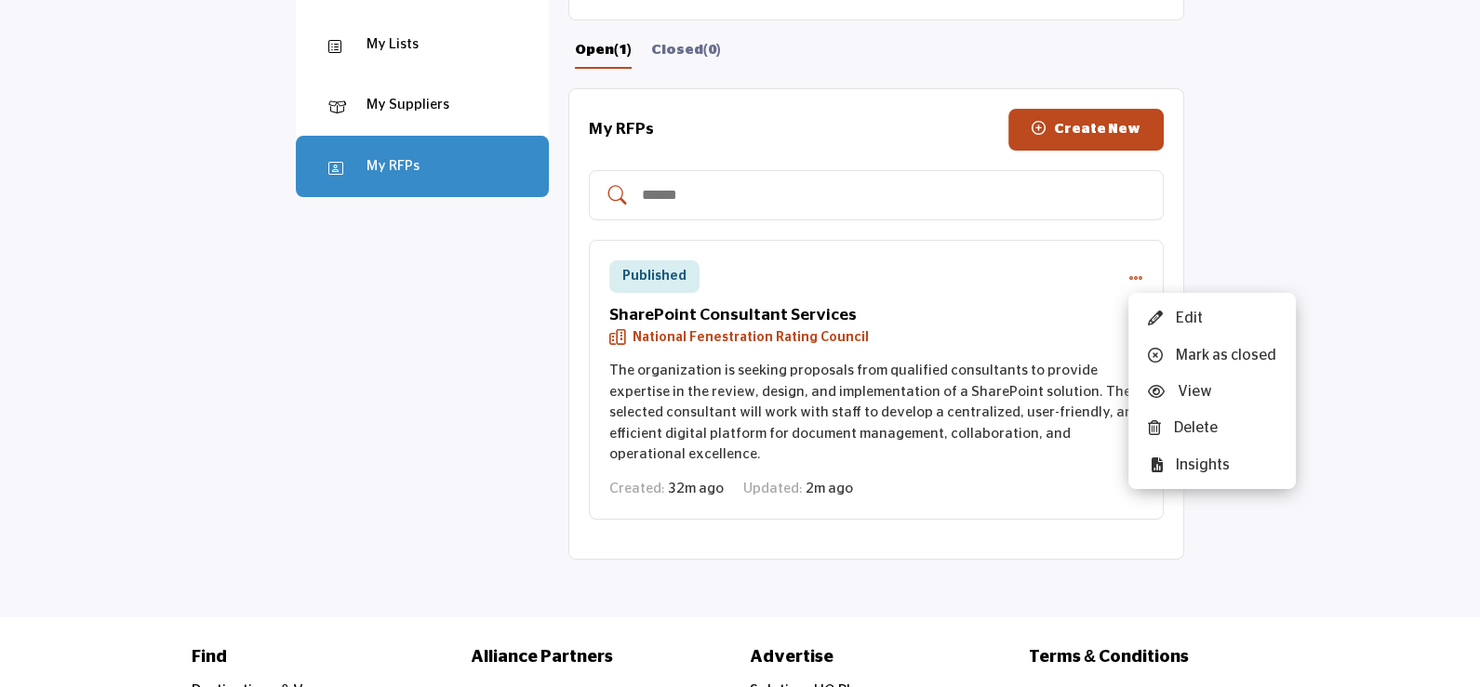
click at [1190, 464] on div "Insights" at bounding box center [1211, 464] width 167 height 36
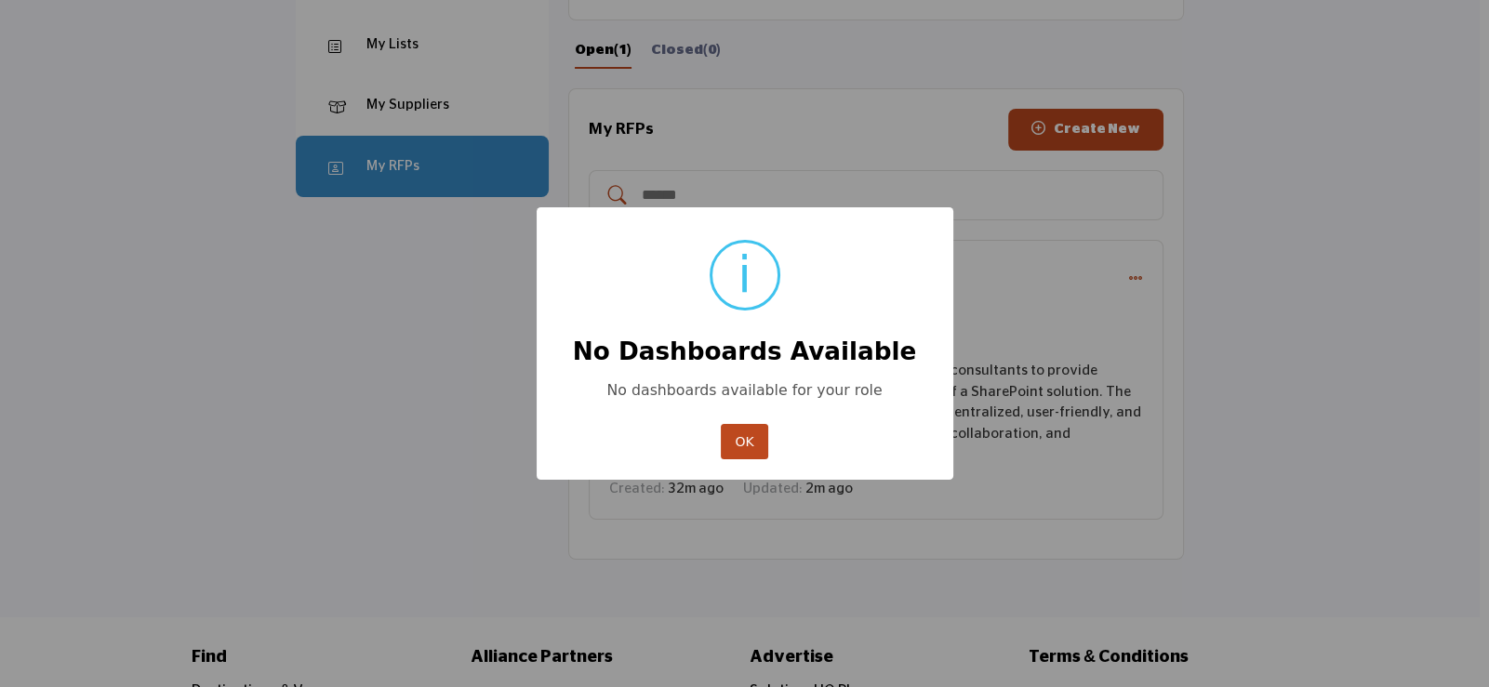
click at [744, 445] on button "OK" at bounding box center [744, 442] width 47 height 36
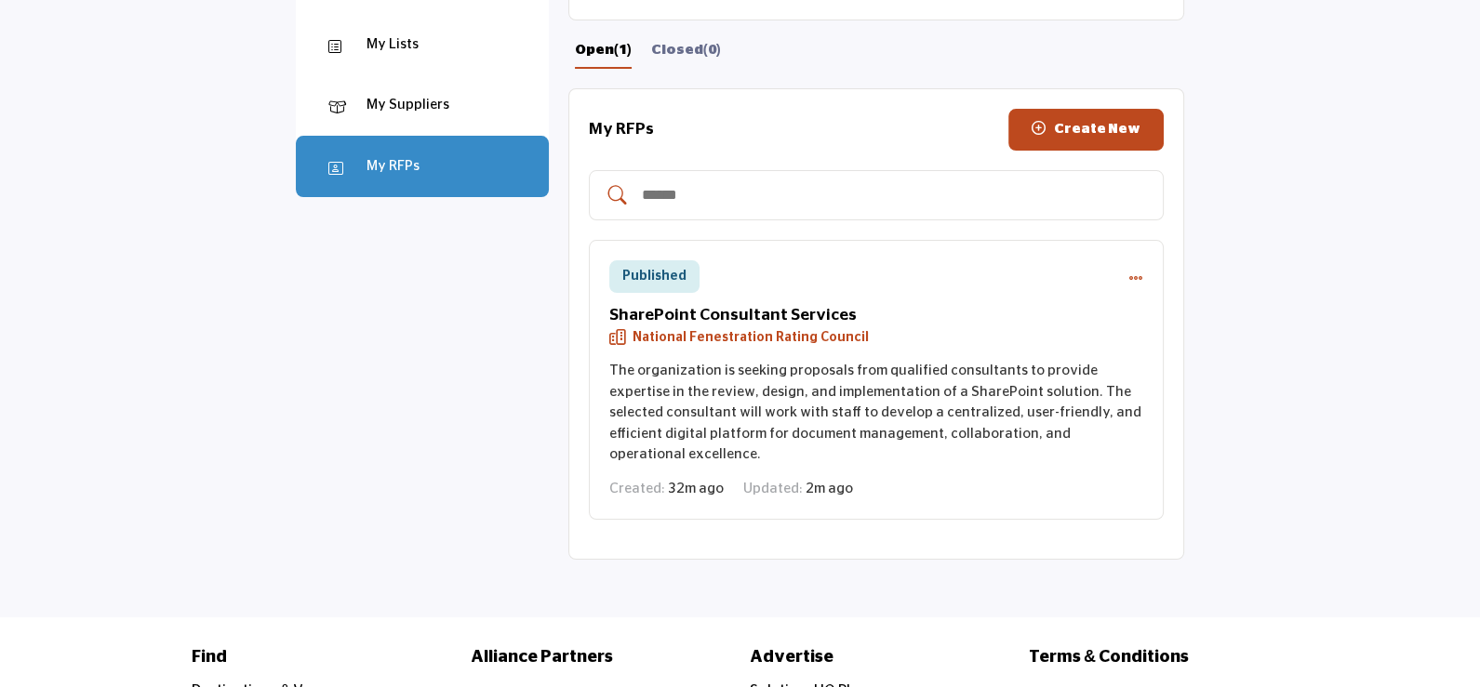
click at [1125, 271] on div "Published Edit Mark as closed View Delete Insights" at bounding box center [876, 276] width 535 height 33
click at [1135, 274] on icon "RFP actions" at bounding box center [1135, 278] width 15 height 15
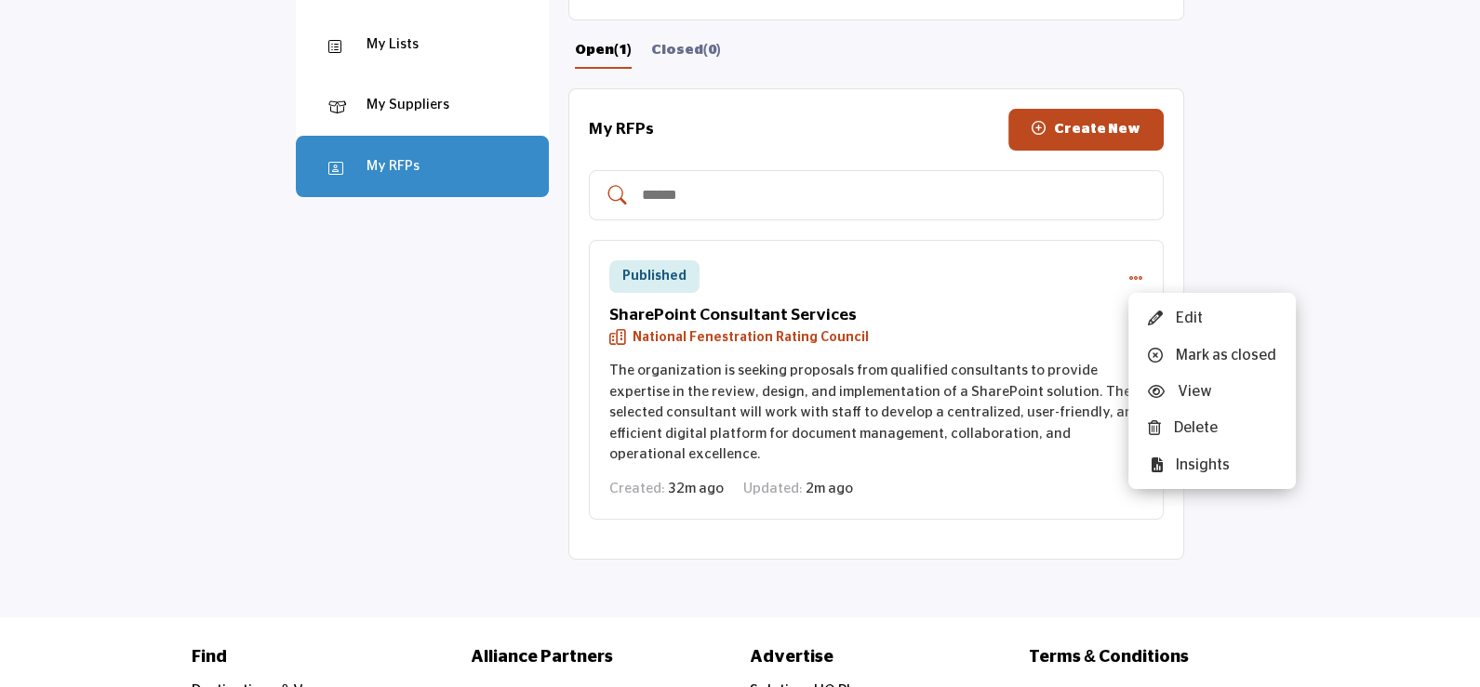
click at [1176, 390] on div "View" at bounding box center [1211, 391] width 167 height 36
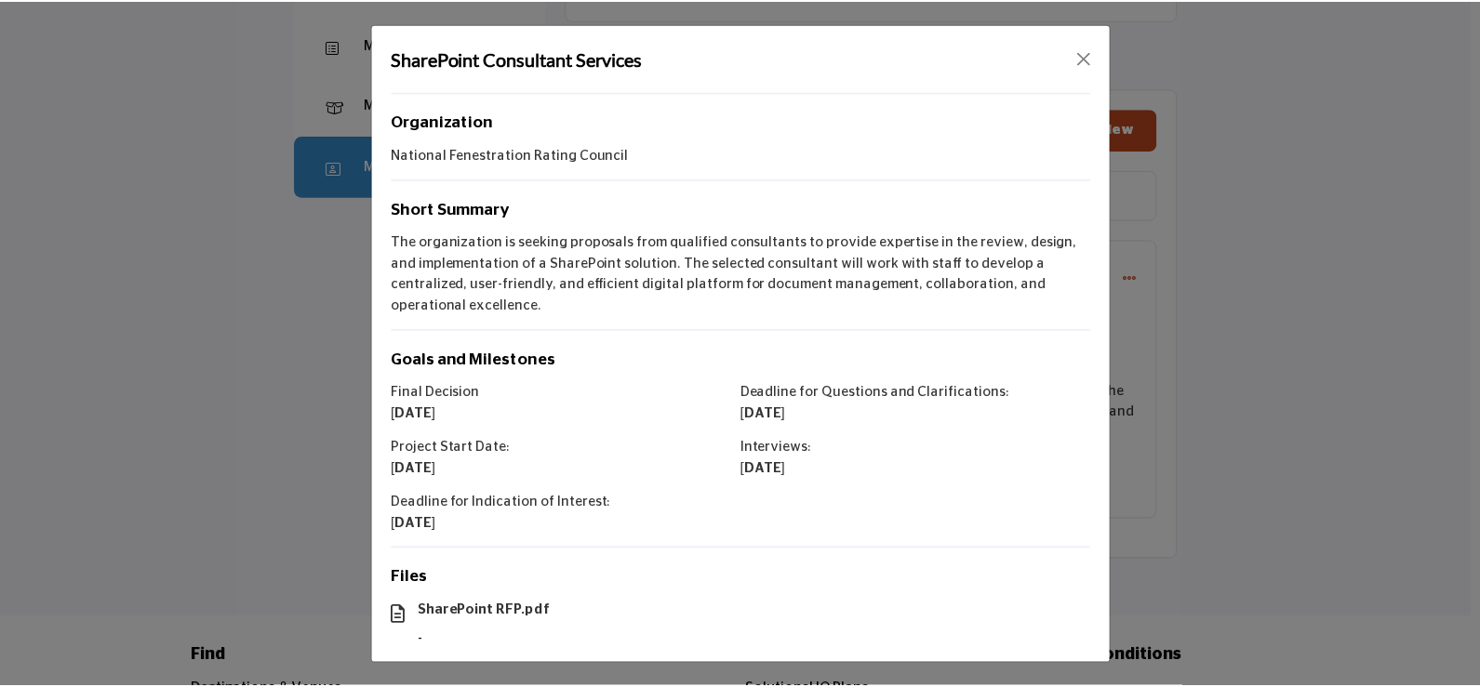
scroll to position [59, 0]
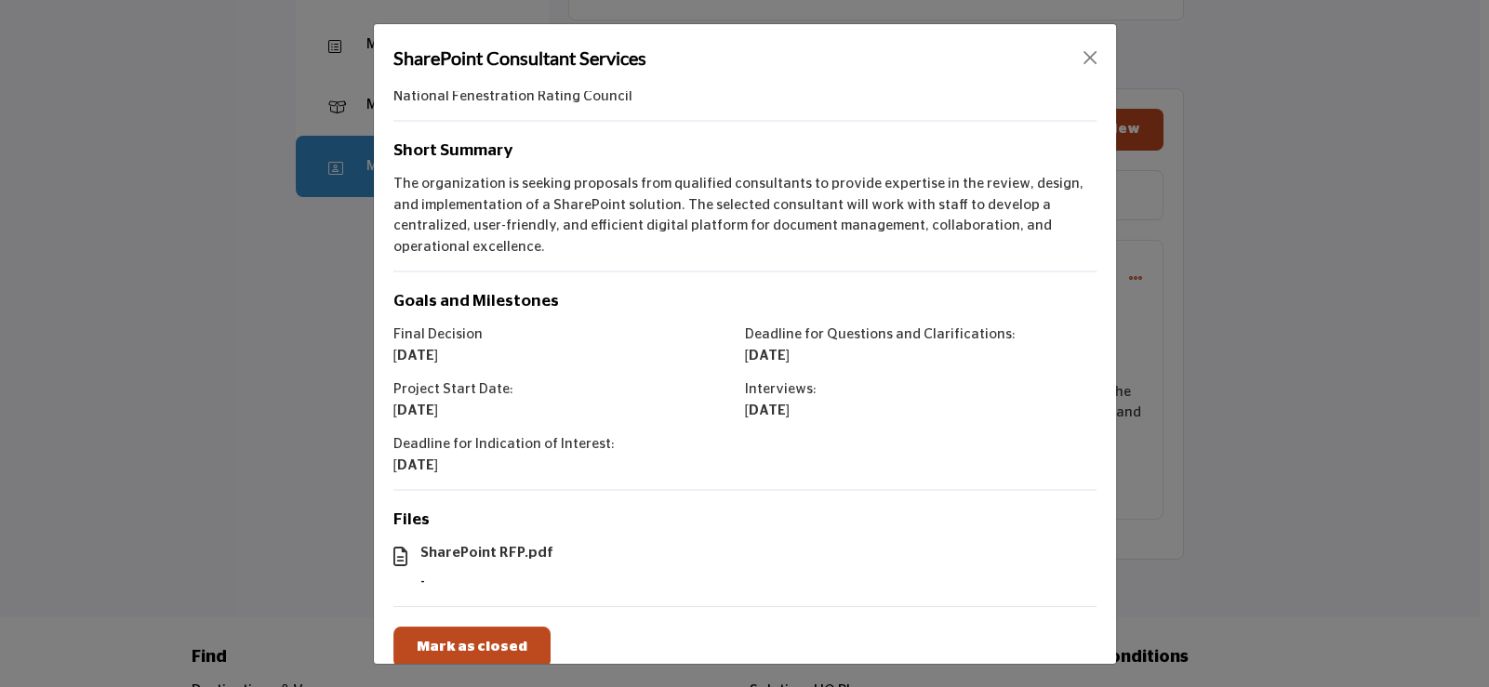
click at [1078, 50] on div "SharePoint Consultant Services" at bounding box center [745, 57] width 742 height 67
click at [1087, 55] on button "Close" at bounding box center [1090, 58] width 26 height 26
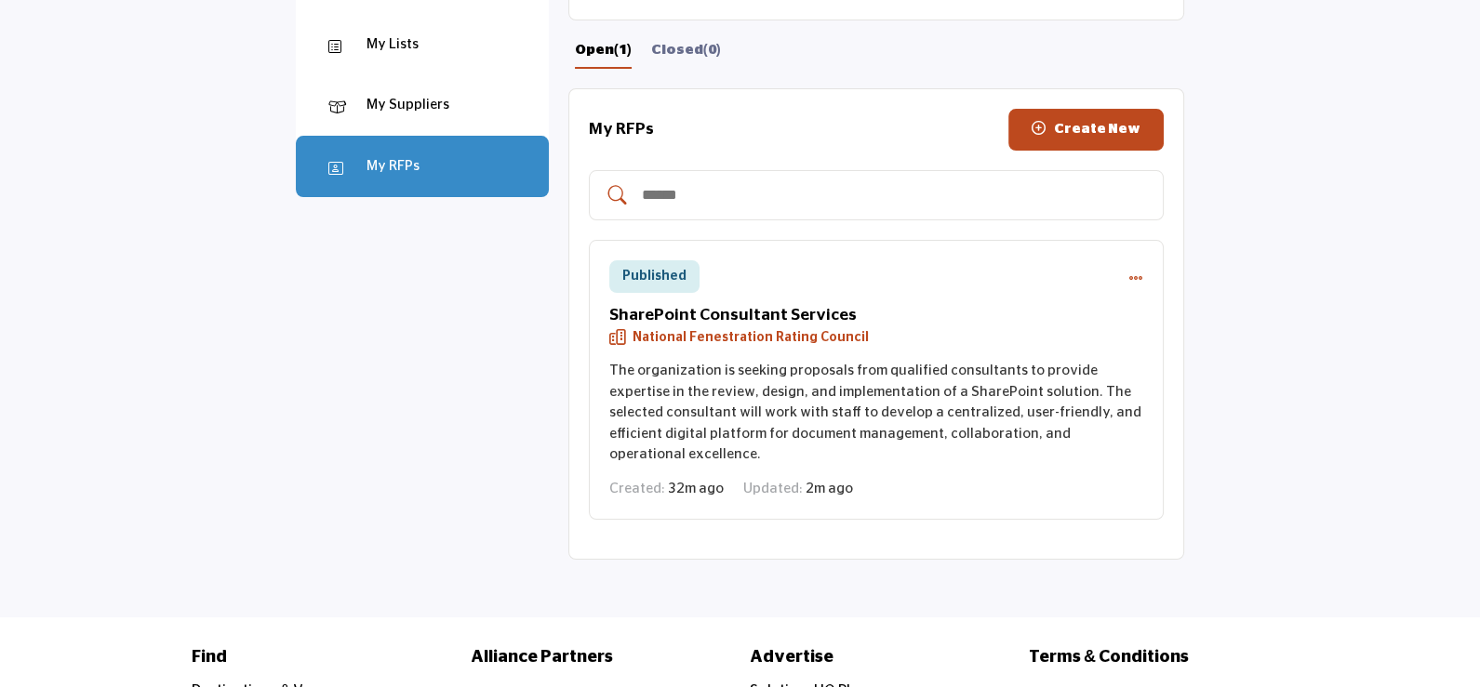
click at [1133, 278] on icon "RFP actions" at bounding box center [1135, 278] width 15 height 15
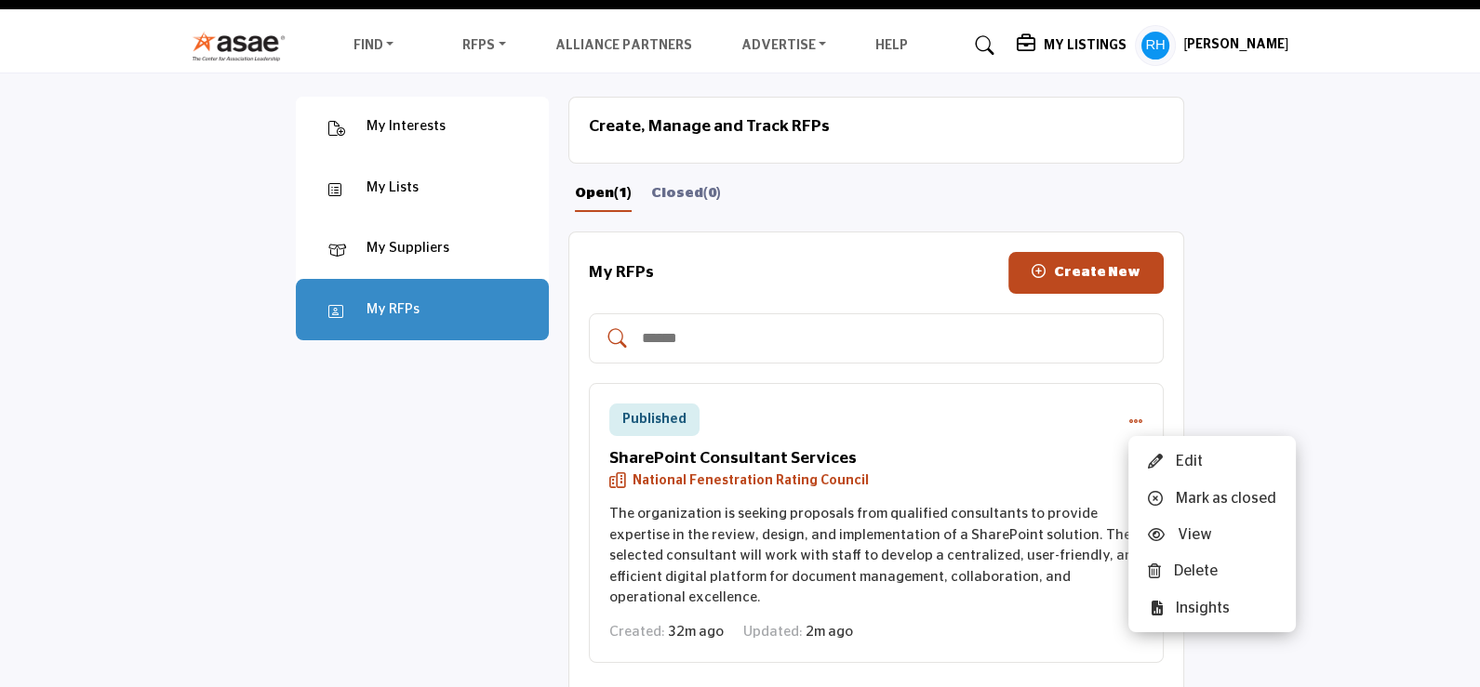
scroll to position [0, 0]
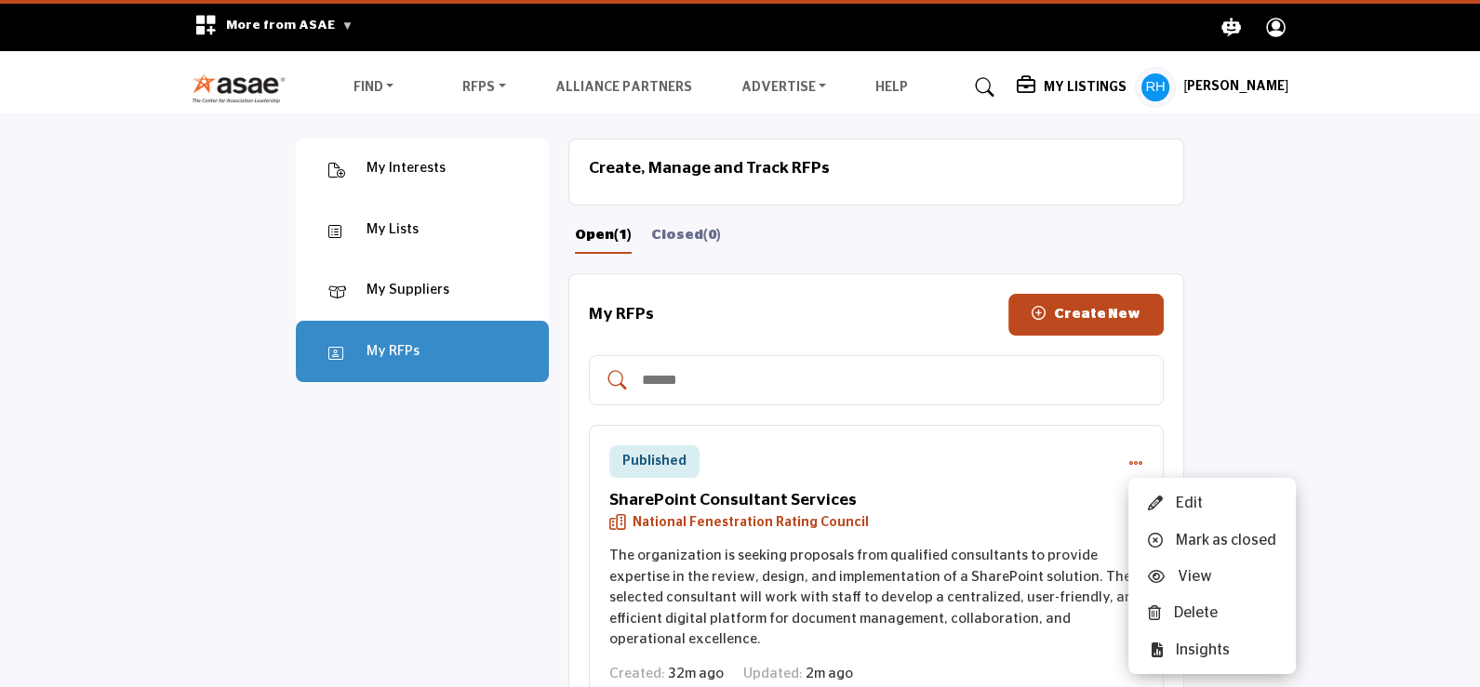
click at [1223, 85] on h5 "[PERSON_NAME]" at bounding box center [1235, 87] width 105 height 19
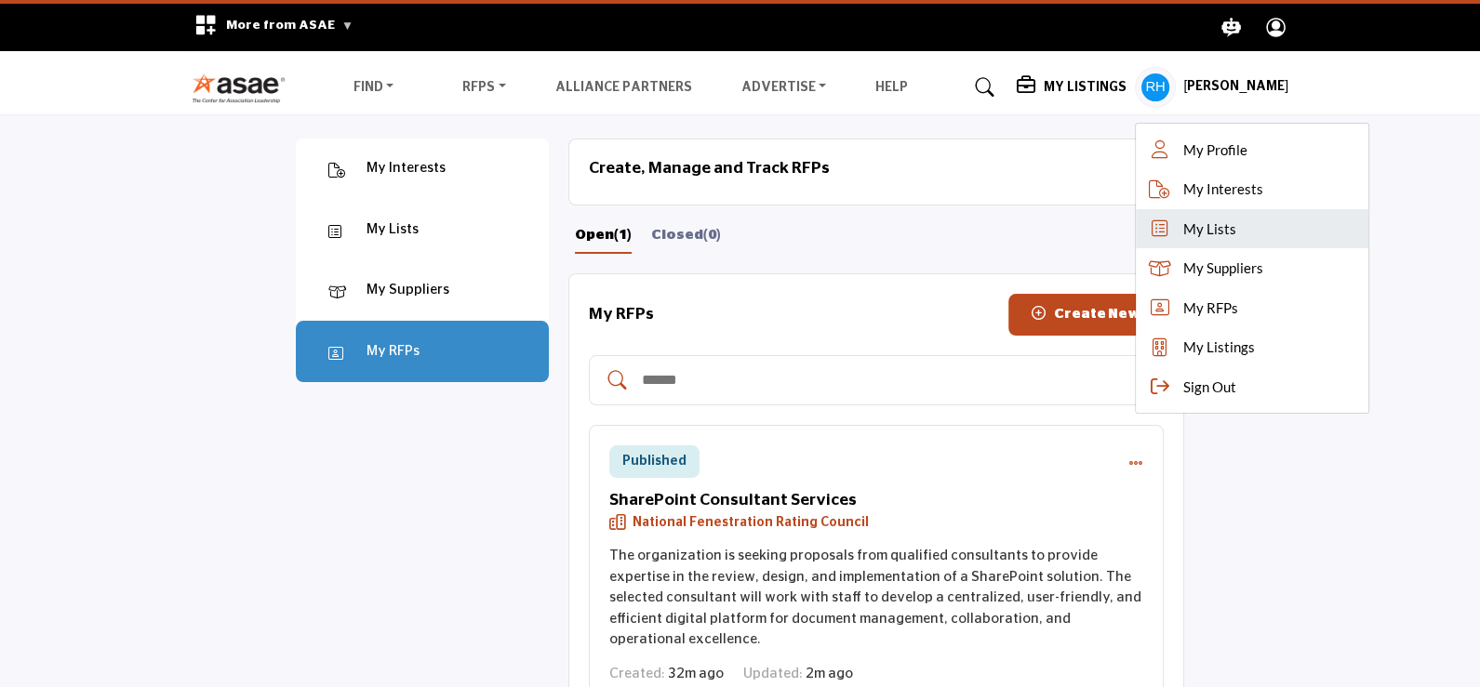
click at [1200, 242] on link "My Lists" at bounding box center [1252, 229] width 233 height 40
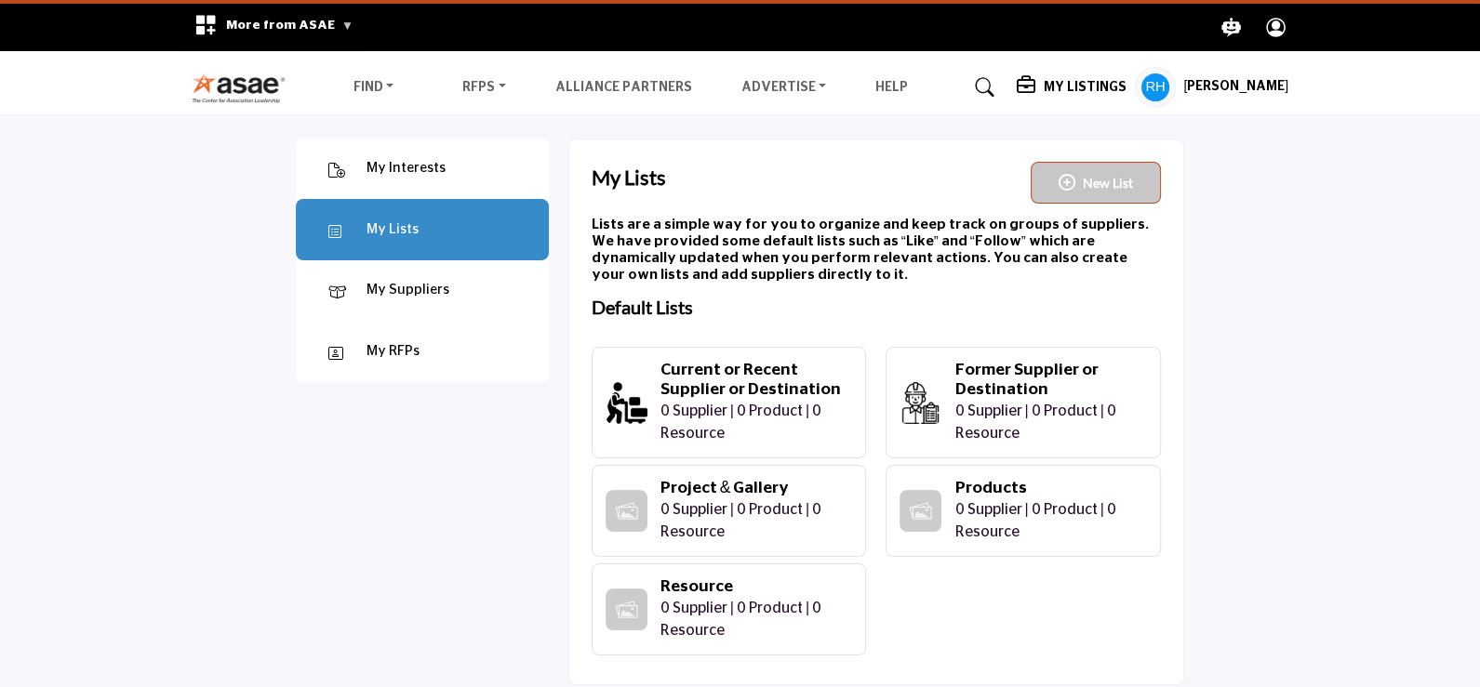
click at [1248, 94] on h5 "[PERSON_NAME]" at bounding box center [1235, 87] width 105 height 19
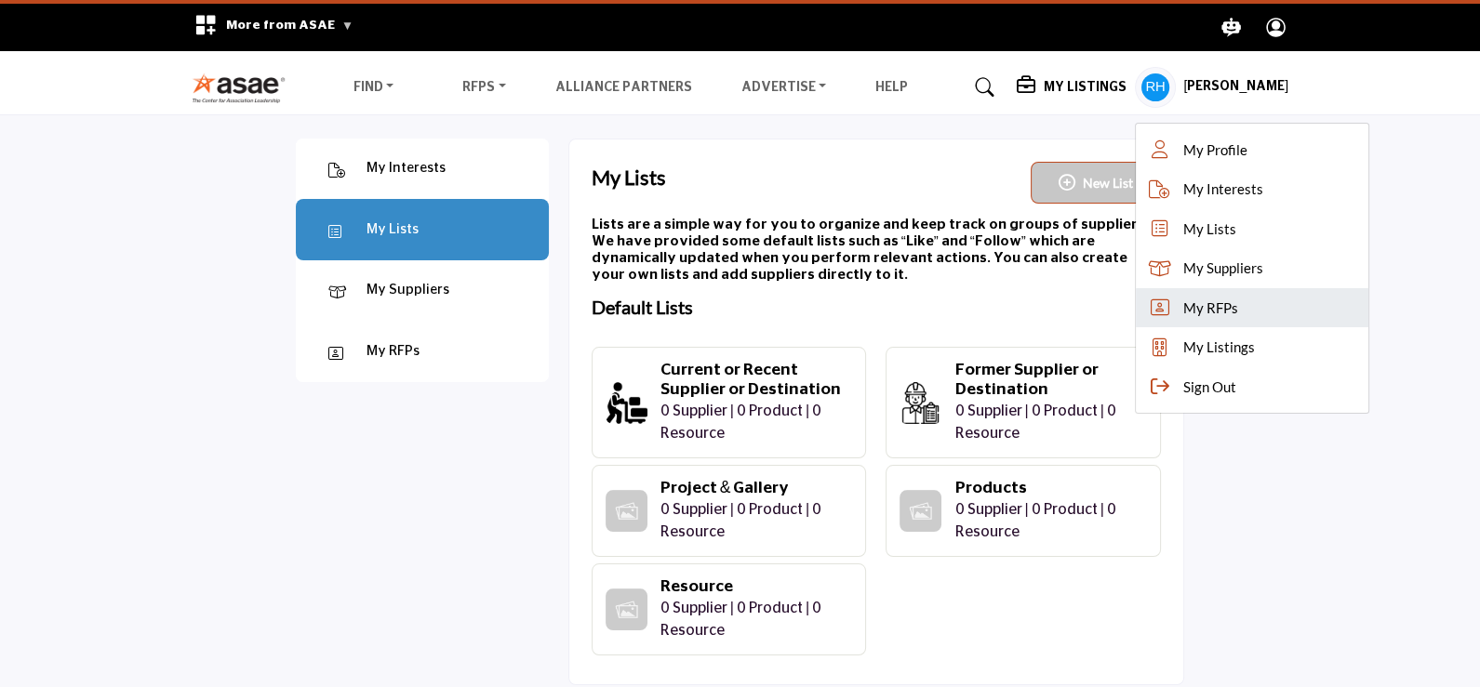
click at [1213, 312] on span "My RFPs" at bounding box center [1209, 308] width 55 height 21
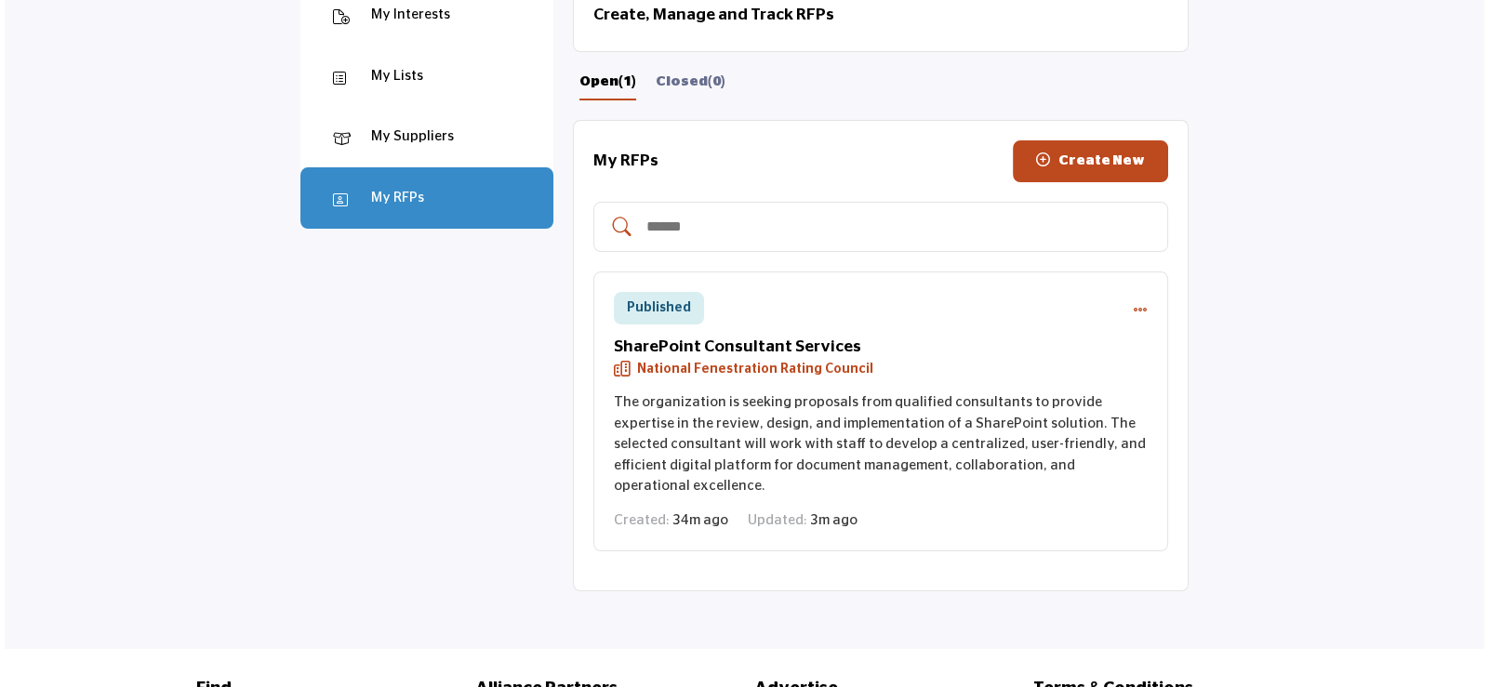
scroll to position [92, 0]
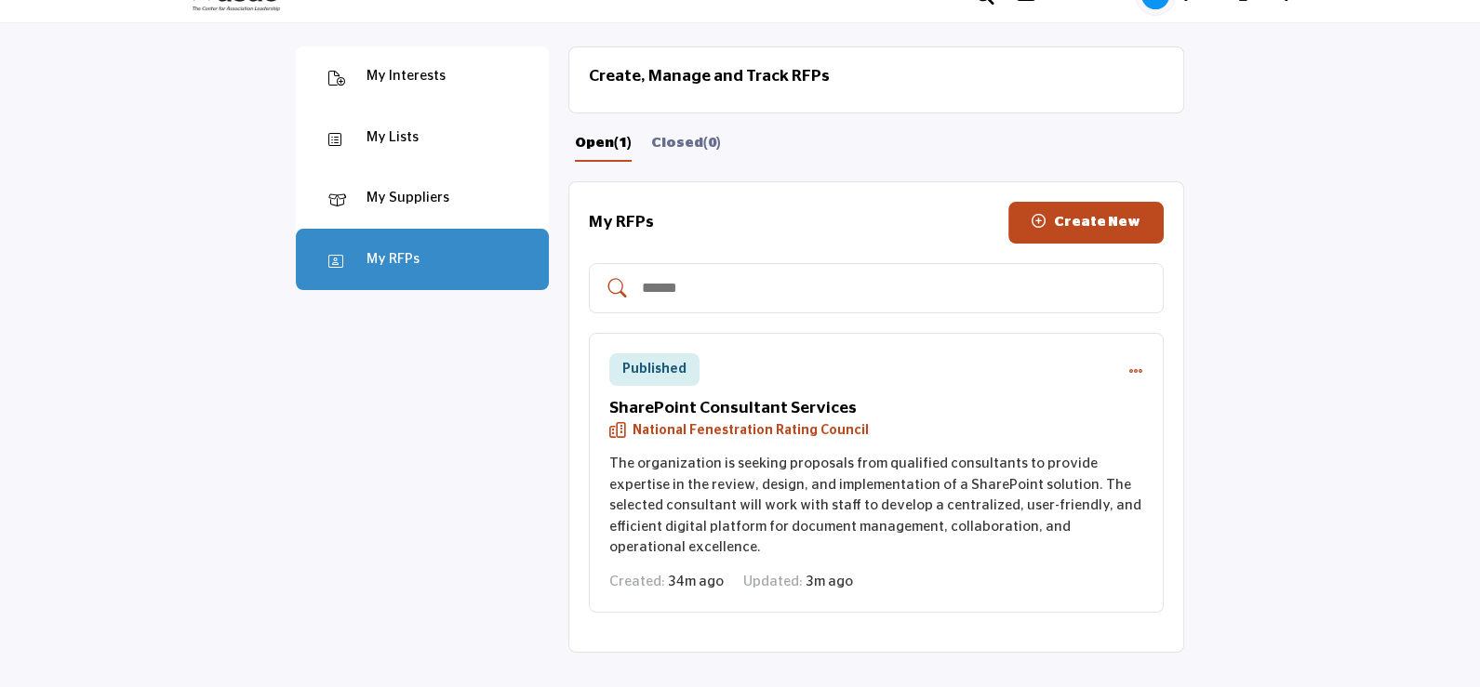
click at [1125, 365] on div "Published Edit Mark as closed View Delete Insights" at bounding box center [876, 369] width 535 height 33
click at [1136, 372] on icon "RFP actions" at bounding box center [1135, 371] width 15 height 15
click at [1191, 401] on div "Edit" at bounding box center [1211, 410] width 167 height 36
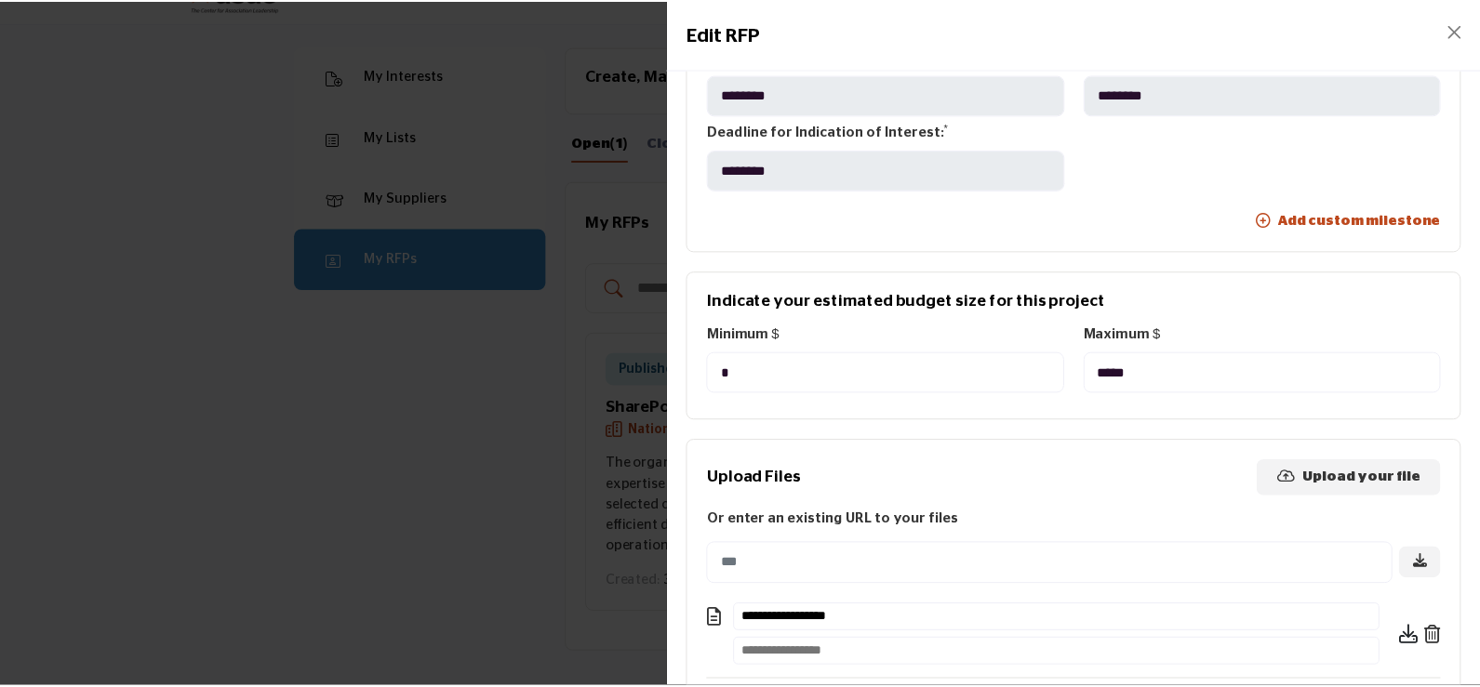
scroll to position [1356, 0]
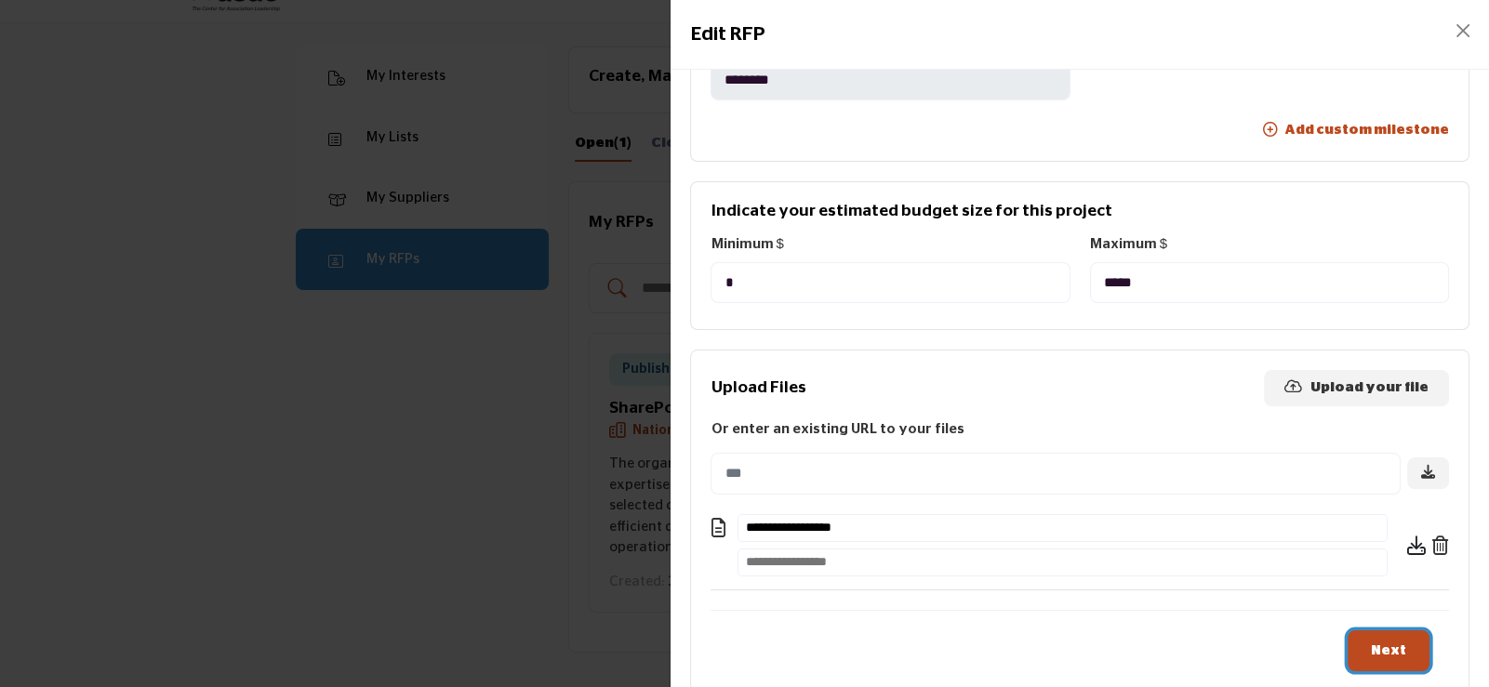
click at [1378, 644] on span "Next" at bounding box center [1388, 651] width 35 height 14
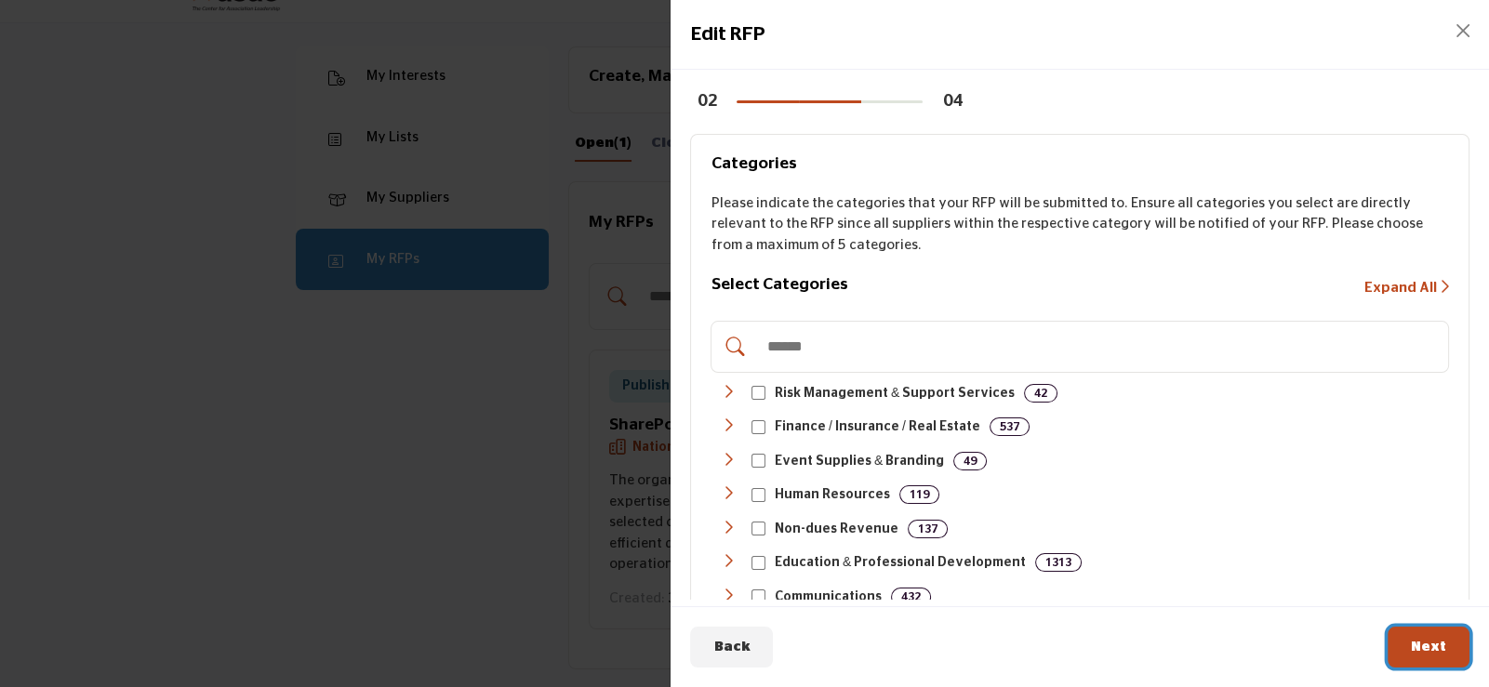
click at [1435, 656] on button "Next" at bounding box center [1429, 648] width 82 height 42
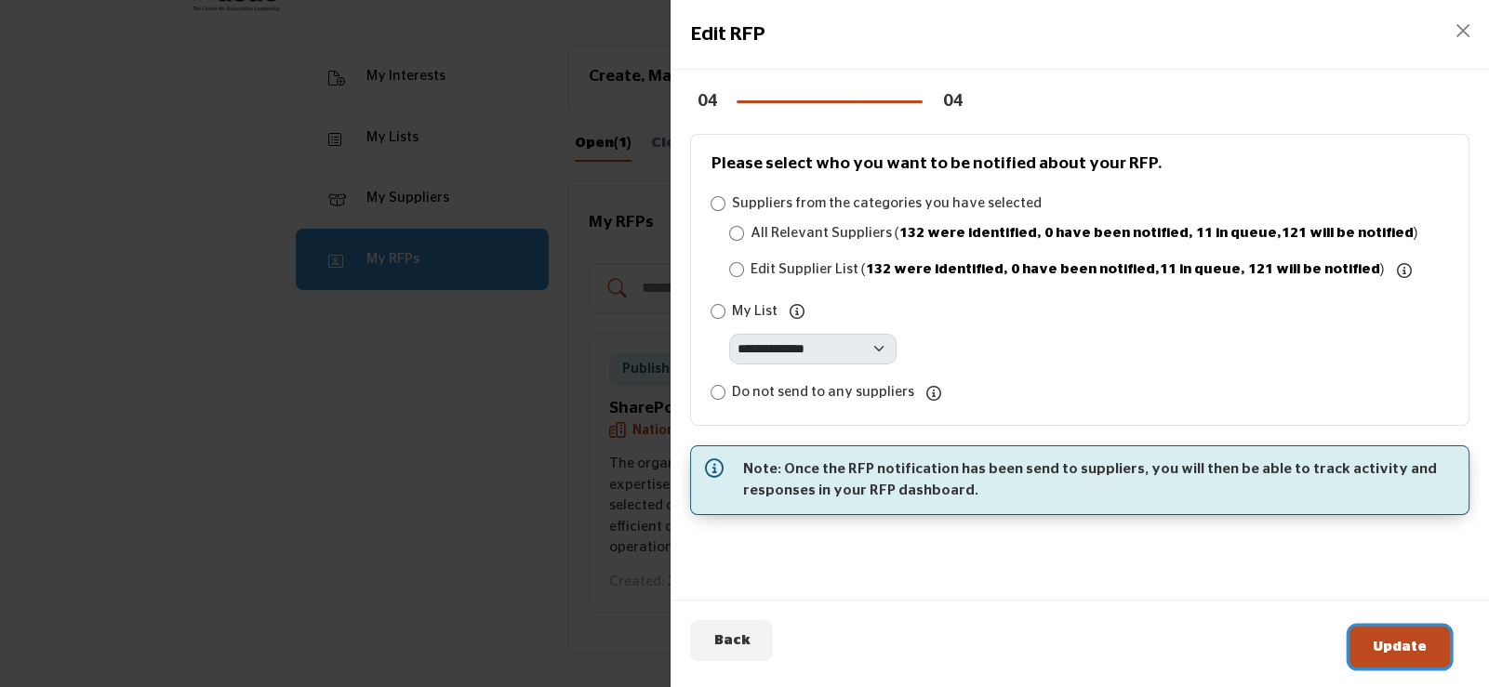
click at [1420, 642] on span "Update" at bounding box center [1400, 647] width 54 height 14
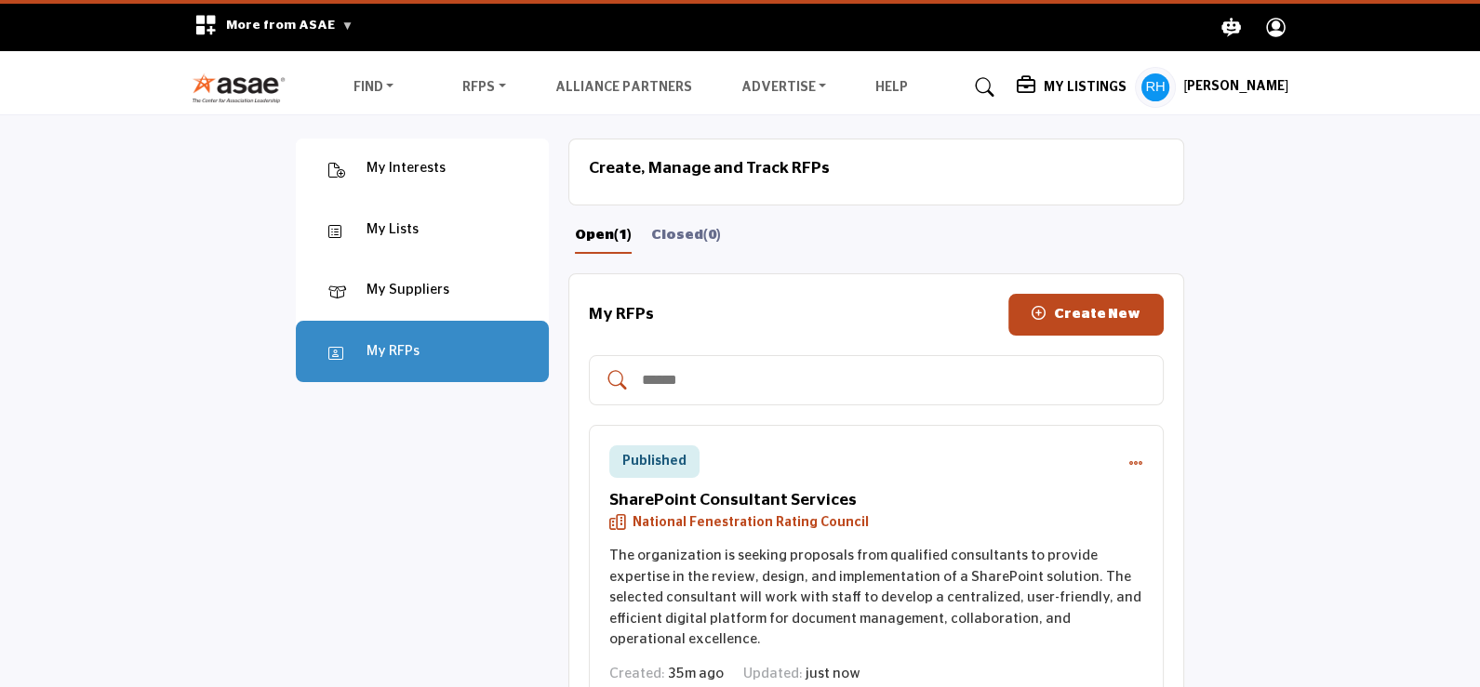
click at [1252, 87] on h5 "[PERSON_NAME]" at bounding box center [1235, 87] width 105 height 19
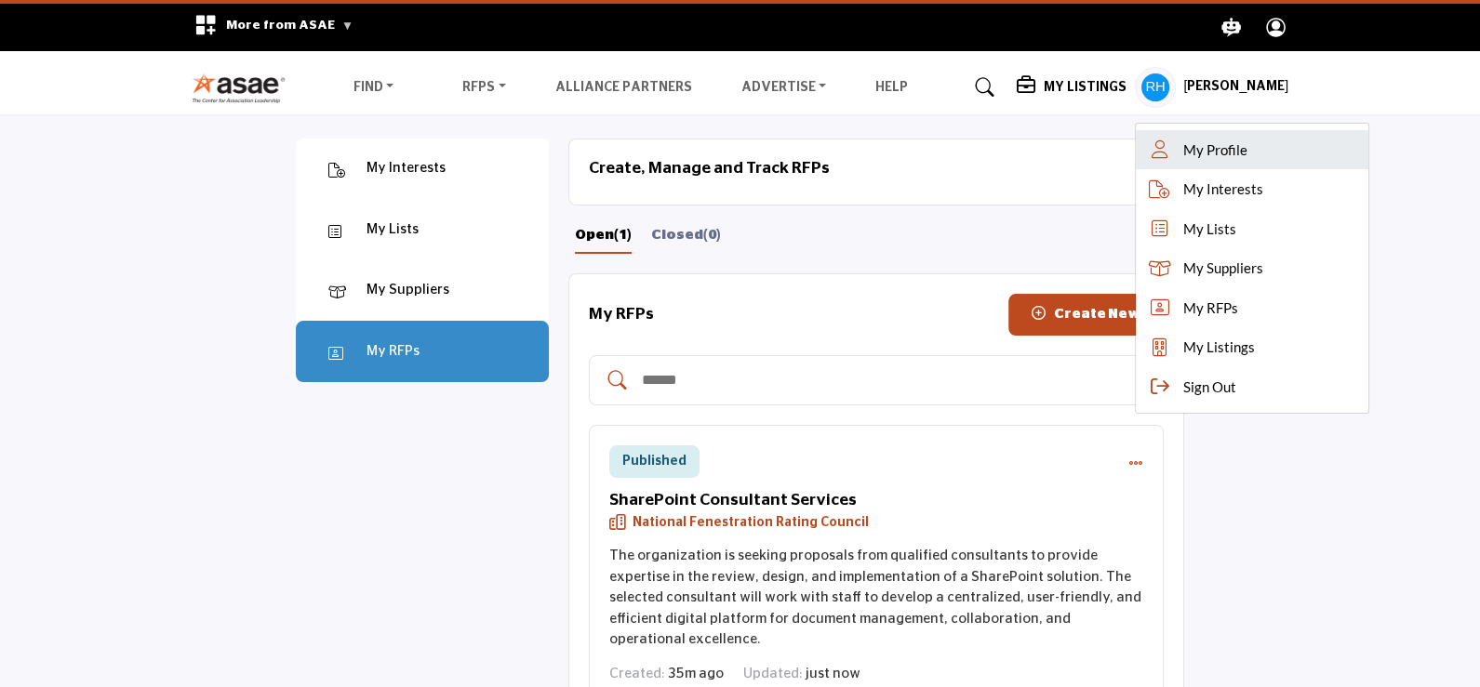
click at [1229, 148] on span "My Profile" at bounding box center [1214, 150] width 64 height 21
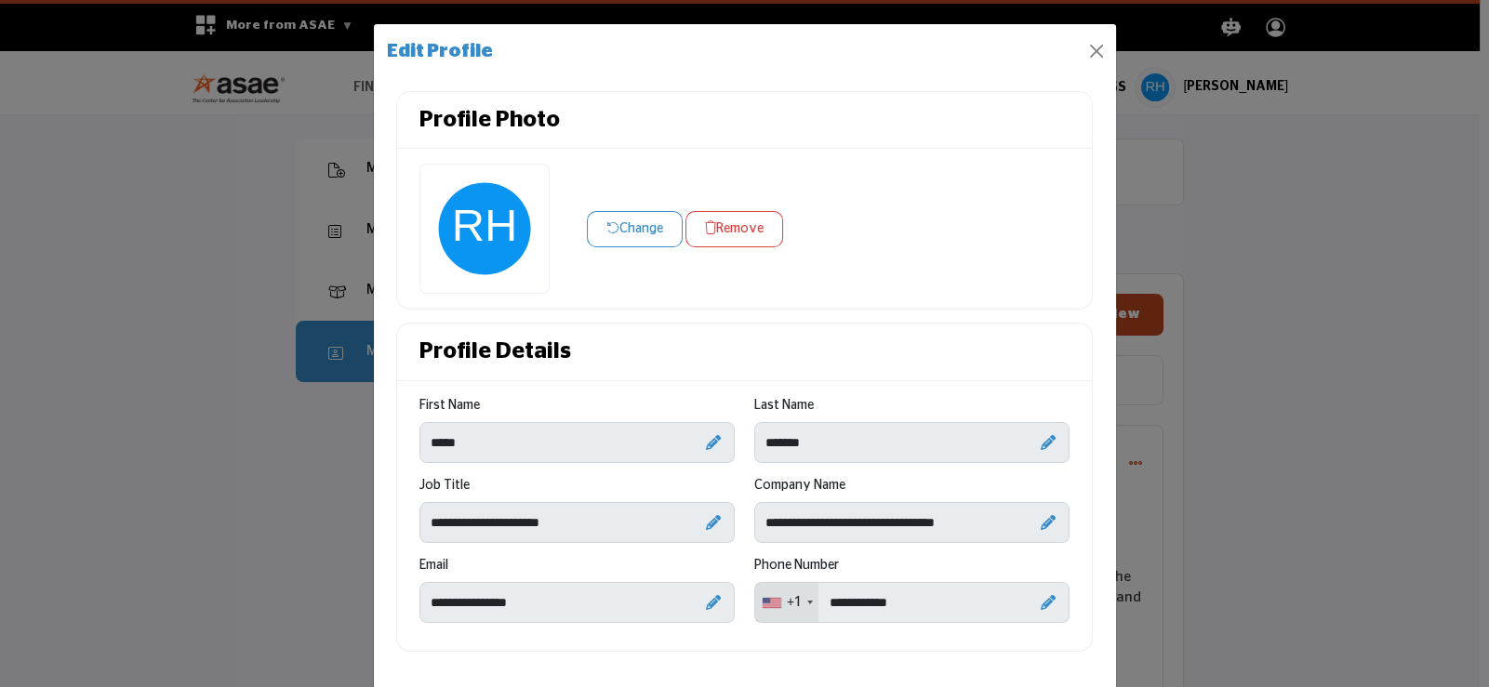
click at [1042, 432] on div at bounding box center [1048, 442] width 15 height 26
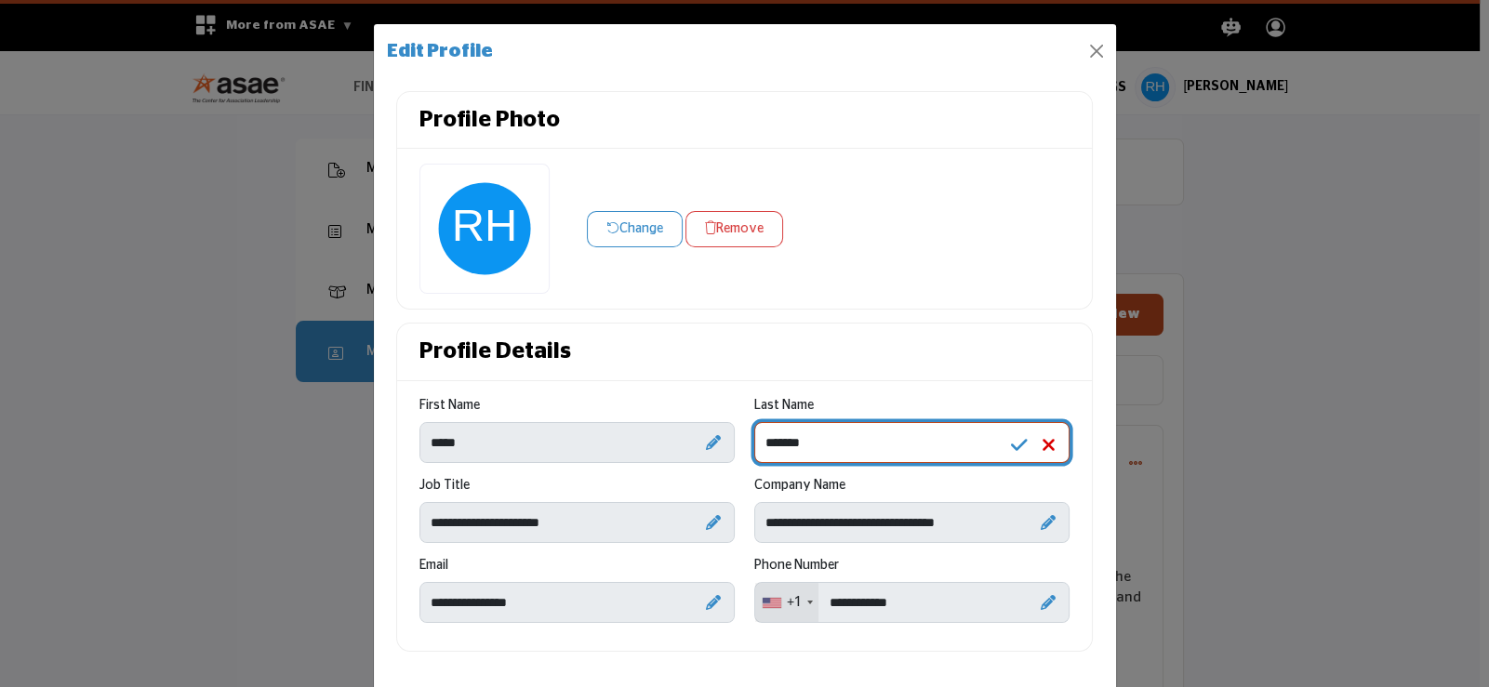
click at [670, 439] on div "First Name ***** Last Name *******" at bounding box center [745, 516] width 670 height 240
type input "******"
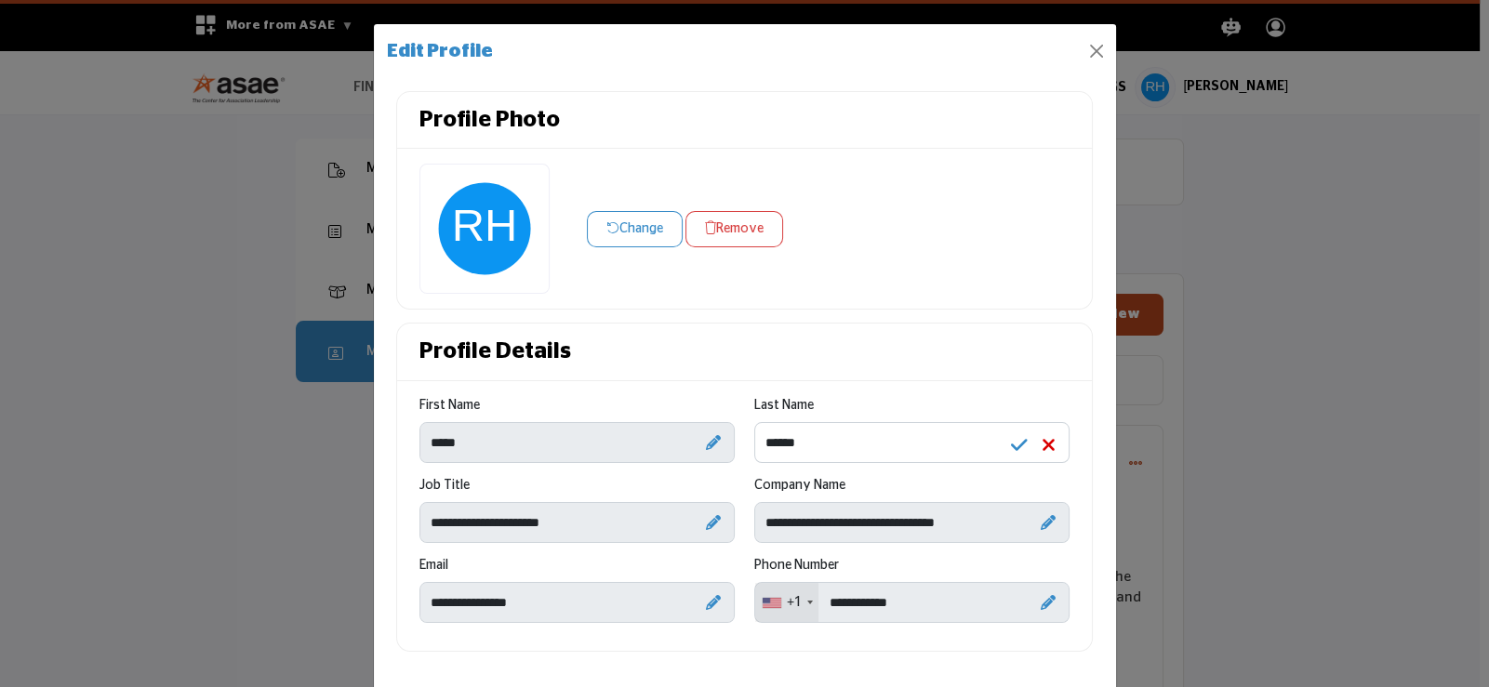
click at [1014, 447] on icon at bounding box center [1019, 445] width 17 height 19
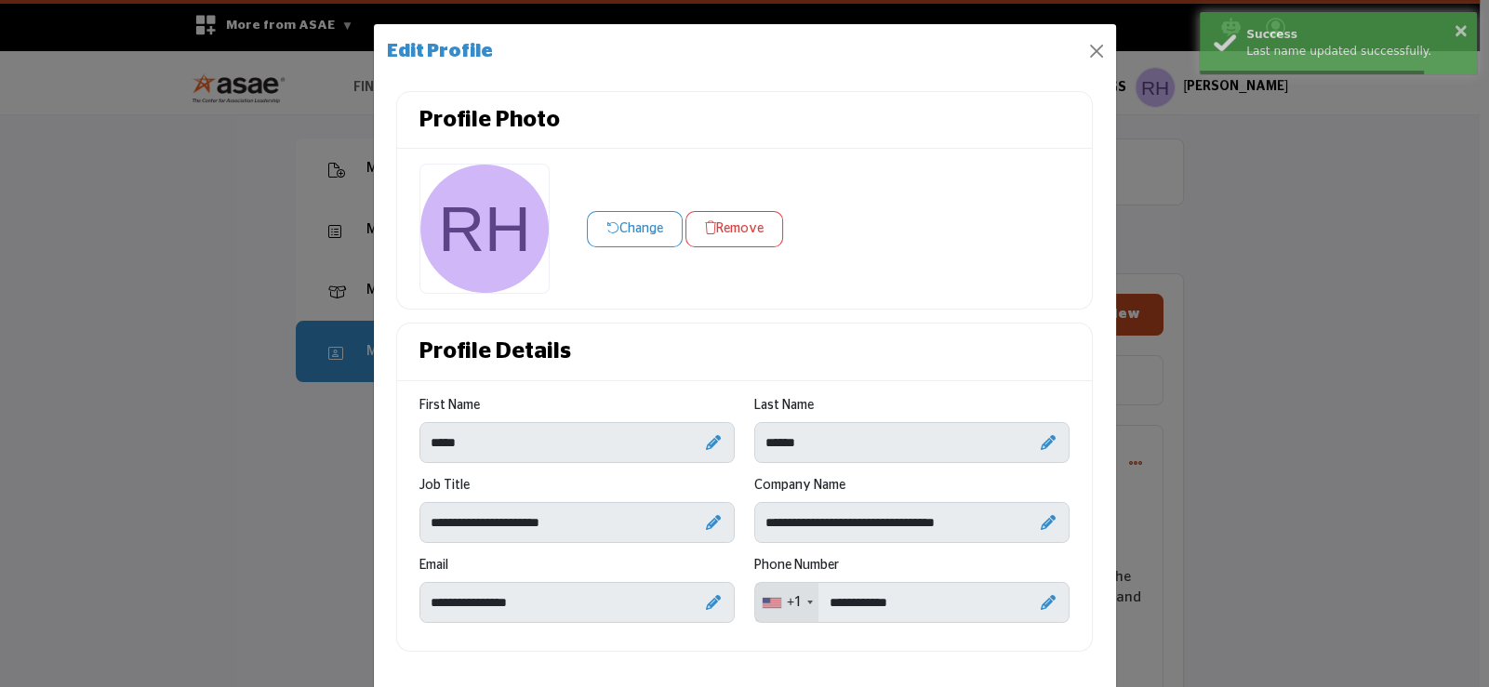
click at [1042, 603] on icon at bounding box center [1048, 602] width 15 height 15
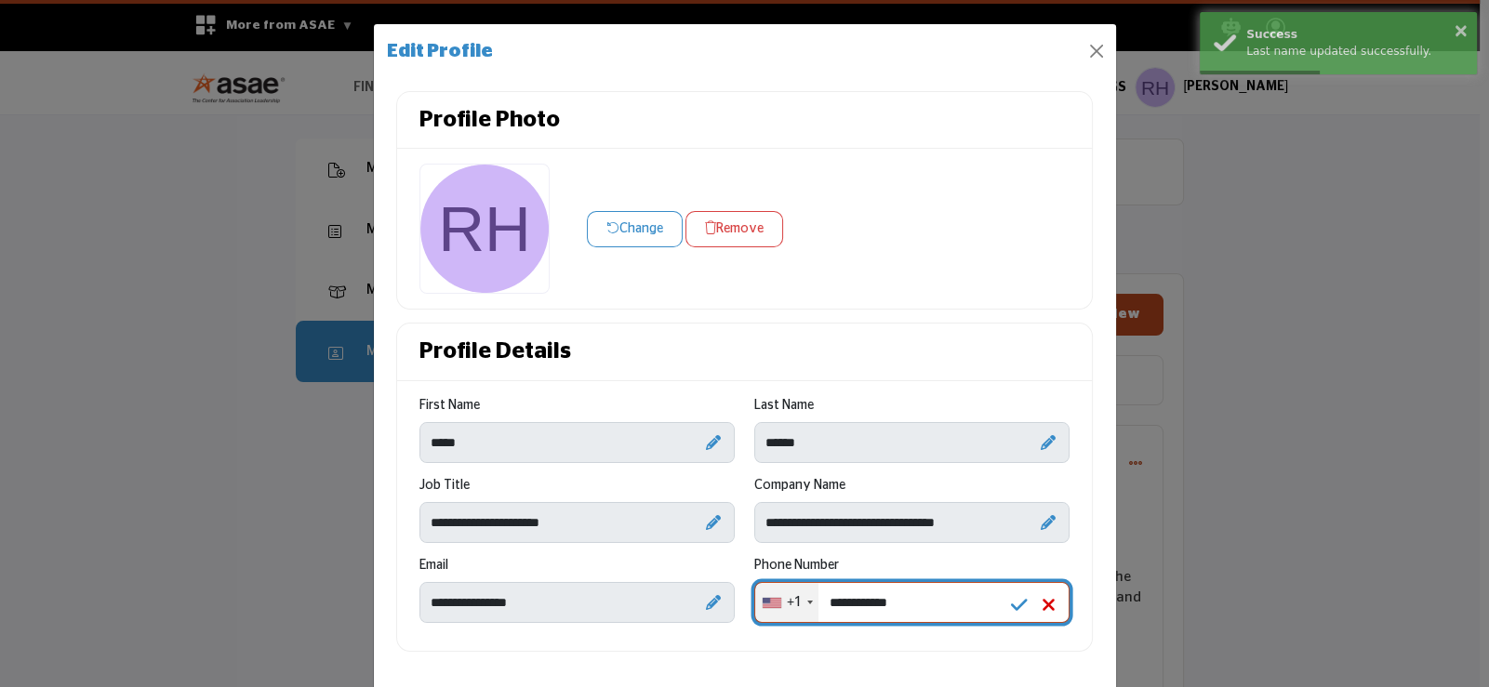
click at [584, 594] on div "First Name ***** Last Name ******" at bounding box center [745, 516] width 670 height 240
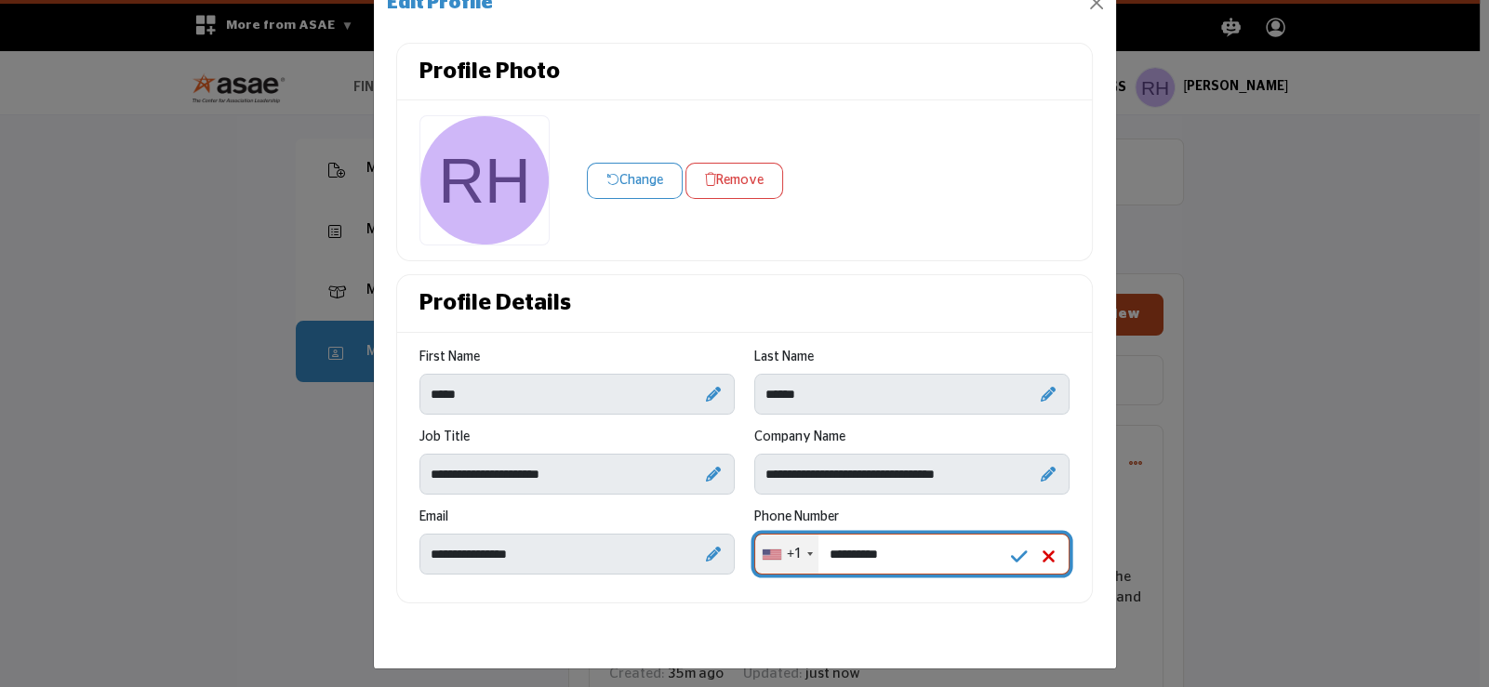
scroll to position [73, 0]
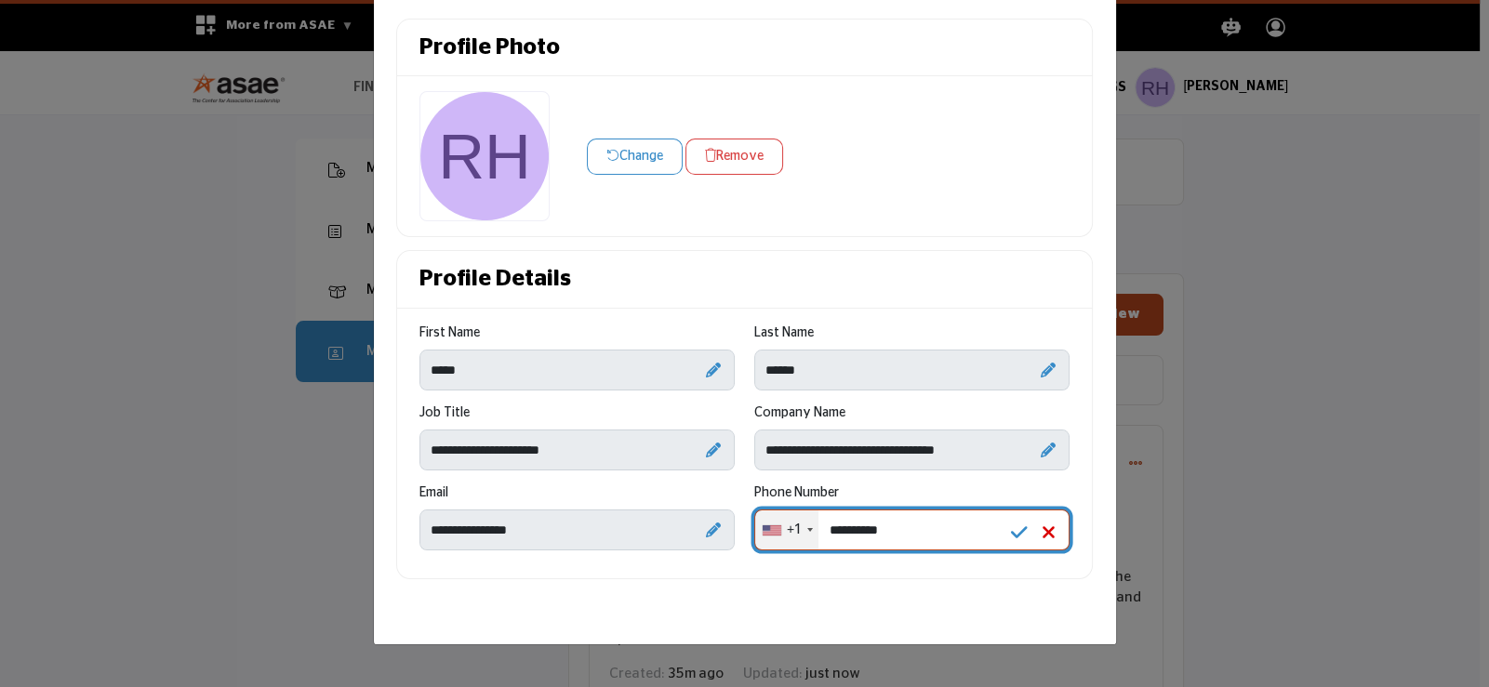
type input "**********"
click at [1013, 536] on icon at bounding box center [1019, 533] width 17 height 19
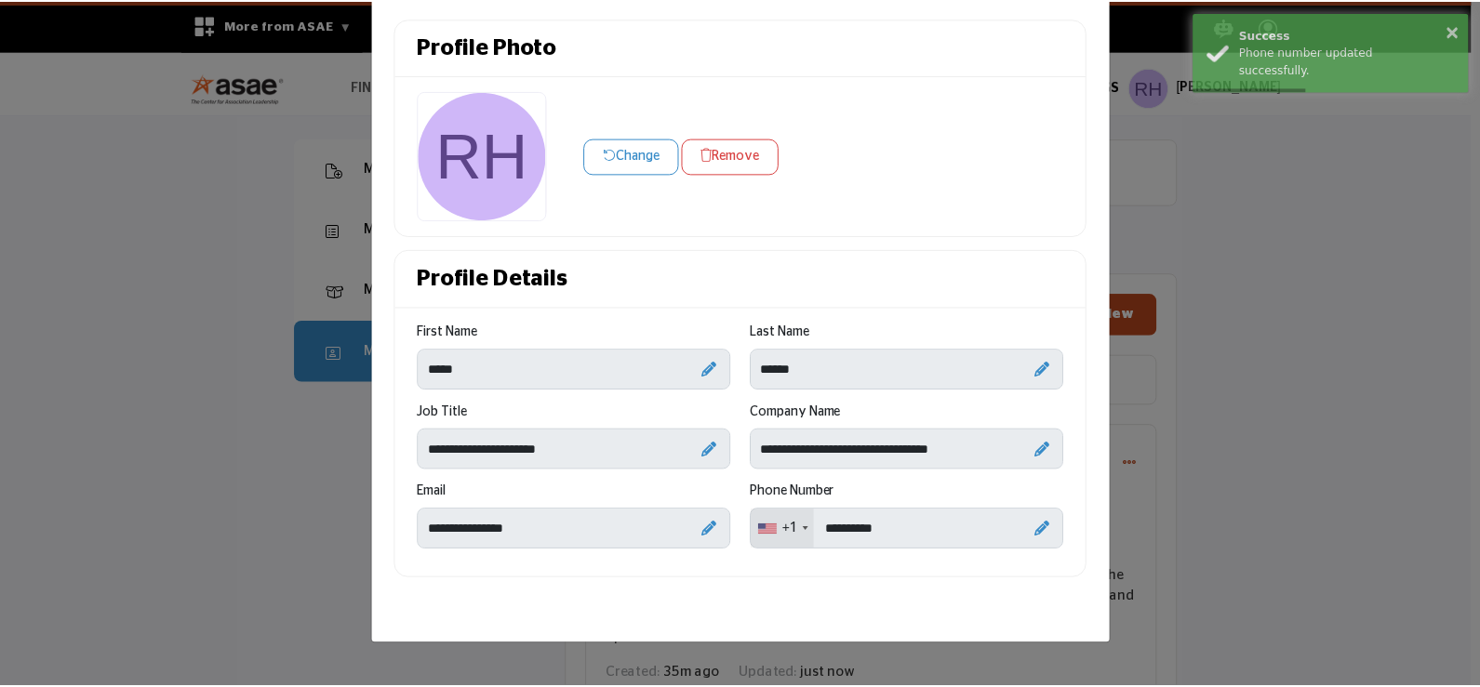
scroll to position [0, 0]
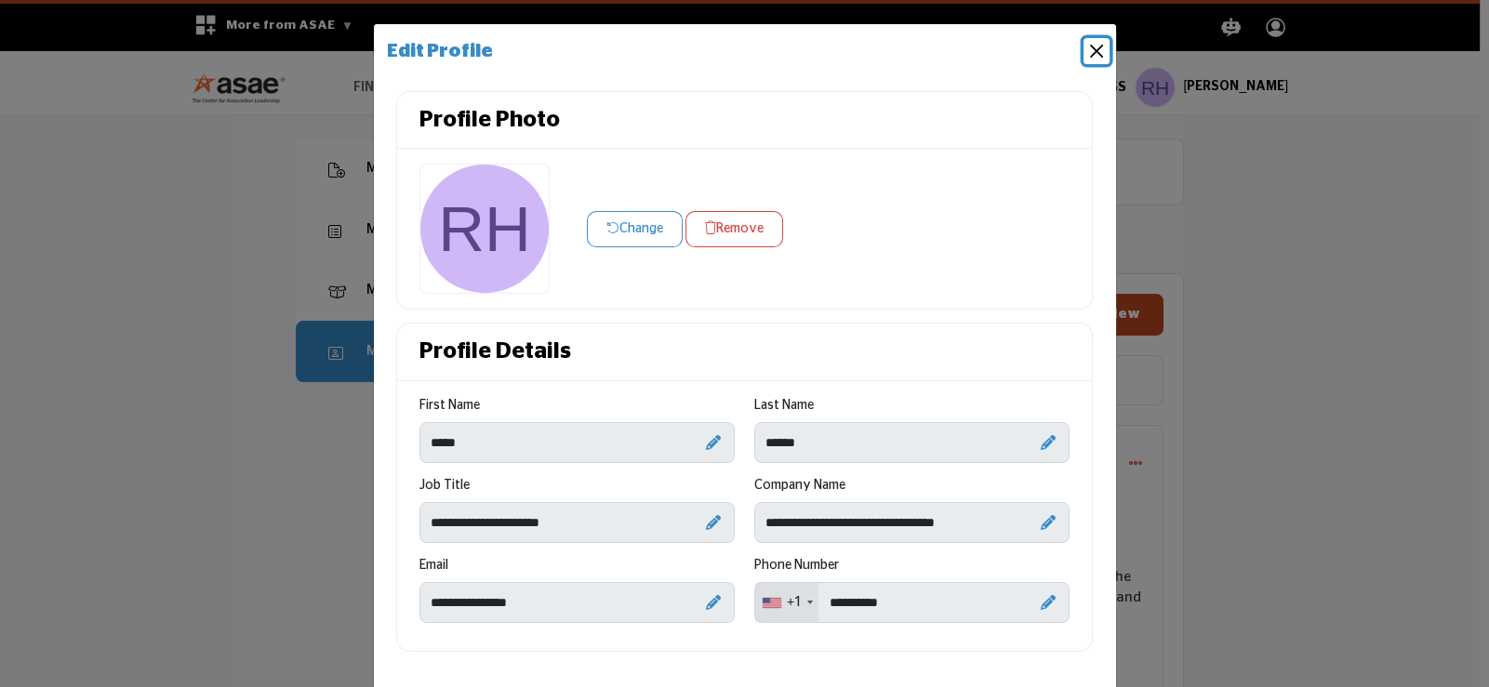
click at [1083, 50] on button "Close" at bounding box center [1096, 51] width 26 height 26
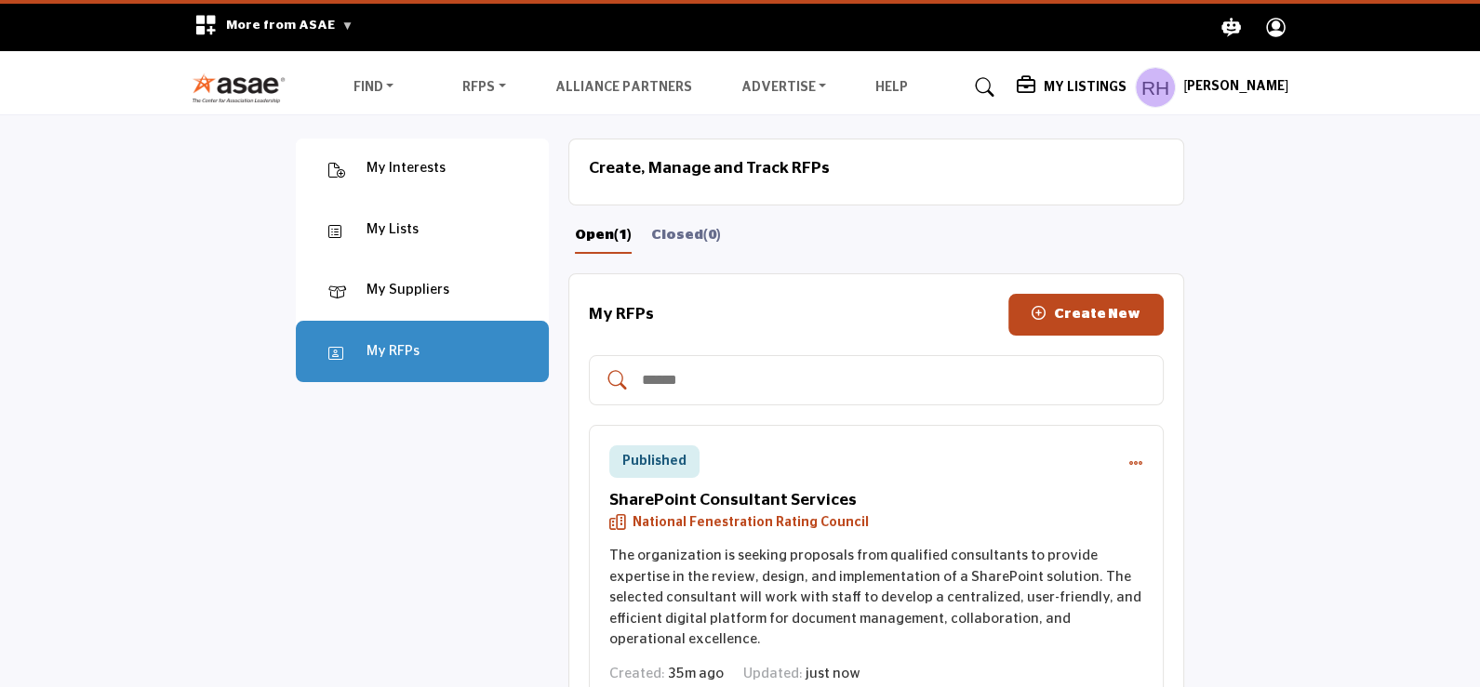
click at [1261, 83] on h5 "[PERSON_NAME]" at bounding box center [1235, 87] width 105 height 19
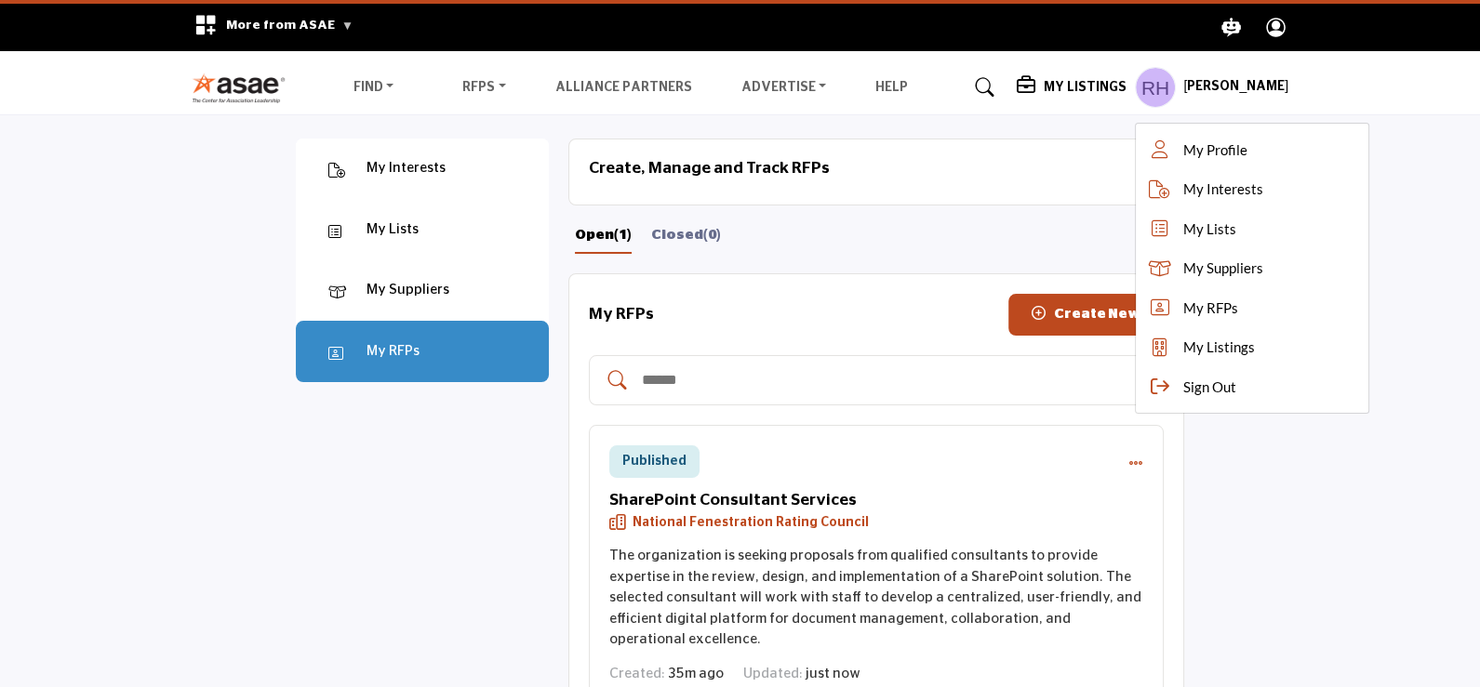
click at [1212, 391] on span "Sign Out" at bounding box center [1208, 387] width 53 height 21
